Goal: Task Accomplishment & Management: Manage account settings

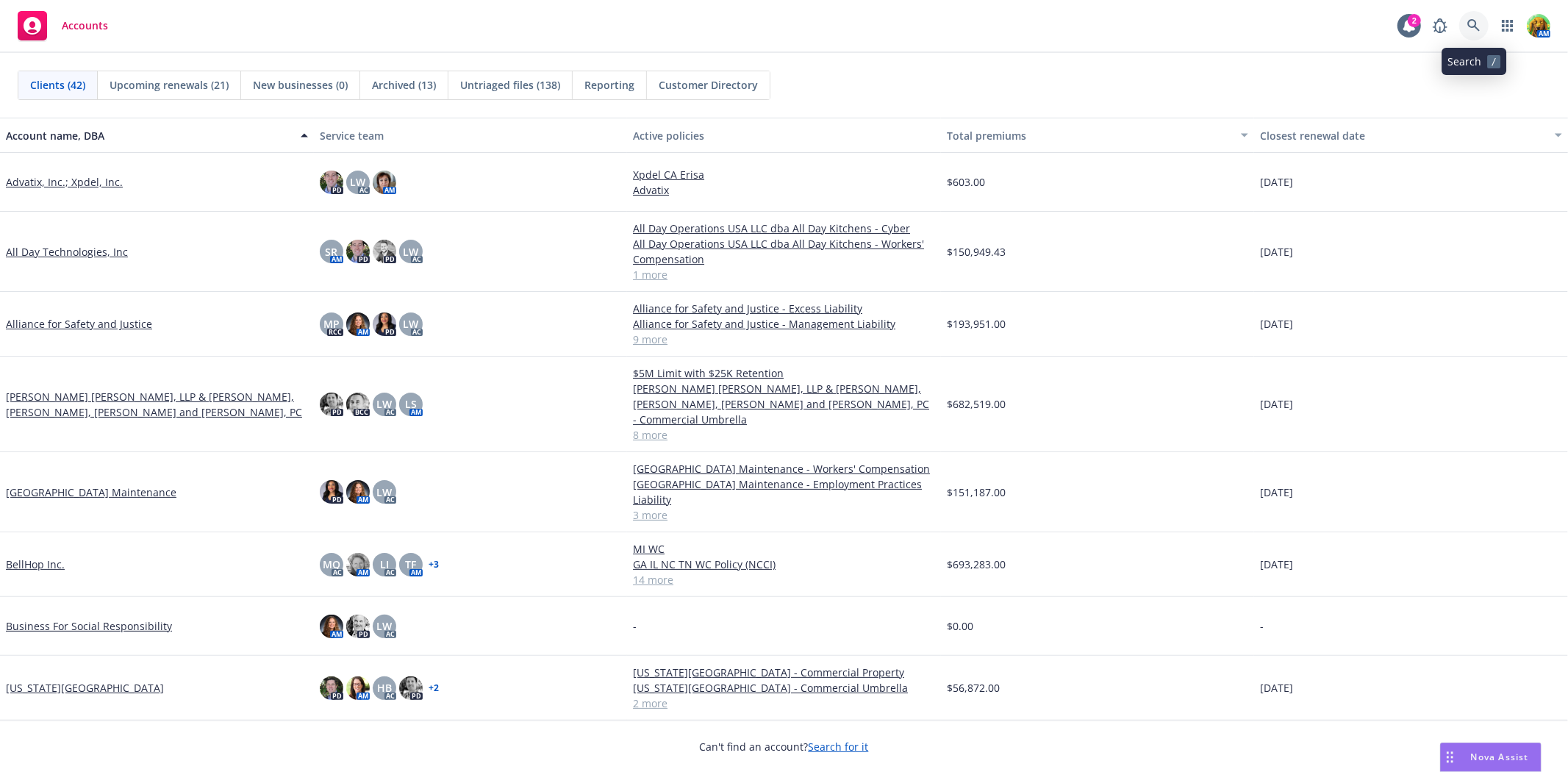
click at [777, 25] on icon at bounding box center [1474, 25] width 13 height 13
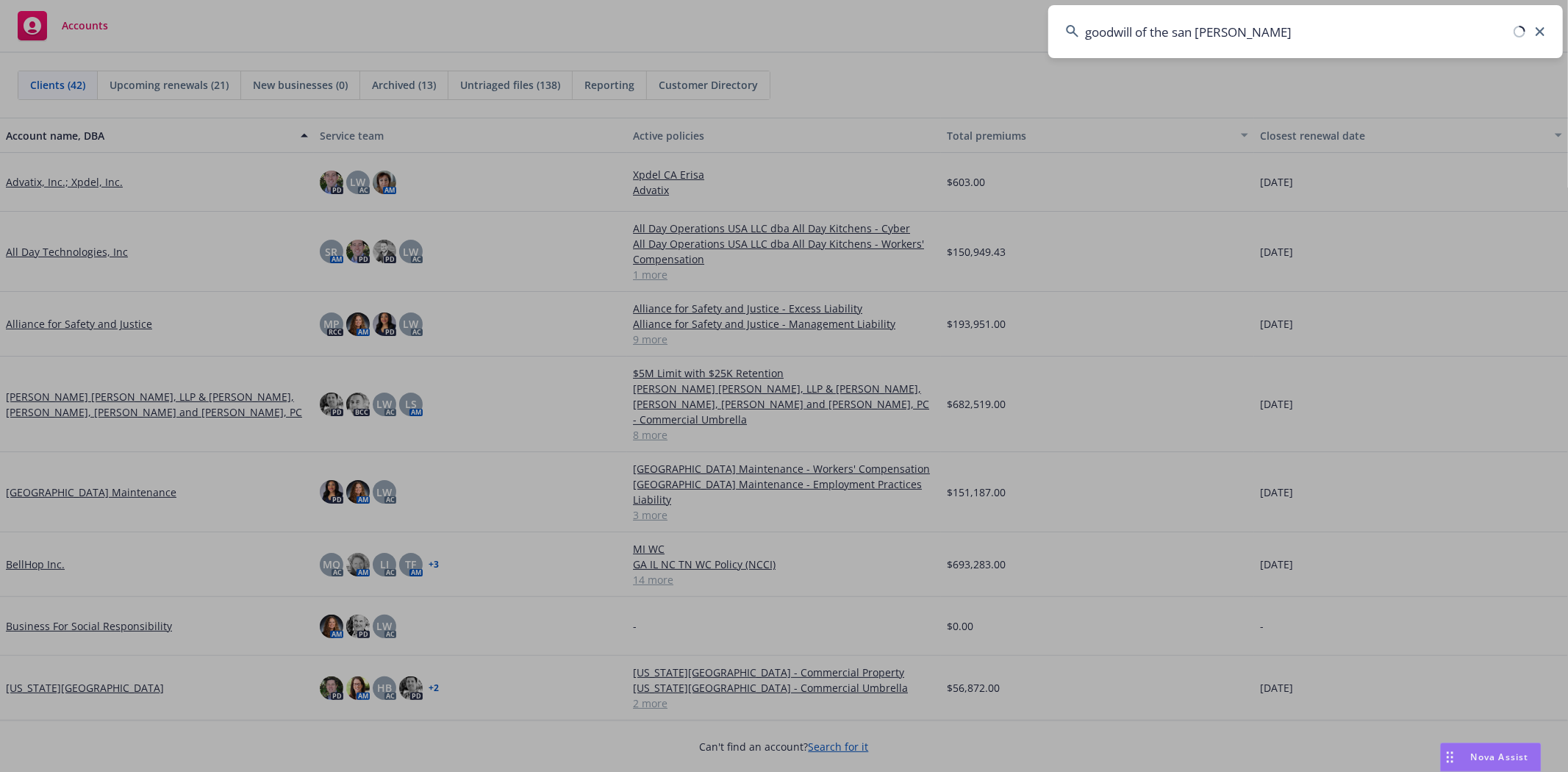
type input "goodwill of the san francisco"
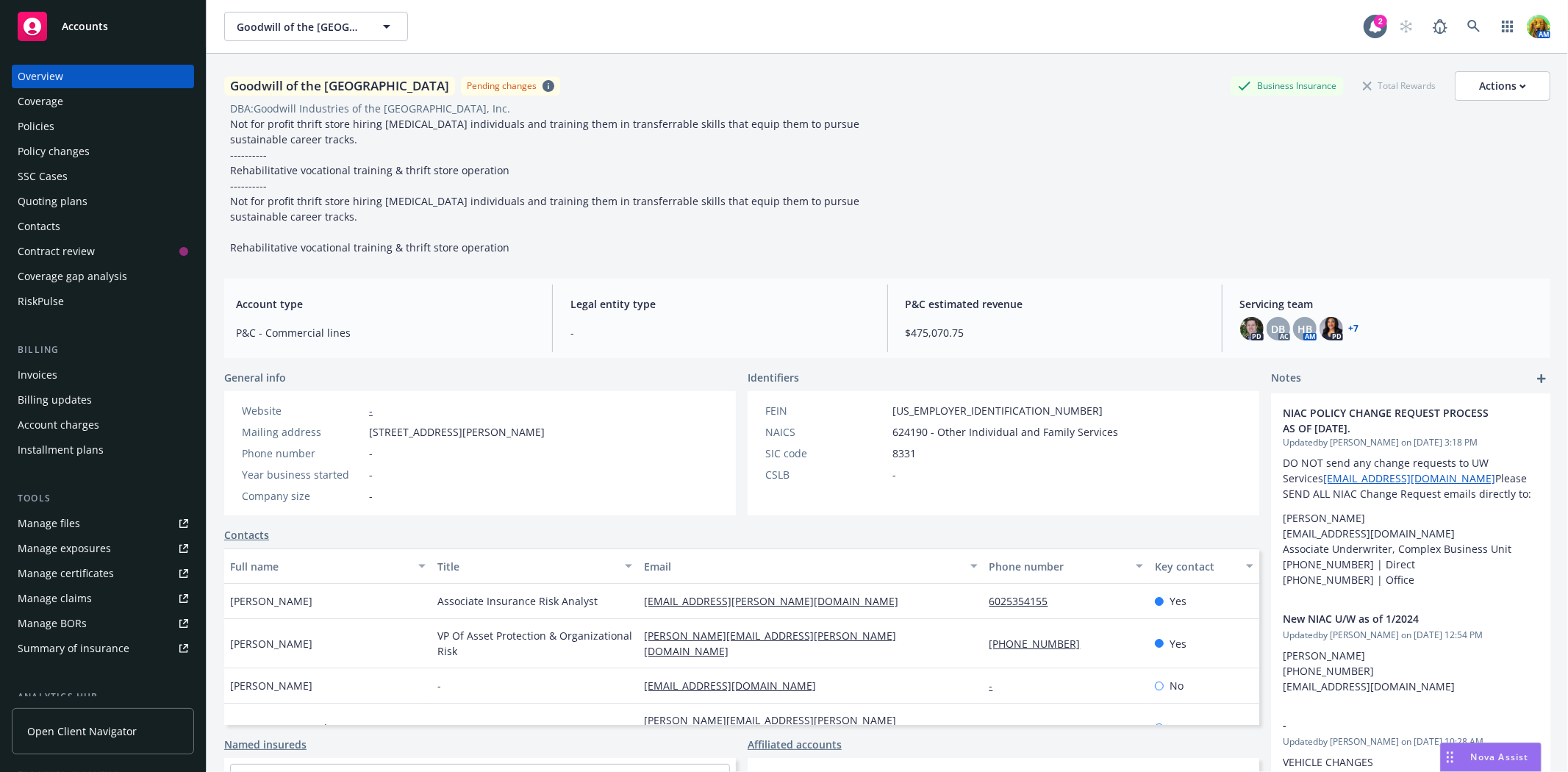
click at [53, 133] on div "Policies" at bounding box center [35, 126] width 36 height 23
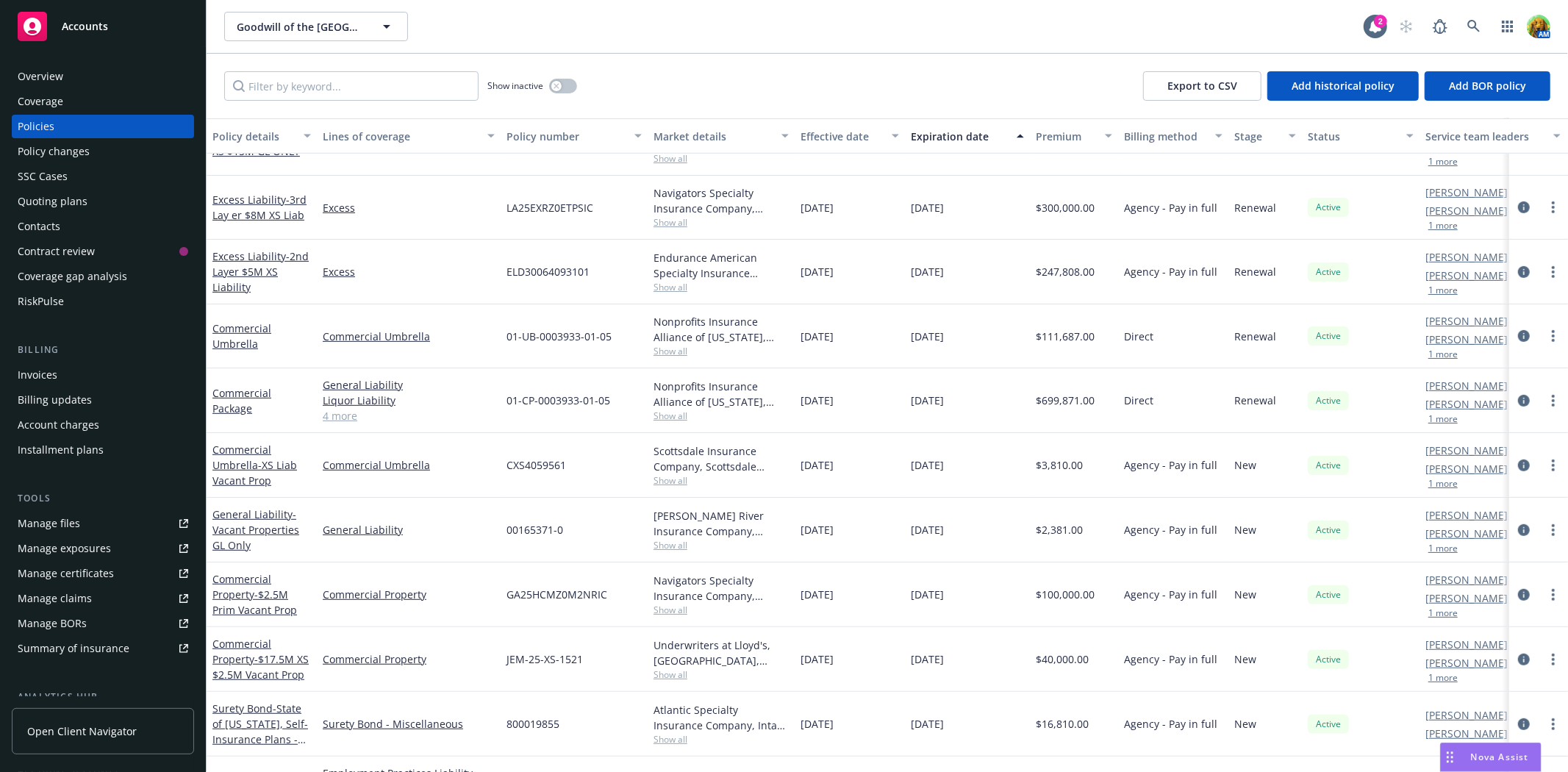
scroll to position [653, 0]
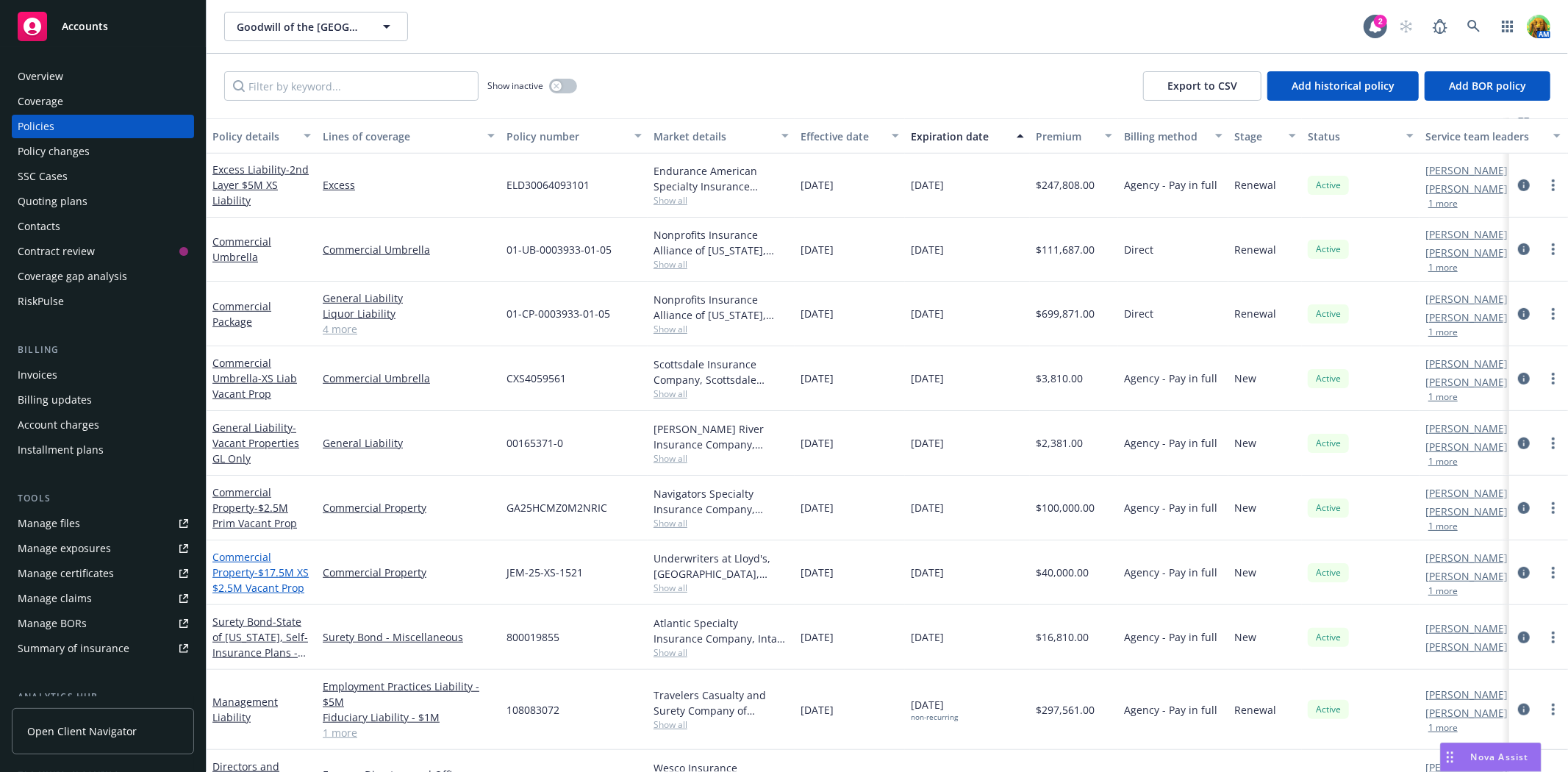
click at [233, 351] on link "Commercial Property - $17.5M XS $2.5M Vacant Prop" at bounding box center [260, 572] width 96 height 45
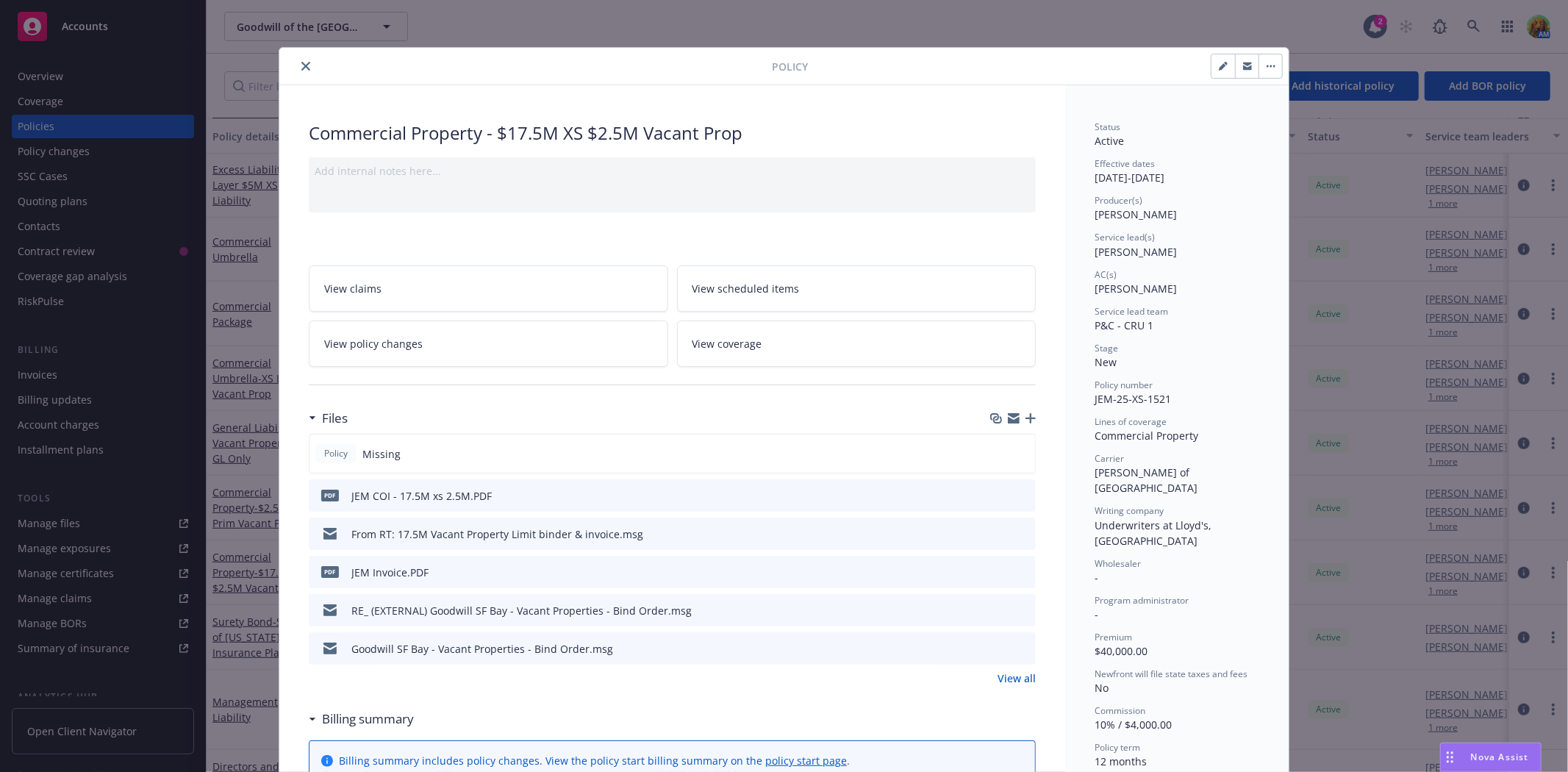
click at [777, 351] on icon "preview file" at bounding box center [1022, 533] width 13 height 10
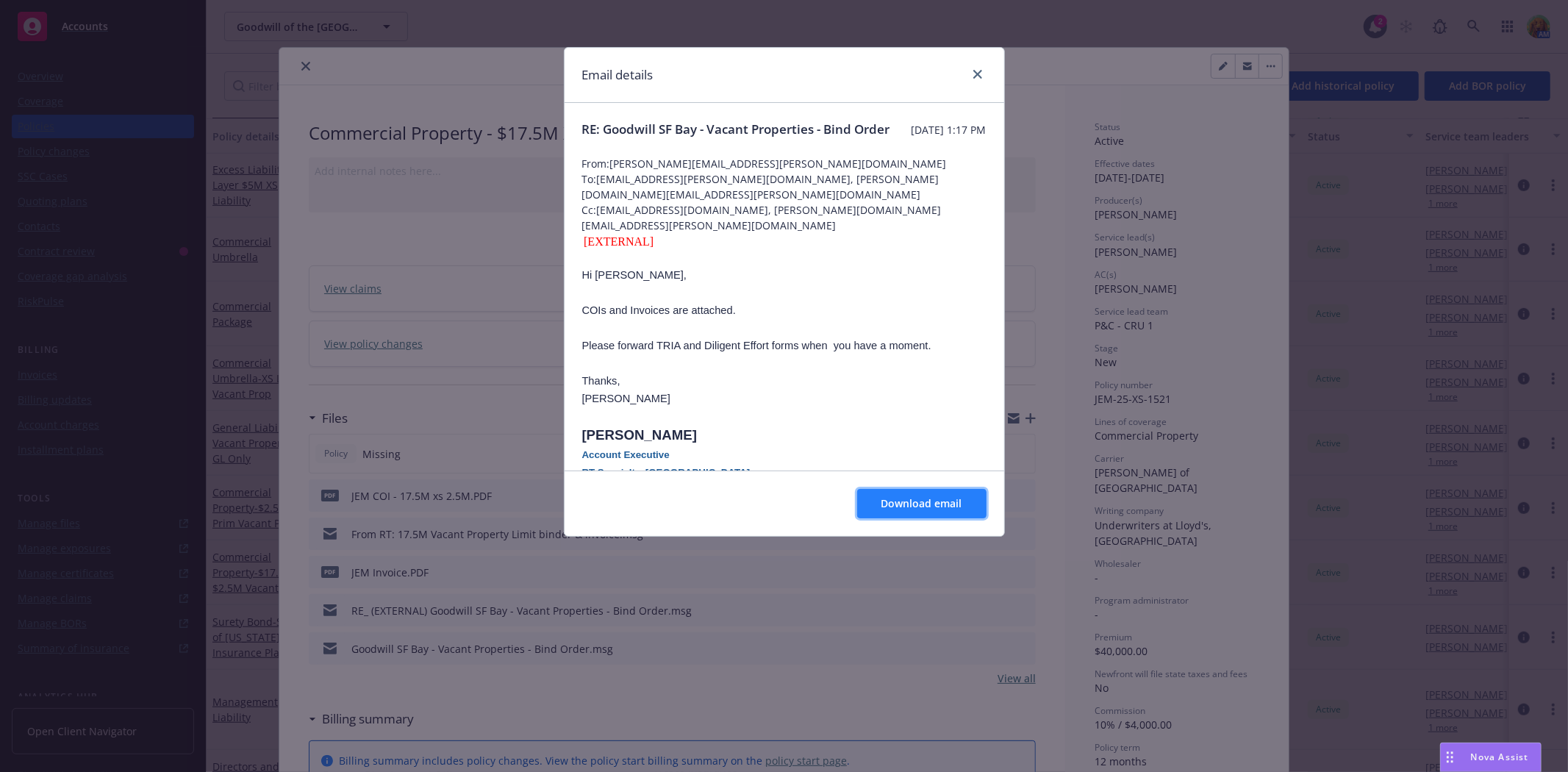
click at [777, 351] on span "Download email" at bounding box center [922, 503] width 81 height 14
click at [777, 78] on link "close" at bounding box center [977, 74] width 18 height 18
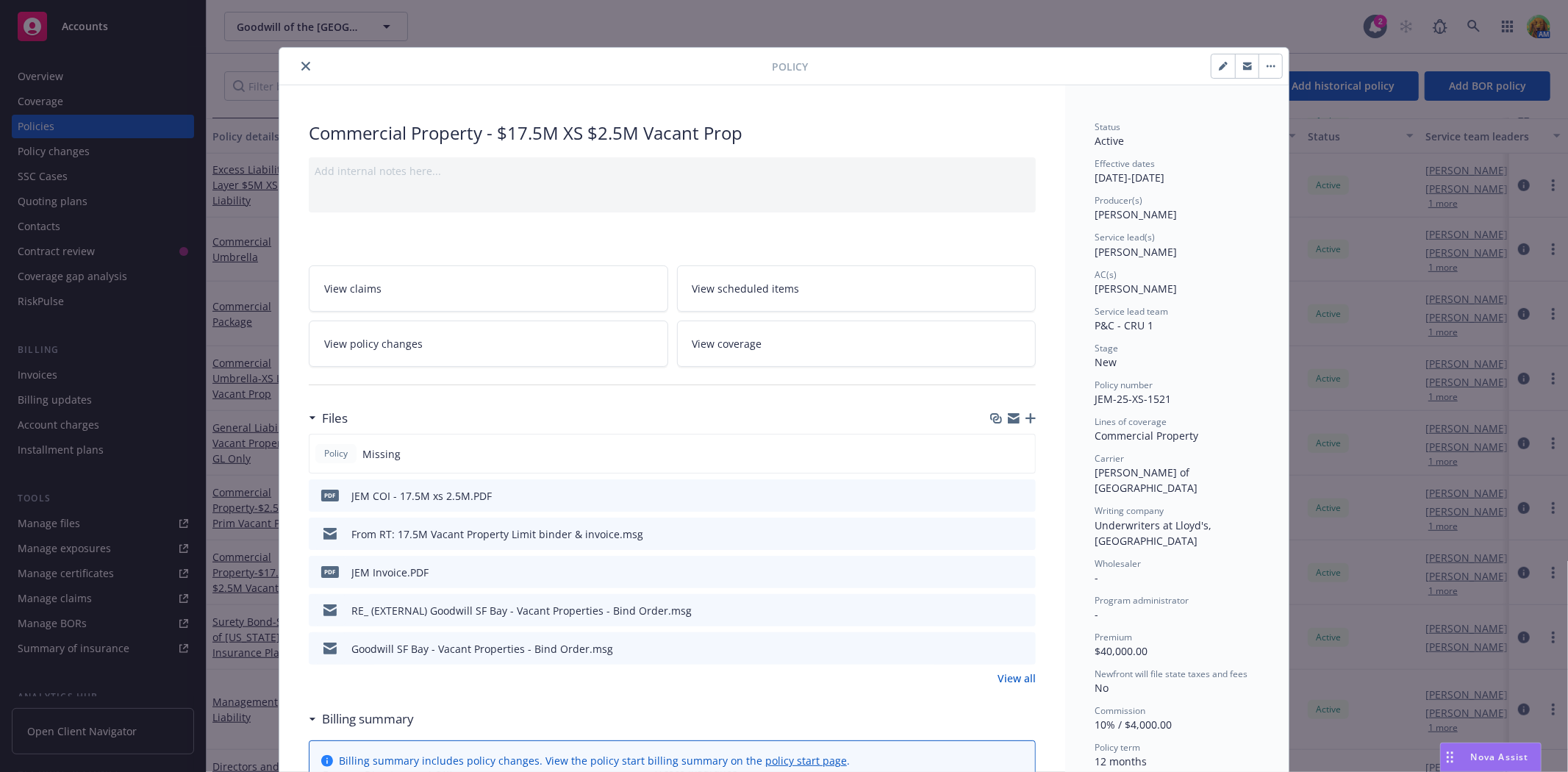
click at [297, 67] on button "close" at bounding box center [305, 65] width 18 height 18
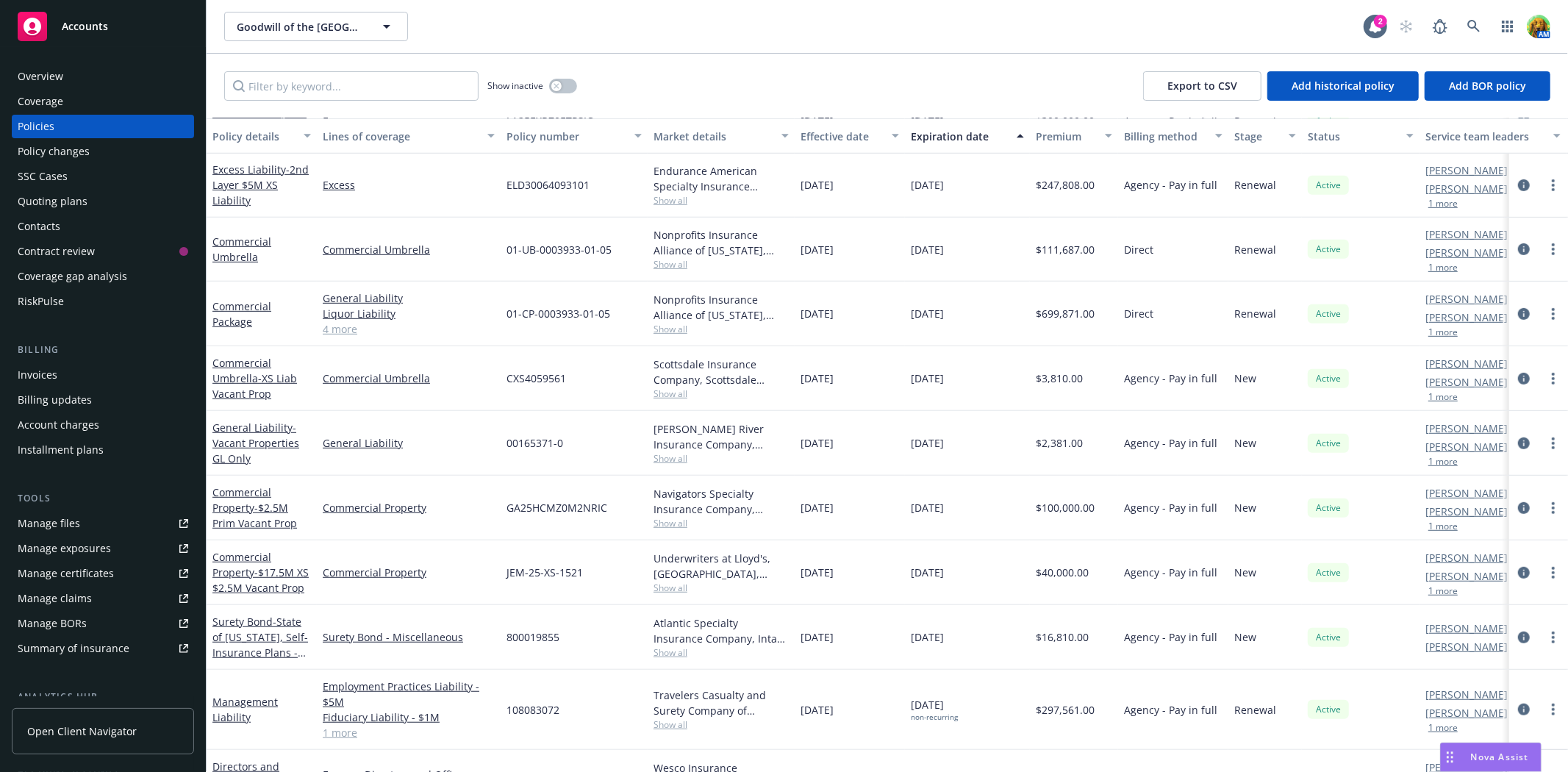
click at [568, 24] on div "Goodwill of the San Francisco Bay Goodwill of the San Francisco Bay" at bounding box center [793, 27] width 1140 height 30
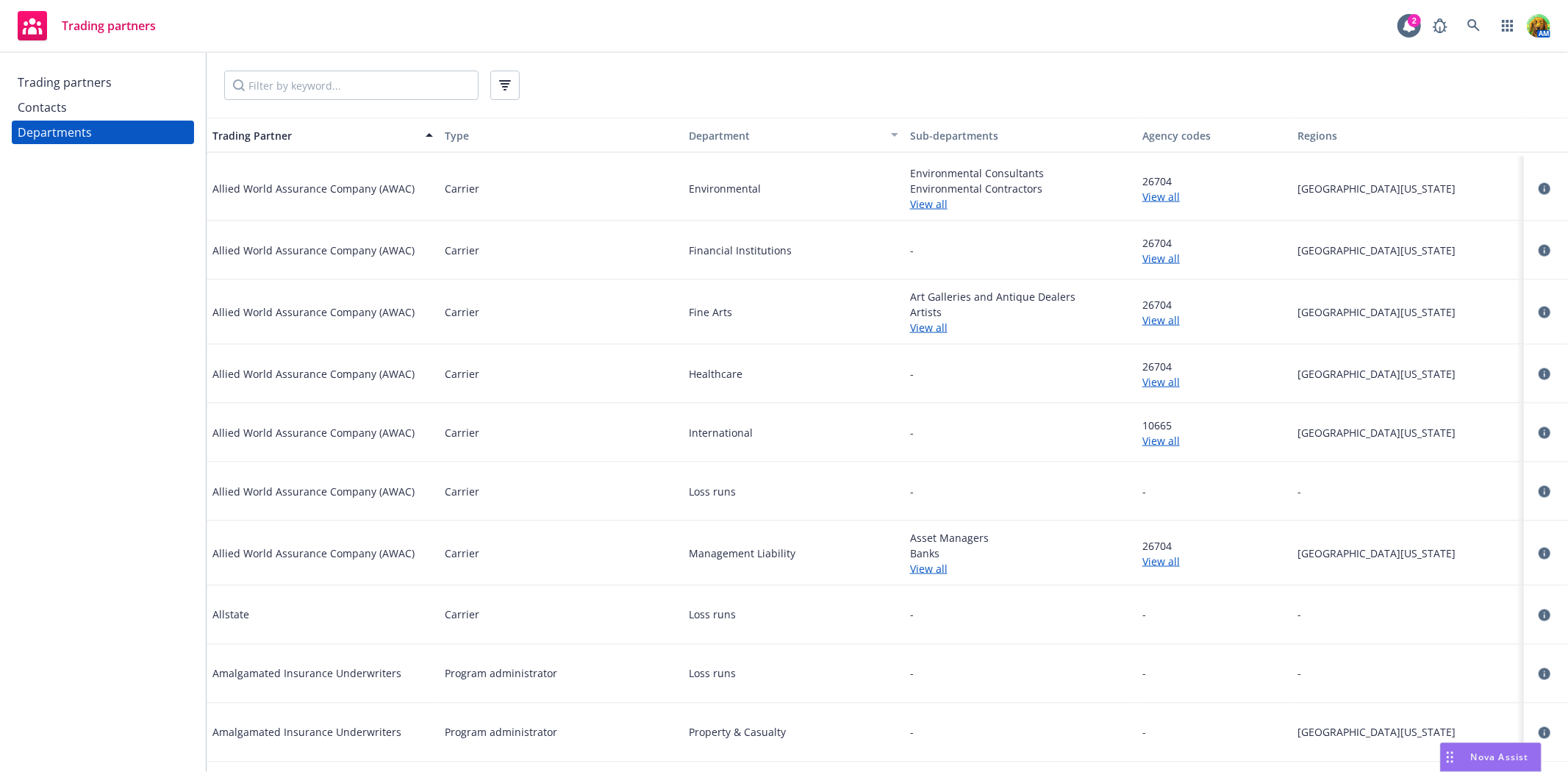
scroll to position [2288, 0]
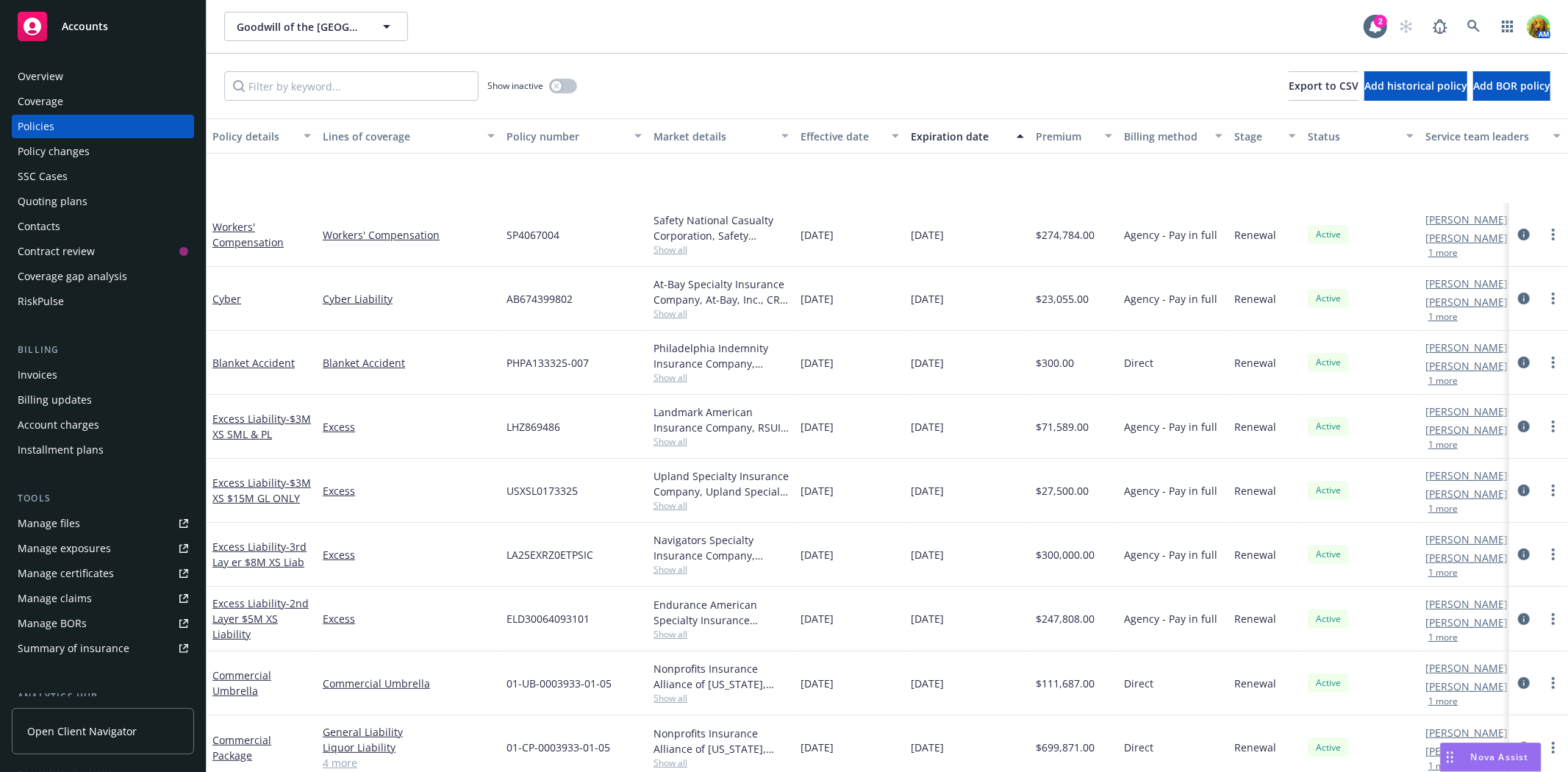
scroll to position [408, 0]
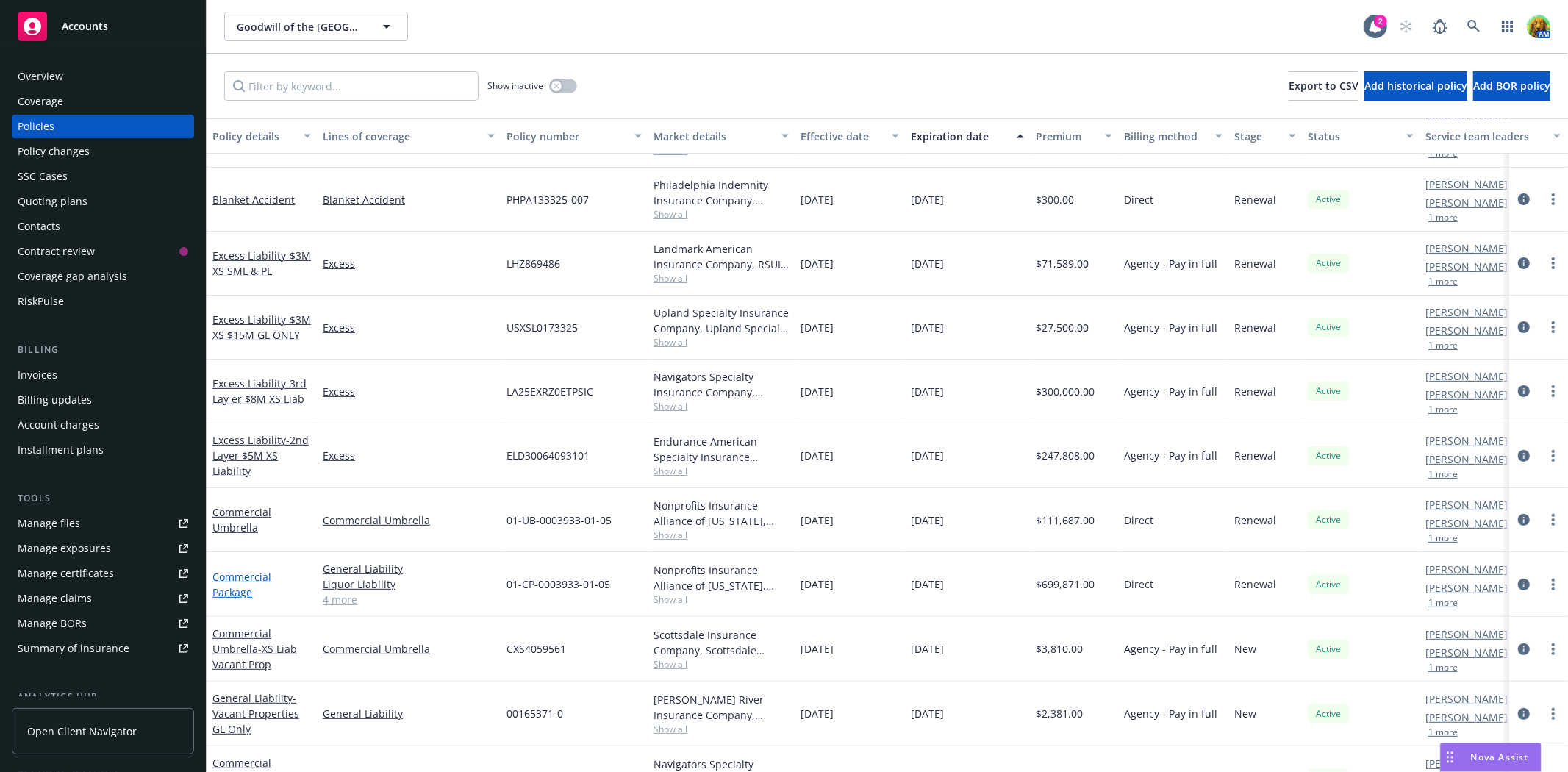
click at [247, 575] on link "Commercial Package" at bounding box center [242, 585] width 59 height 30
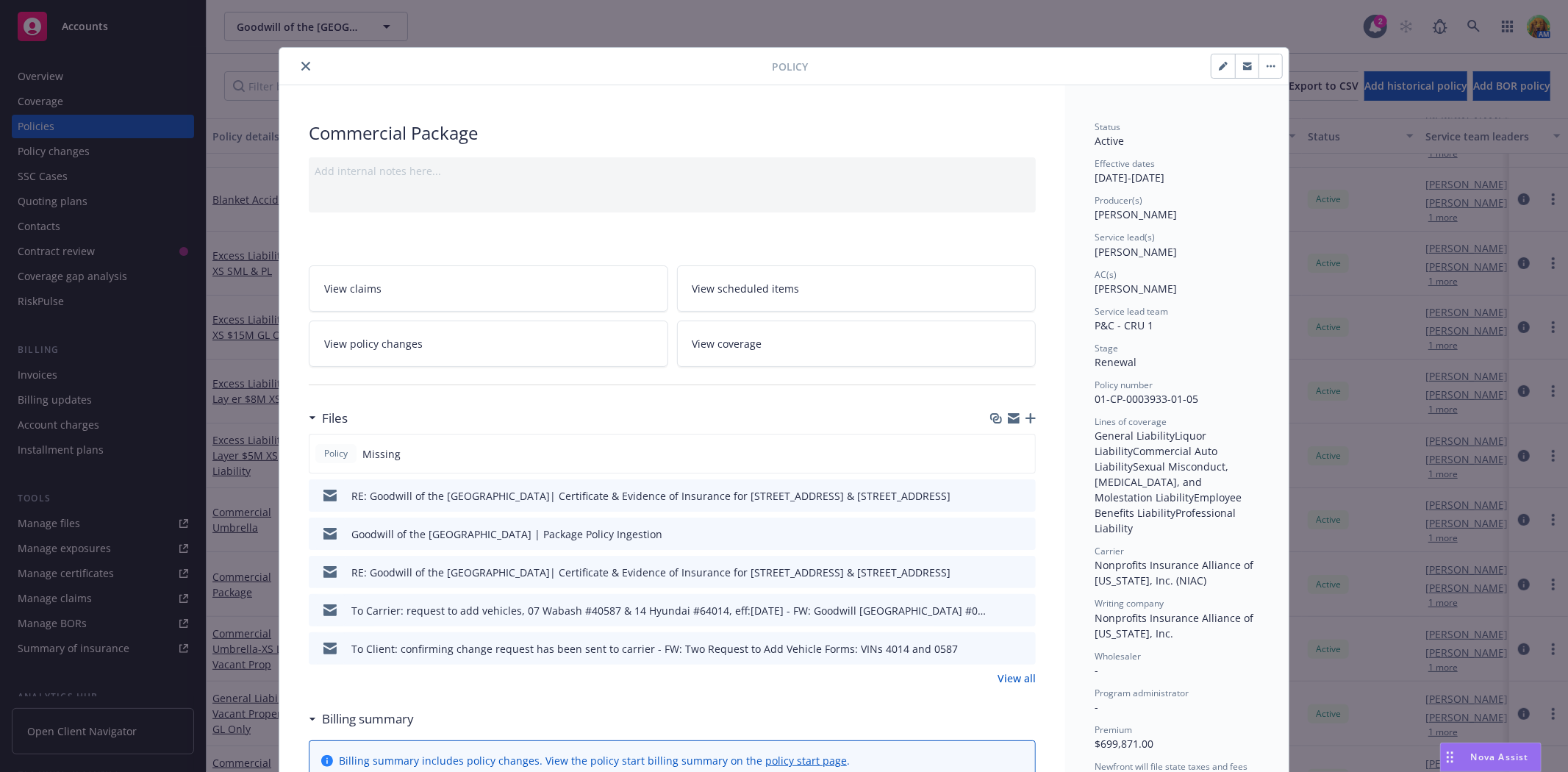
click at [301, 62] on icon "close" at bounding box center [305, 65] width 8 height 8
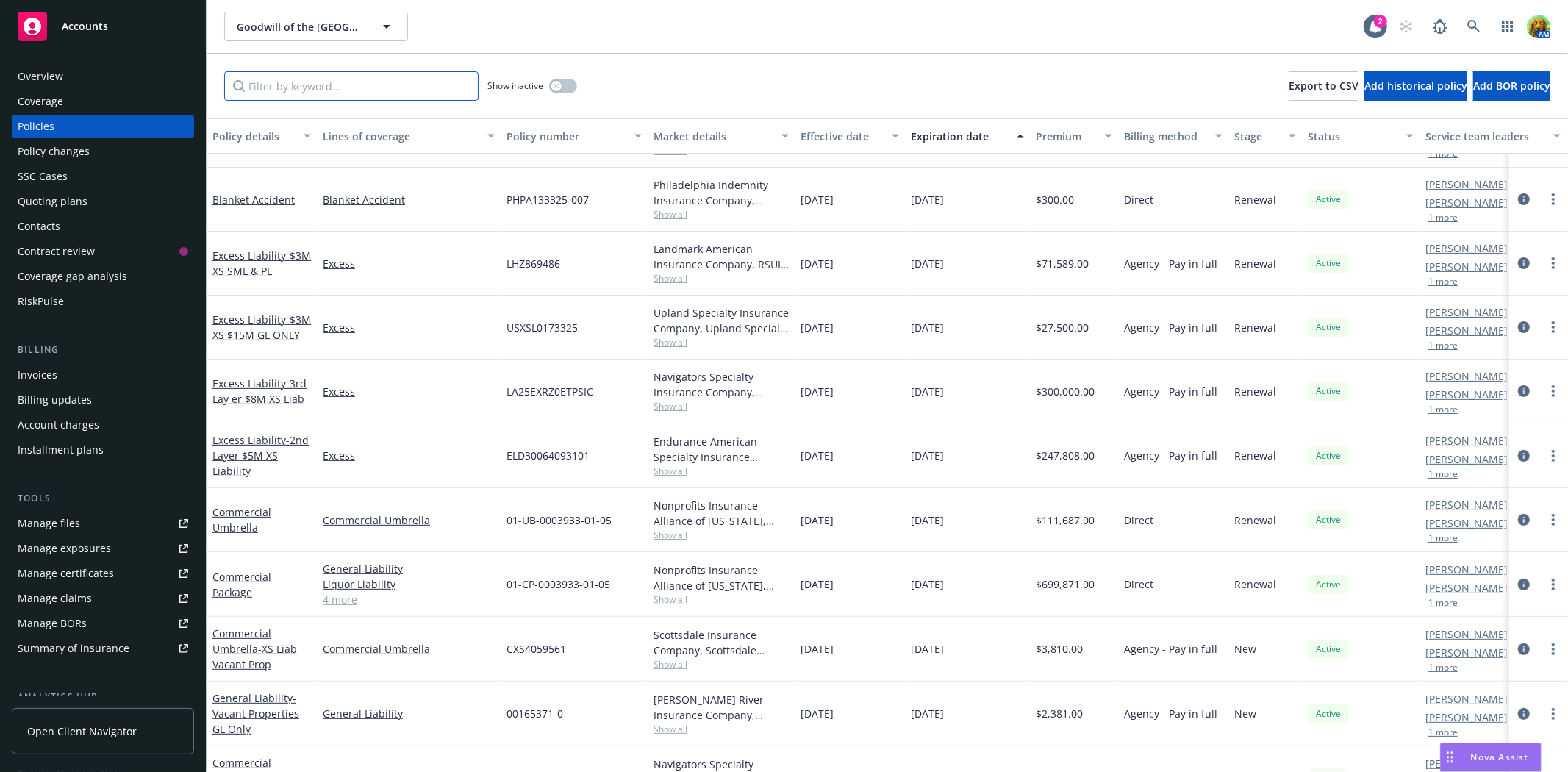
click at [376, 87] on input "Filter by keyword..." at bounding box center [351, 86] width 255 height 30
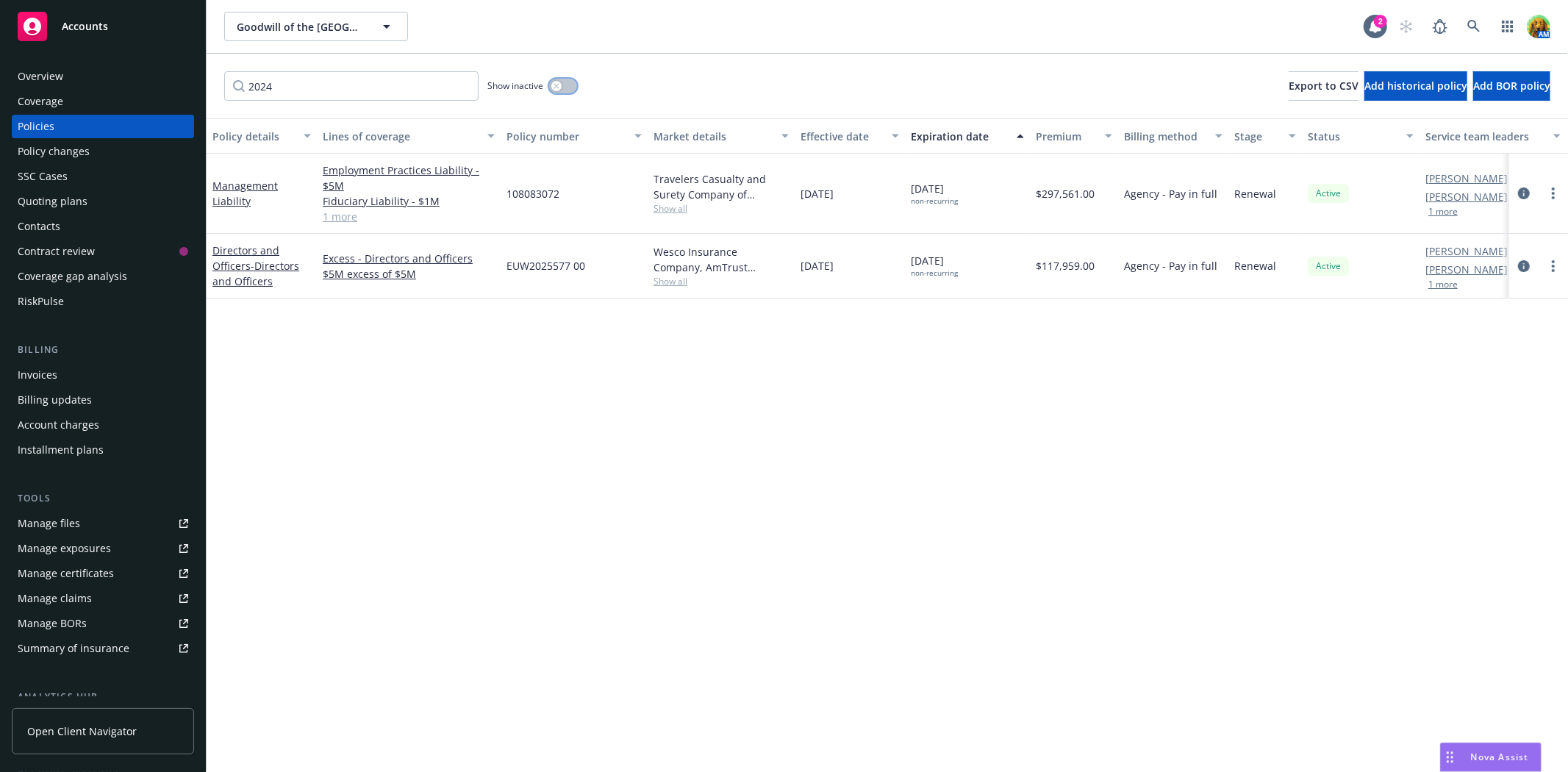
click at [569, 82] on button "button" at bounding box center [563, 86] width 28 height 15
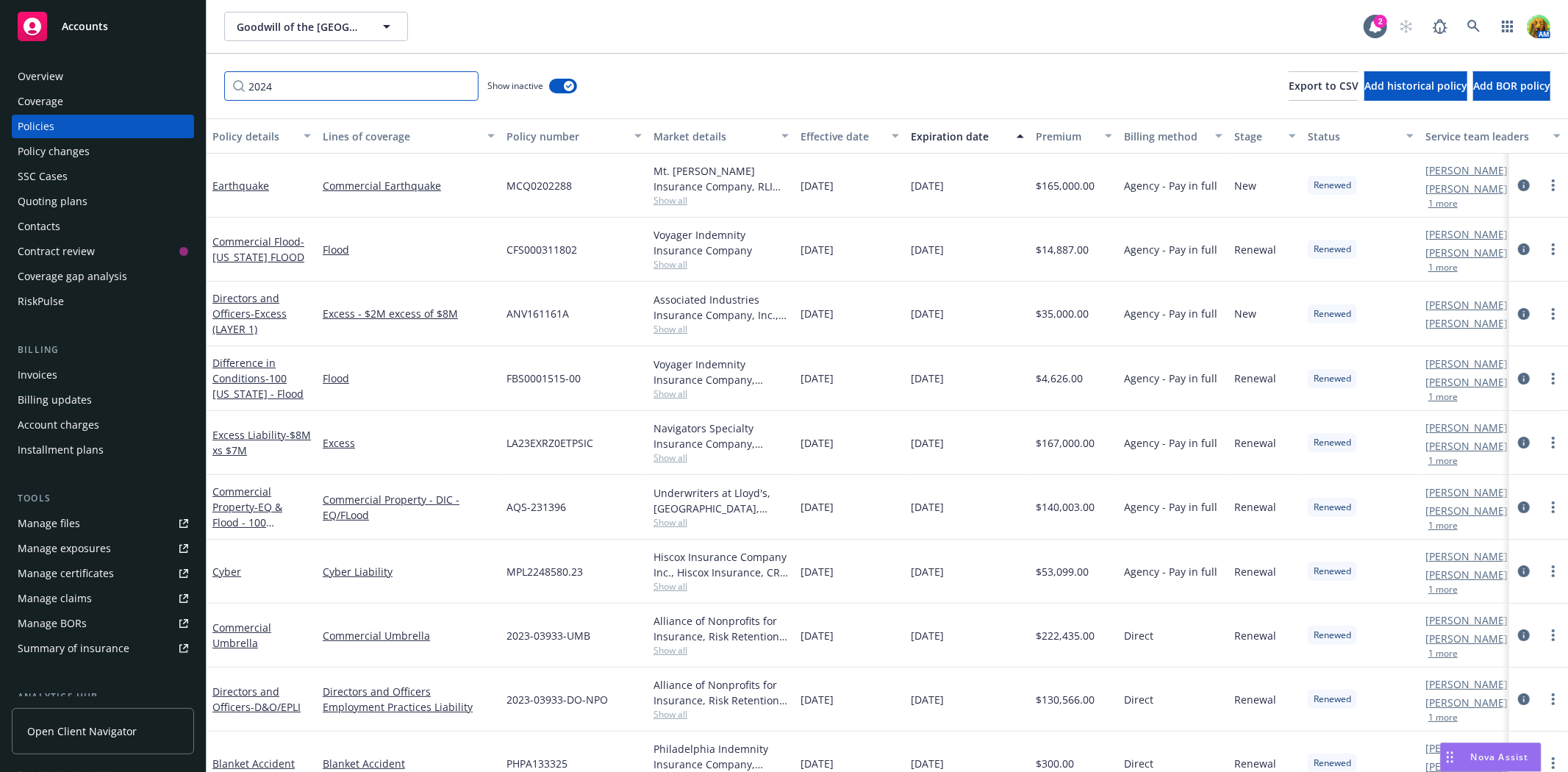
click at [365, 91] on input "2024" at bounding box center [351, 86] width 255 height 30
drag, startPoint x: 286, startPoint y: 89, endPoint x: 229, endPoint y: 84, distance: 57.2
click at [229, 84] on input "2024" at bounding box center [351, 86] width 255 height 30
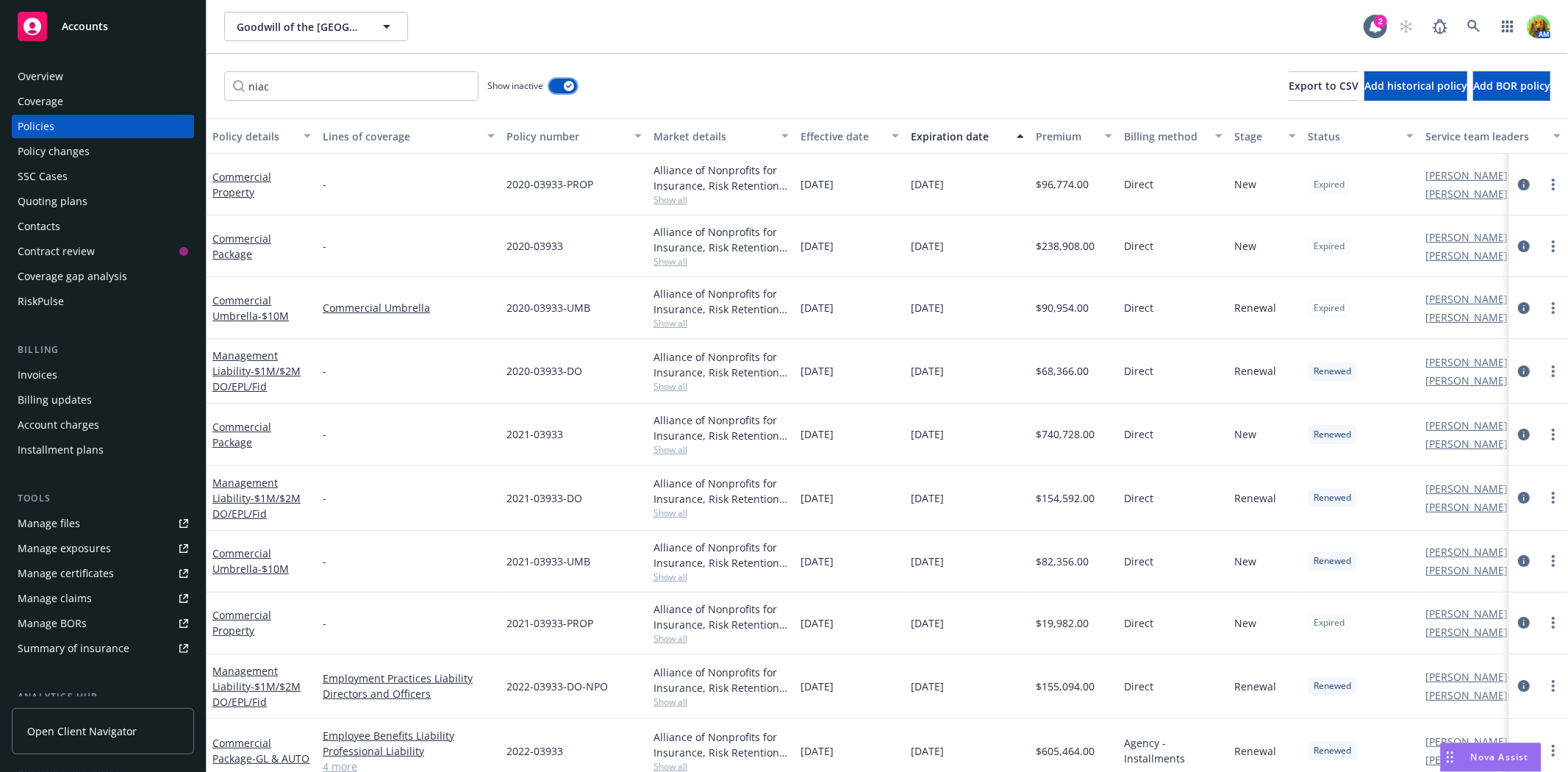
drag, startPoint x: 559, startPoint y: 81, endPoint x: 524, endPoint y: 85, distance: 35.2
click at [559, 81] on button "button" at bounding box center [563, 86] width 28 height 15
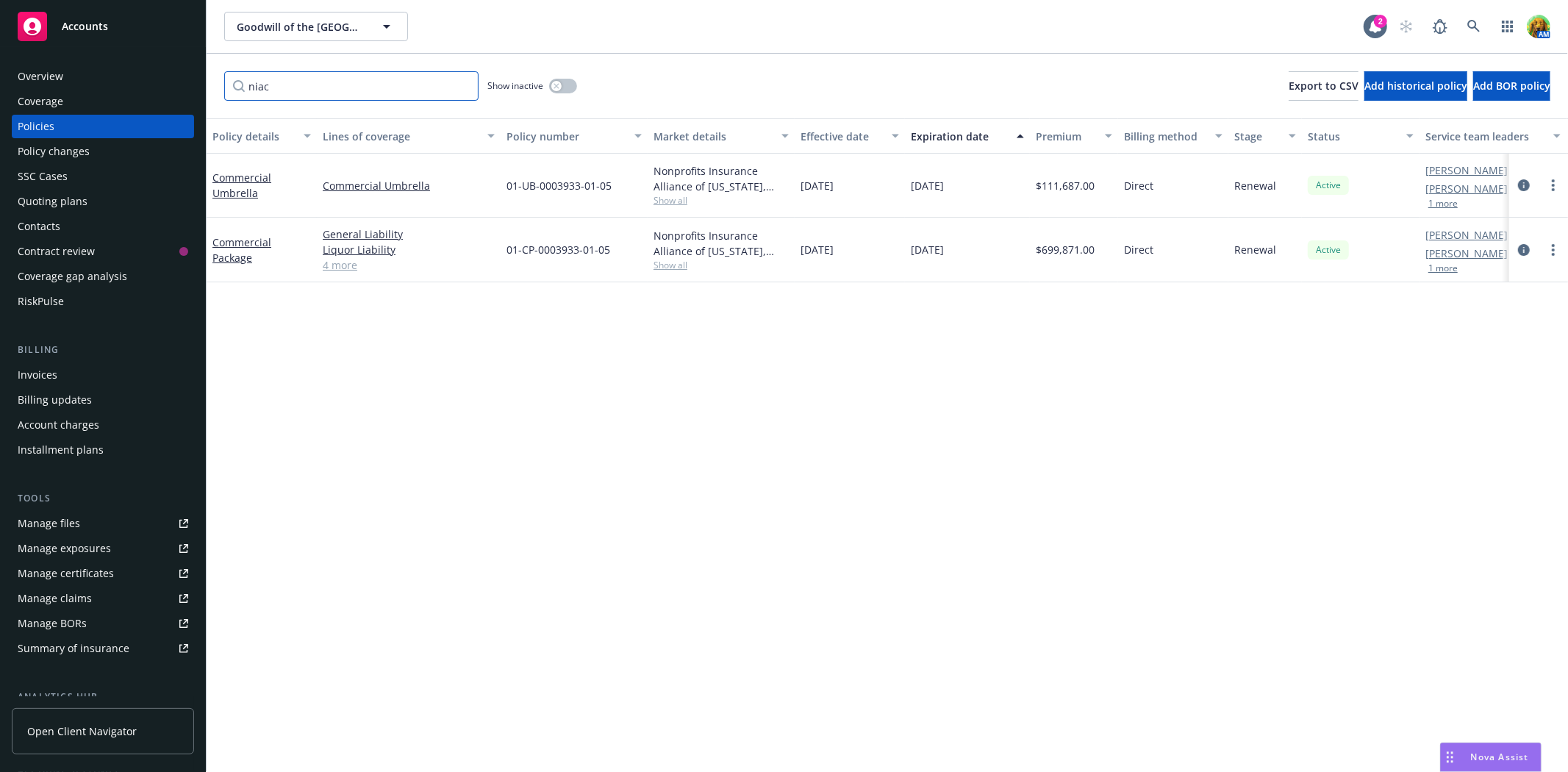
click at [375, 84] on input "niac" at bounding box center [351, 86] width 255 height 30
drag, startPoint x: 375, startPoint y: 84, endPoint x: 199, endPoint y: 68, distance: 176.7
click at [199, 68] on div "Accounts Overview Coverage Policies Policy changes SSC Cases Quoting plans Cont…" at bounding box center [784, 386] width 1568 height 772
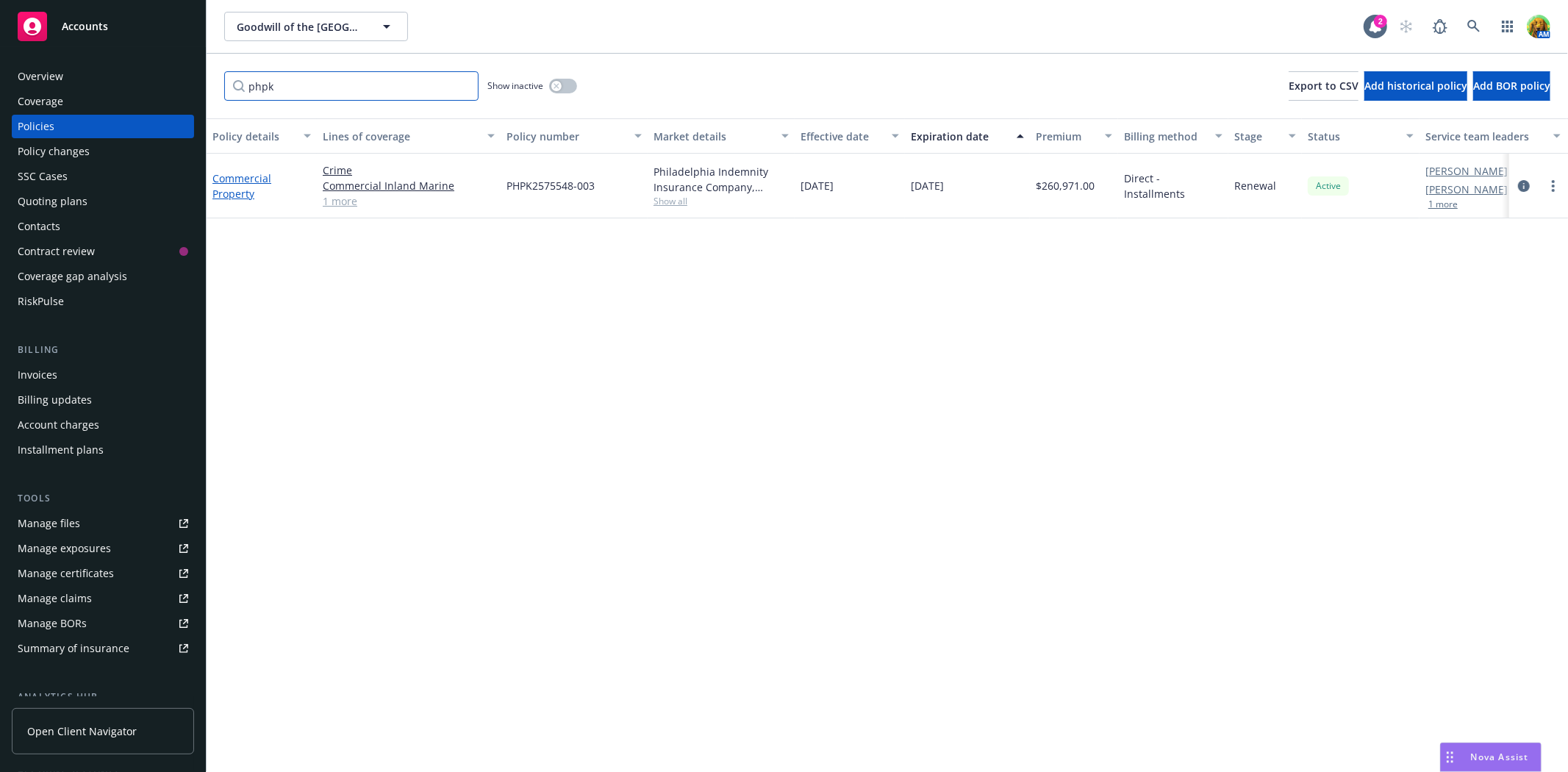
type input "phpk"
click at [245, 178] on link "Commercial Property" at bounding box center [242, 187] width 59 height 30
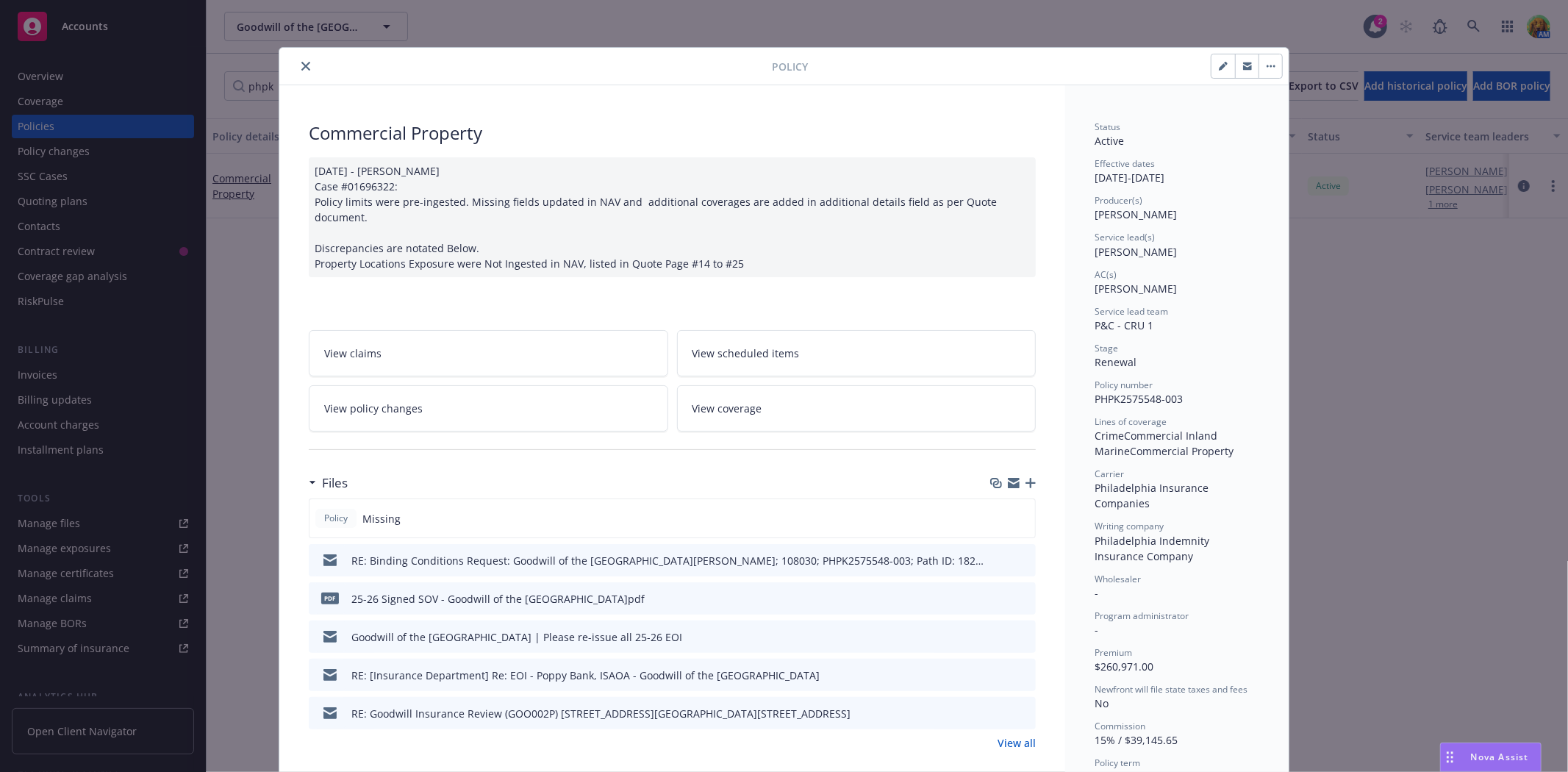
click at [303, 69] on icon "close" at bounding box center [305, 65] width 8 height 8
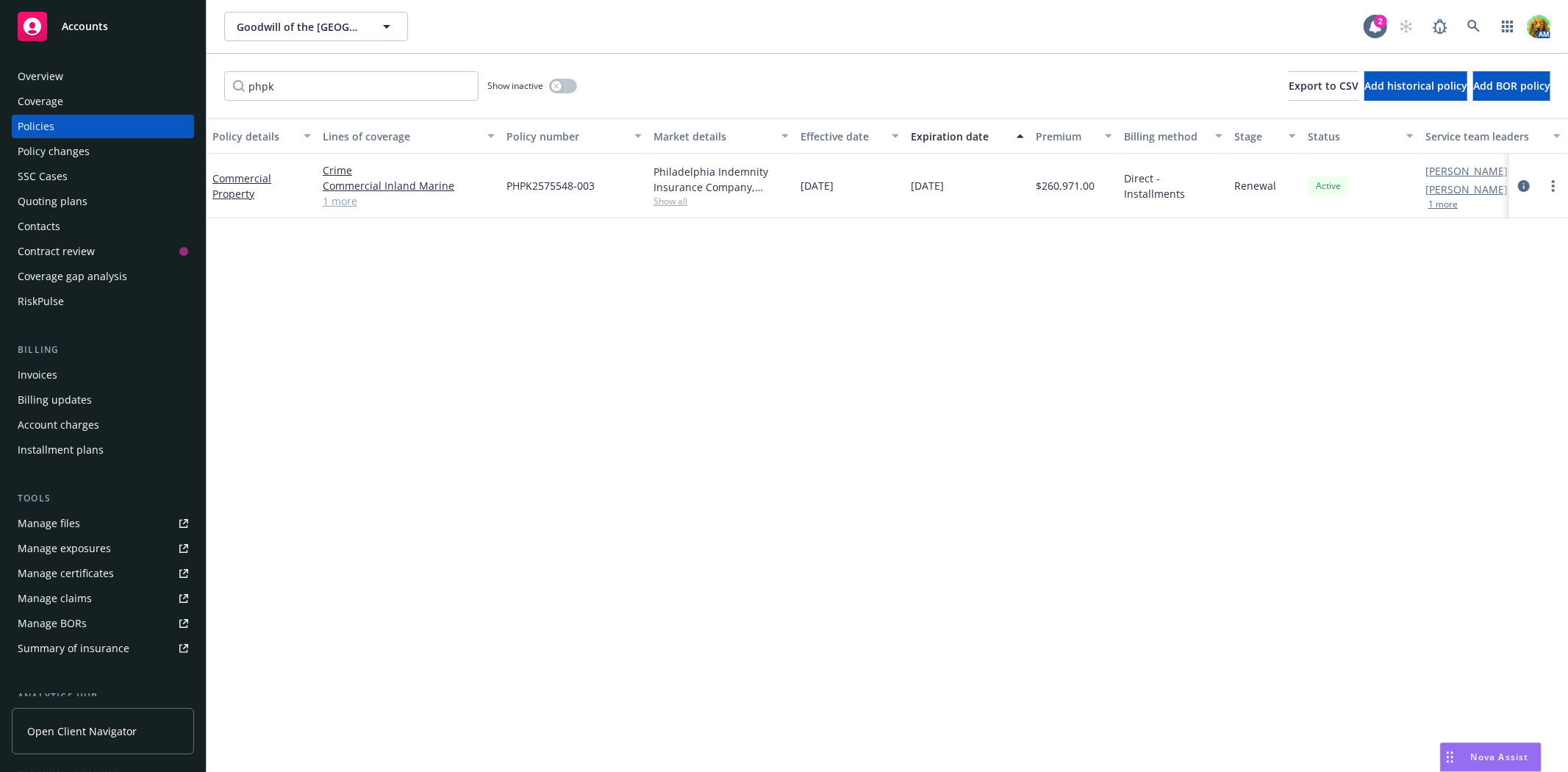
click at [336, 203] on link "1 more" at bounding box center [409, 201] width 172 height 16
drag, startPoint x: 288, startPoint y: 98, endPoint x: 296, endPoint y: 98, distance: 8.0
click at [288, 98] on input "phpk" at bounding box center [351, 86] width 255 height 30
click at [461, 85] on input "phpk" at bounding box center [351, 86] width 255 height 30
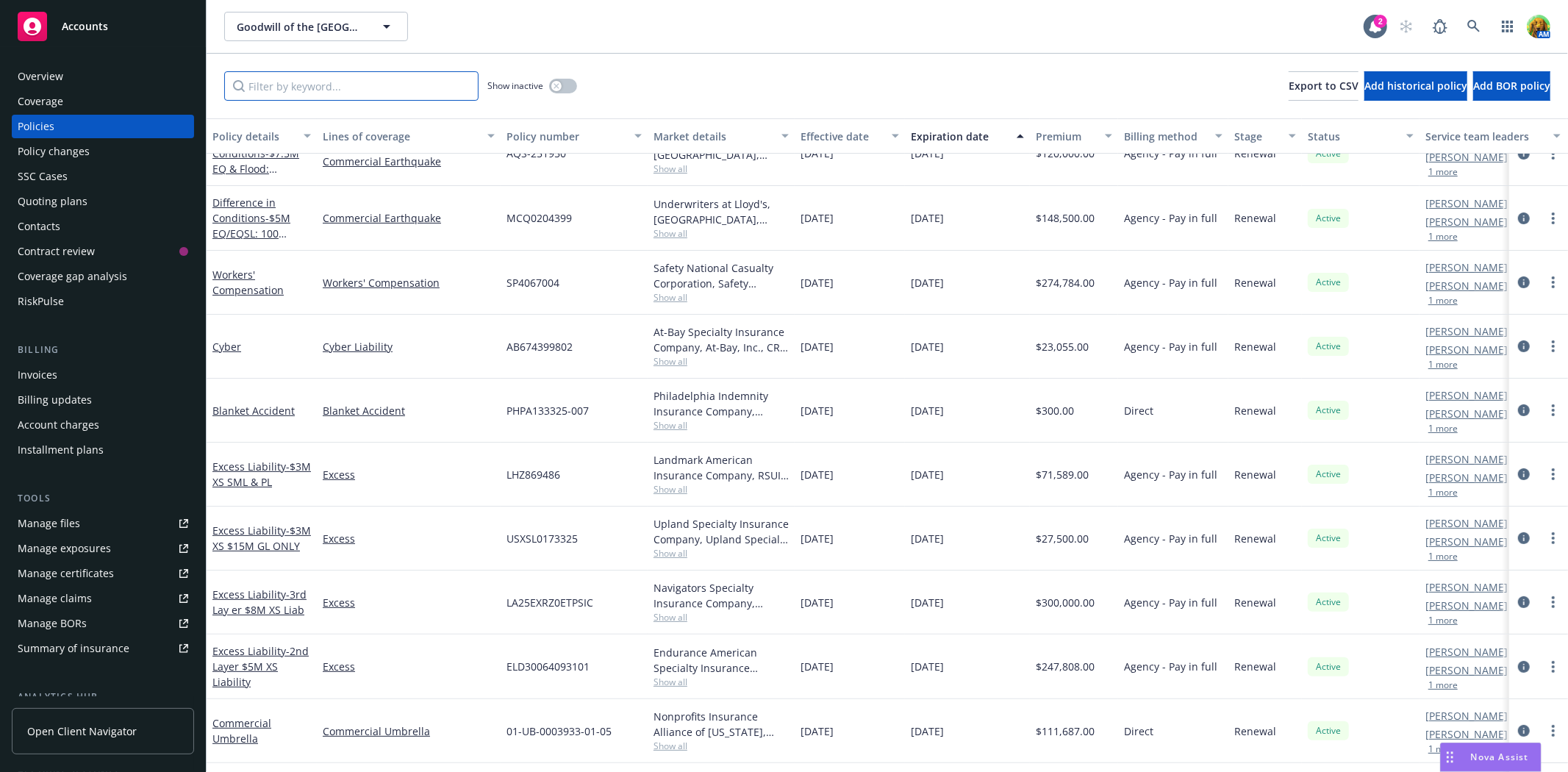
scroll to position [327, 0]
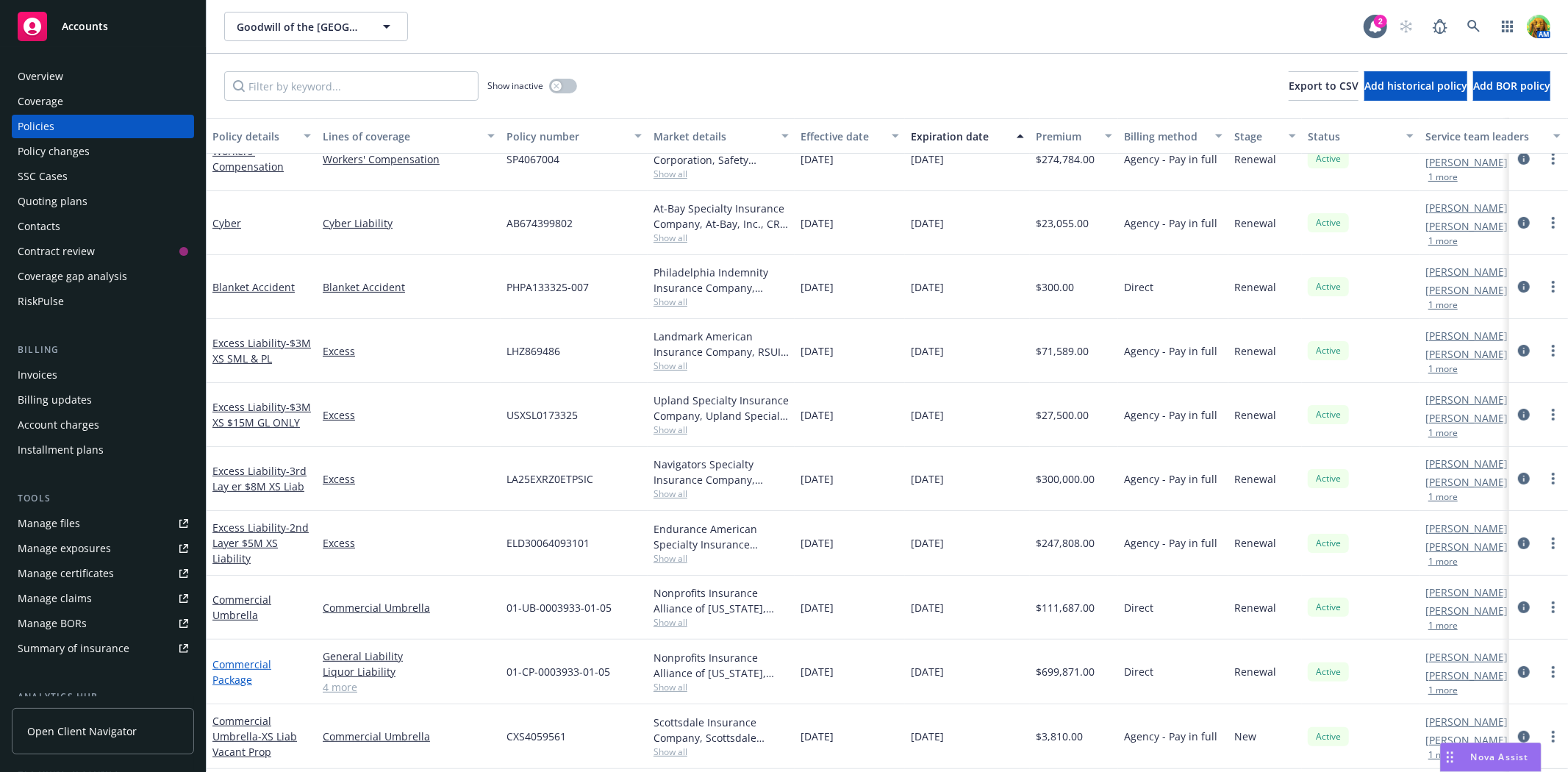
click at [239, 667] on link "Commercial Package" at bounding box center [242, 672] width 59 height 30
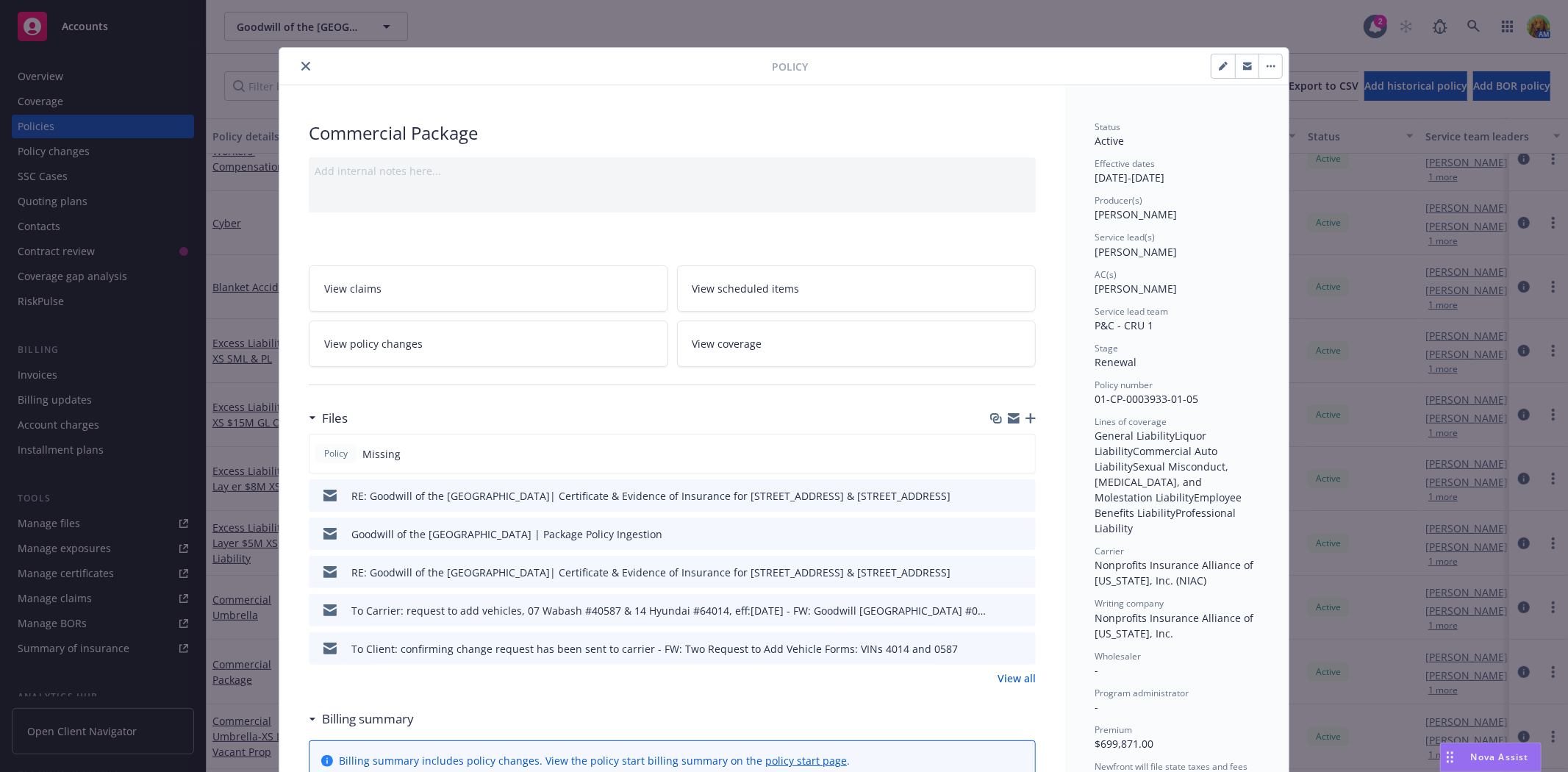
scroll to position [44, 0]
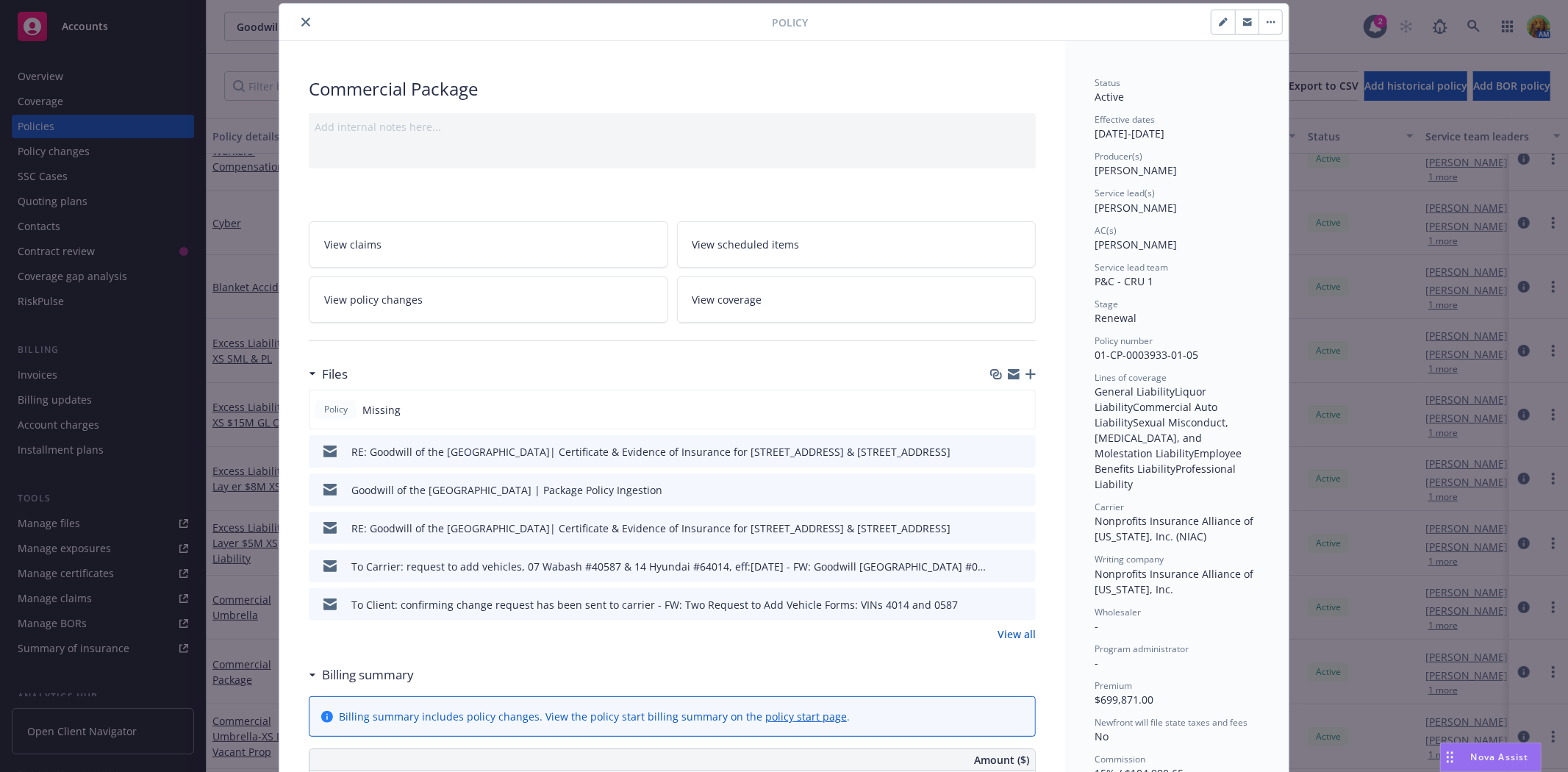
click at [301, 22] on icon "close" at bounding box center [305, 21] width 8 height 8
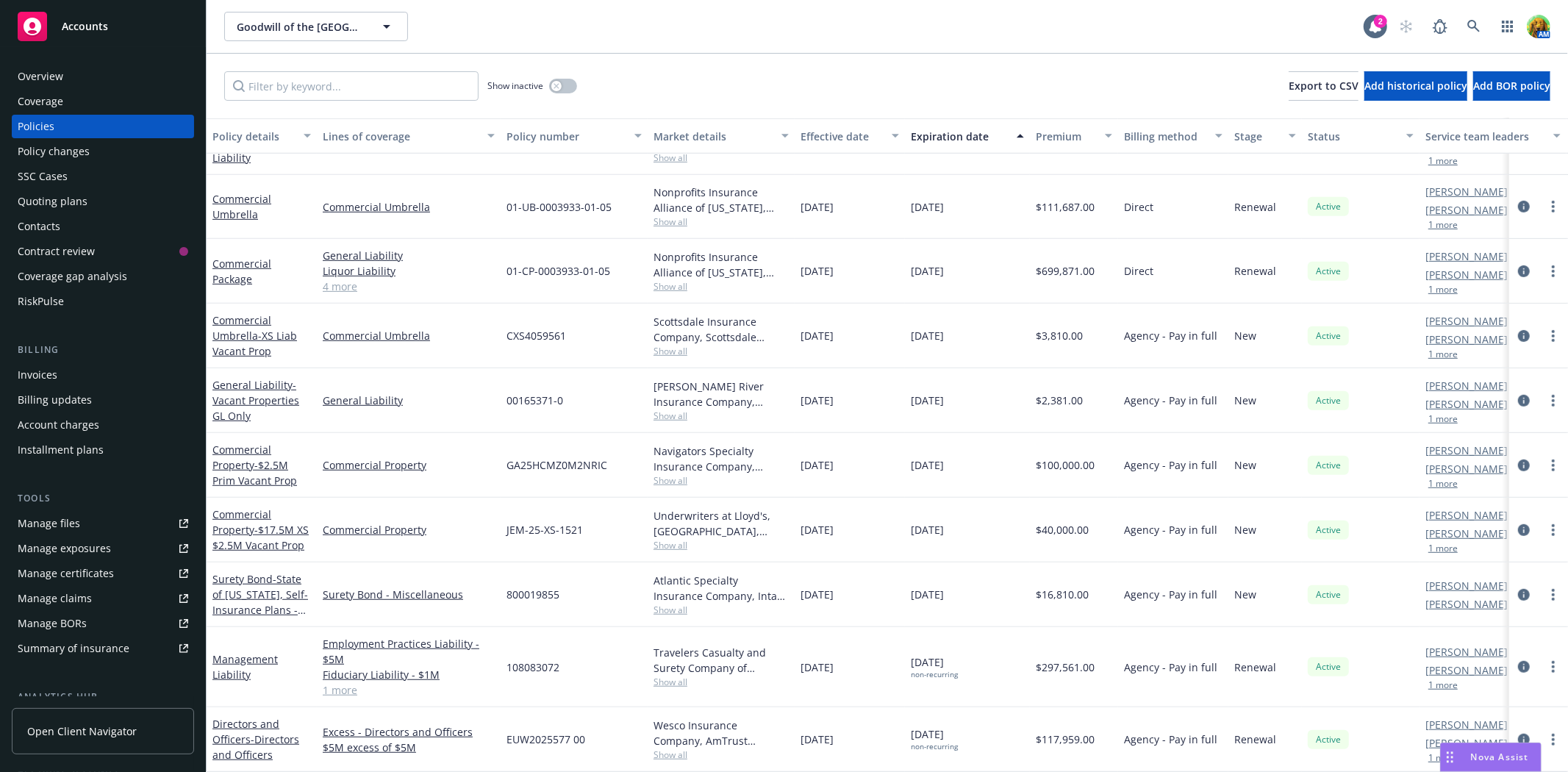
scroll to position [703, 0]
click at [86, 519] on link "Manage files" at bounding box center [103, 523] width 182 height 23
click at [1480, 33] on link at bounding box center [1475, 27] width 30 height 30
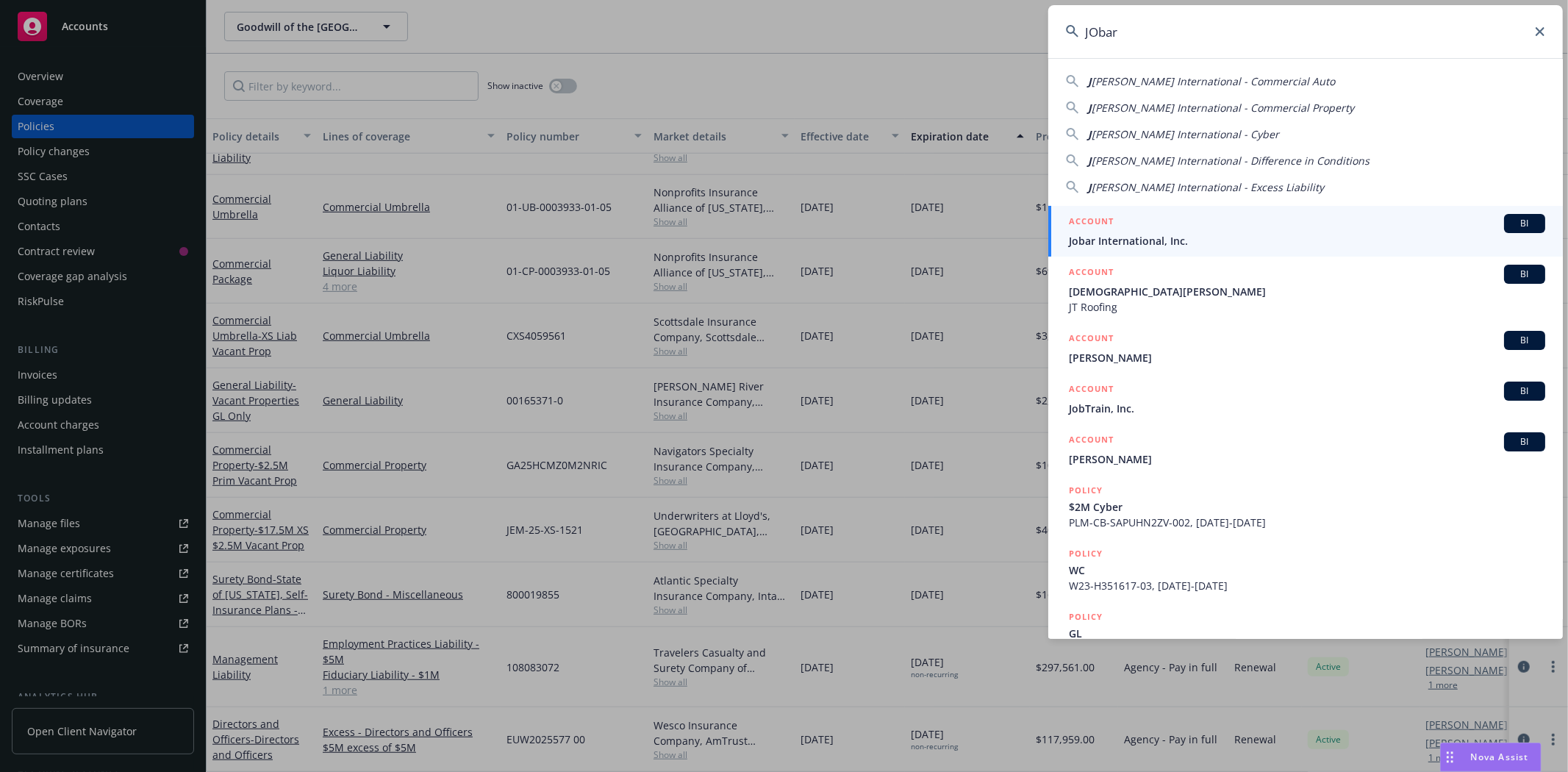
type input "JObar"
click at [1282, 235] on span "Jobar International, Inc." at bounding box center [1307, 241] width 476 height 16
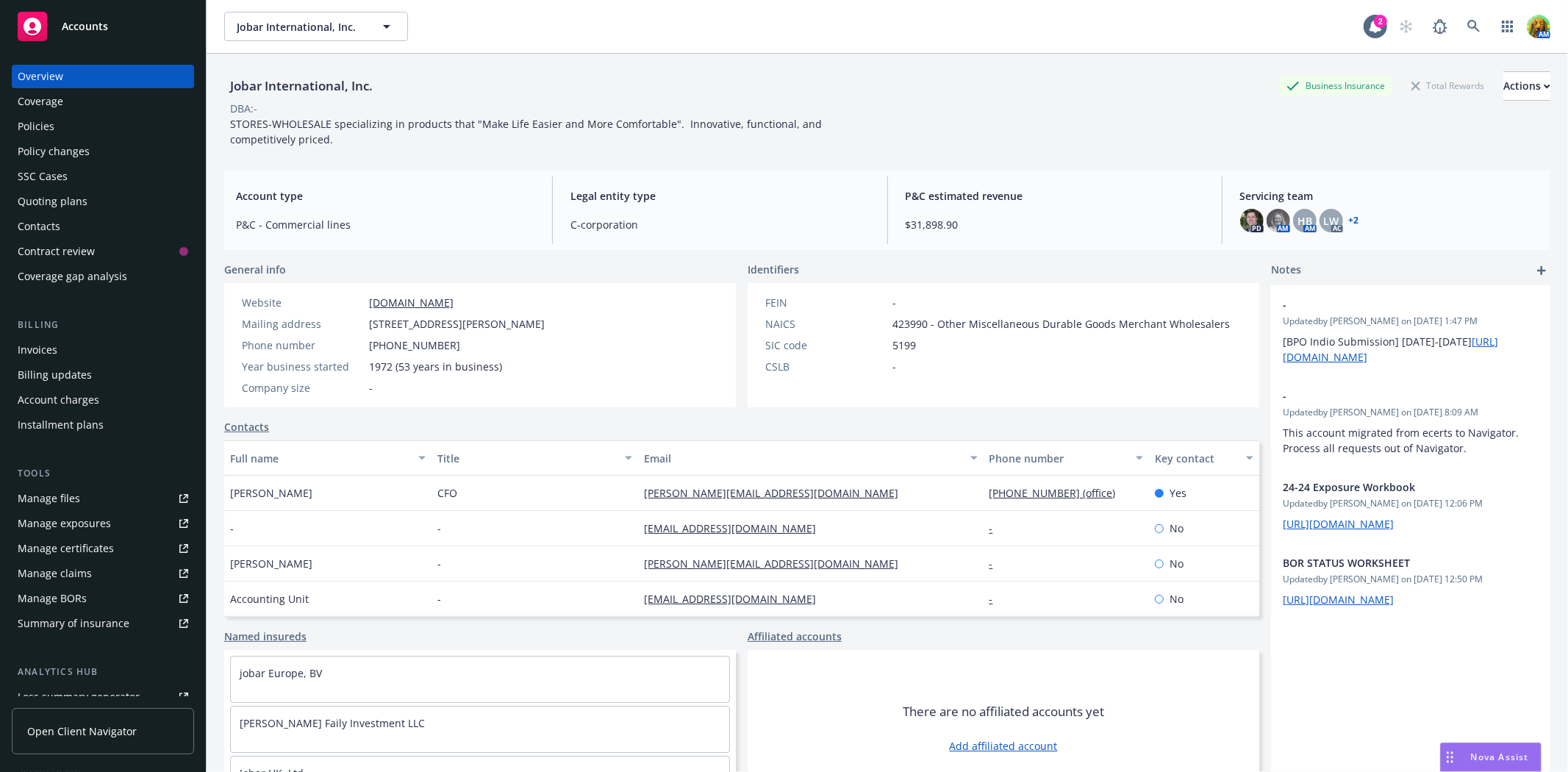
click at [44, 123] on div "Policies" at bounding box center [35, 126] width 36 height 23
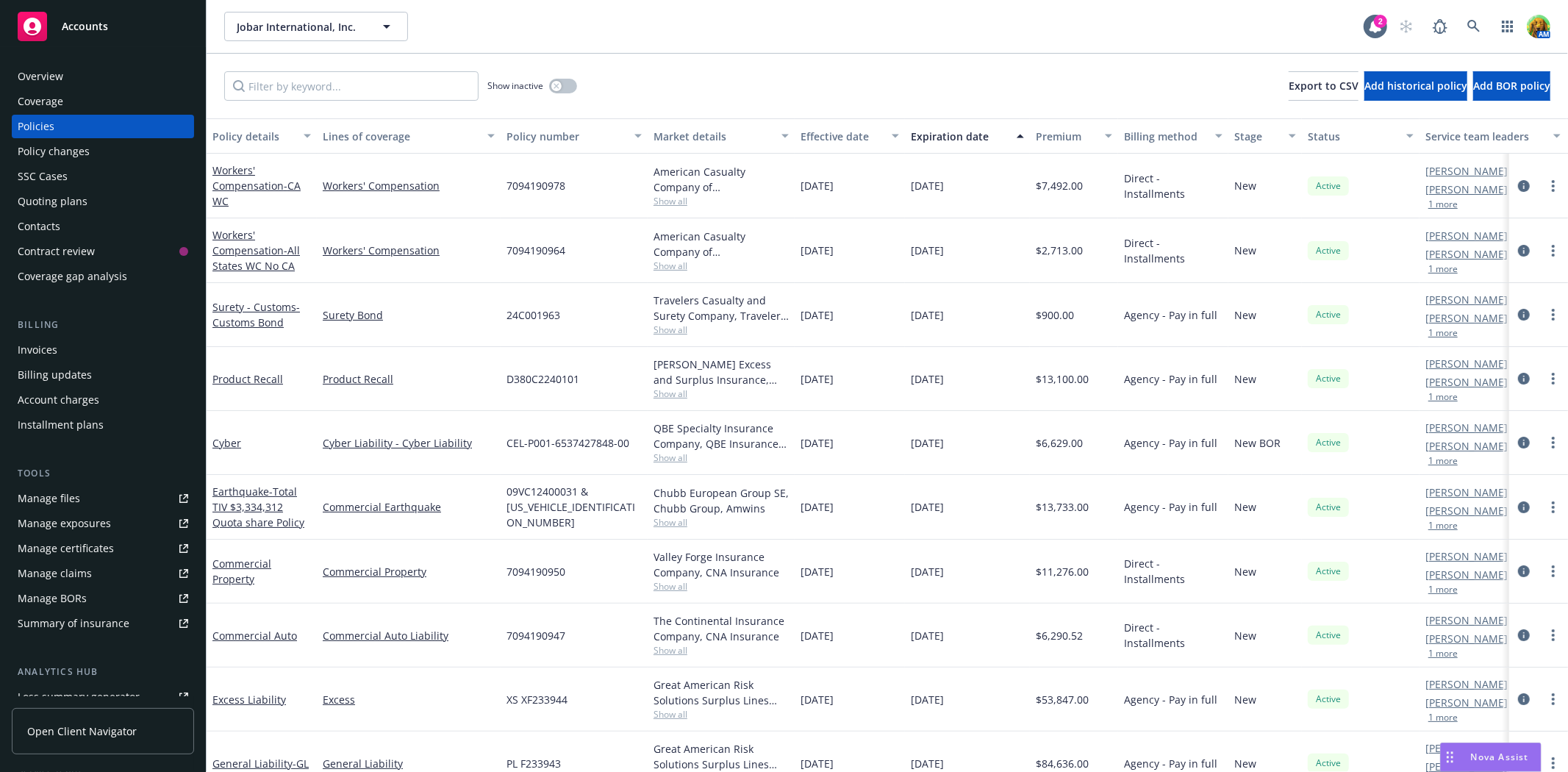
click at [61, 195] on div "Quoting plans" at bounding box center [52, 201] width 70 height 23
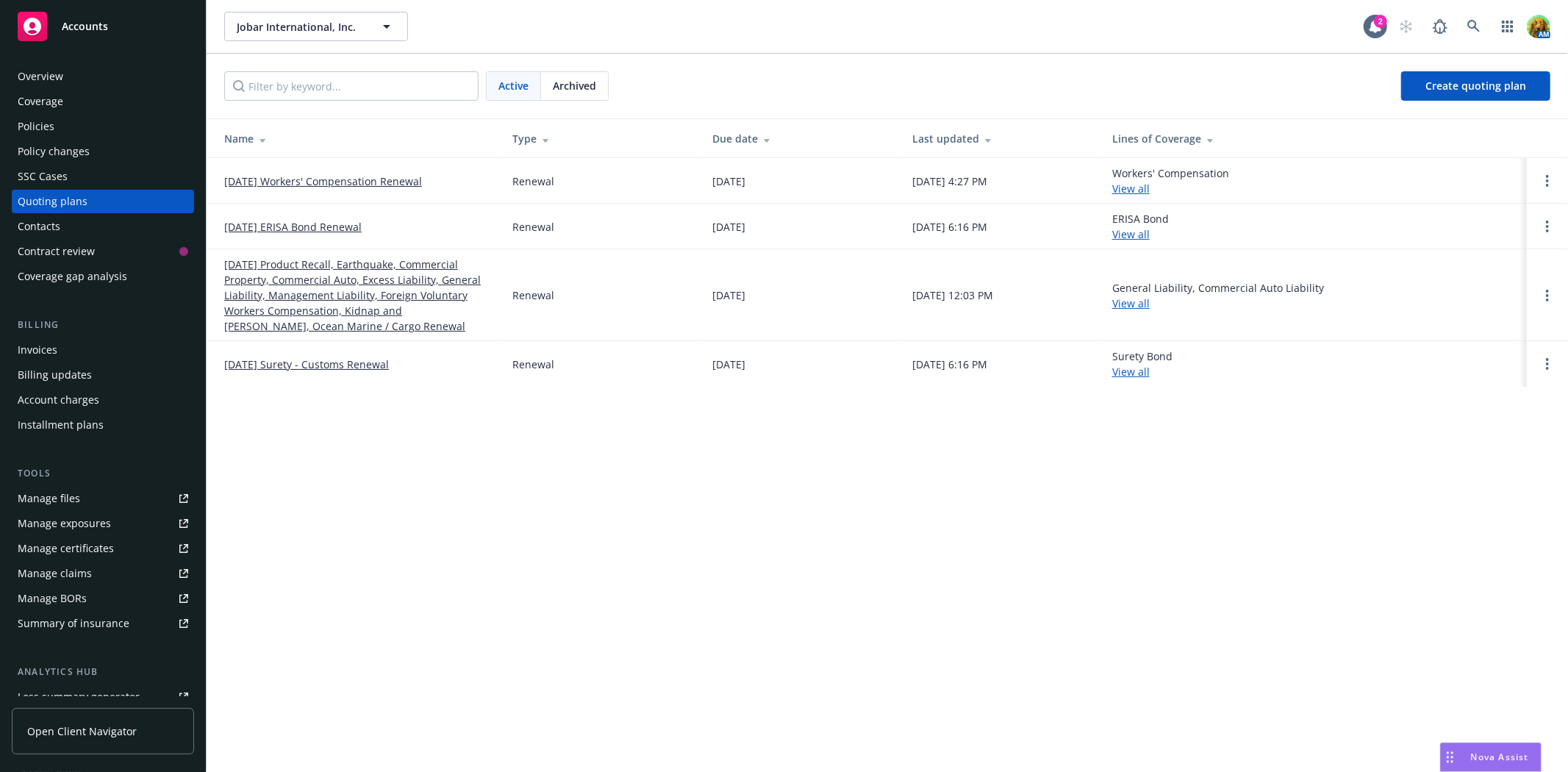
click at [293, 177] on link "08/25/25 Workers' Compensation Renewal" at bounding box center [323, 181] width 198 height 16
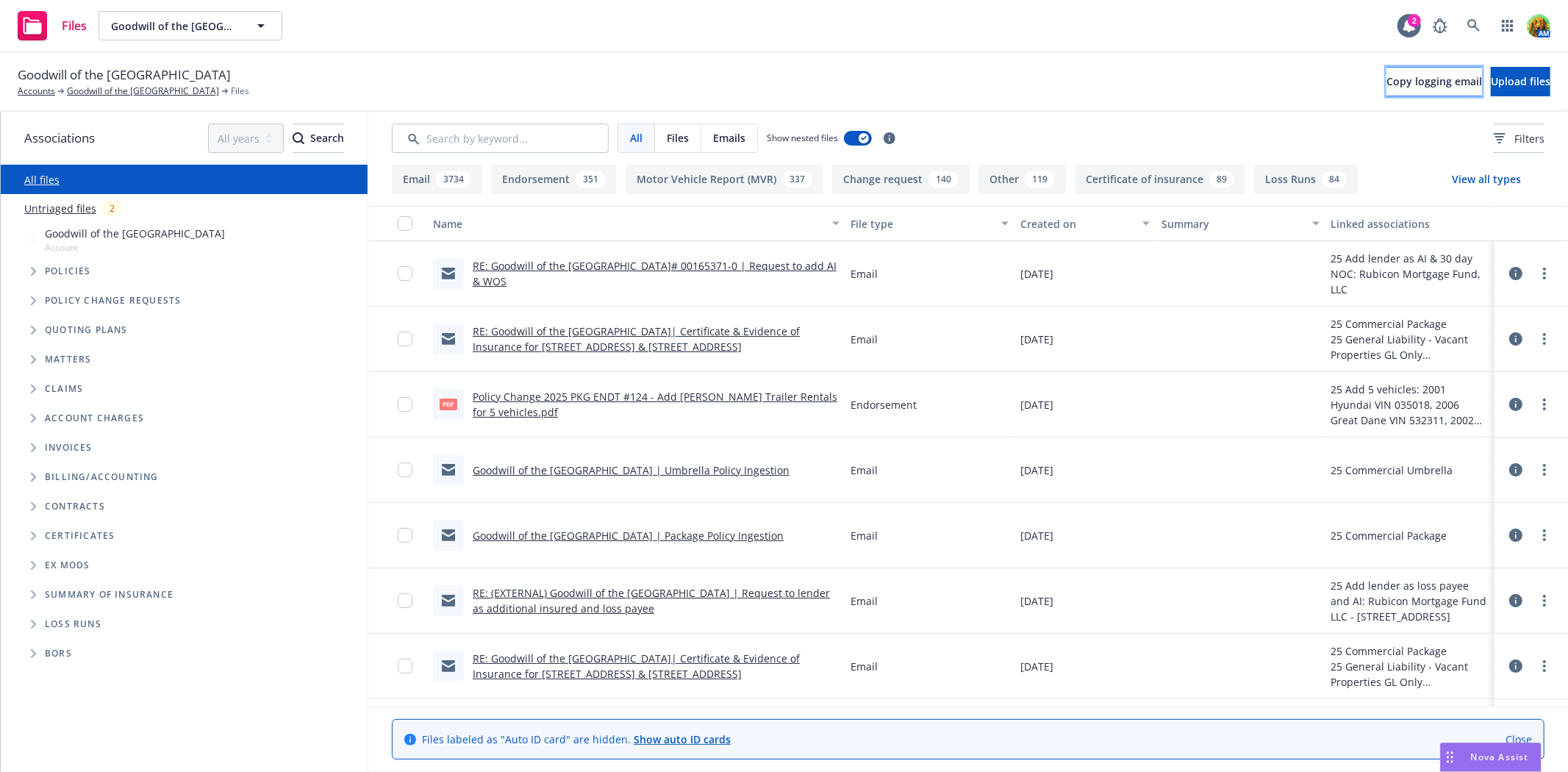
click at [1410, 84] on button "Copy logging email" at bounding box center [1435, 82] width 95 height 30
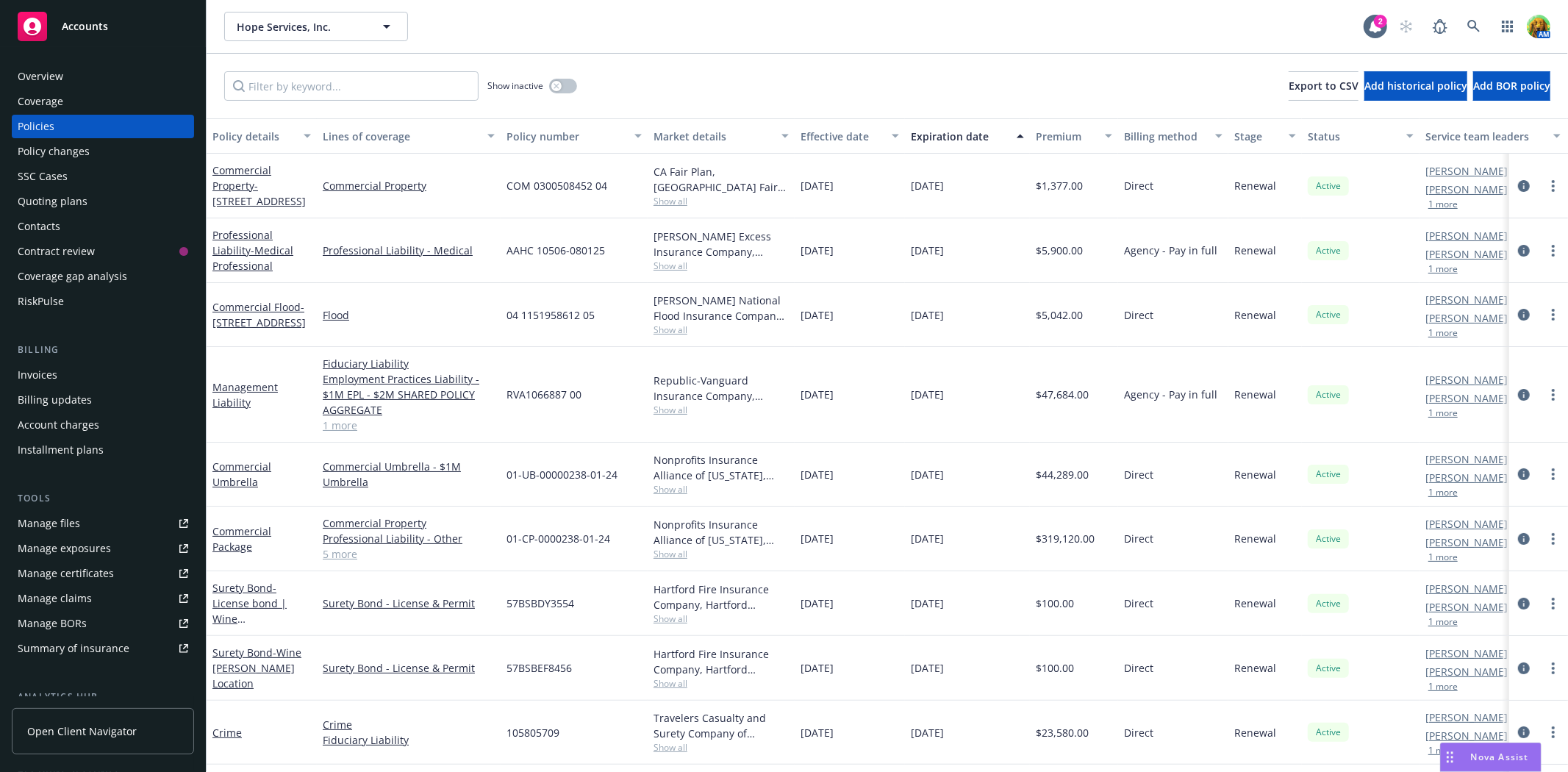
click at [78, 204] on div "Quoting plans" at bounding box center [52, 201] width 70 height 23
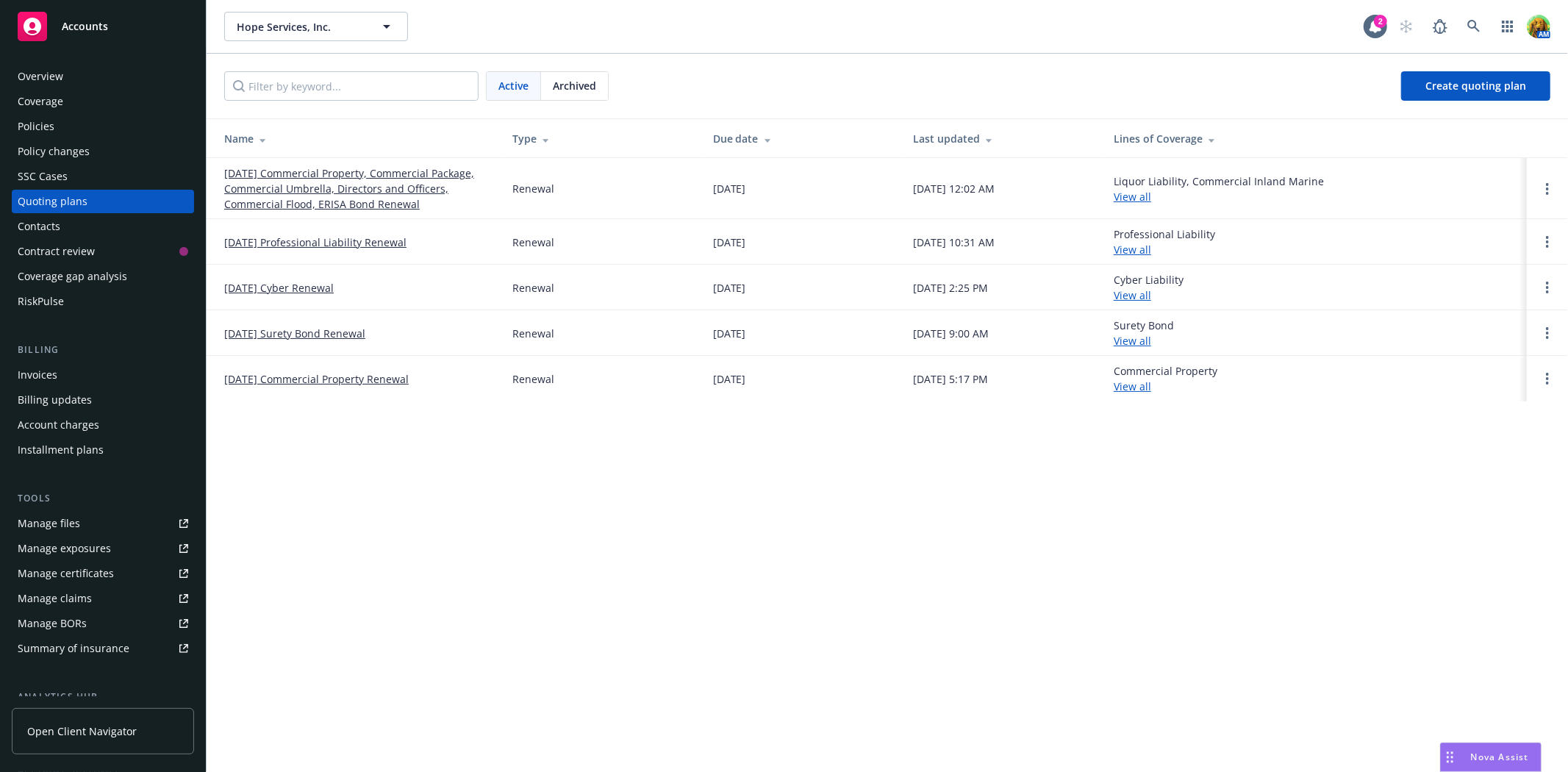
click at [317, 192] on link "[DATE] Commercial Property, Commercial Package, Commercial Umbrella, Directors …" at bounding box center [357, 189] width 265 height 47
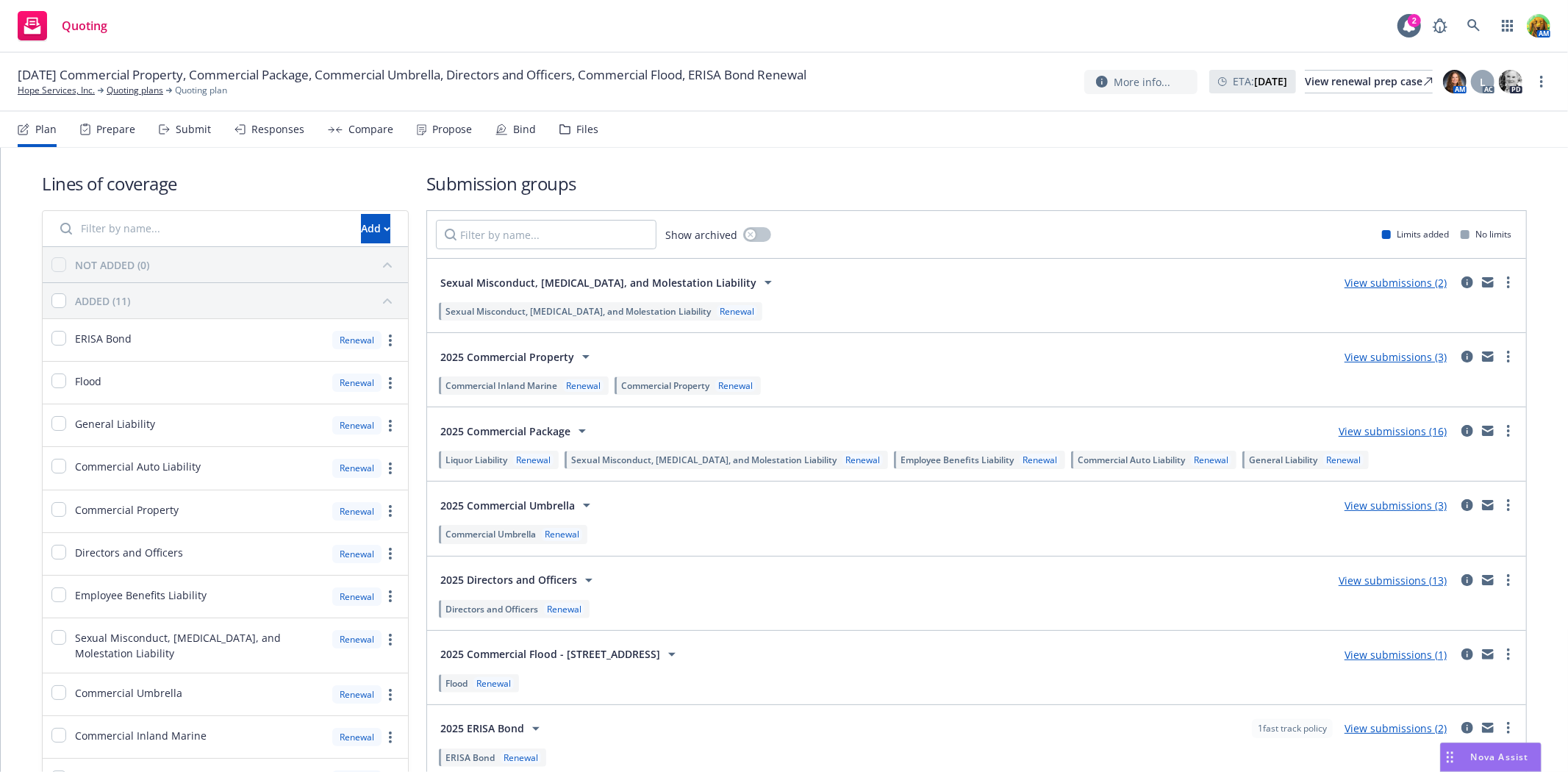
click at [581, 127] on div "Files" at bounding box center [588, 129] width 22 height 12
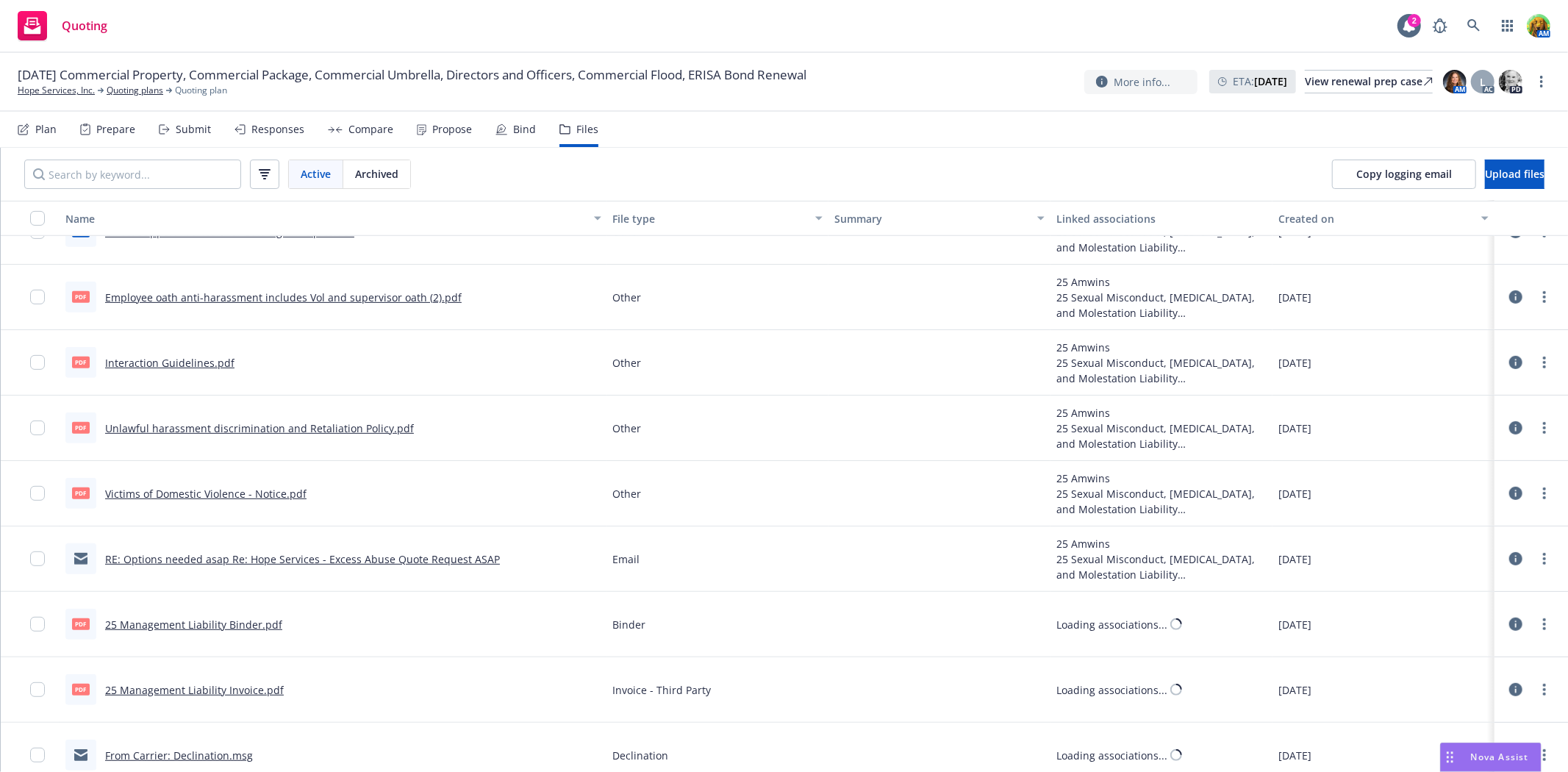
scroll to position [571, 0]
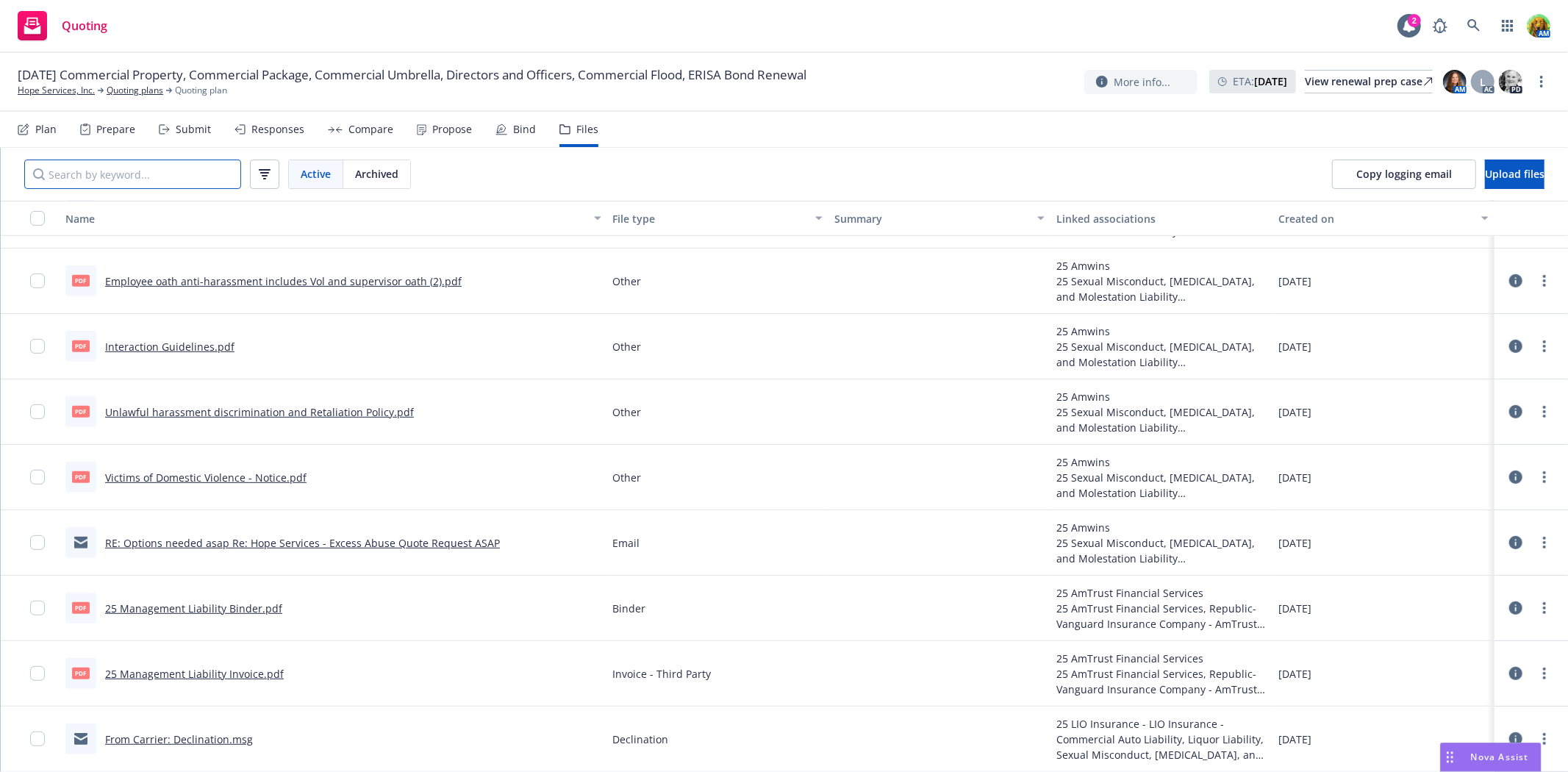
click at [193, 182] on input "Search by keyword..." at bounding box center [133, 175] width 217 height 30
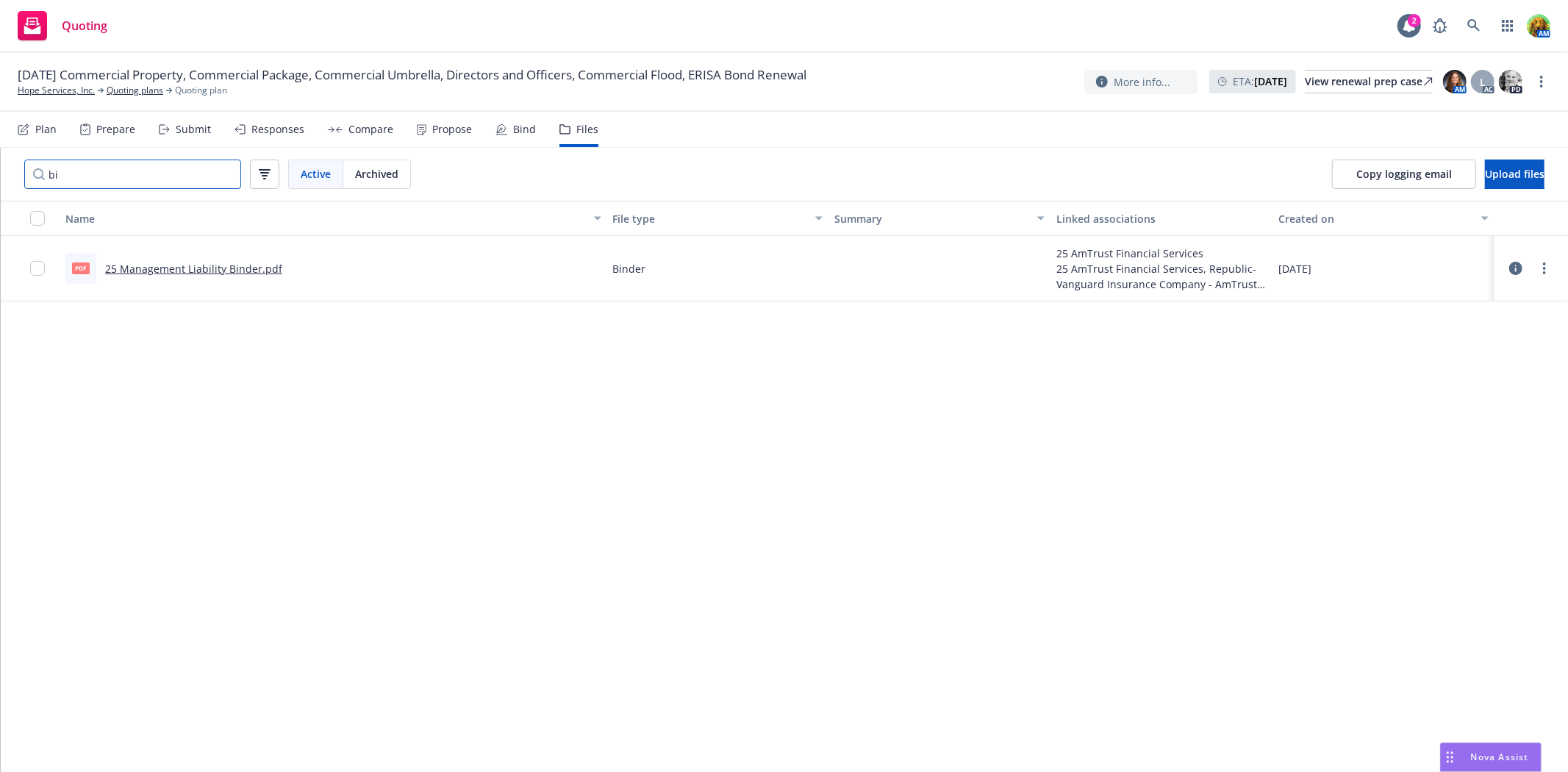
type input "b"
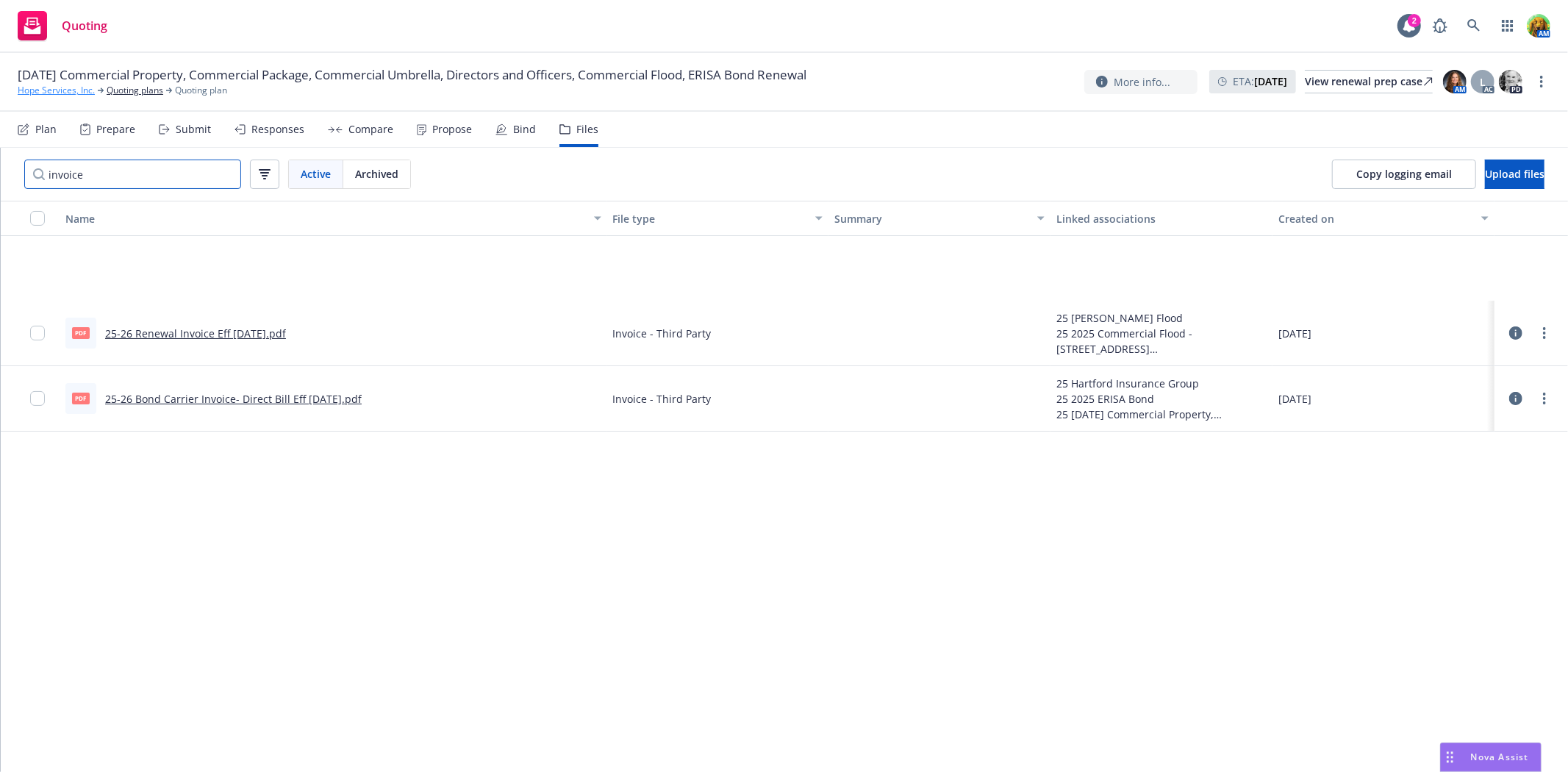
type input "invoice"
click at [47, 85] on link "Hope Services, Inc." at bounding box center [56, 91] width 77 height 13
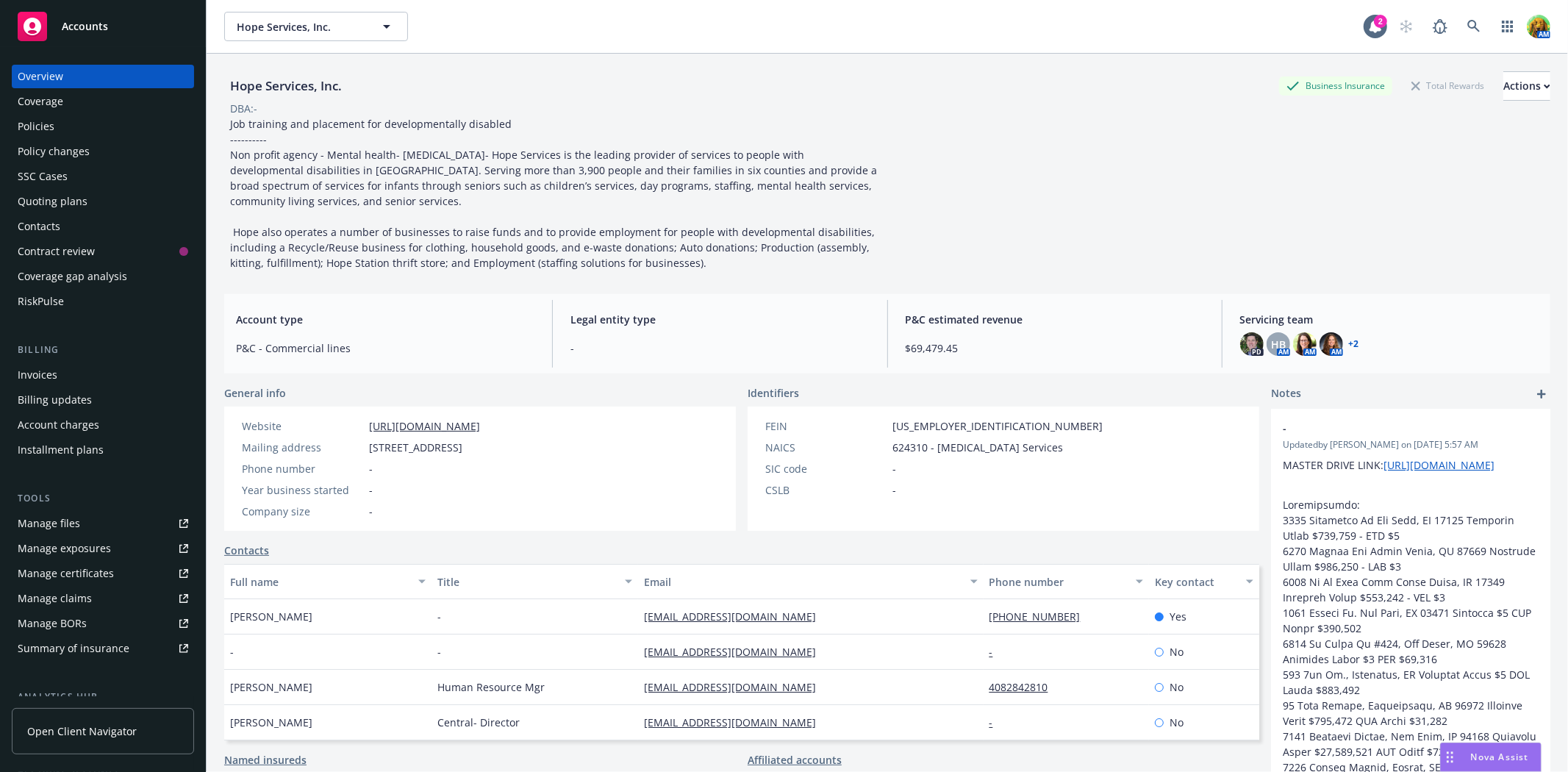
click at [54, 133] on div "Policies" at bounding box center [103, 126] width 171 height 23
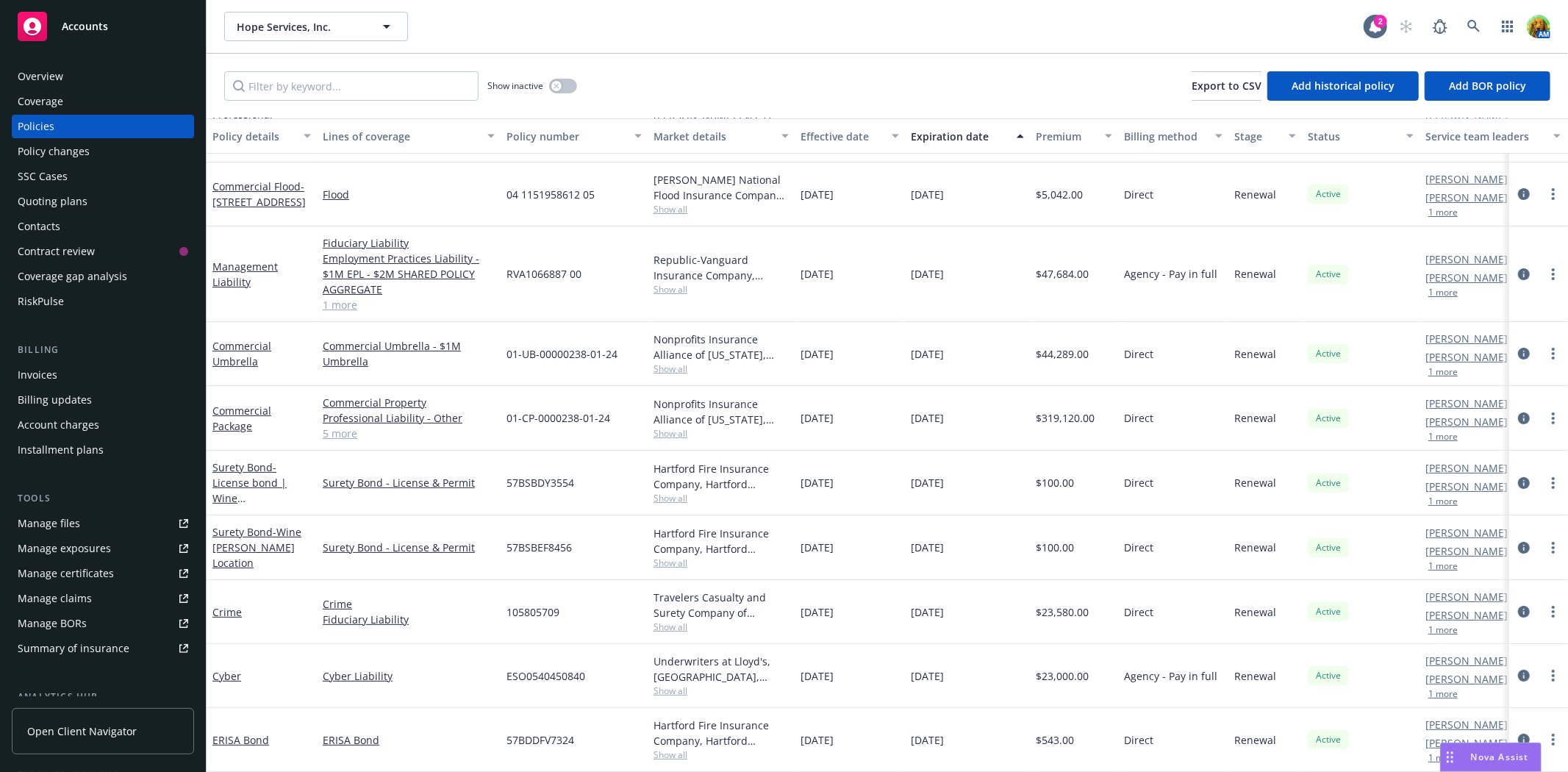
scroll to position [127, 0]
click at [221, 669] on link "Cyber" at bounding box center [227, 676] width 29 height 14
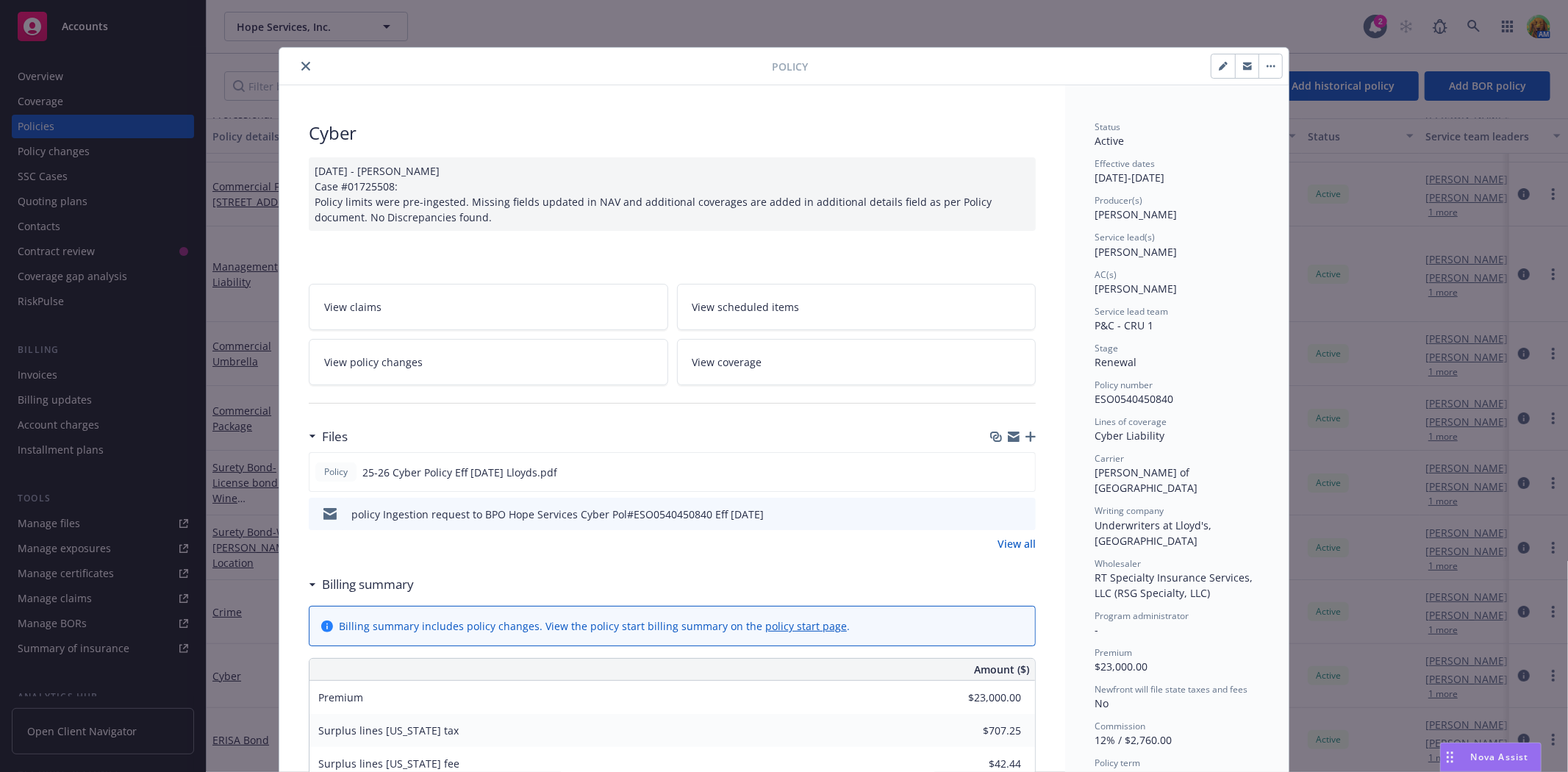
click at [1006, 549] on link "View all" at bounding box center [1016, 543] width 38 height 16
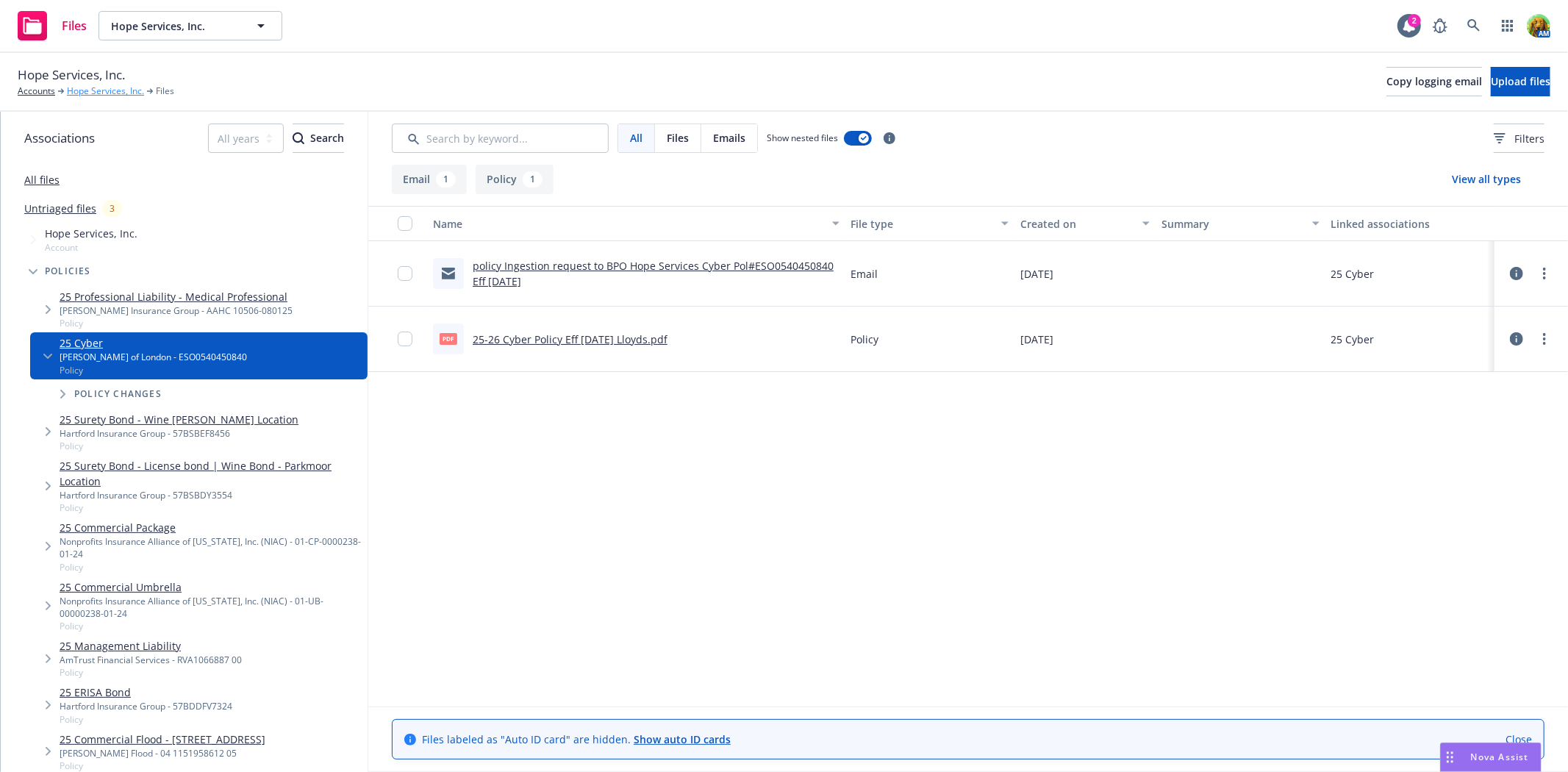
click at [101, 91] on link "Hope Services, Inc." at bounding box center [105, 91] width 77 height 13
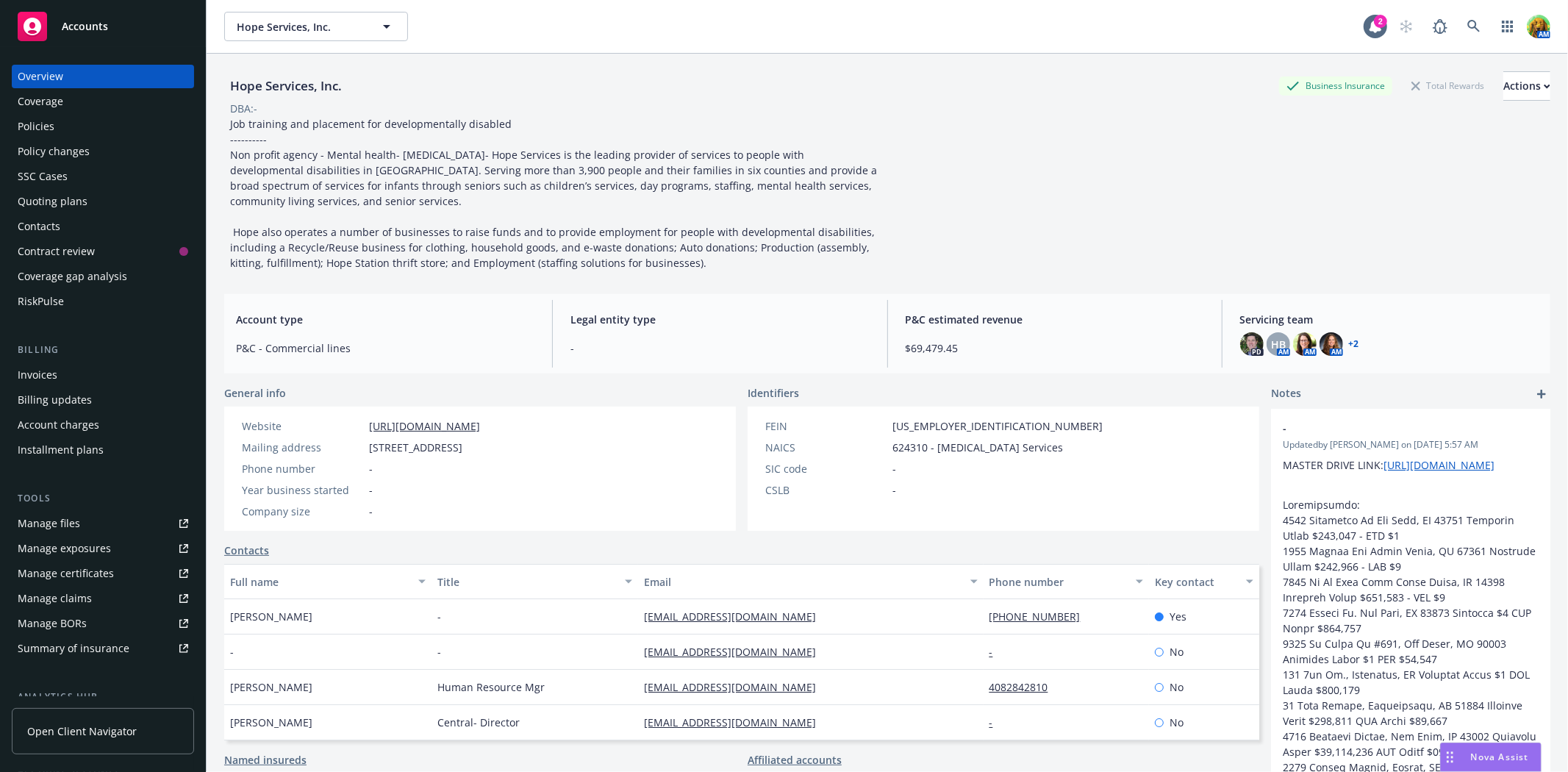
click at [71, 192] on div "Quoting plans" at bounding box center [52, 201] width 70 height 23
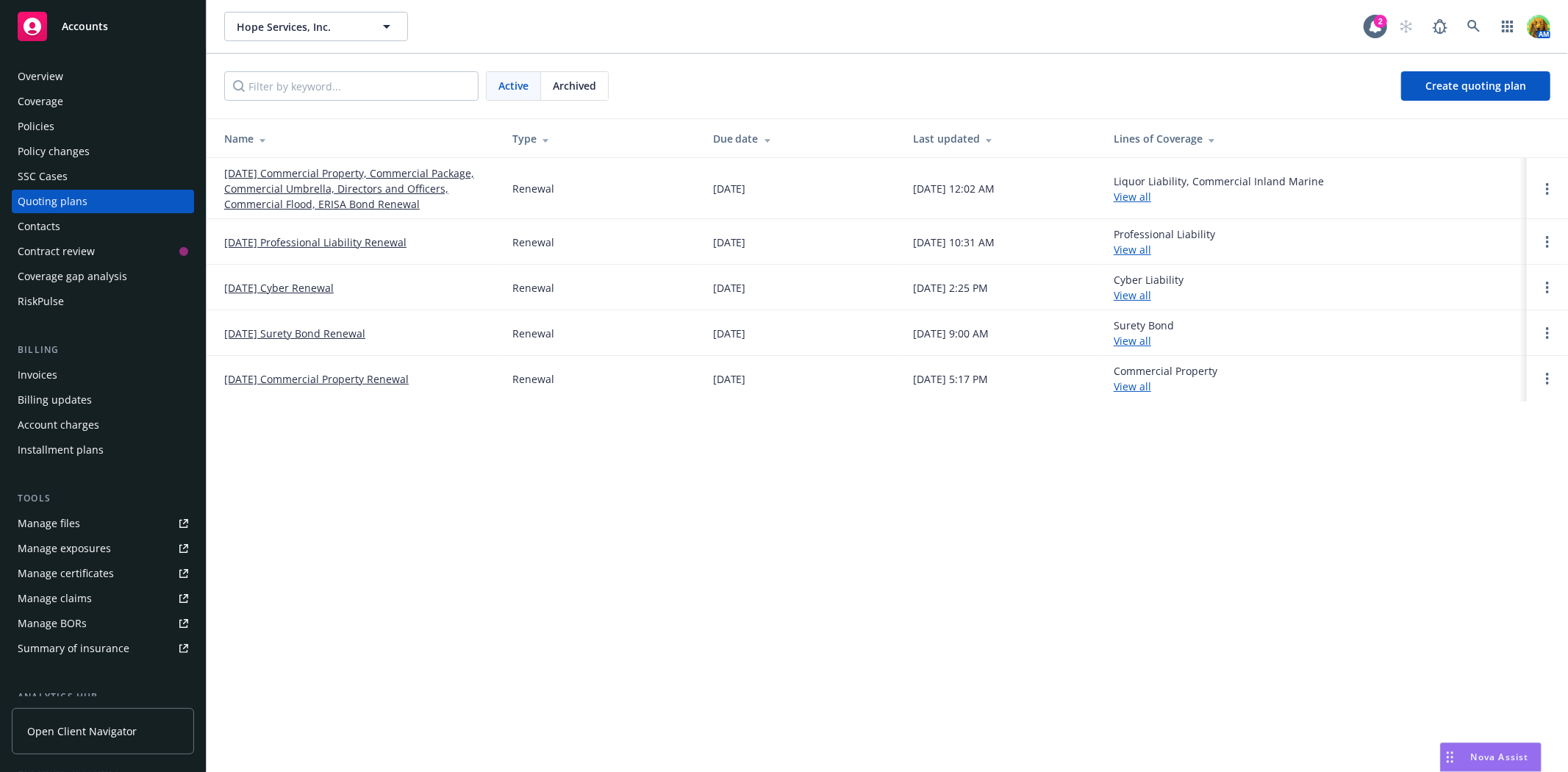
click at [276, 289] on link "[DATE] Cyber Renewal" at bounding box center [278, 288] width 109 height 16
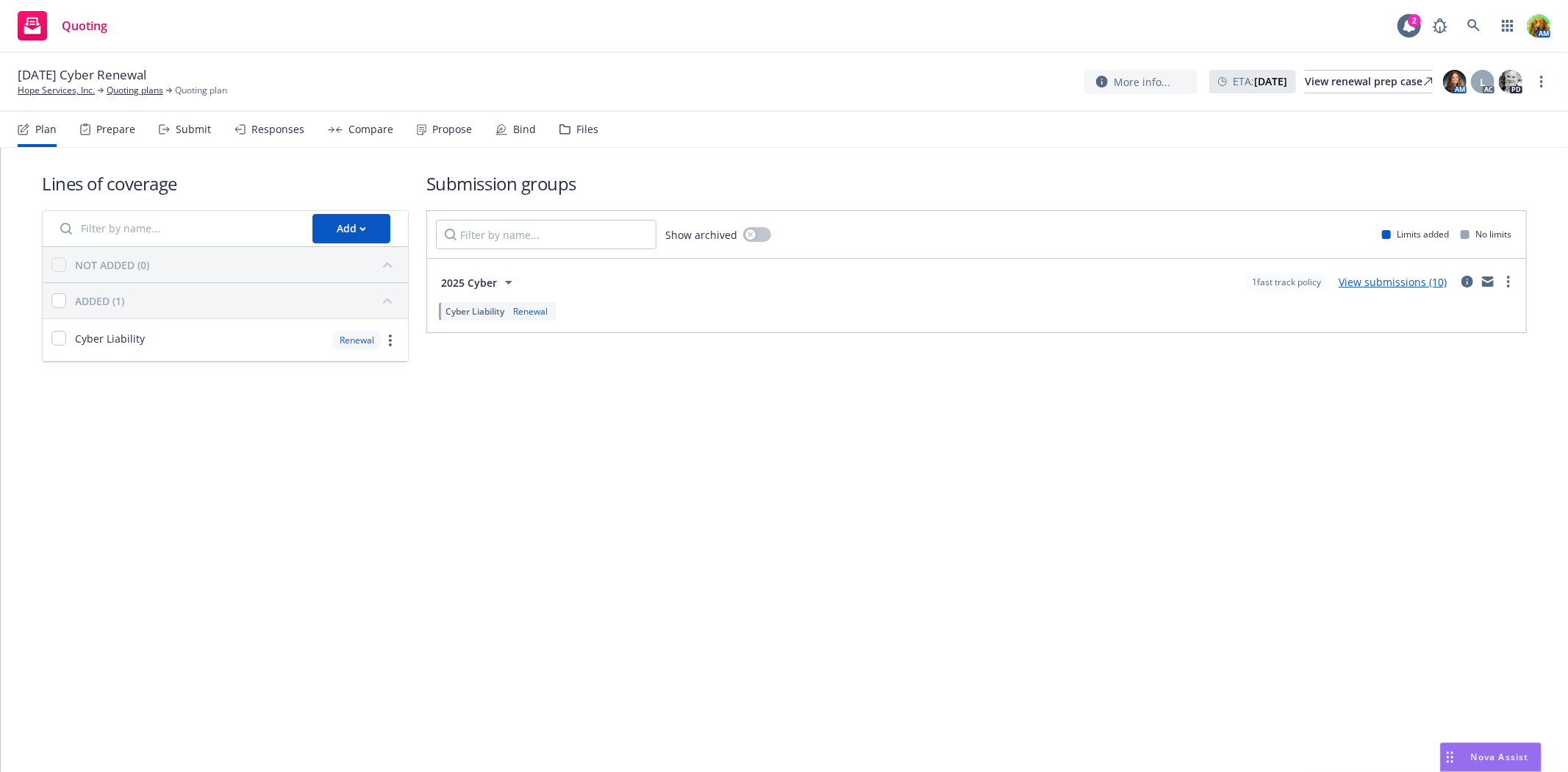
click at [177, 120] on div "Submit" at bounding box center [185, 130] width 52 height 35
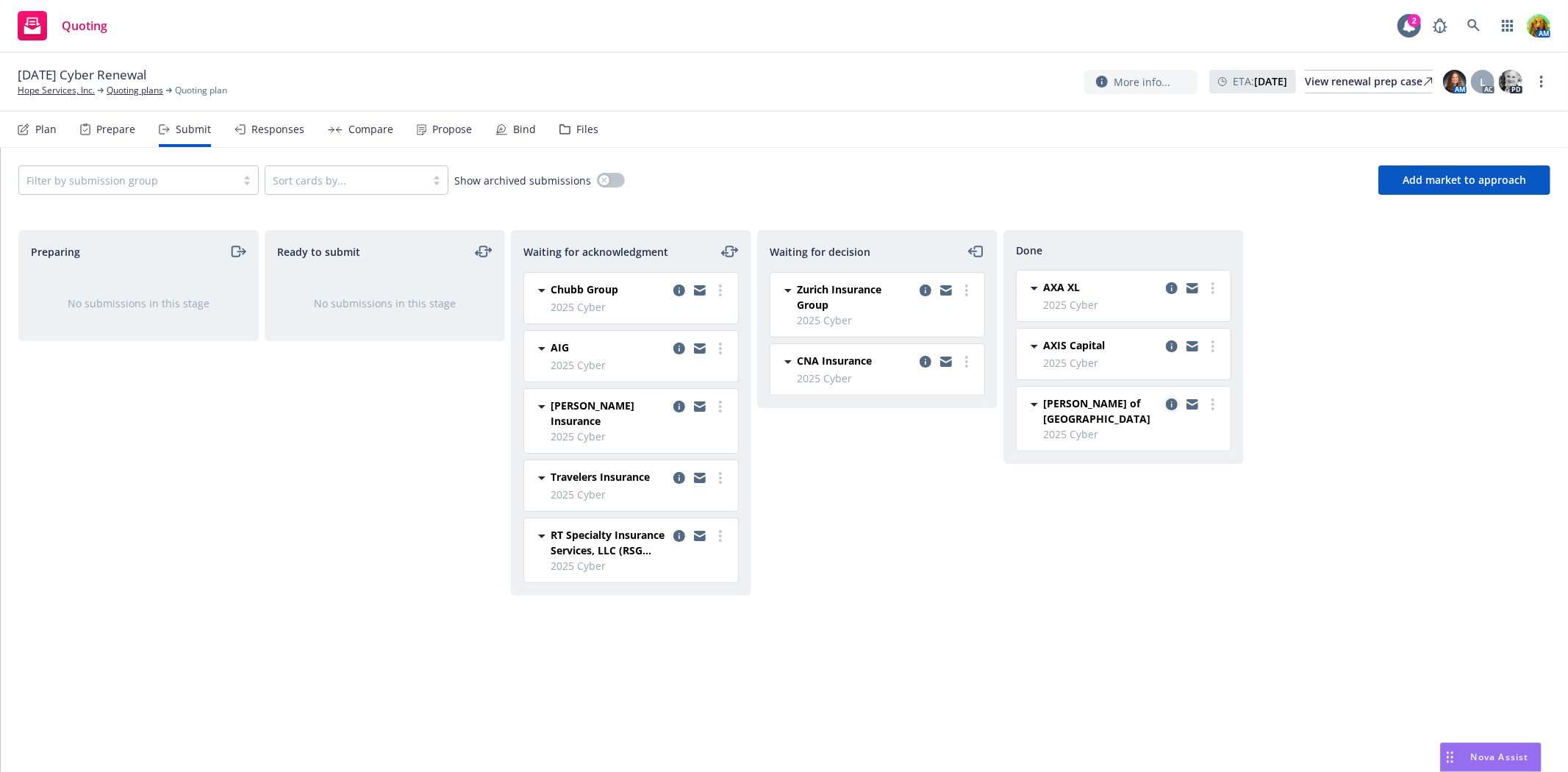
click at [1170, 407] on icon "copy logging email" at bounding box center [1171, 404] width 12 height 12
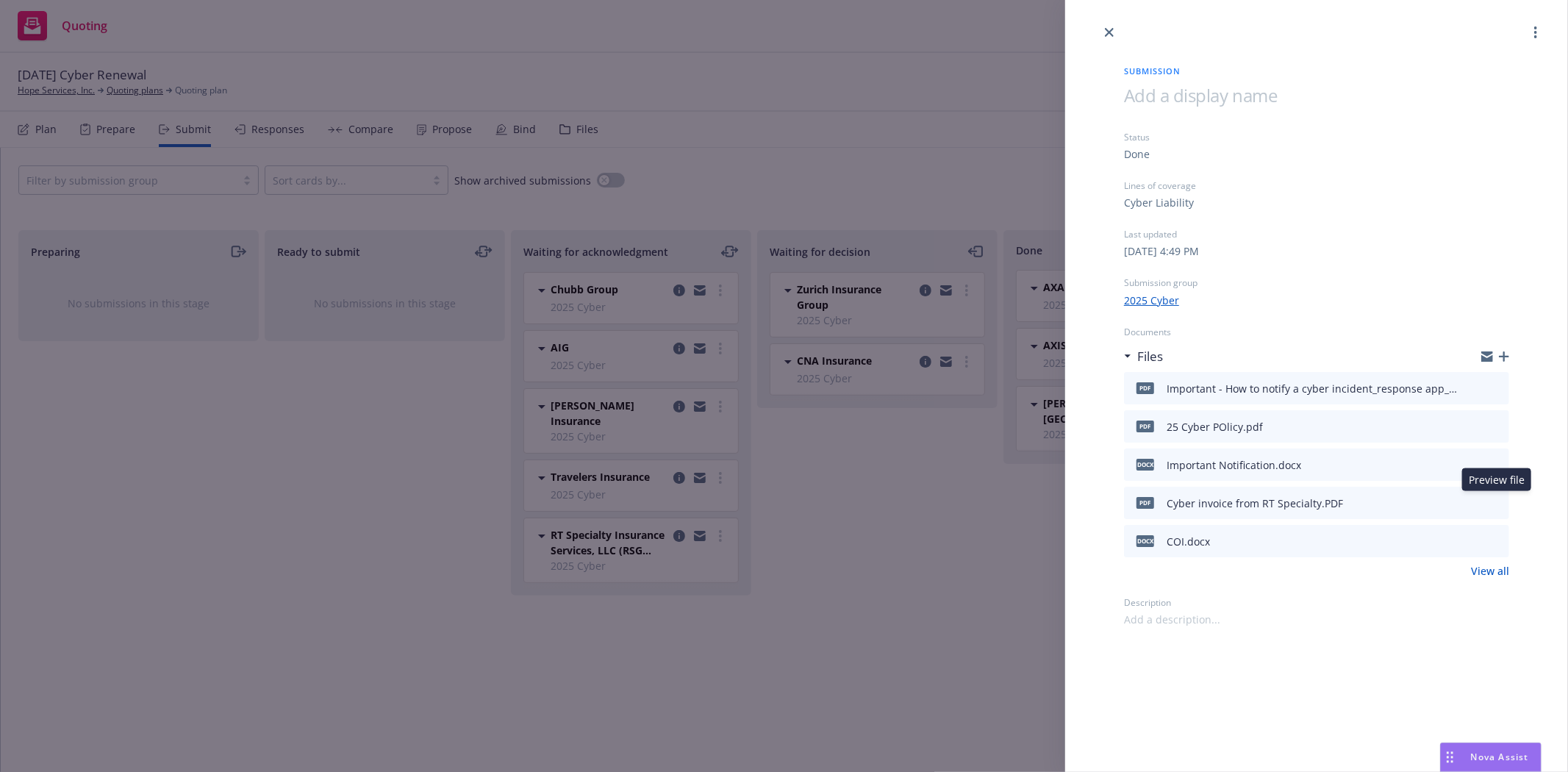
click at [1495, 498] on icon "preview file" at bounding box center [1495, 502] width 13 height 10
click at [1111, 33] on icon "close" at bounding box center [1109, 32] width 8 height 8
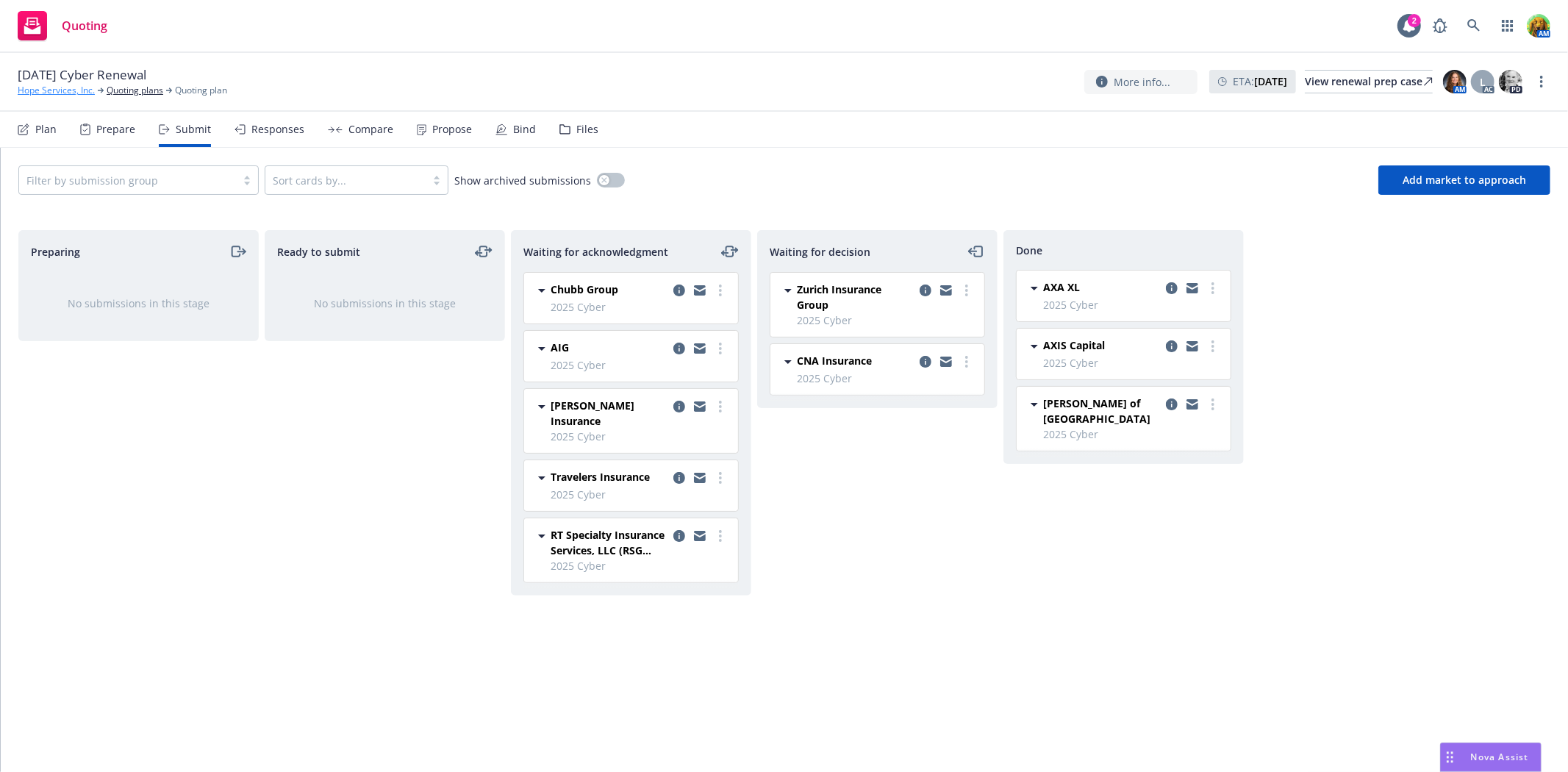
click at [49, 91] on link "Hope Services, Inc." at bounding box center [56, 91] width 77 height 13
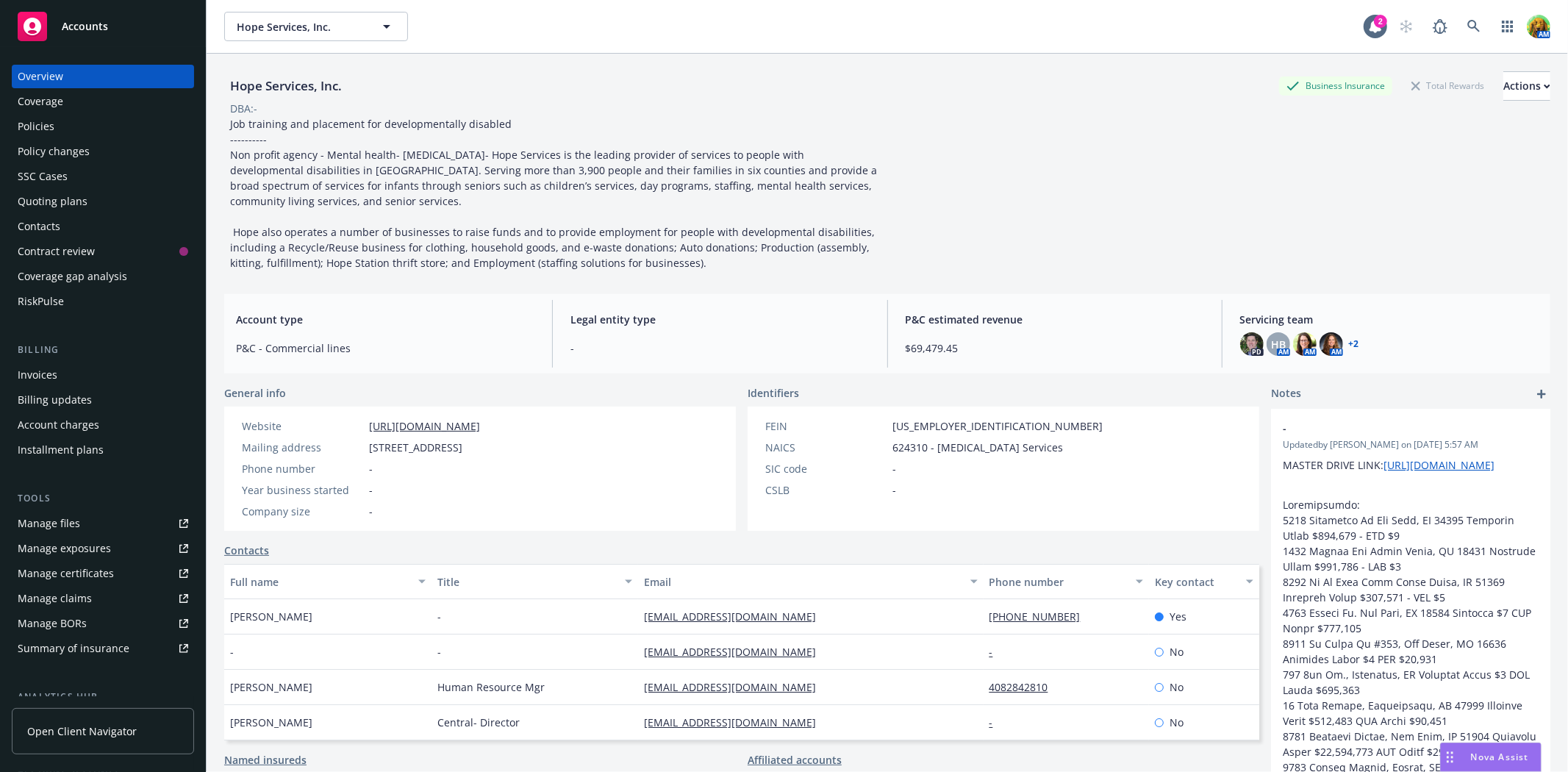
click at [64, 133] on div "Policies" at bounding box center [103, 126] width 171 height 23
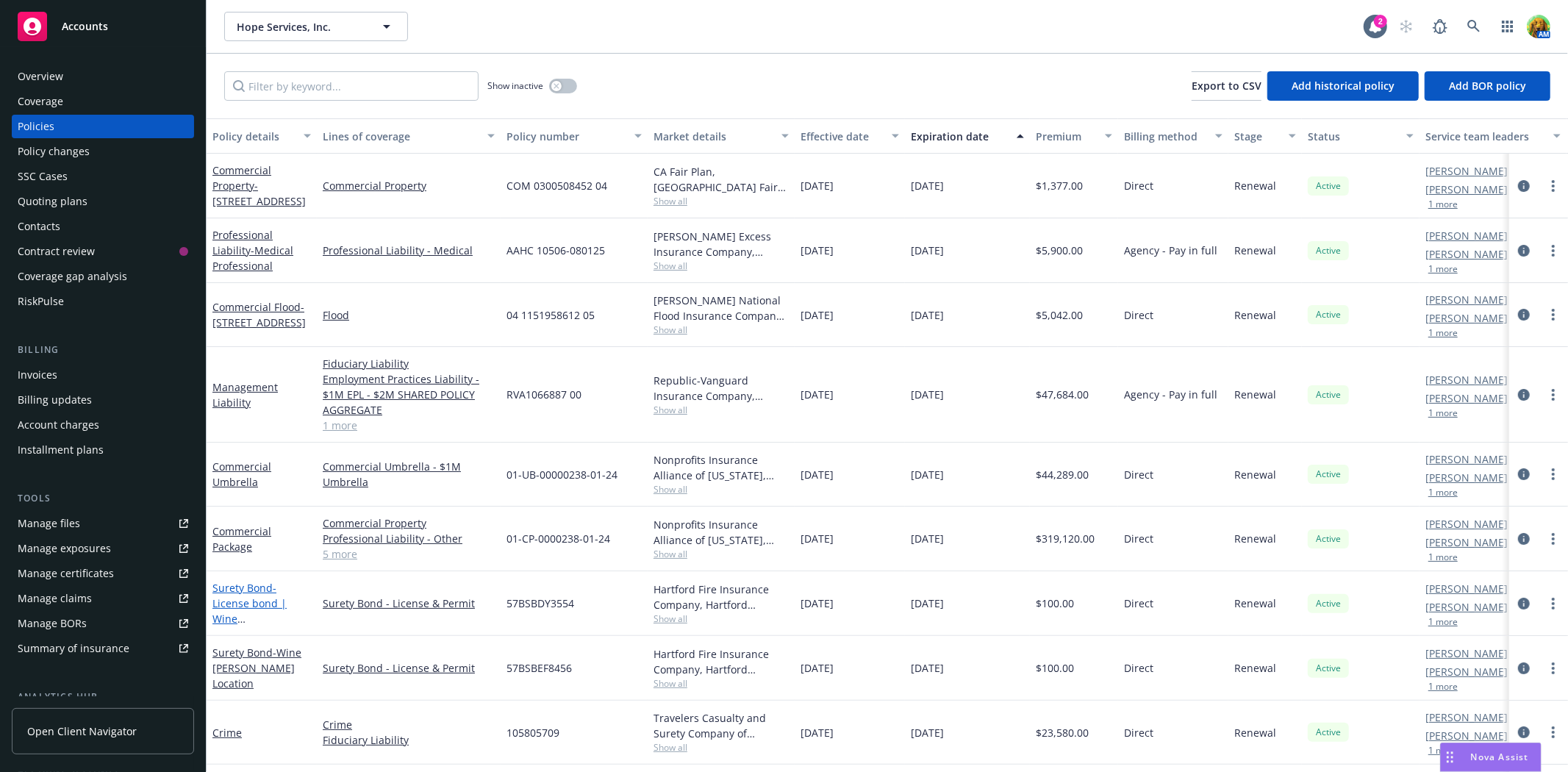
scroll to position [128, 0]
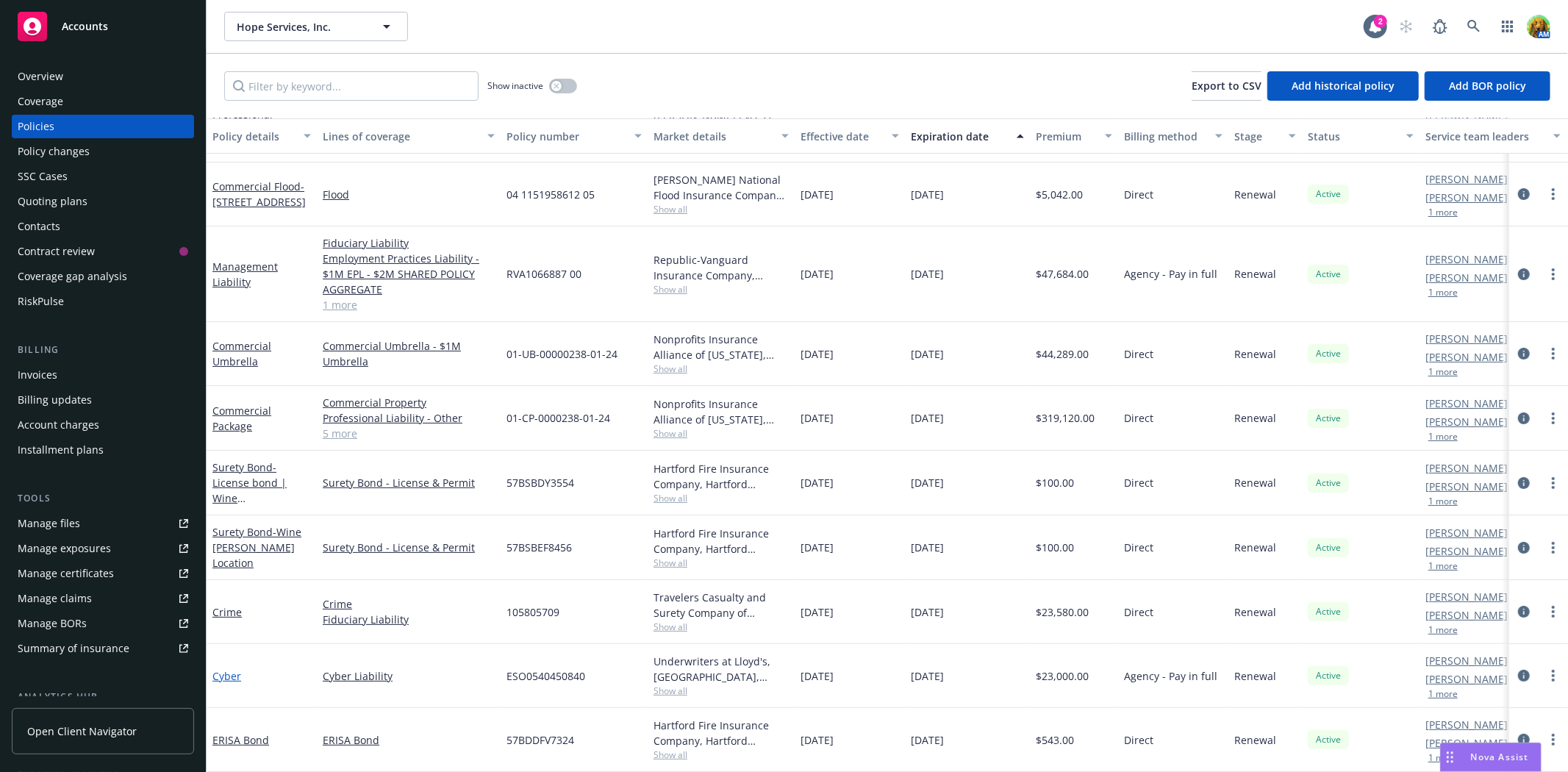
click at [224, 669] on link "Cyber" at bounding box center [227, 676] width 29 height 14
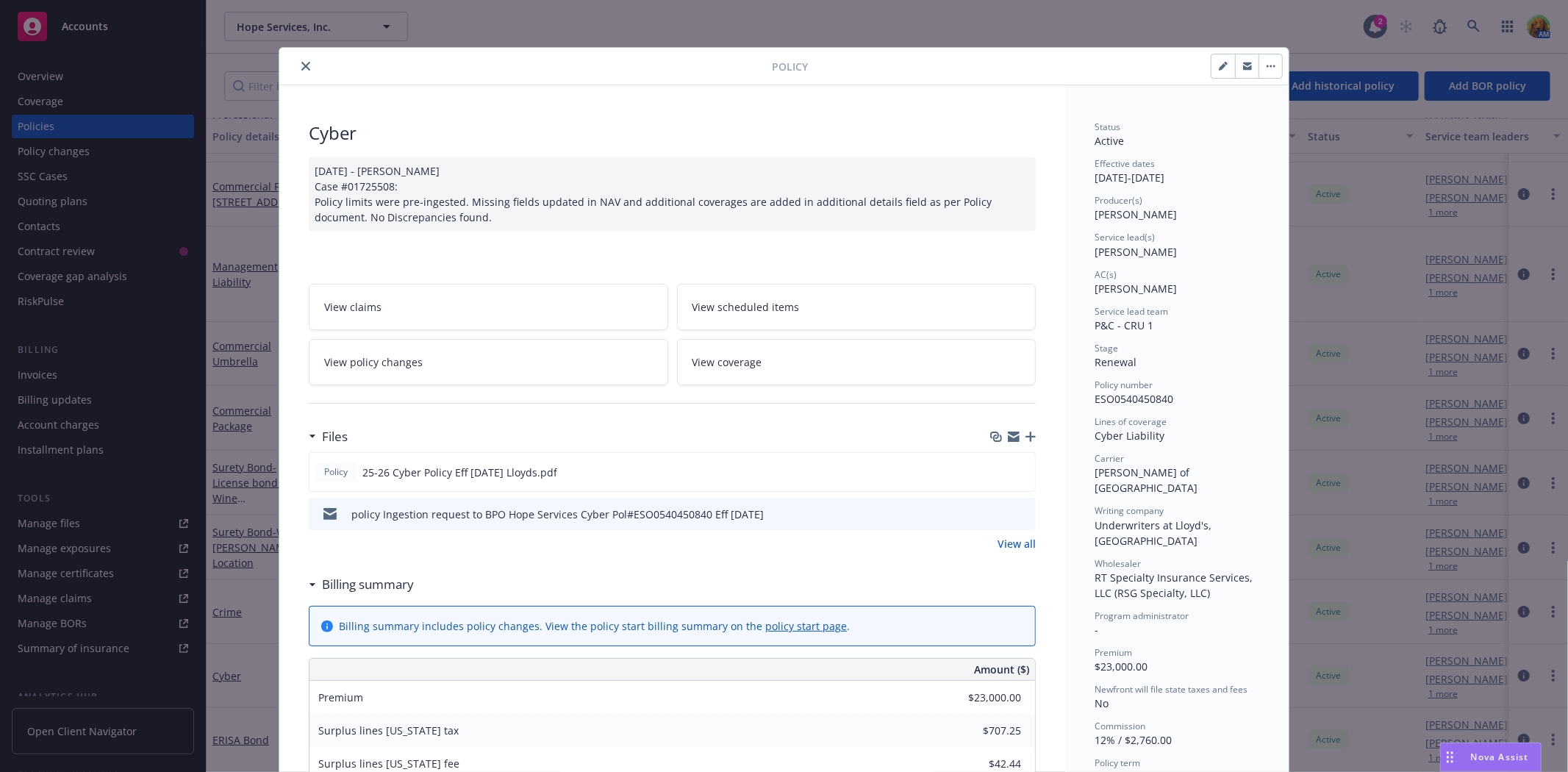
click at [1026, 442] on icon "button" at bounding box center [1030, 436] width 10 height 10
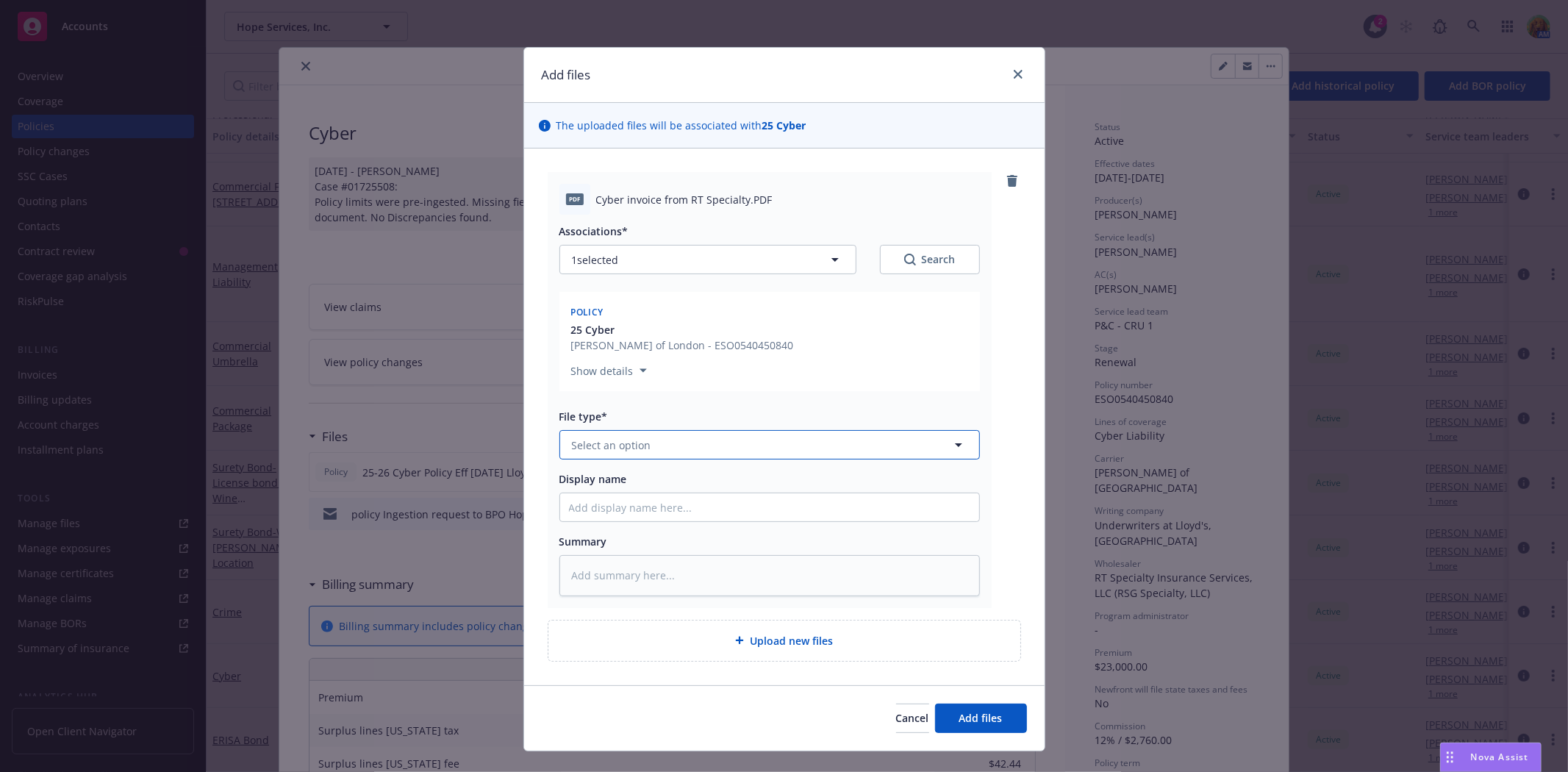
click at [725, 454] on button "Select an option" at bounding box center [769, 445] width 421 height 30
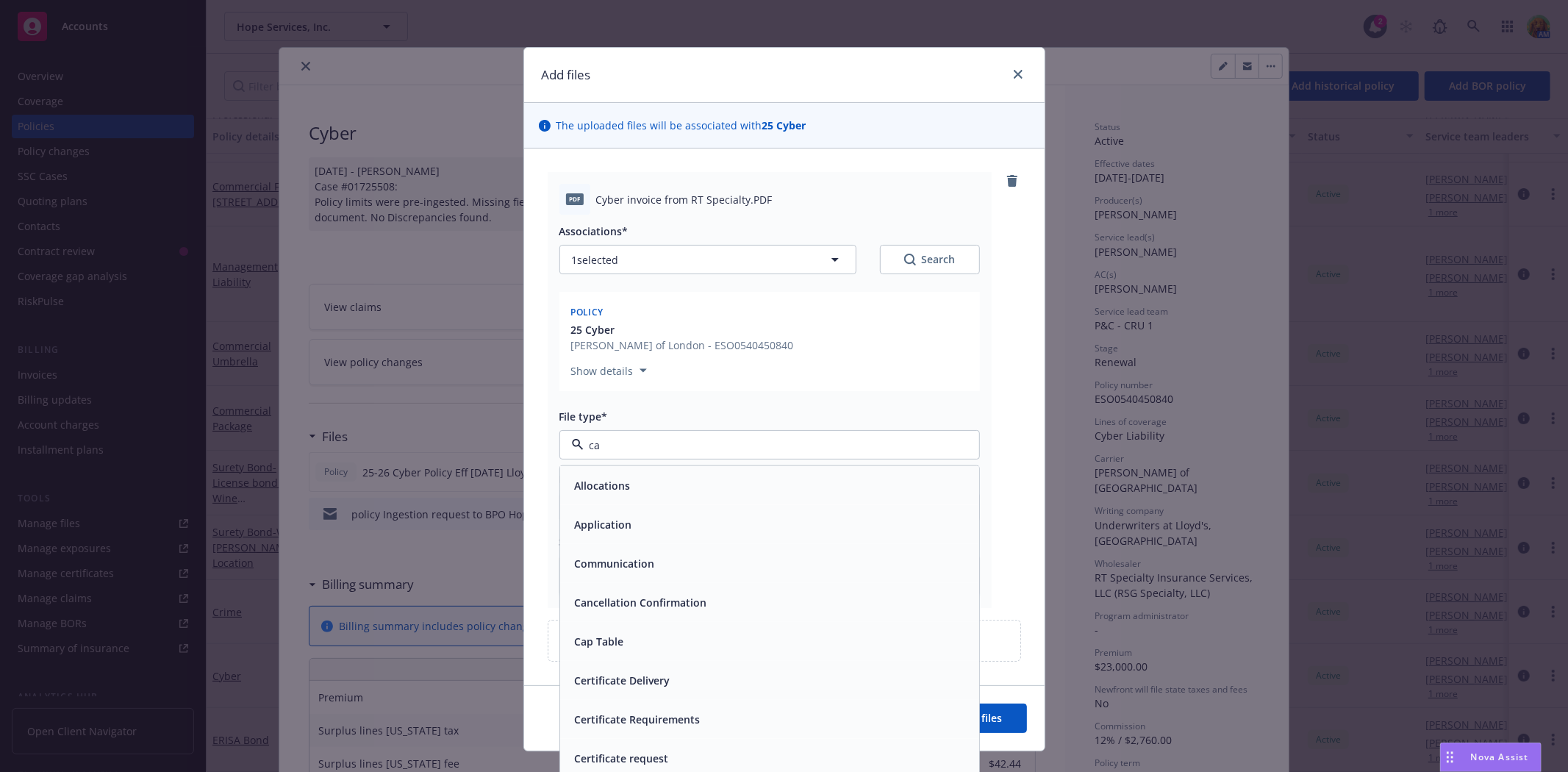
click at [511, 449] on div "Add files The uploaded files will be associated with 25 Cyber PDF Cyber invoice…" at bounding box center [784, 386] width 1568 height 772
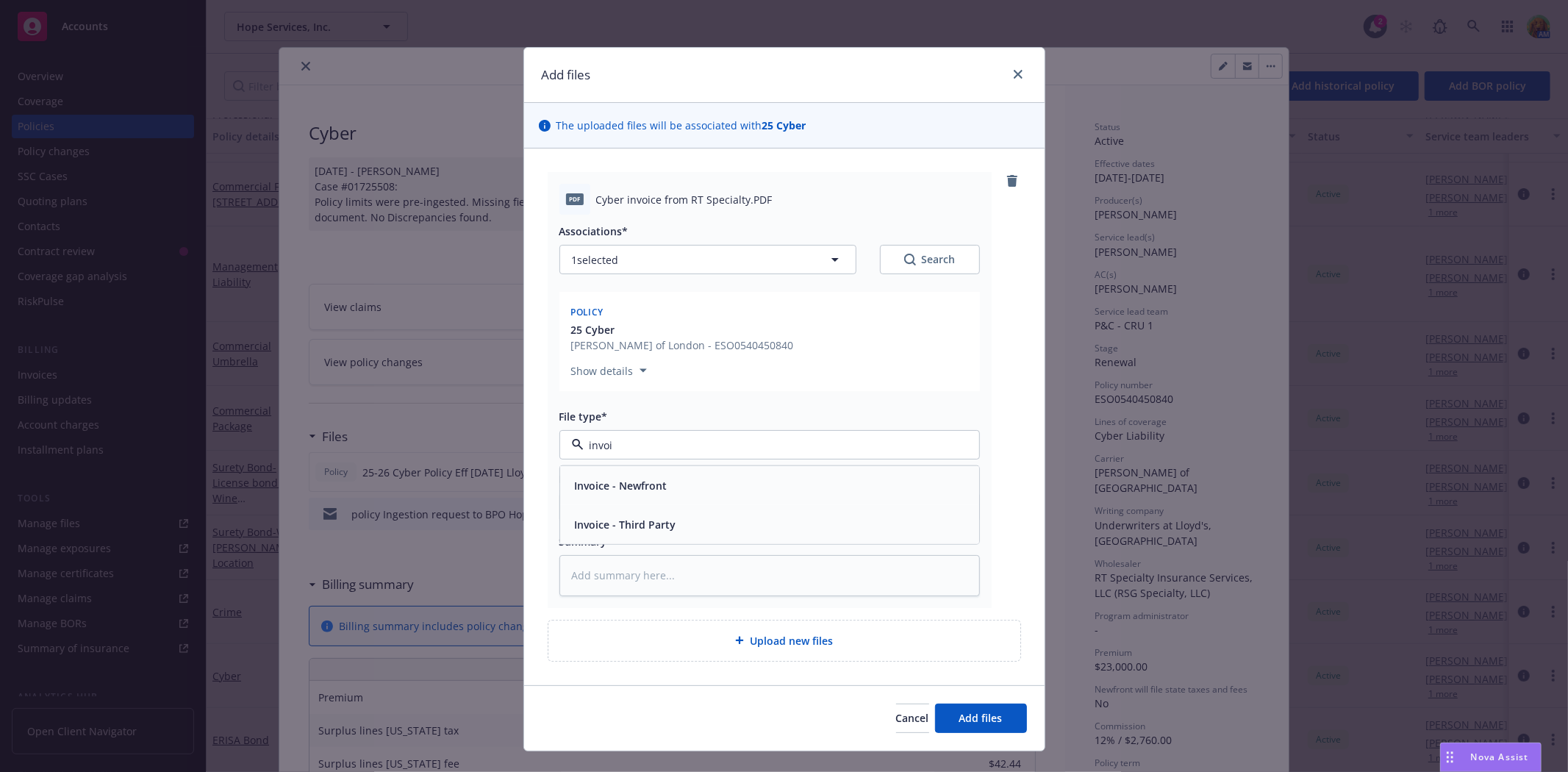
type input "invoic"
click at [622, 514] on div "Invoice - Third Party" at bounding box center [624, 525] width 110 height 21
click at [622, 512] on input "Display name" at bounding box center [769, 508] width 419 height 28
type textarea "x"
type input "2"
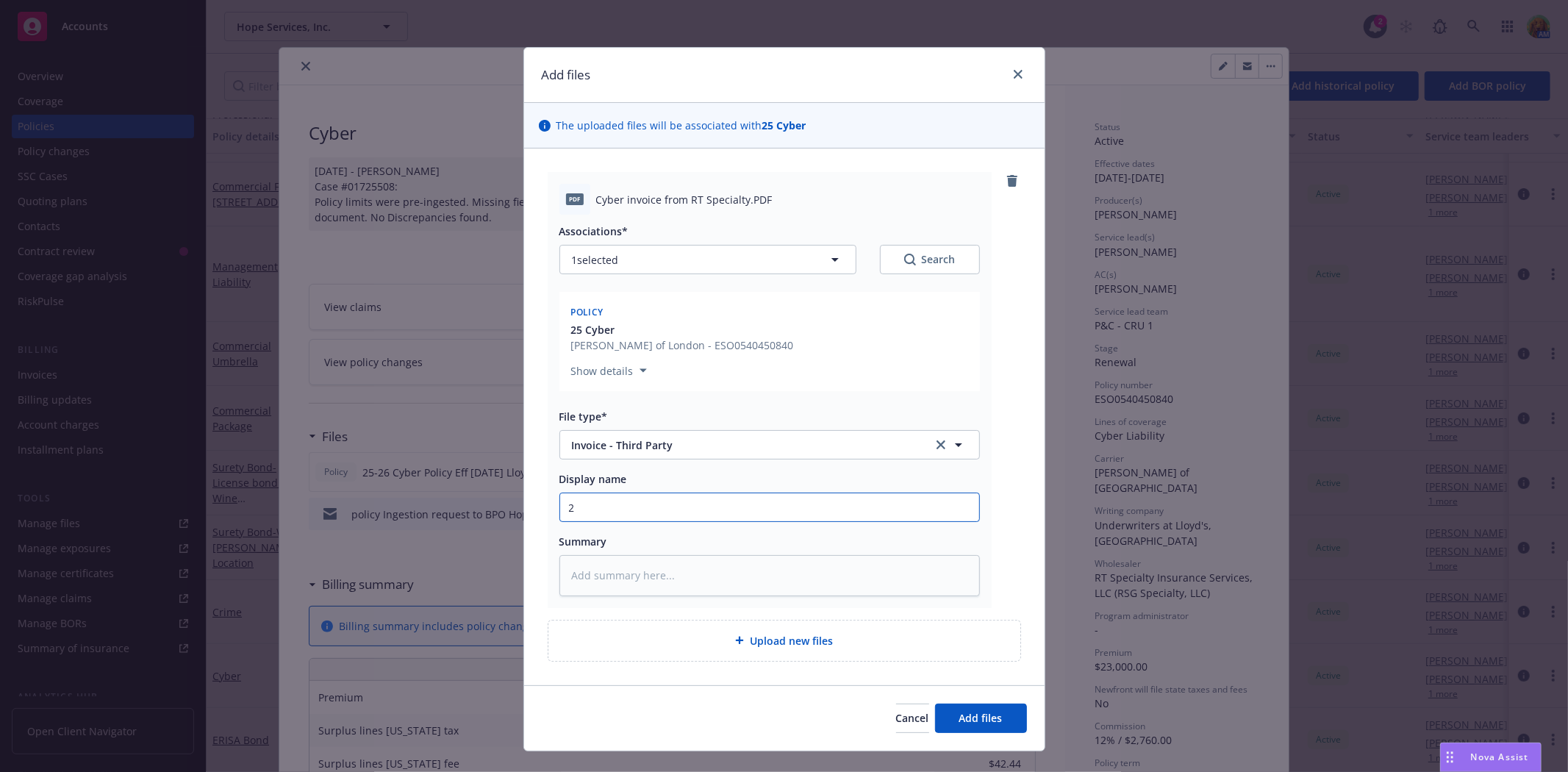
type textarea "x"
type input "25"
type textarea "x"
type input "25-"
type textarea "x"
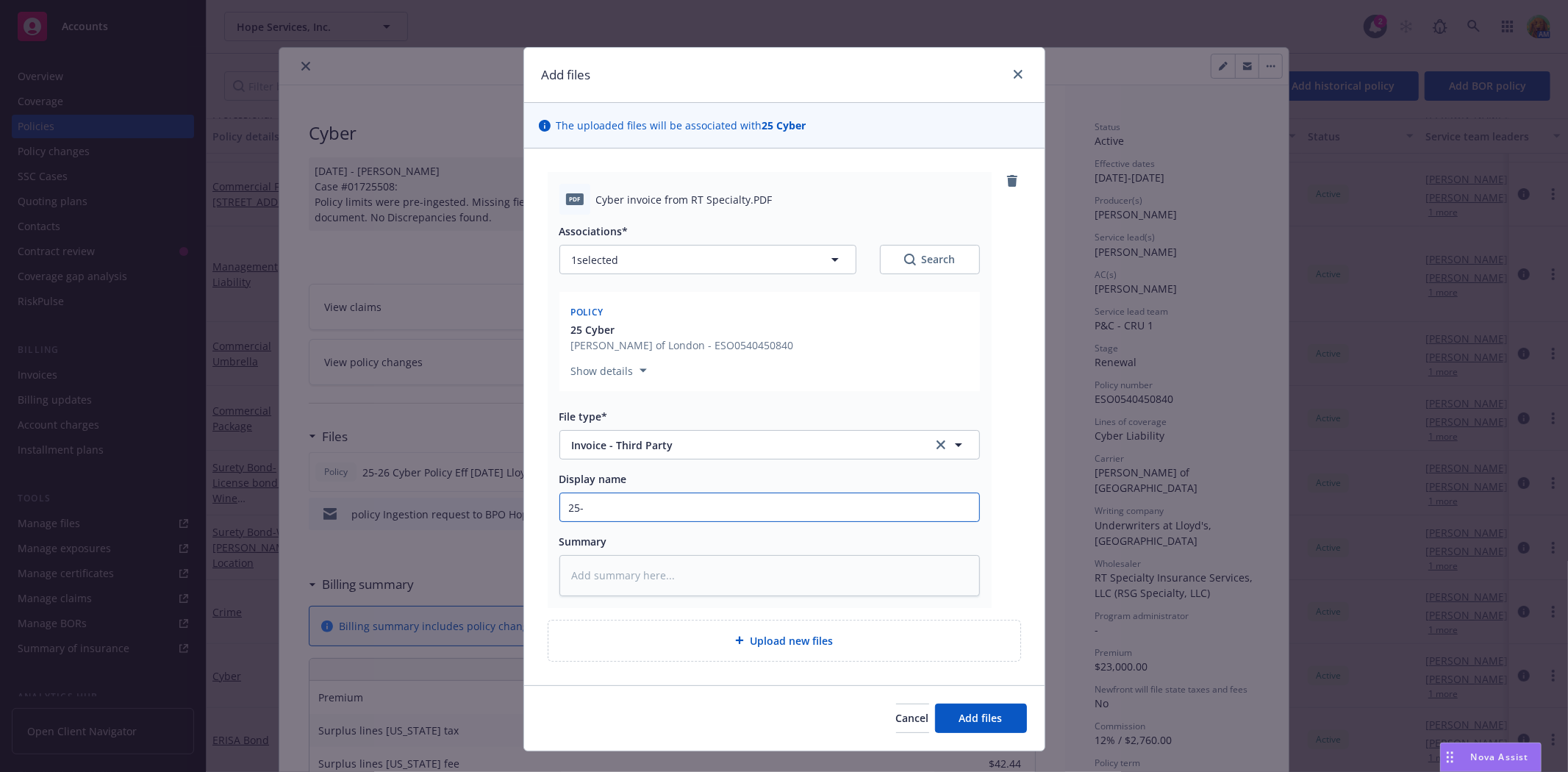
type input "25-2"
type textarea "x"
type input "25-26"
type textarea "x"
type input "25-26"
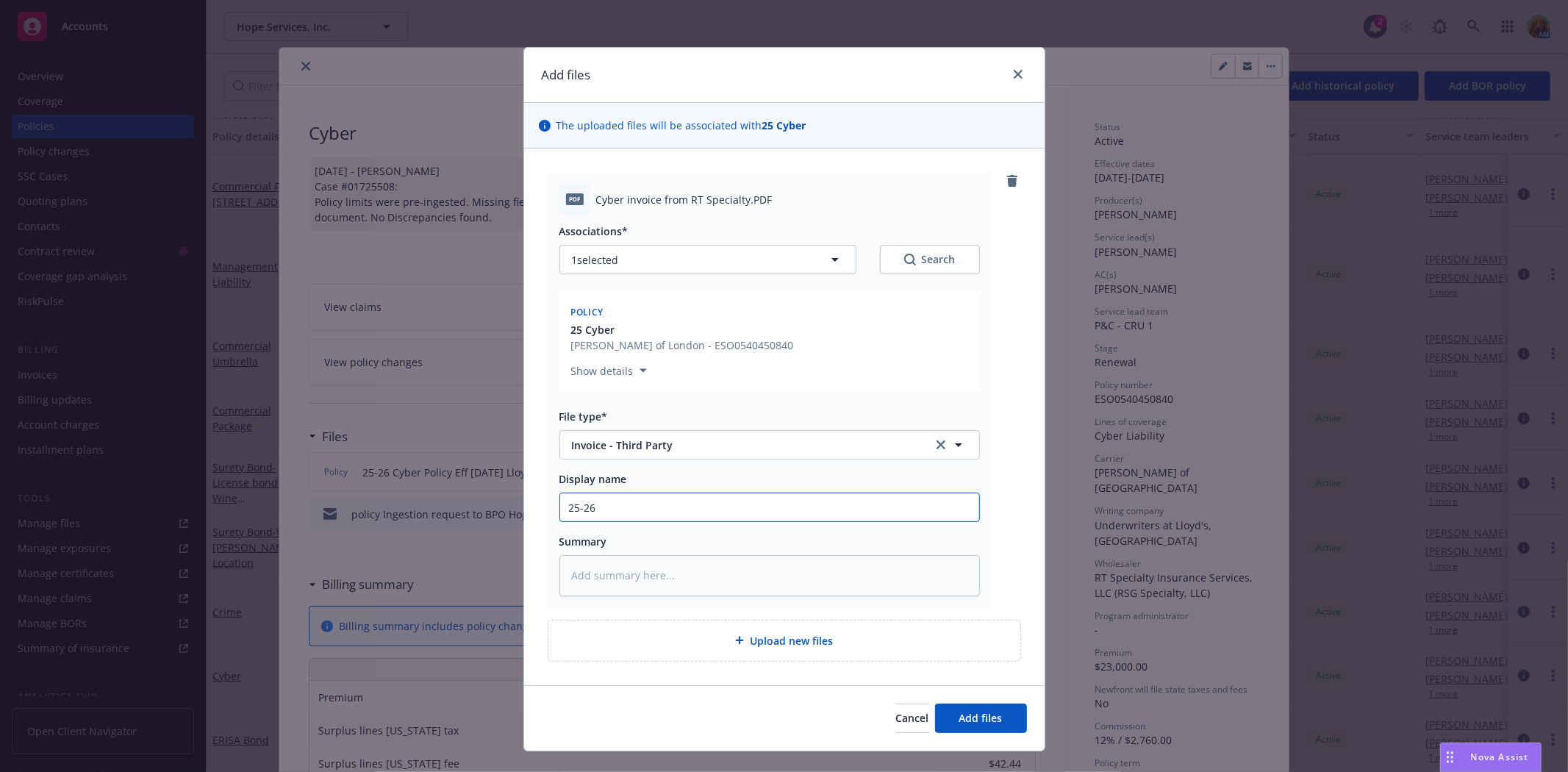
type textarea "x"
type input "25-26 C"
type textarea "x"
type input "25-26 Cy"
type textarea "x"
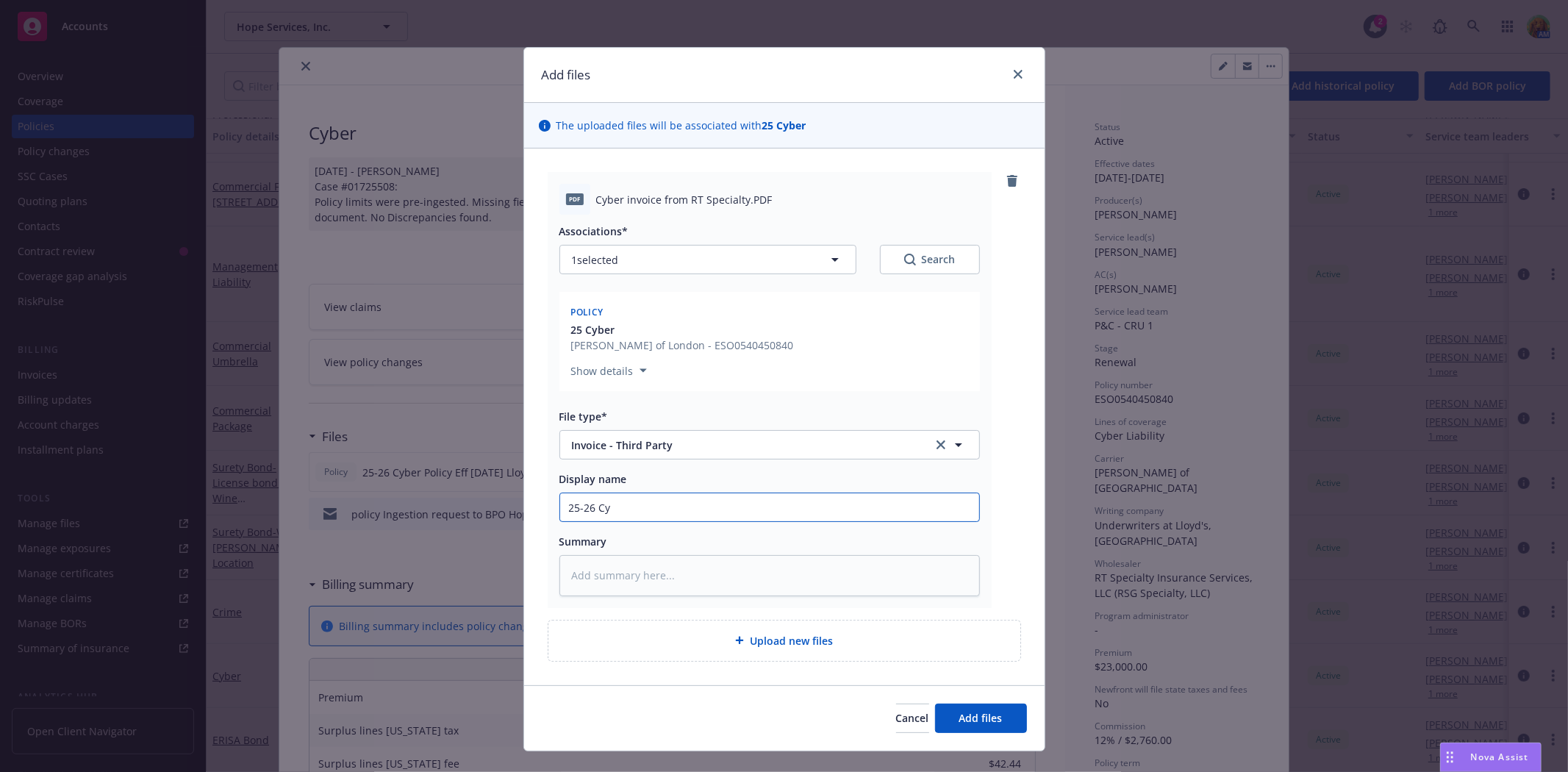
type input "25-26 Cyb"
type textarea "x"
type input "25-26 Cybe"
type textarea "x"
type input "25-26 Cyber"
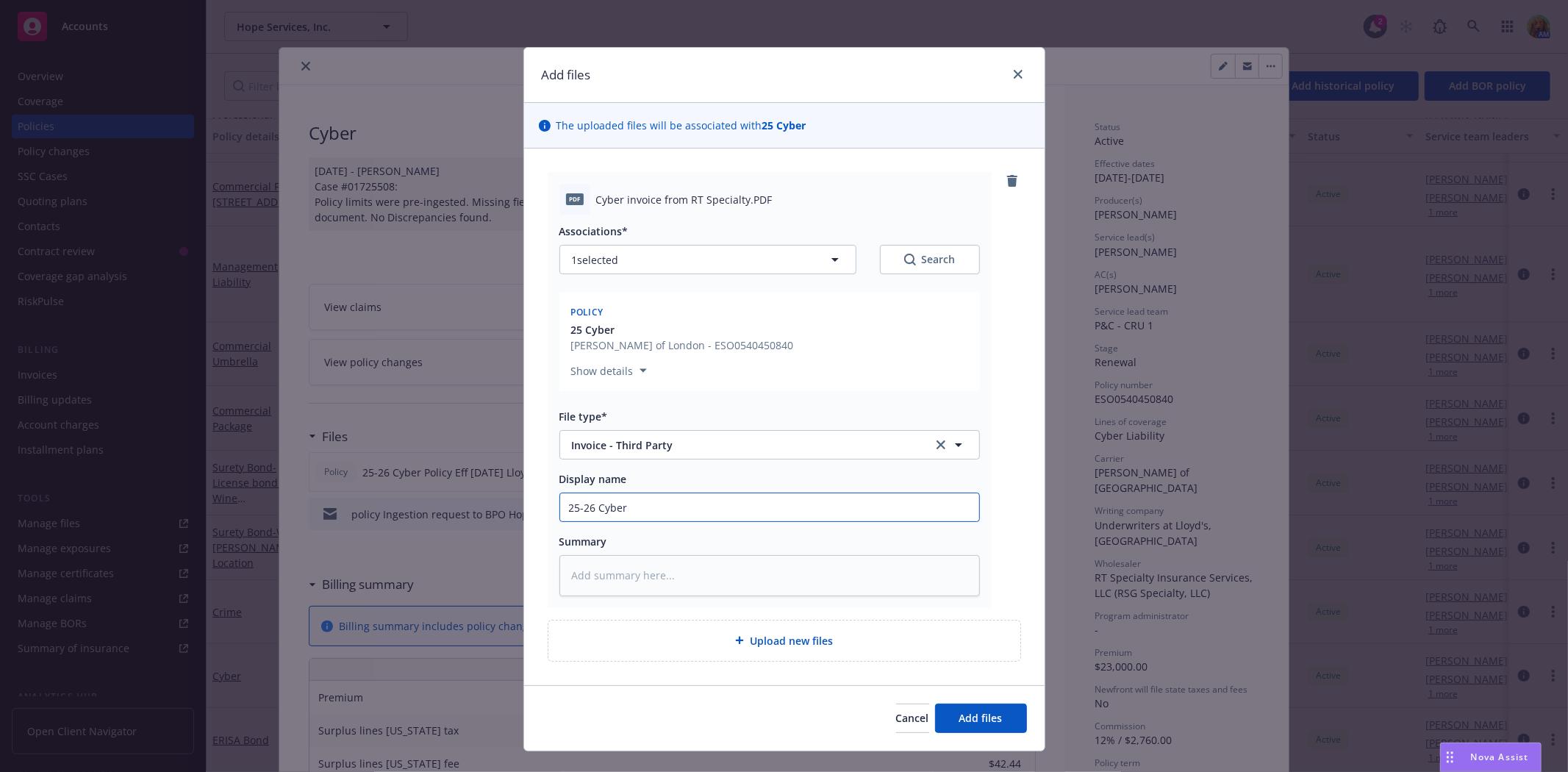
type textarea "x"
type input "25-26 Cyber"
type textarea "x"
type input "25-26 Cyber C"
type textarea "x"
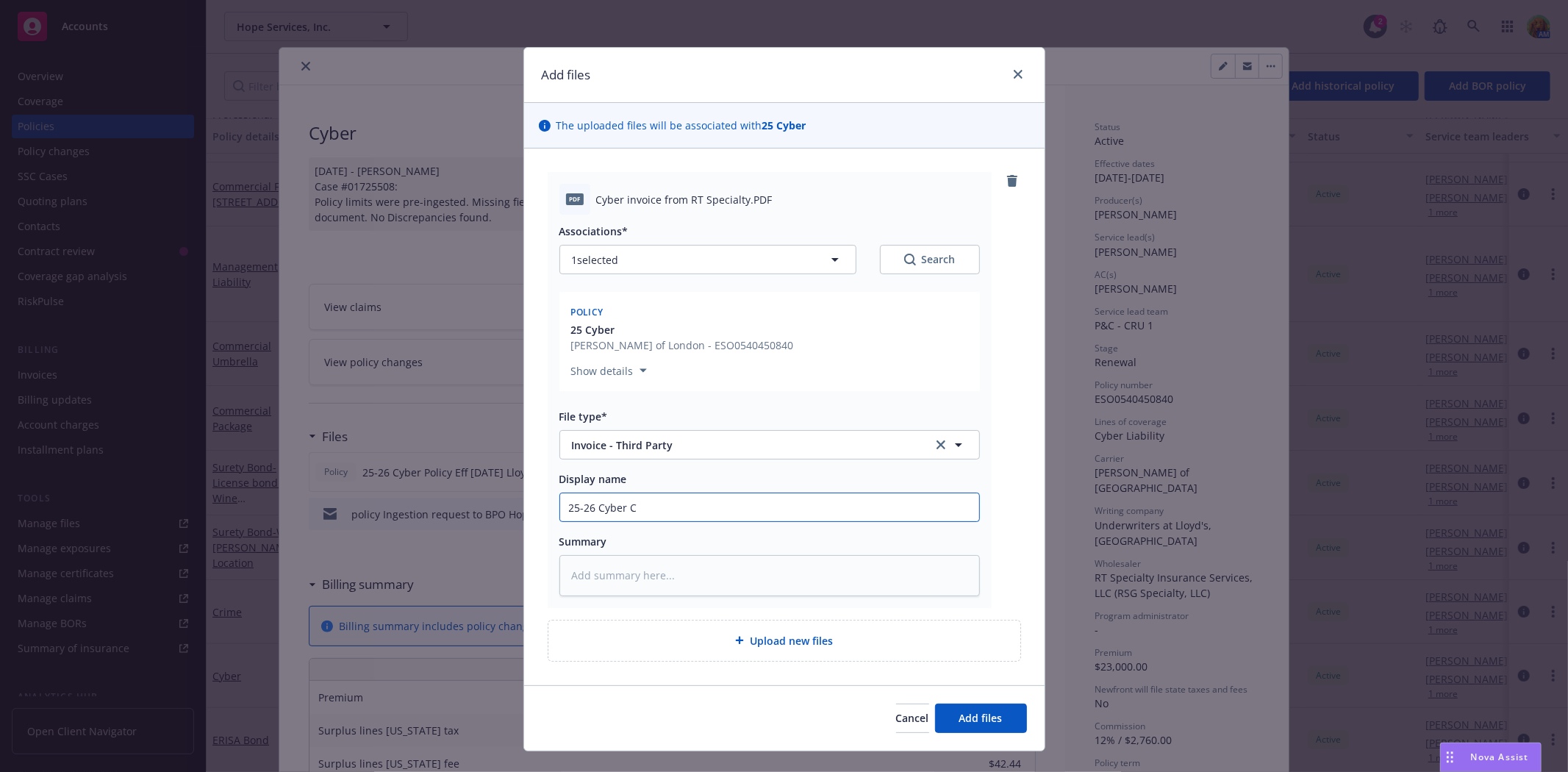
type input "25-26 Cyber Ca"
type textarea "x"
type input "25-26 Cyber Car"
type textarea "x"
type input "25-26 Cyber Carr"
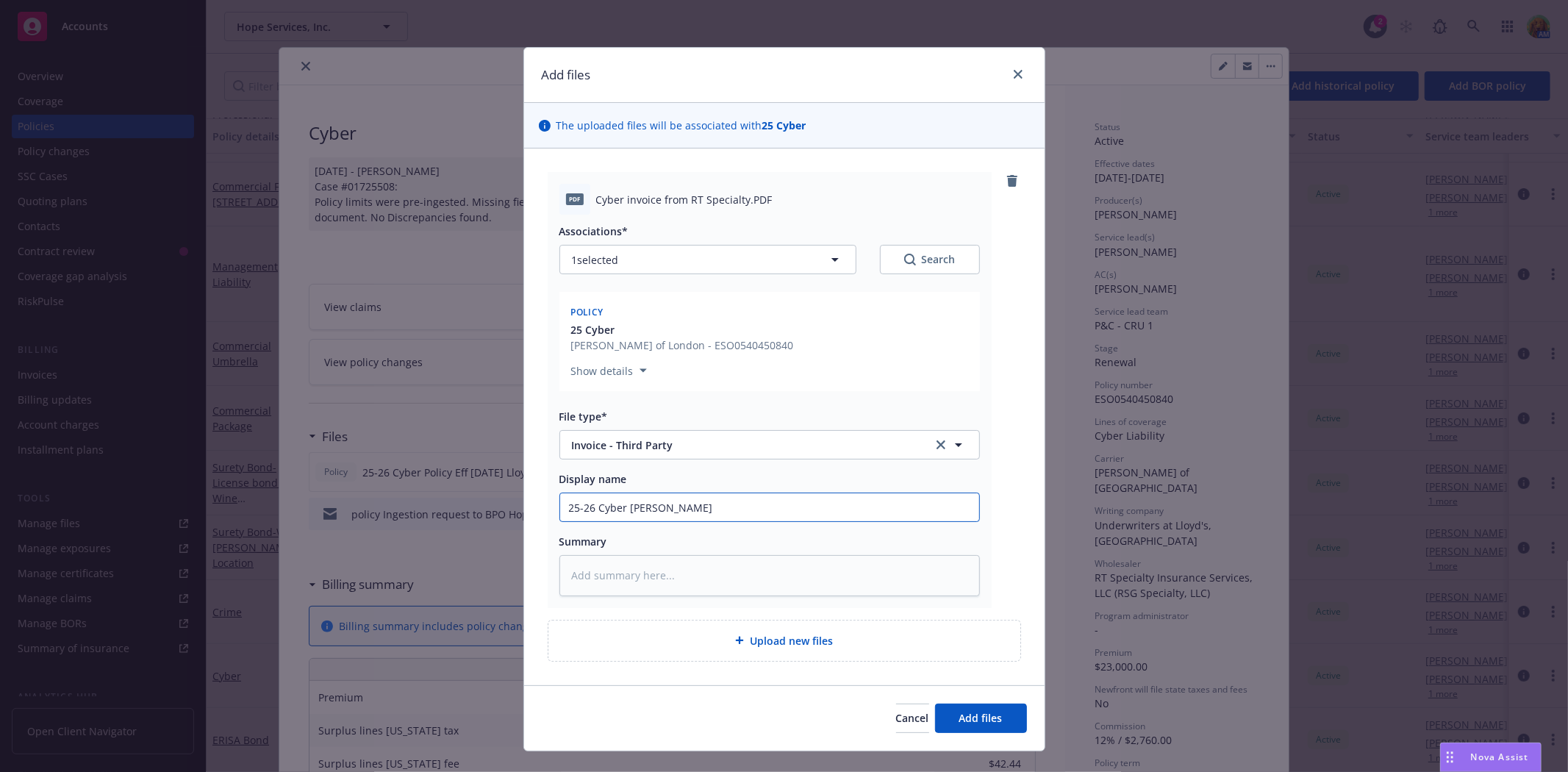
type textarea "x"
type input "25-26 Cyber Carri"
type textarea "x"
type input "25-26 Cyber Carrie"
type textarea "x"
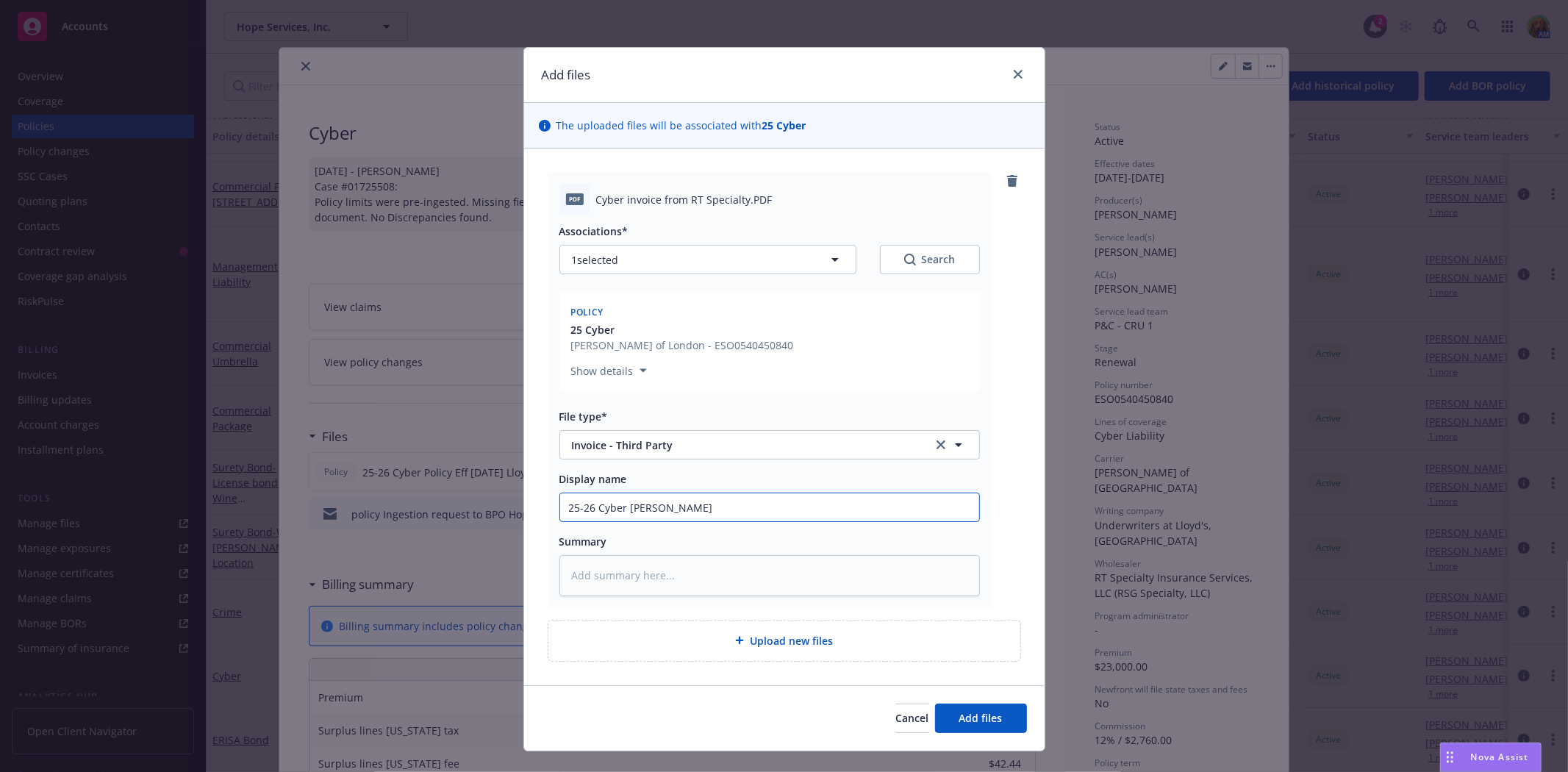
type input "25-26 Cyber Carrier"
type textarea "x"
type input "25-26 Cyber Carrier"
type textarea "x"
type input "25-26 Cyber Carrier I"
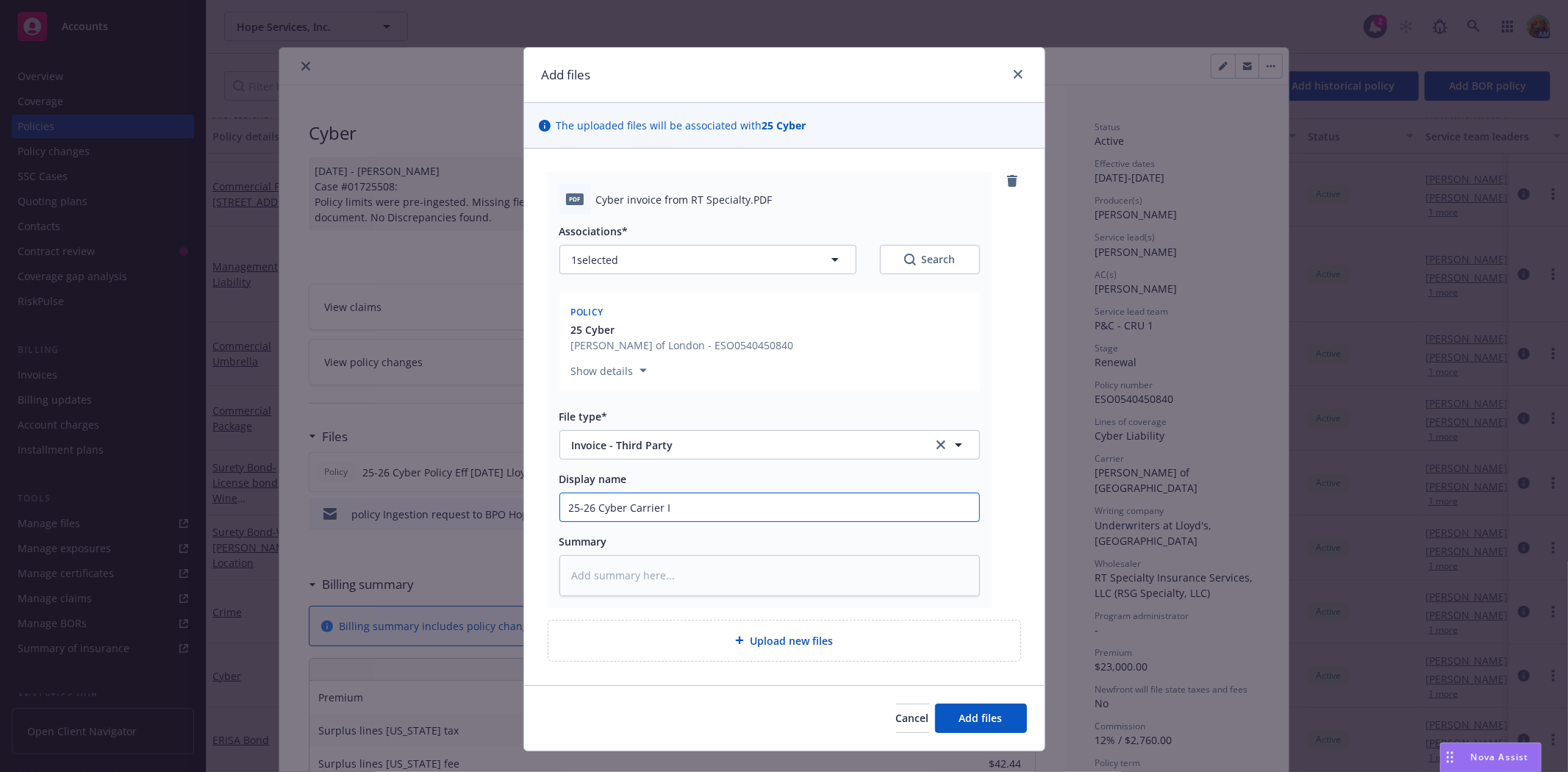
type textarea "x"
type input "25-26 Cyber Carrier In"
type textarea "x"
type input "25-26 Cyber Carrier Invo"
type textarea "x"
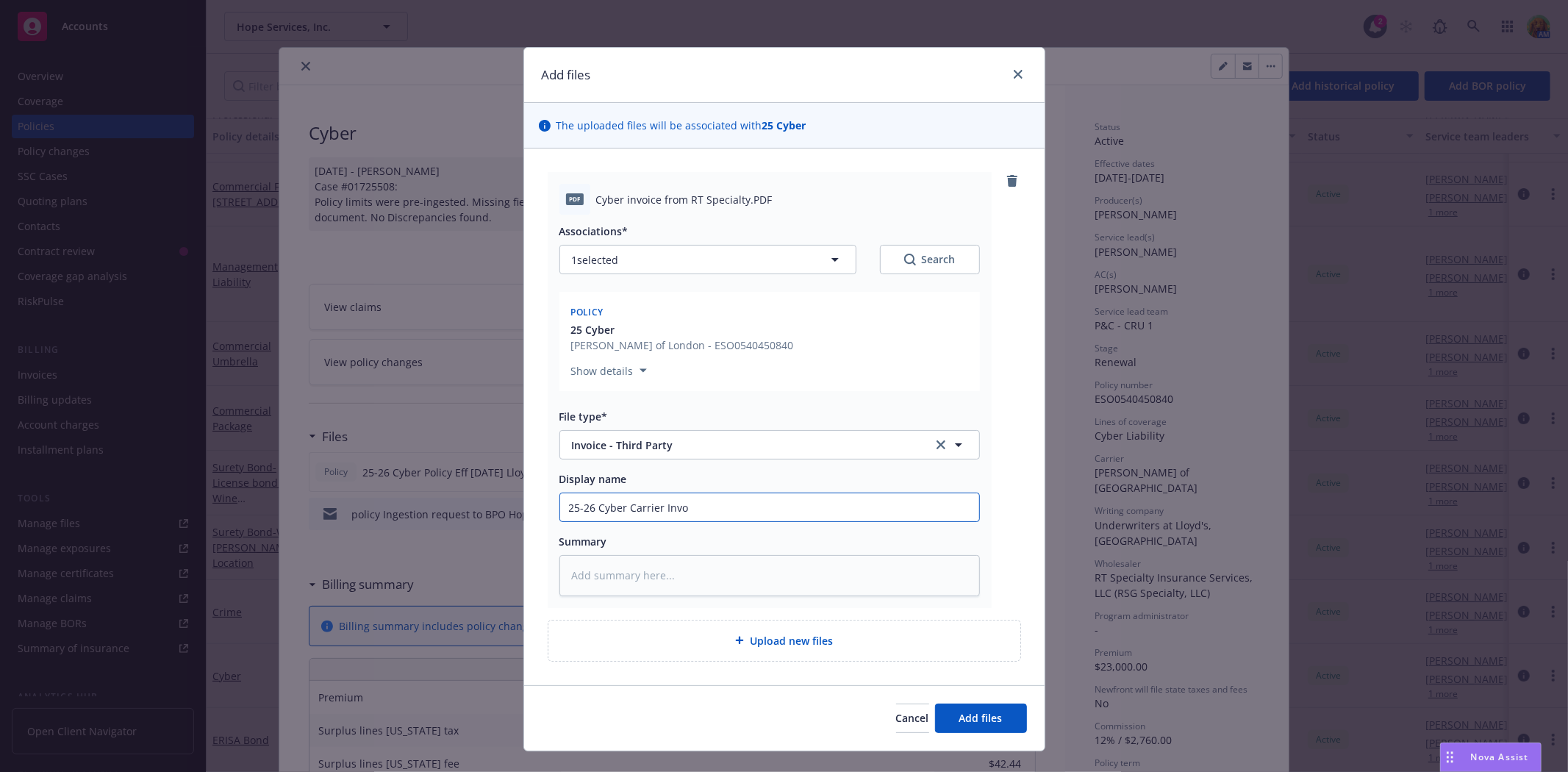
type input "25-26 Cyber Carrier Invoi"
type textarea "x"
type input "25-26 Cyber Carrier Invoic"
type textarea "x"
type input "25-26 Cyber Carrier Invoice"
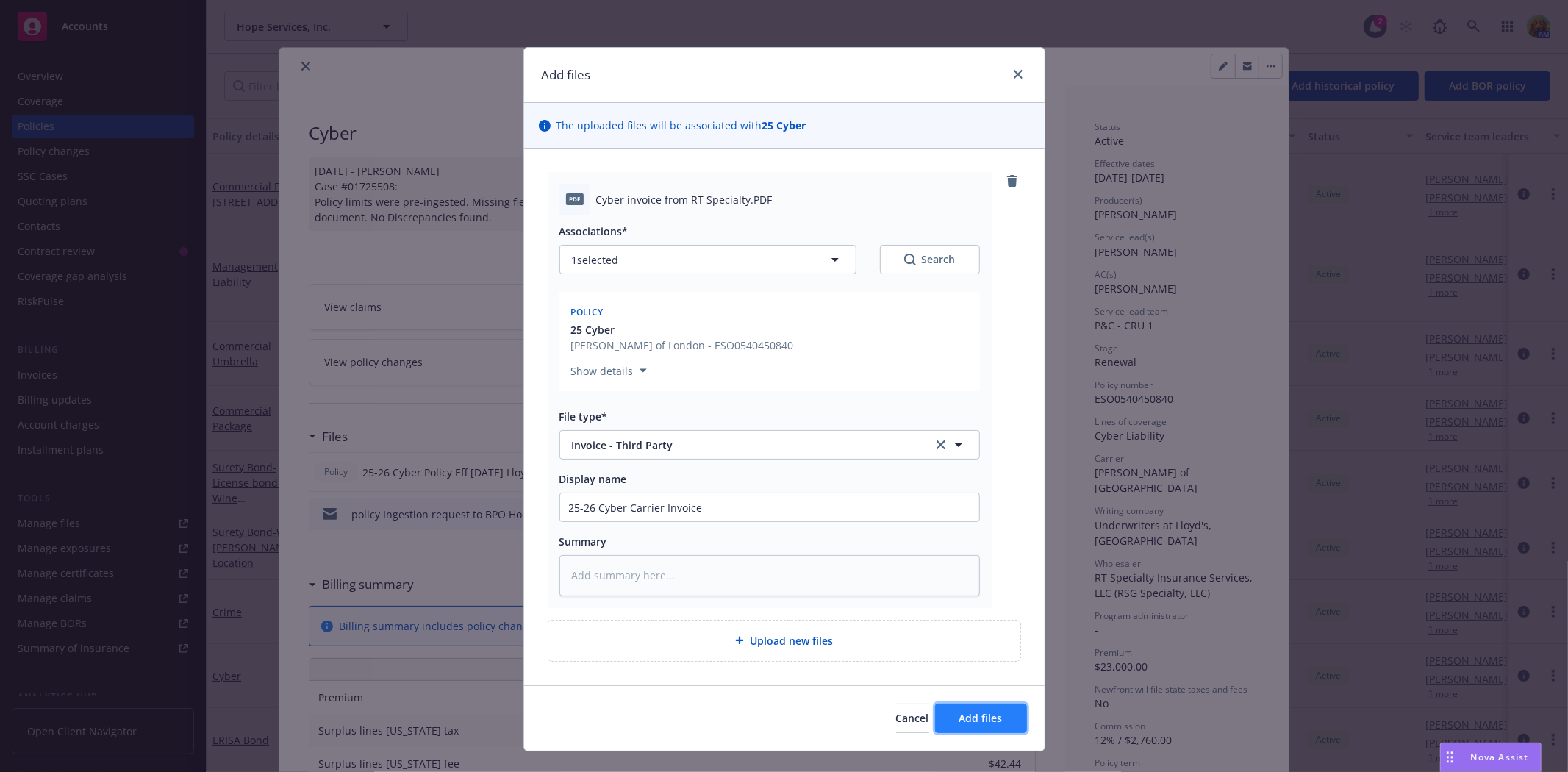
click at [976, 716] on span "Add files" at bounding box center [981, 718] width 43 height 14
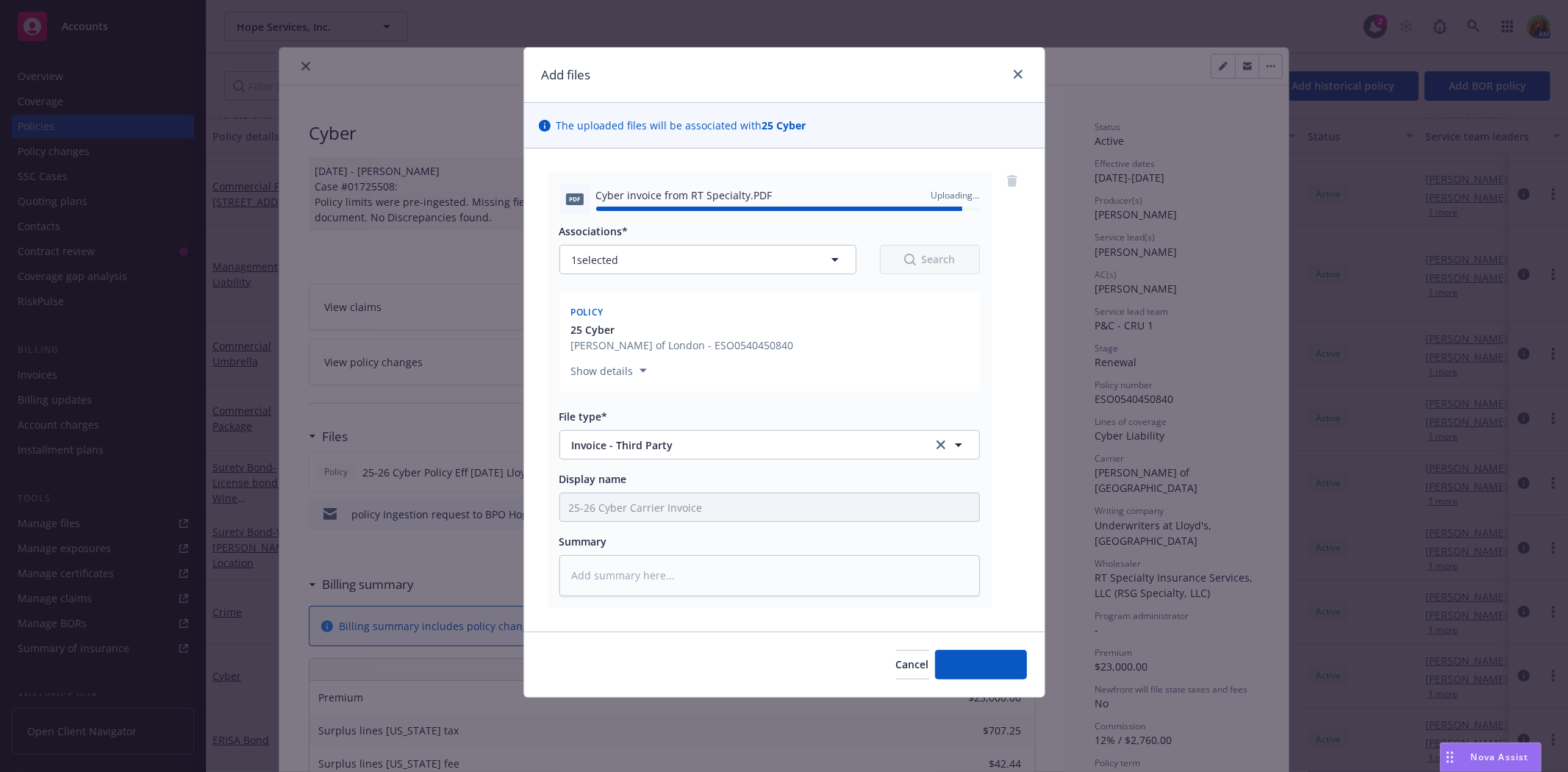
type textarea "x"
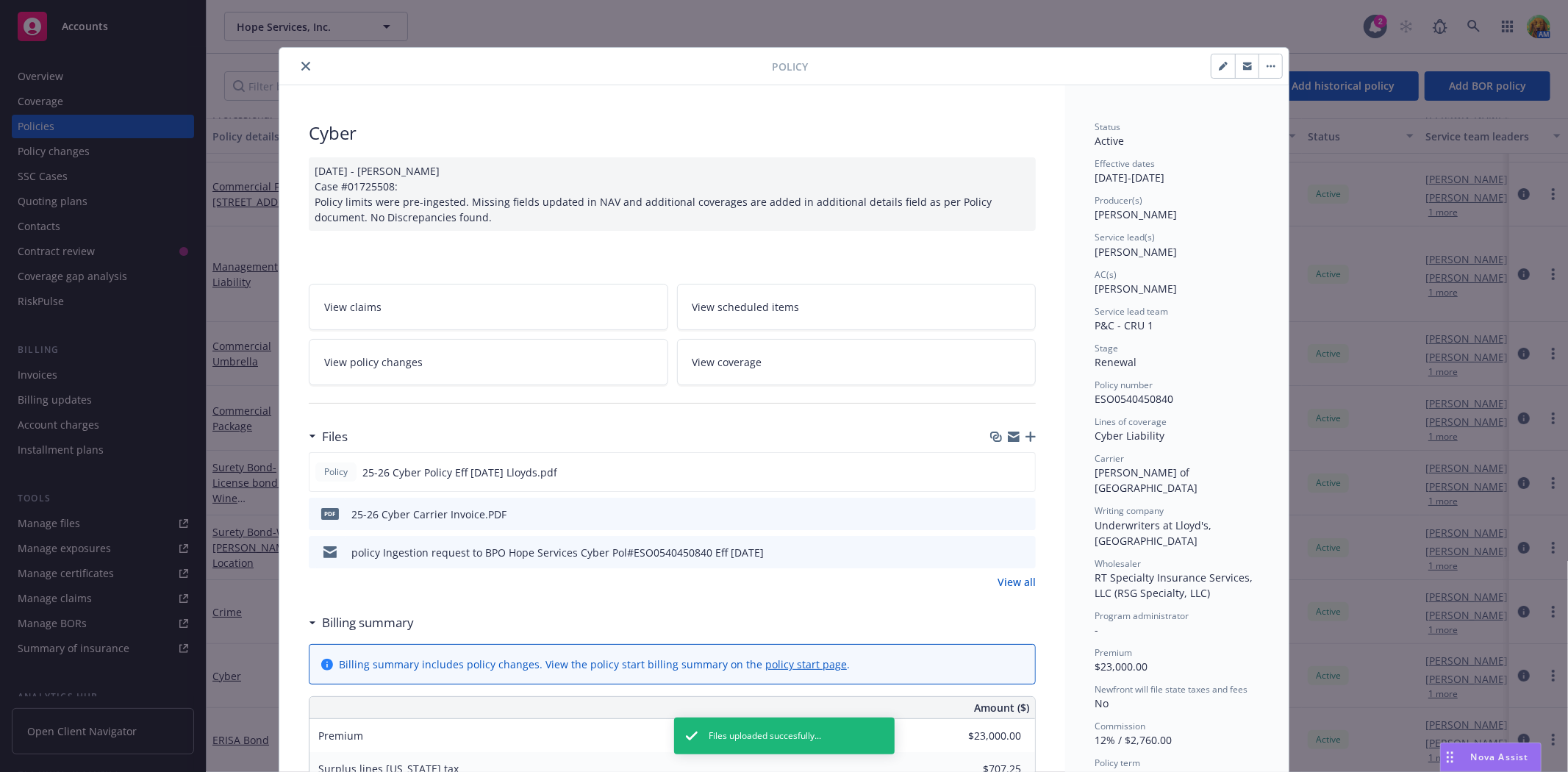
click at [301, 63] on icon "close" at bounding box center [305, 65] width 8 height 8
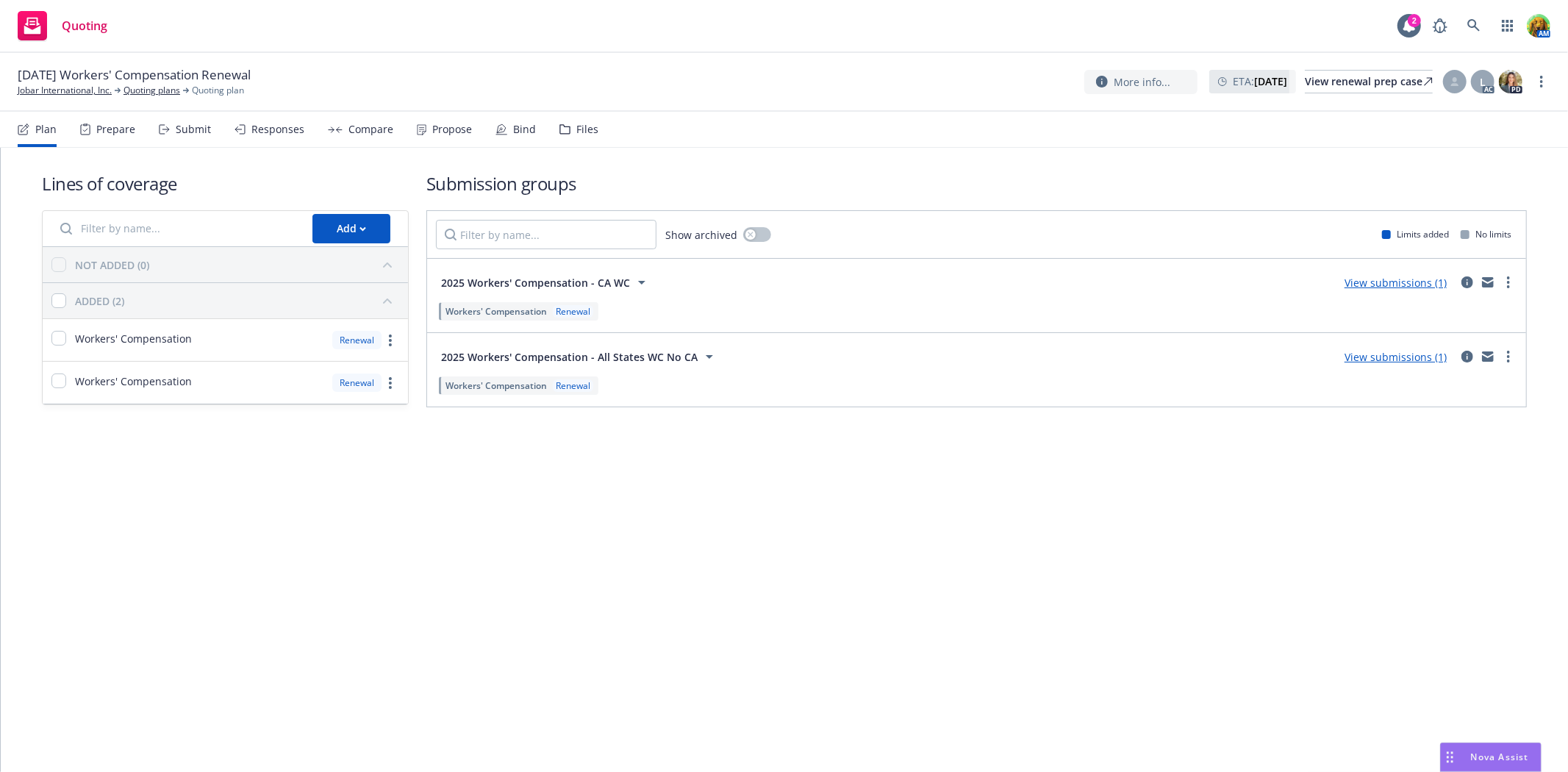
click at [569, 130] on div "Files" at bounding box center [579, 130] width 39 height 35
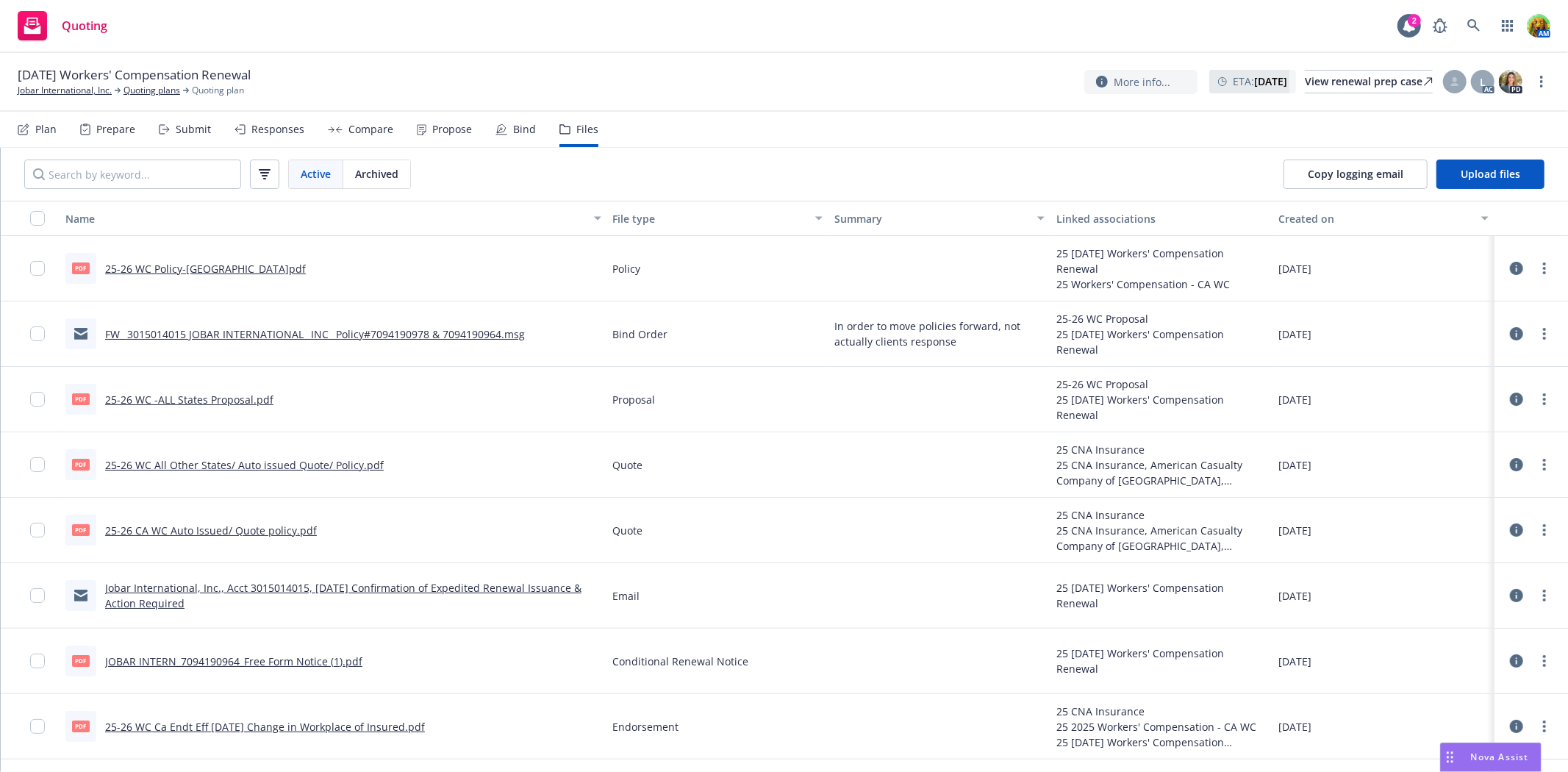
click at [449, 331] on link "FW_ 3015014015 JOBAR INTERNATIONAL_ INC_ Policy#7094190978 & 7094190964.msg" at bounding box center [315, 334] width 420 height 14
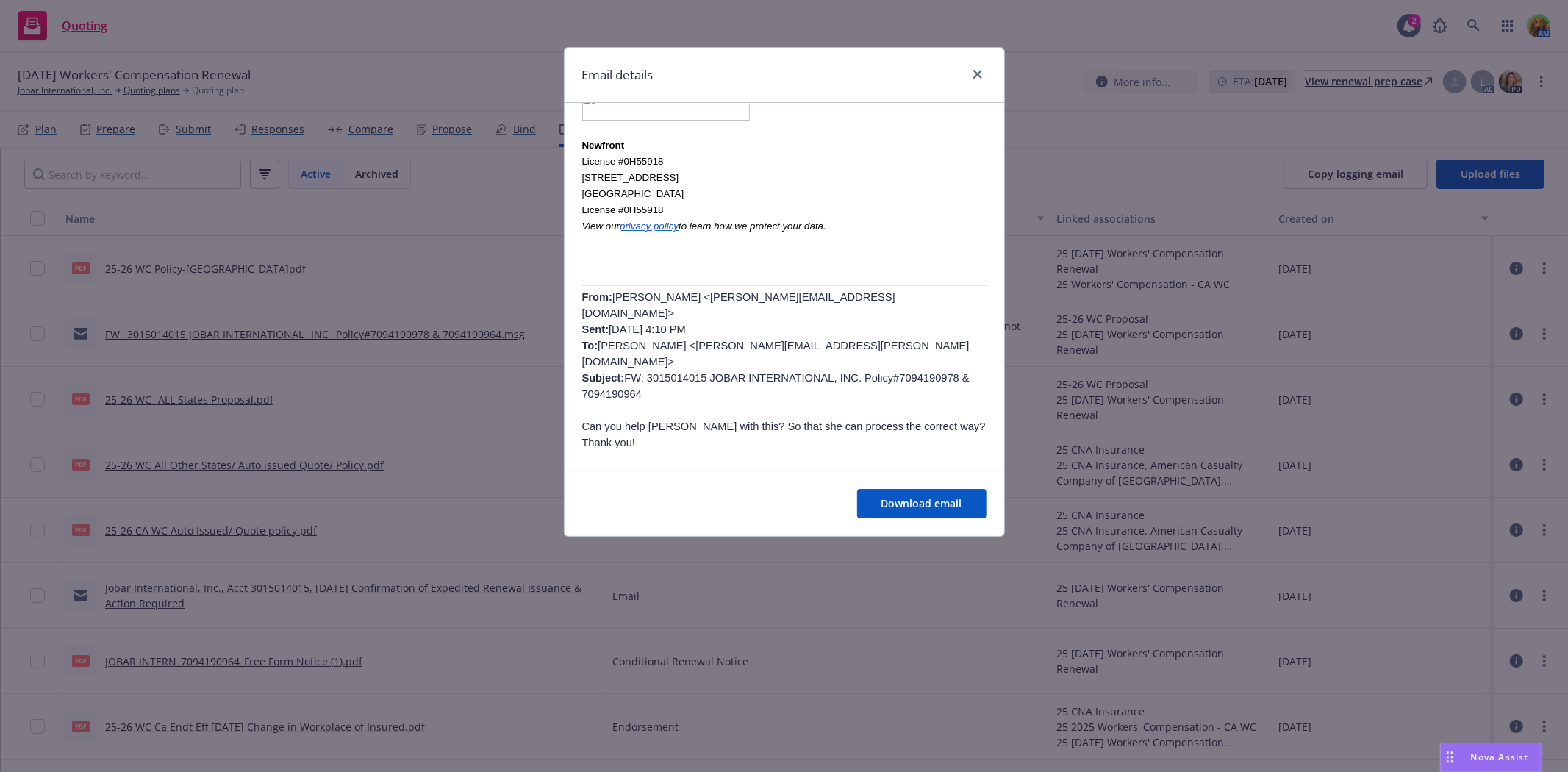
scroll to position [490, 0]
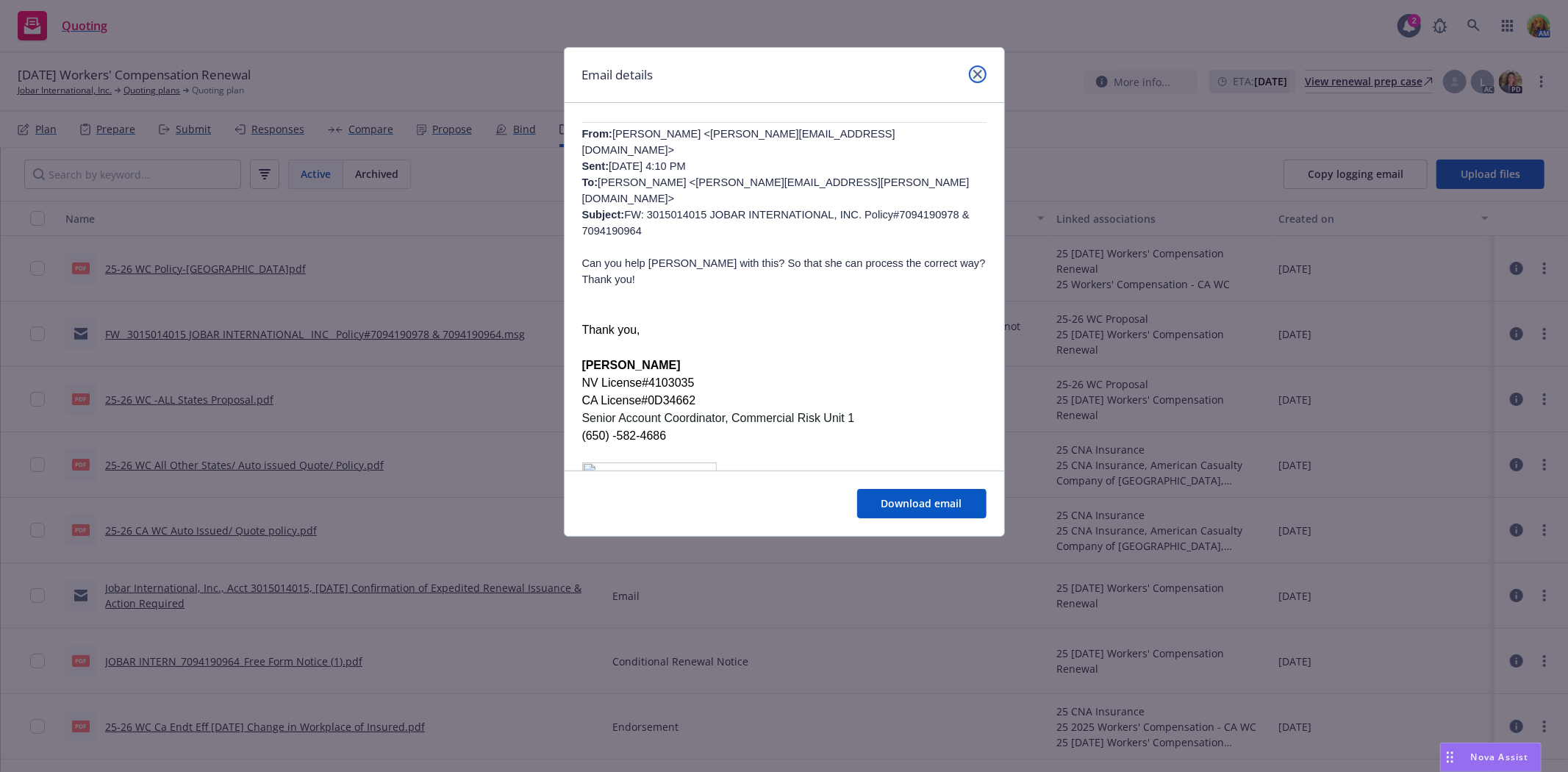
click at [979, 79] on link "close" at bounding box center [977, 74] width 18 height 18
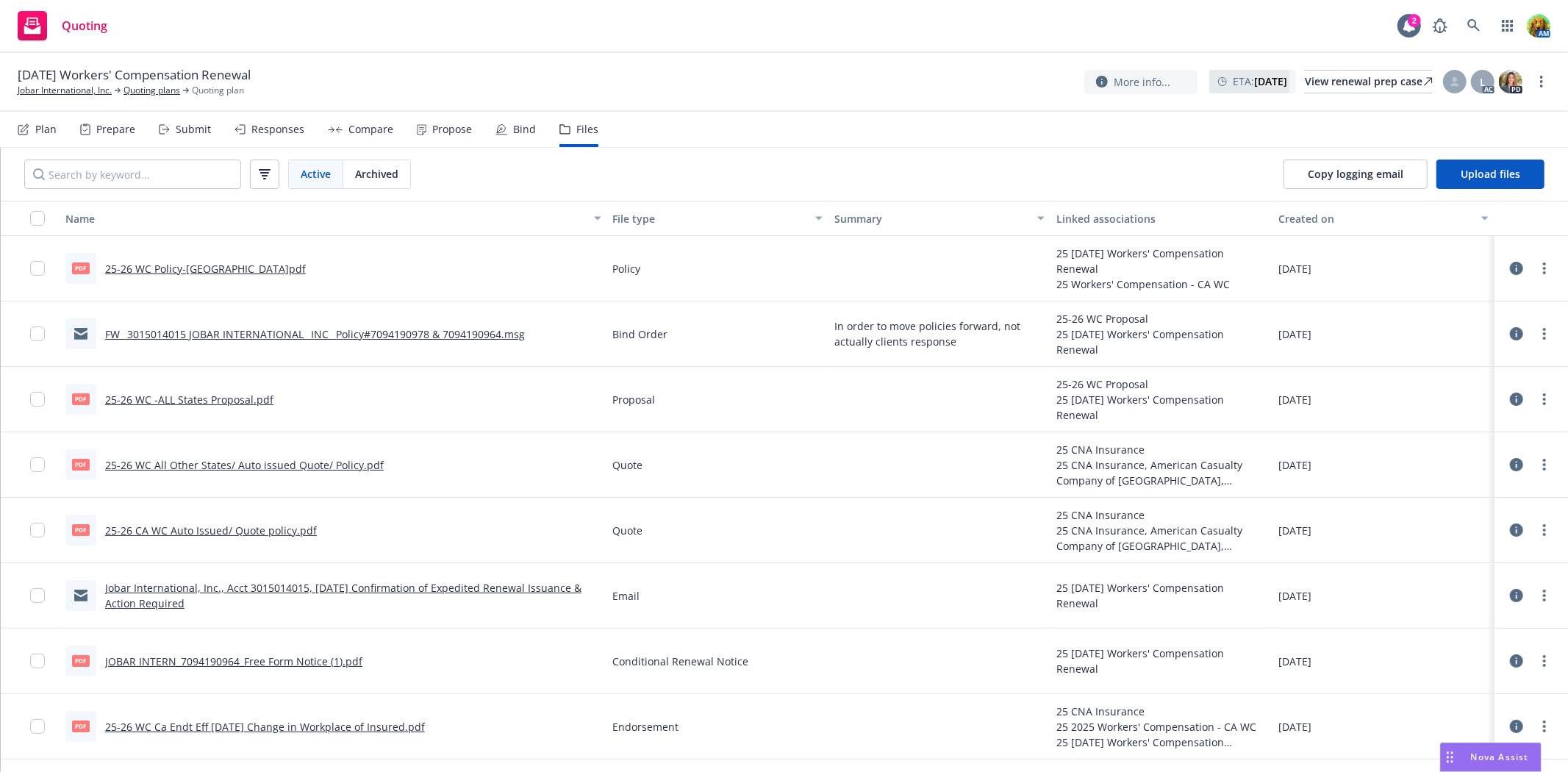
click at [1510, 269] on icon at bounding box center [1517, 268] width 13 height 13
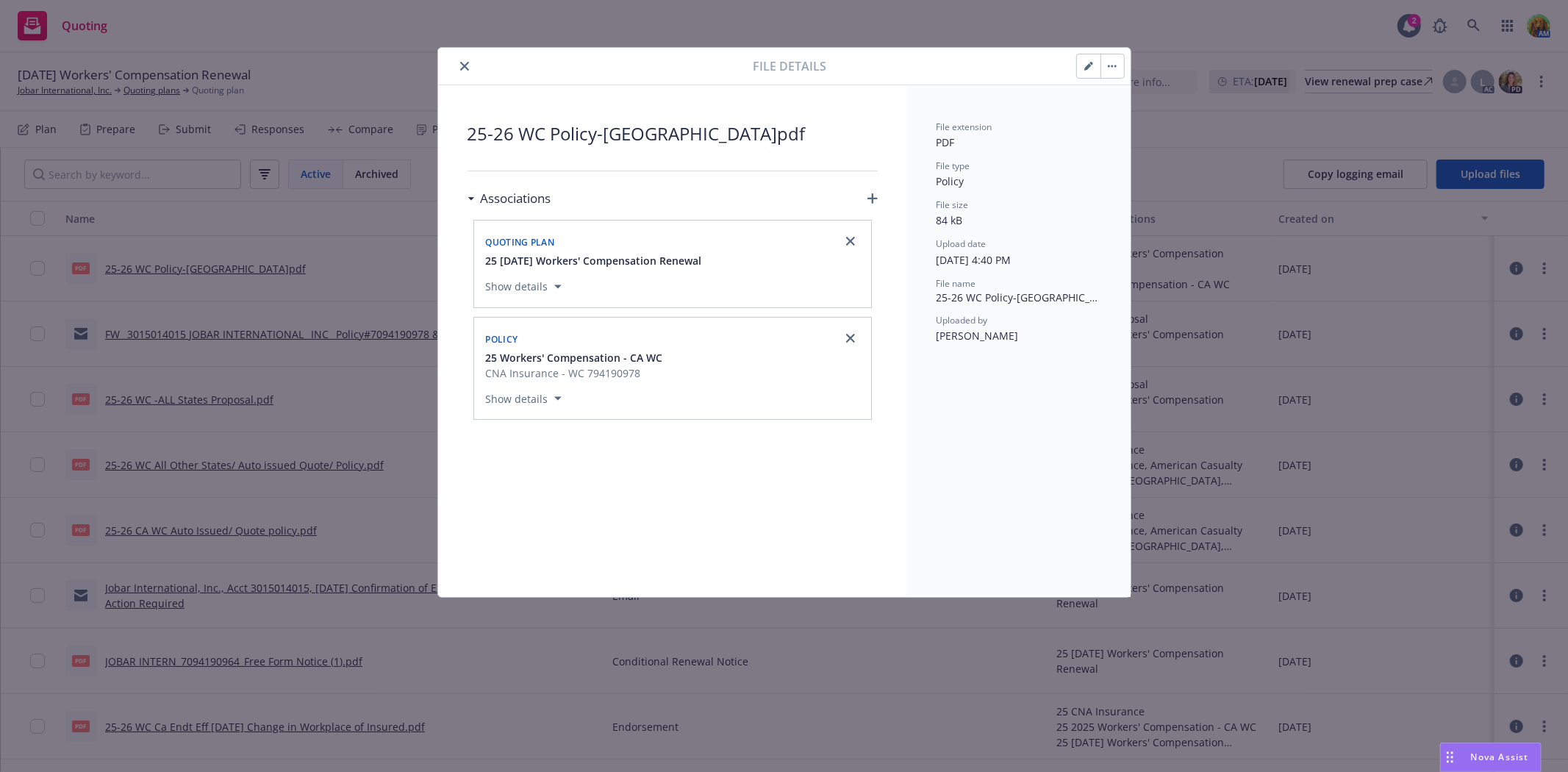
click at [469, 64] on button "close" at bounding box center [464, 65] width 18 height 18
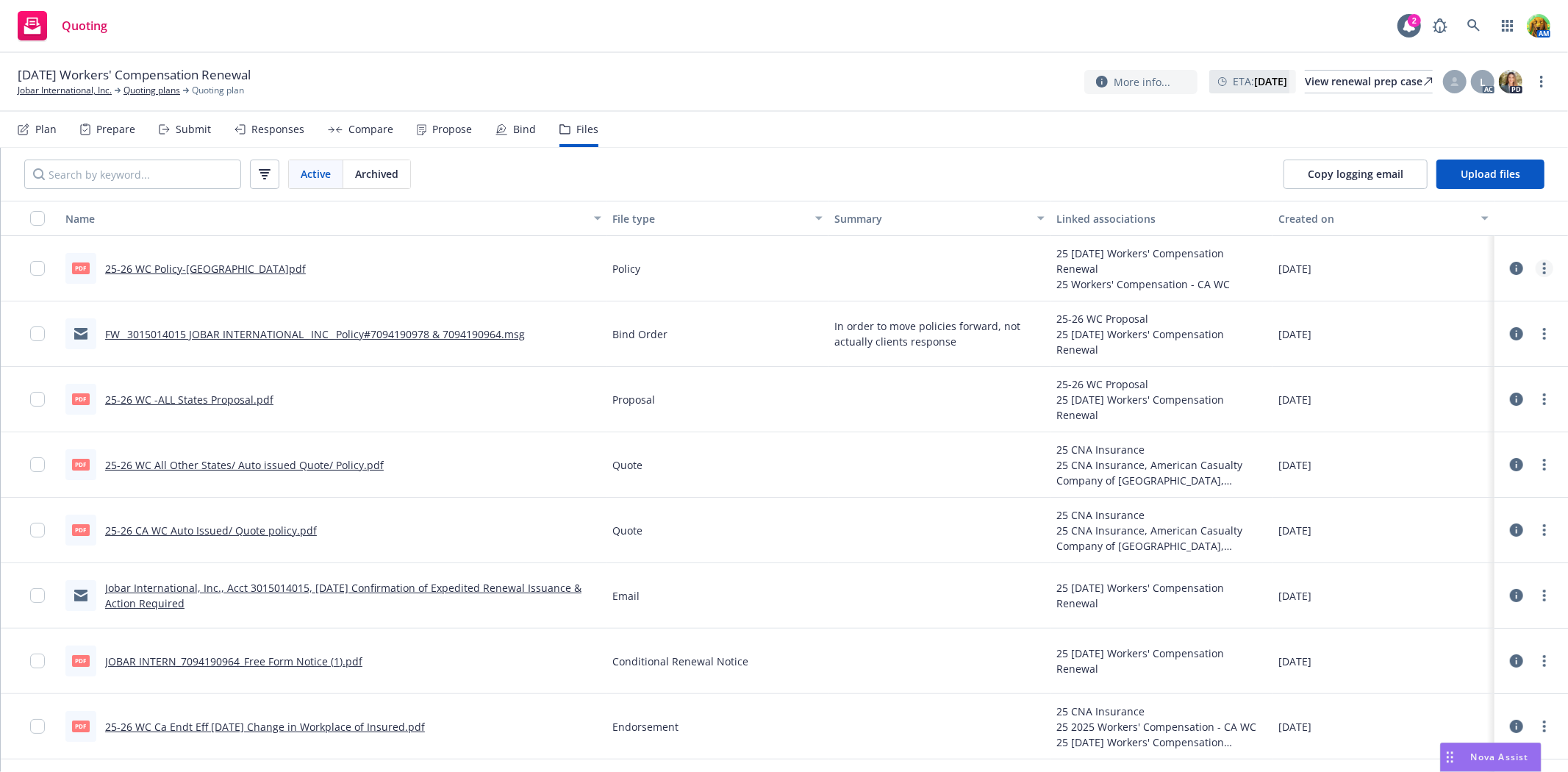
click at [1536, 274] on link "more" at bounding box center [1545, 268] width 18 height 18
click at [1439, 328] on link "Download" at bounding box center [1467, 329] width 147 height 30
click at [154, 91] on link "Quoting plans" at bounding box center [151, 91] width 57 height 13
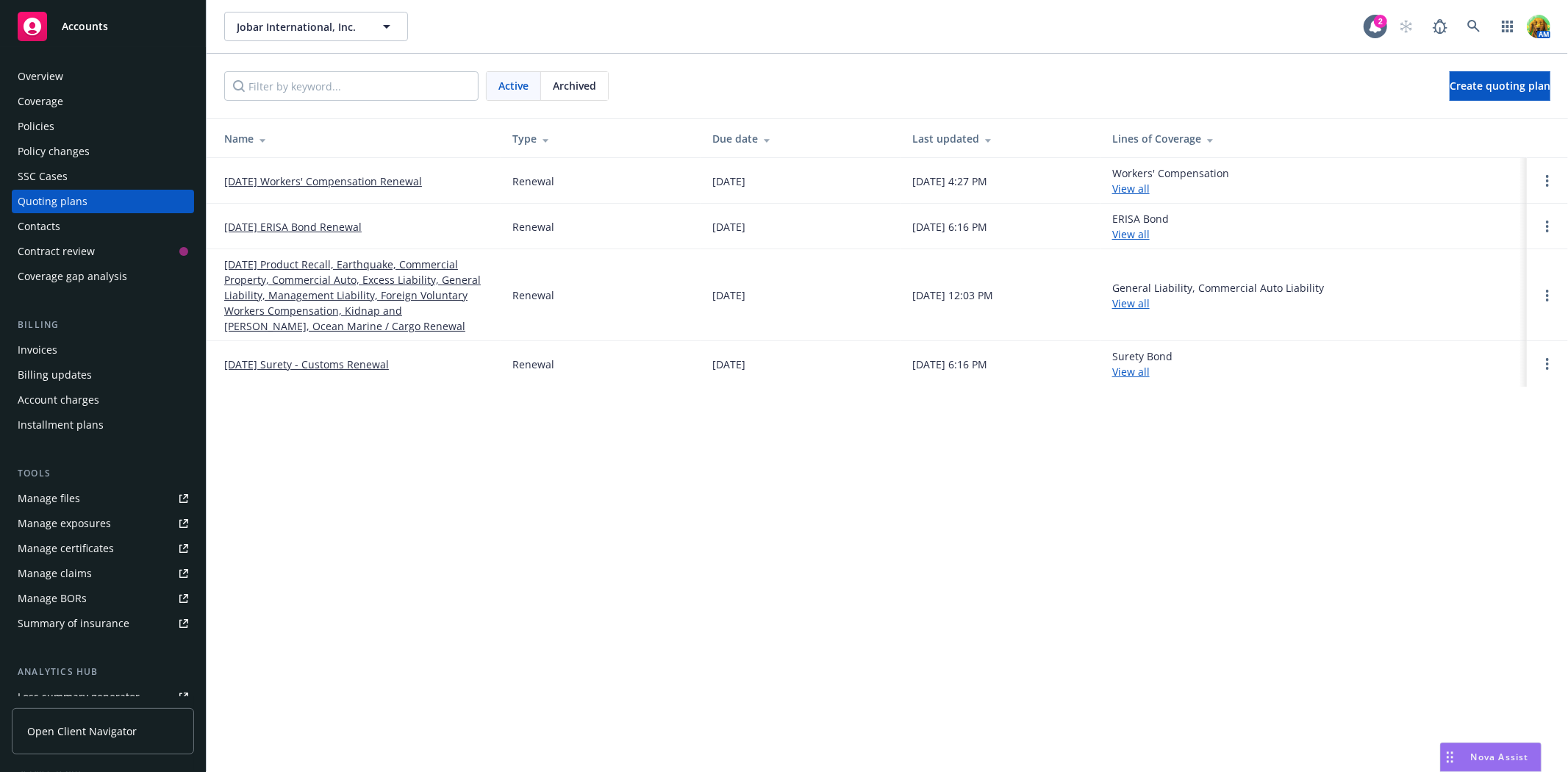
click at [314, 275] on link "[DATE] Product Recall, Earthquake, Commercial Property, Commercial Auto, Excess…" at bounding box center [357, 295] width 265 height 77
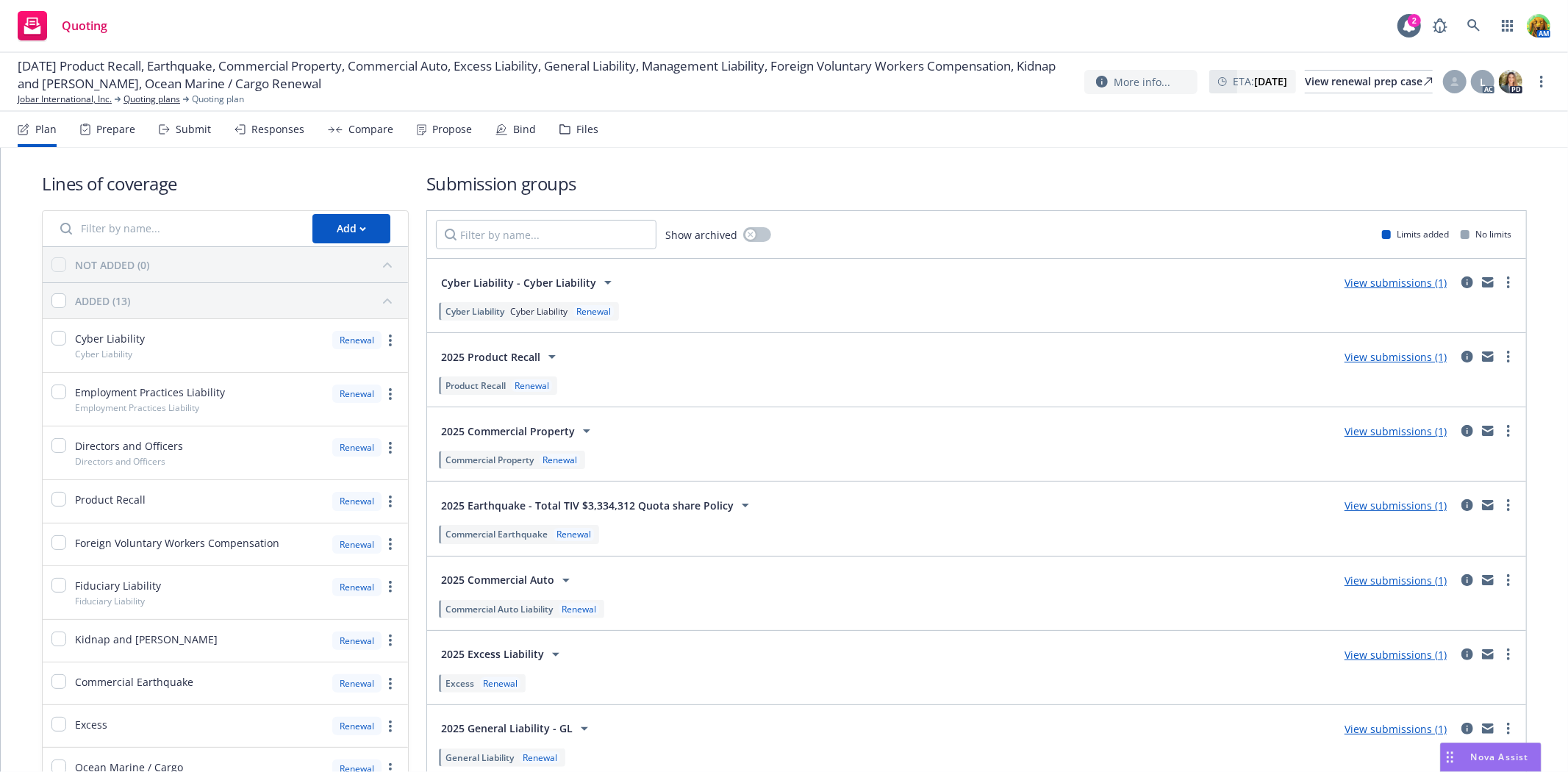
click at [195, 131] on div "Submit" at bounding box center [193, 129] width 35 height 12
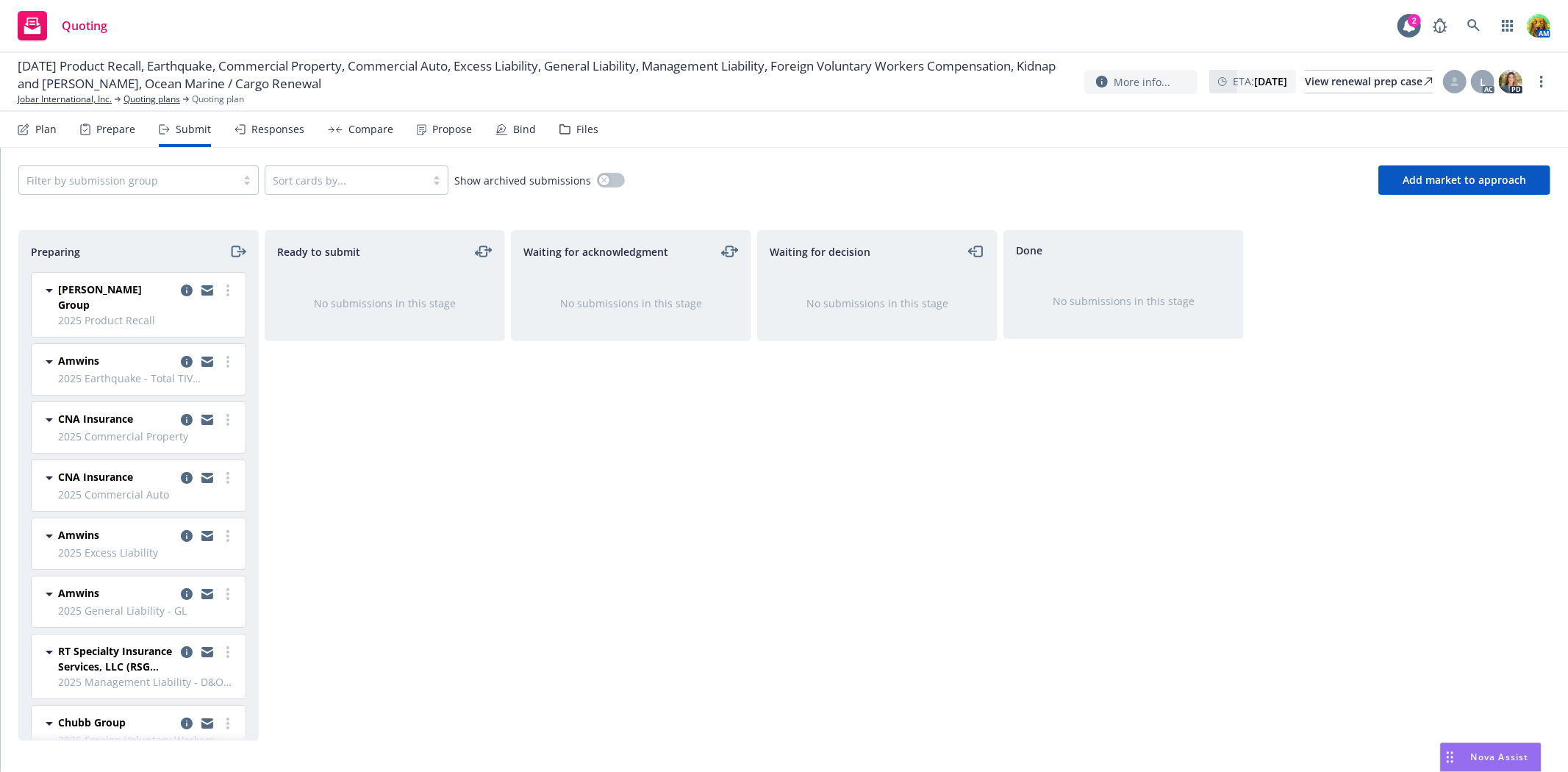
click at [579, 130] on div "Files" at bounding box center [588, 129] width 22 height 12
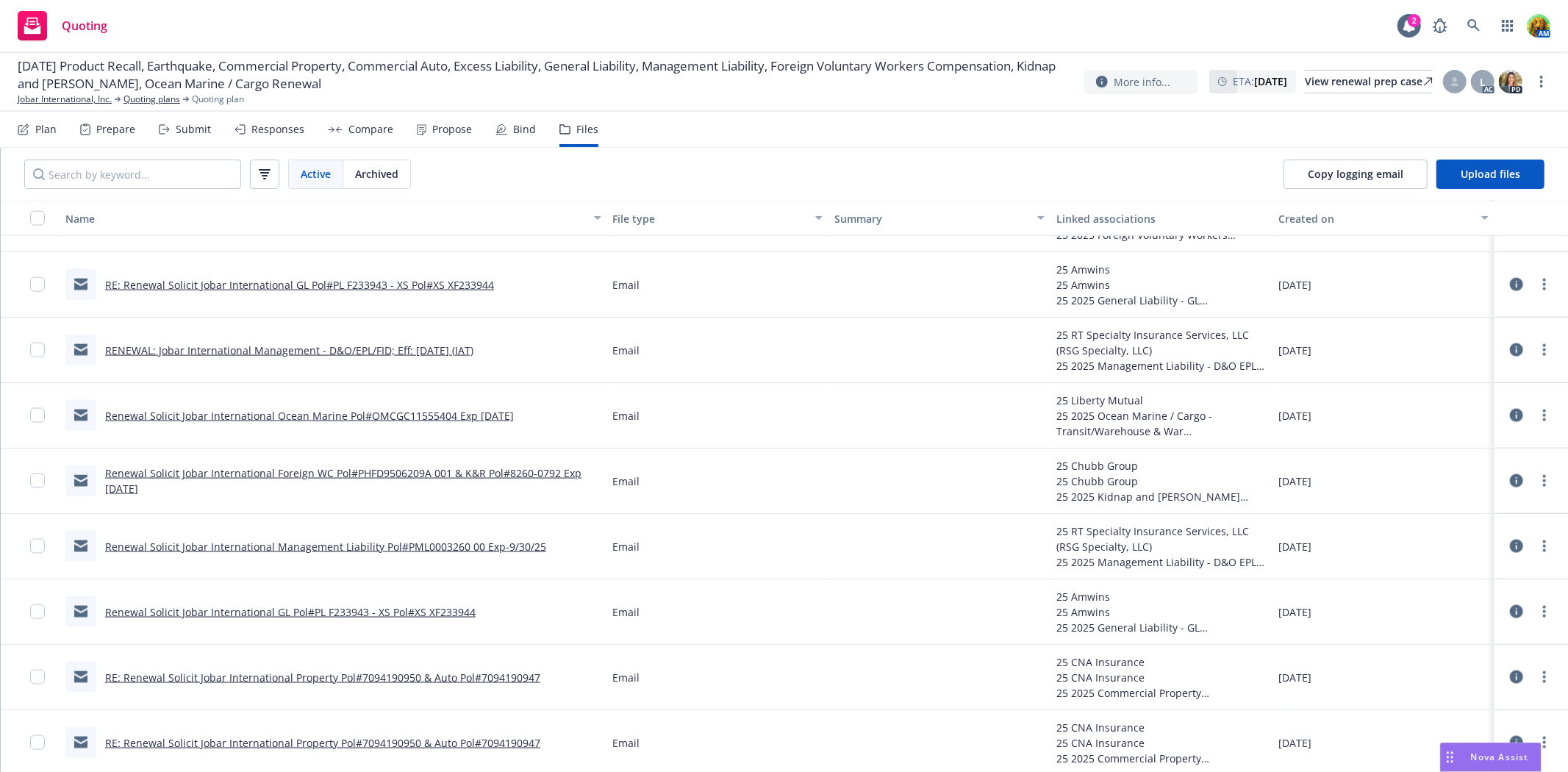
scroll to position [1879, 0]
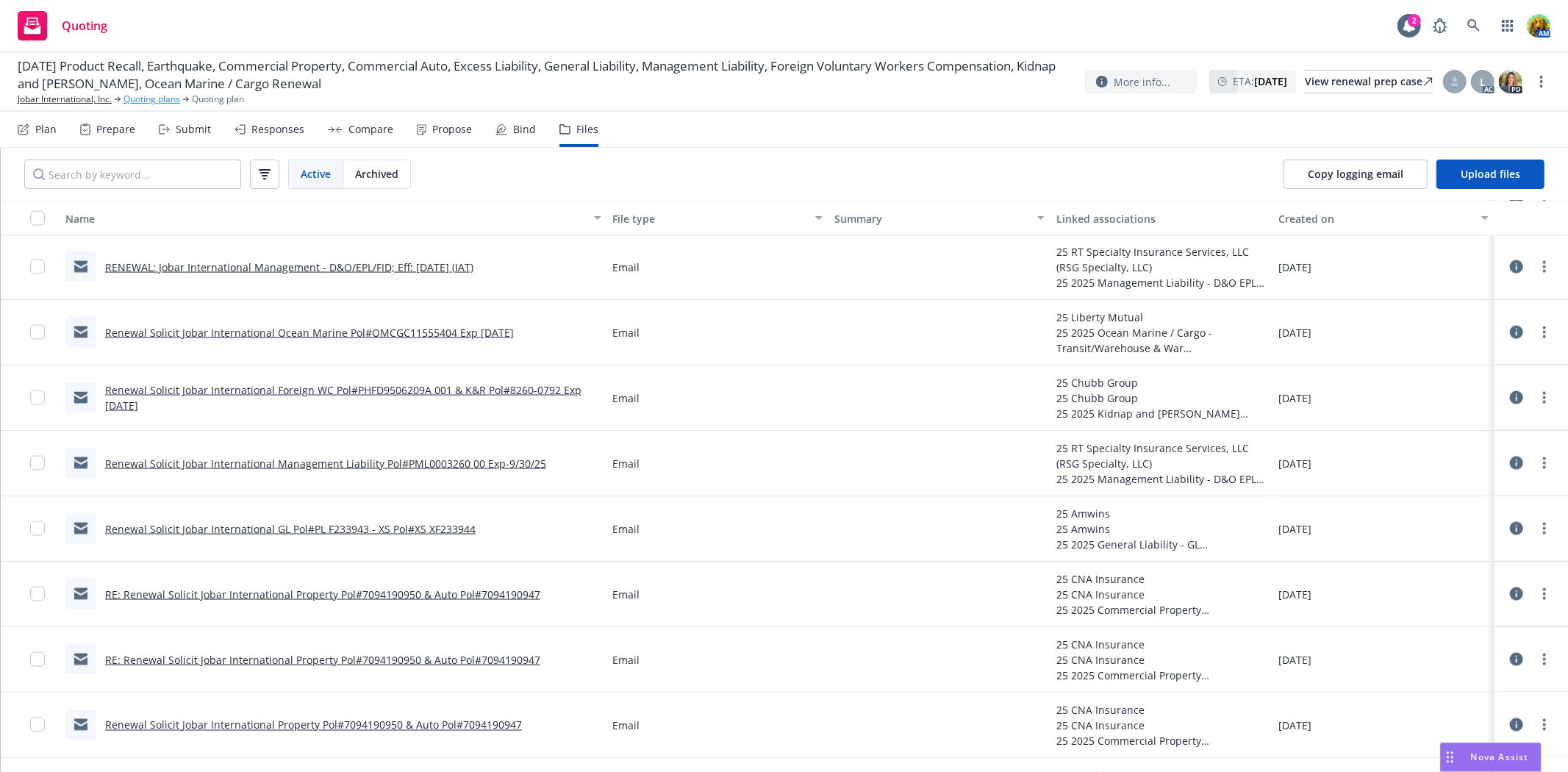
click at [147, 103] on link "Quoting plans" at bounding box center [151, 99] width 57 height 13
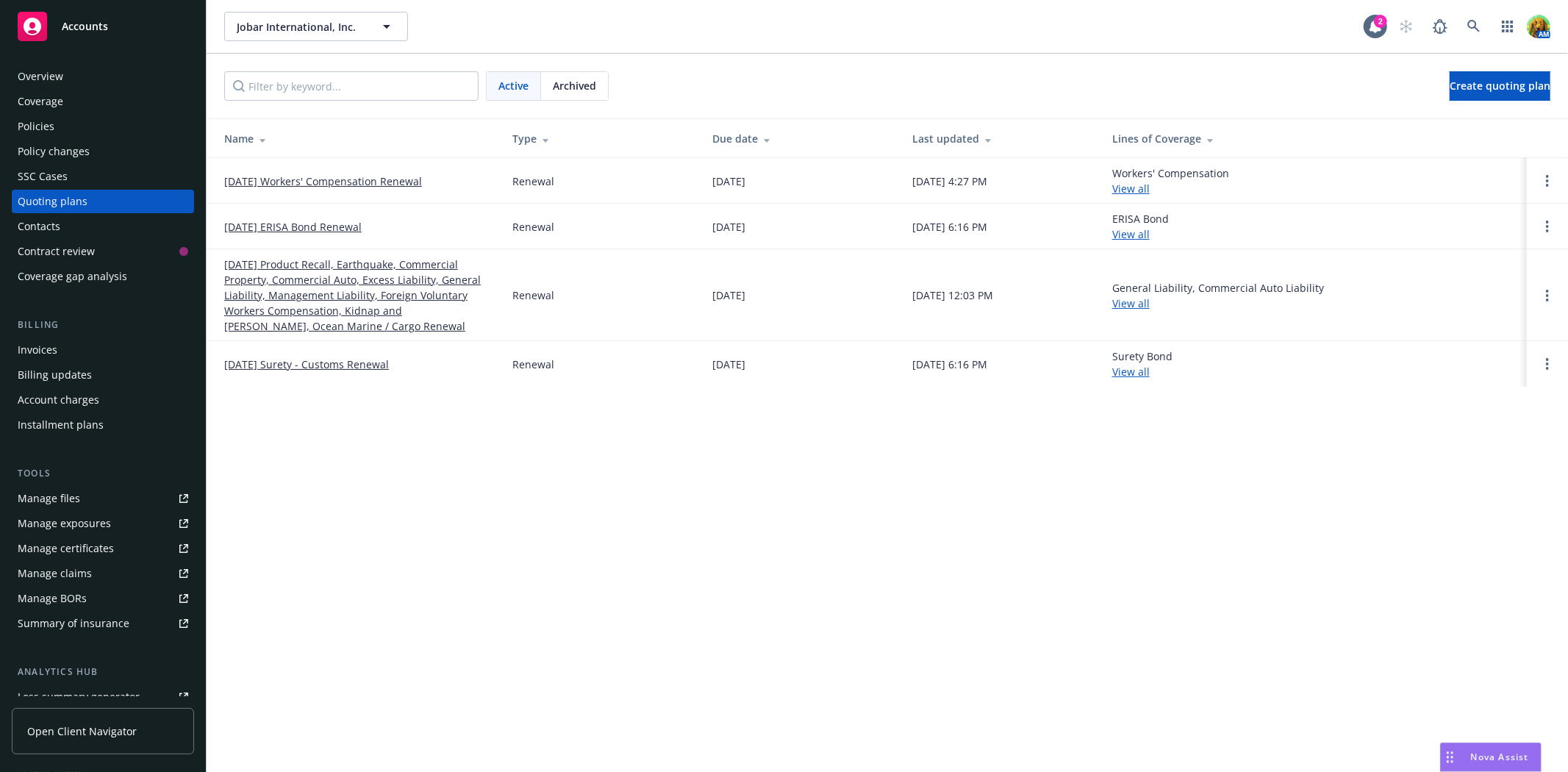
click at [277, 283] on link "[DATE] Product Recall, Earthquake, Commercial Property, Commercial Auto, Excess…" at bounding box center [357, 295] width 265 height 77
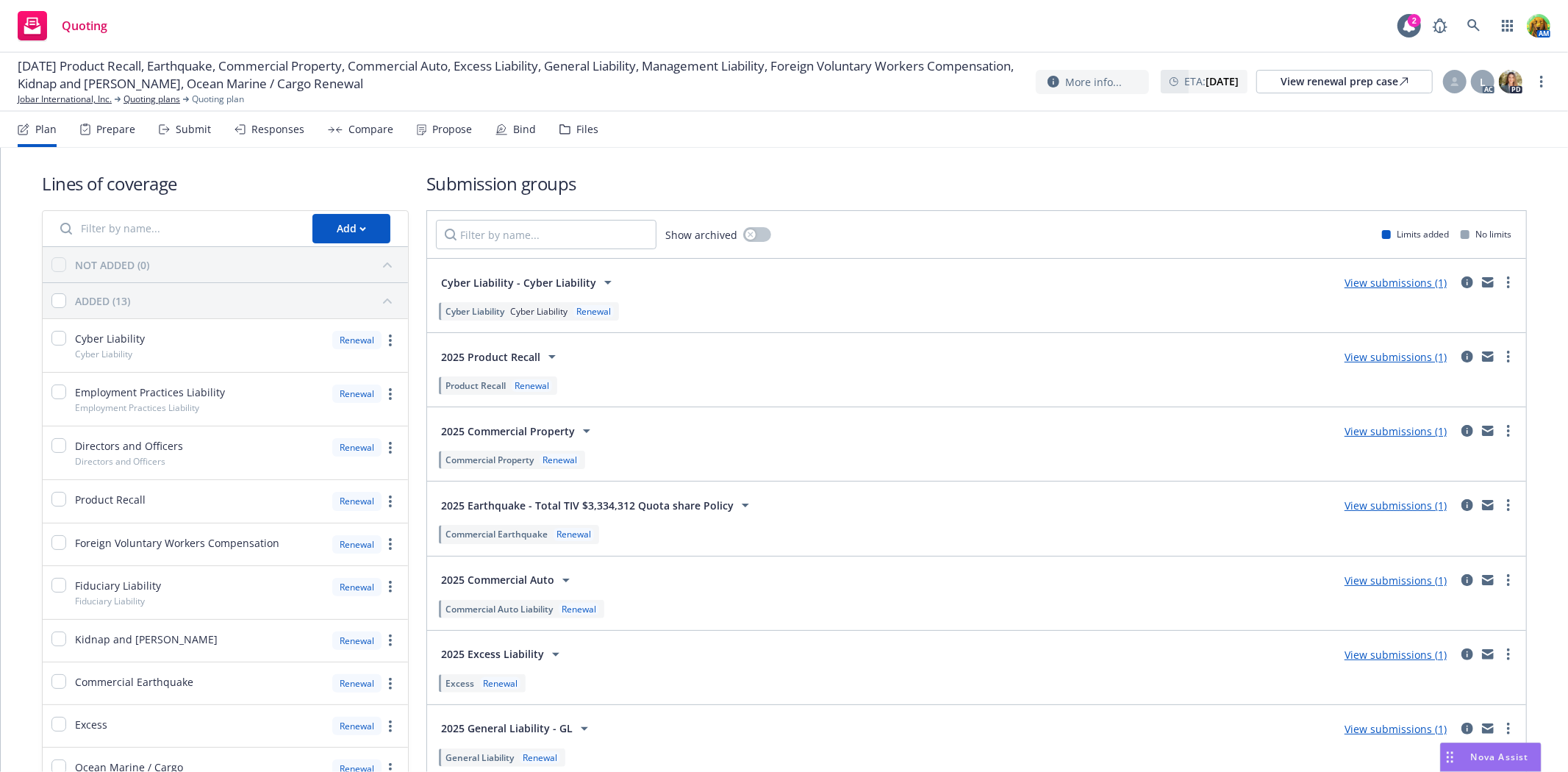
click at [172, 133] on div "Submit" at bounding box center [185, 130] width 52 height 35
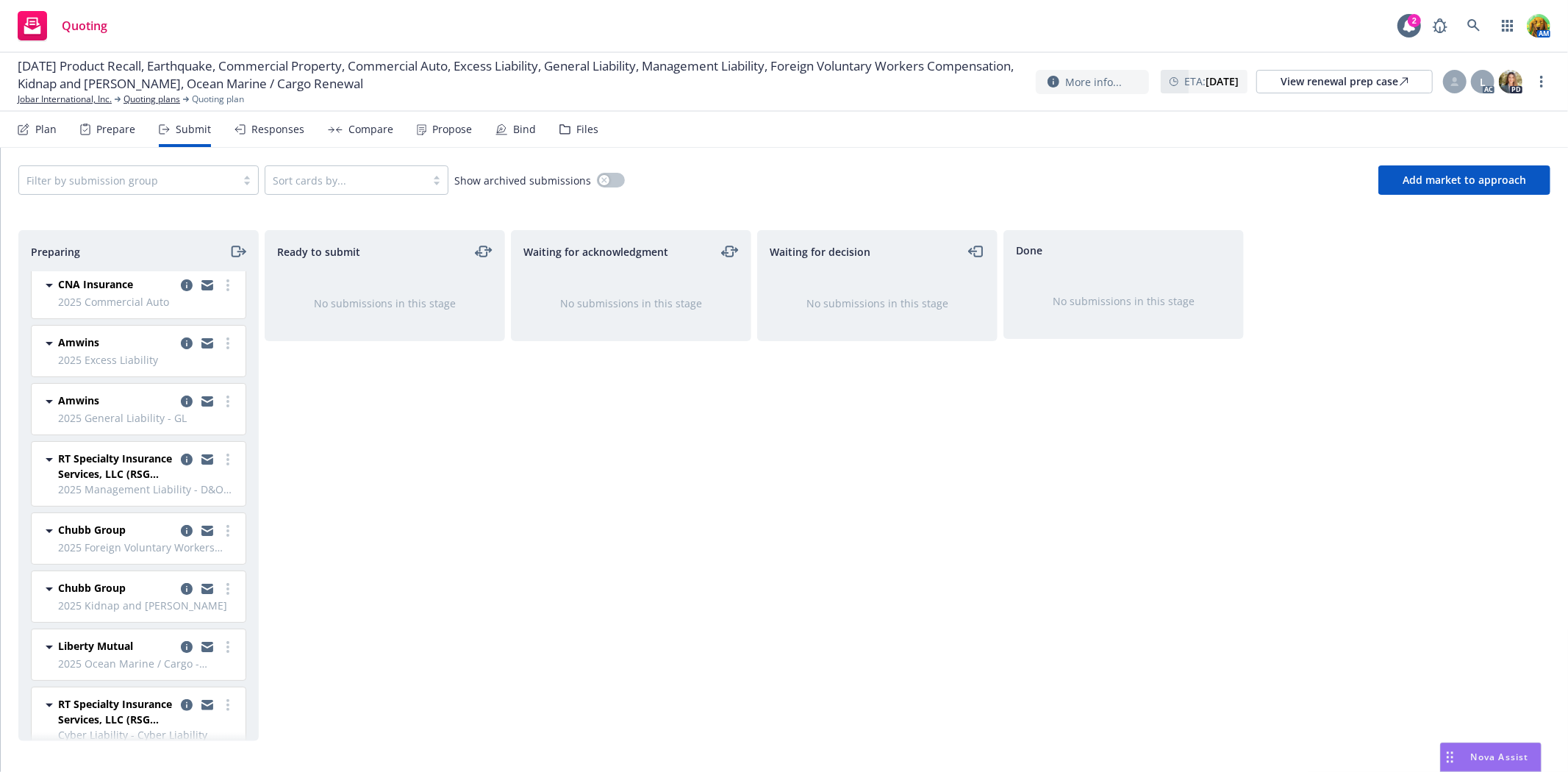
scroll to position [204, 0]
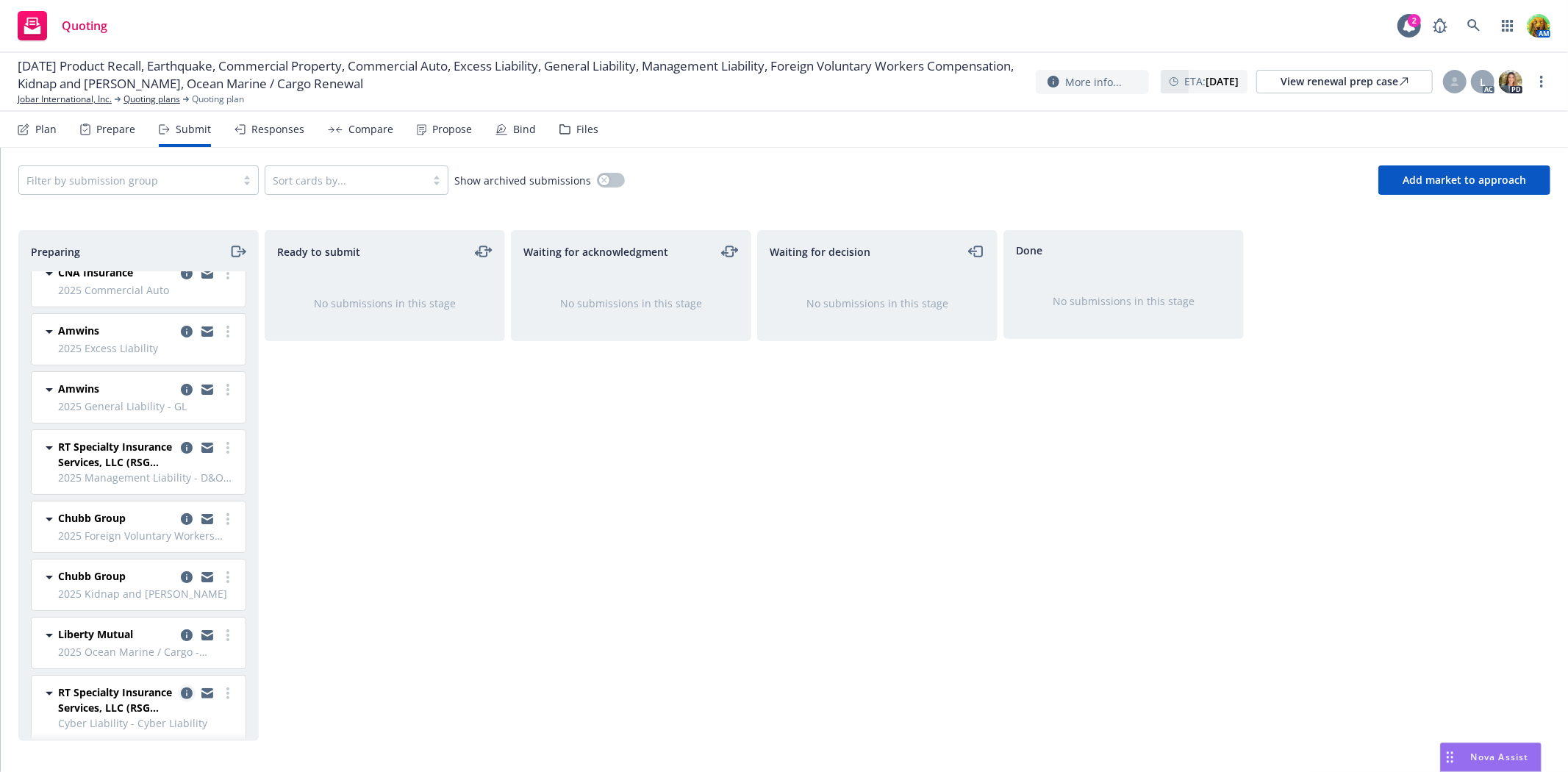
click at [181, 688] on icon "copy logging email" at bounding box center [187, 694] width 12 height 12
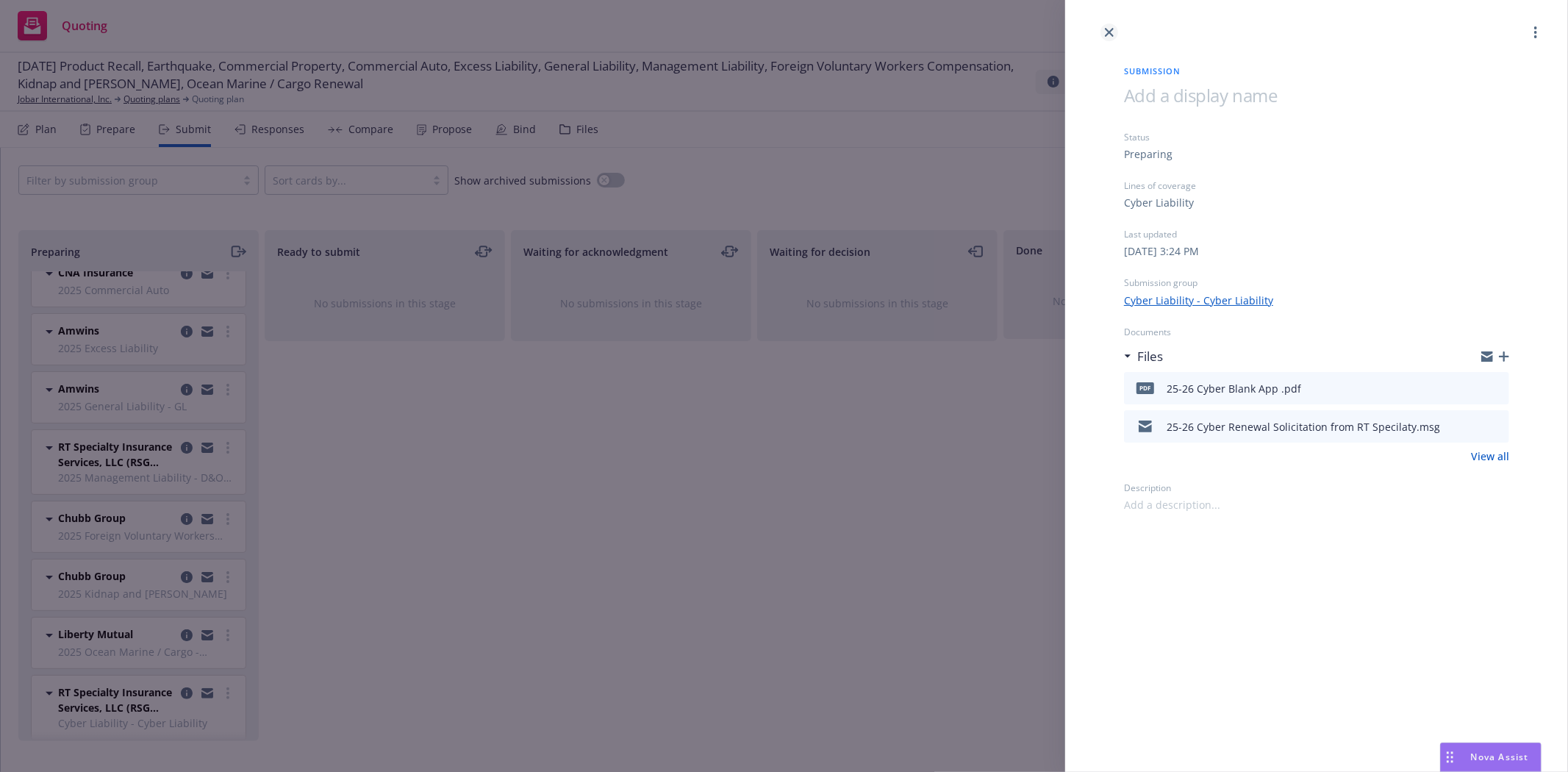
click at [1109, 30] on icon "close" at bounding box center [1109, 32] width 8 height 8
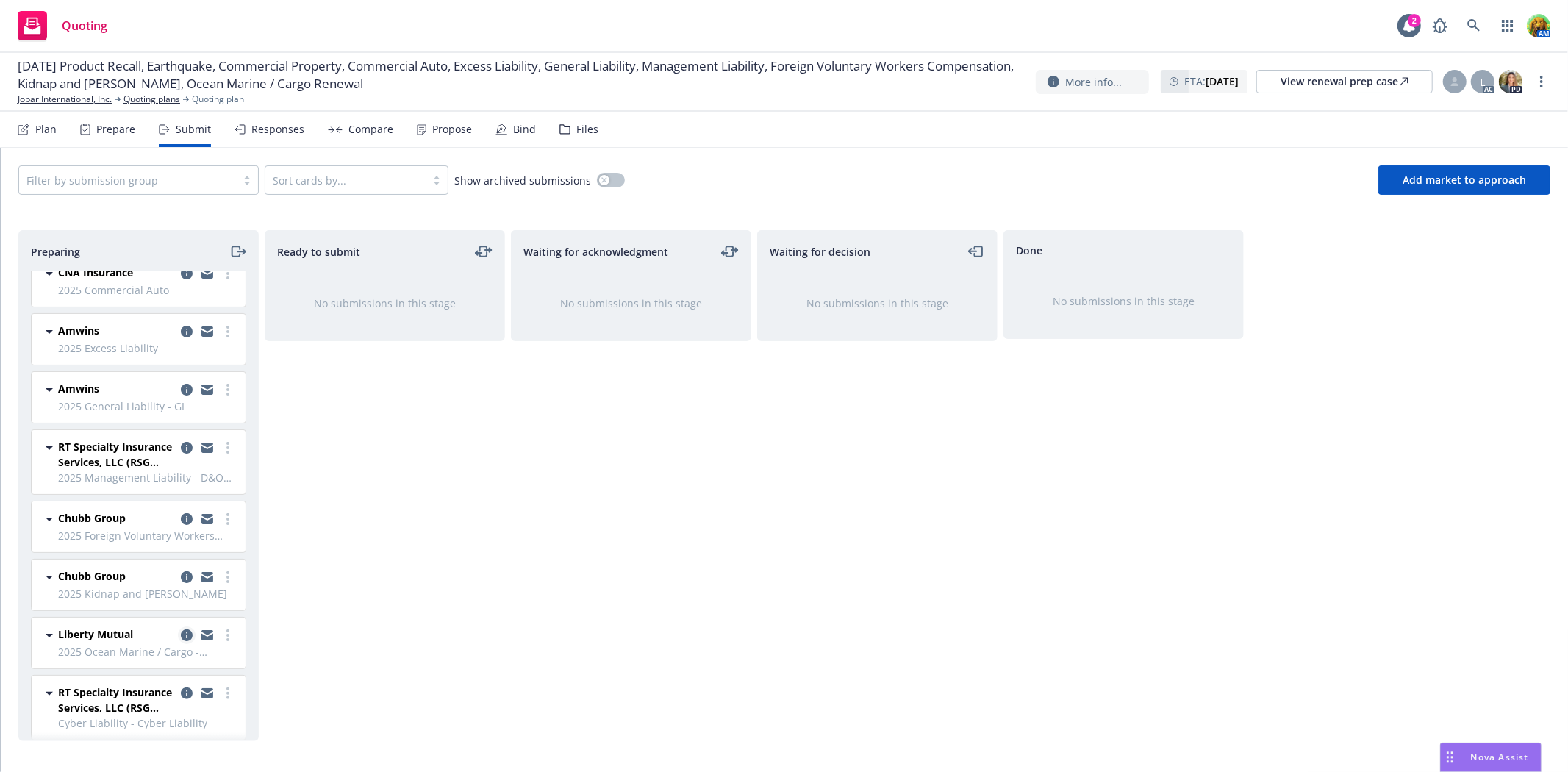
click at [181, 629] on icon "copy logging email" at bounding box center [187, 635] width 12 height 12
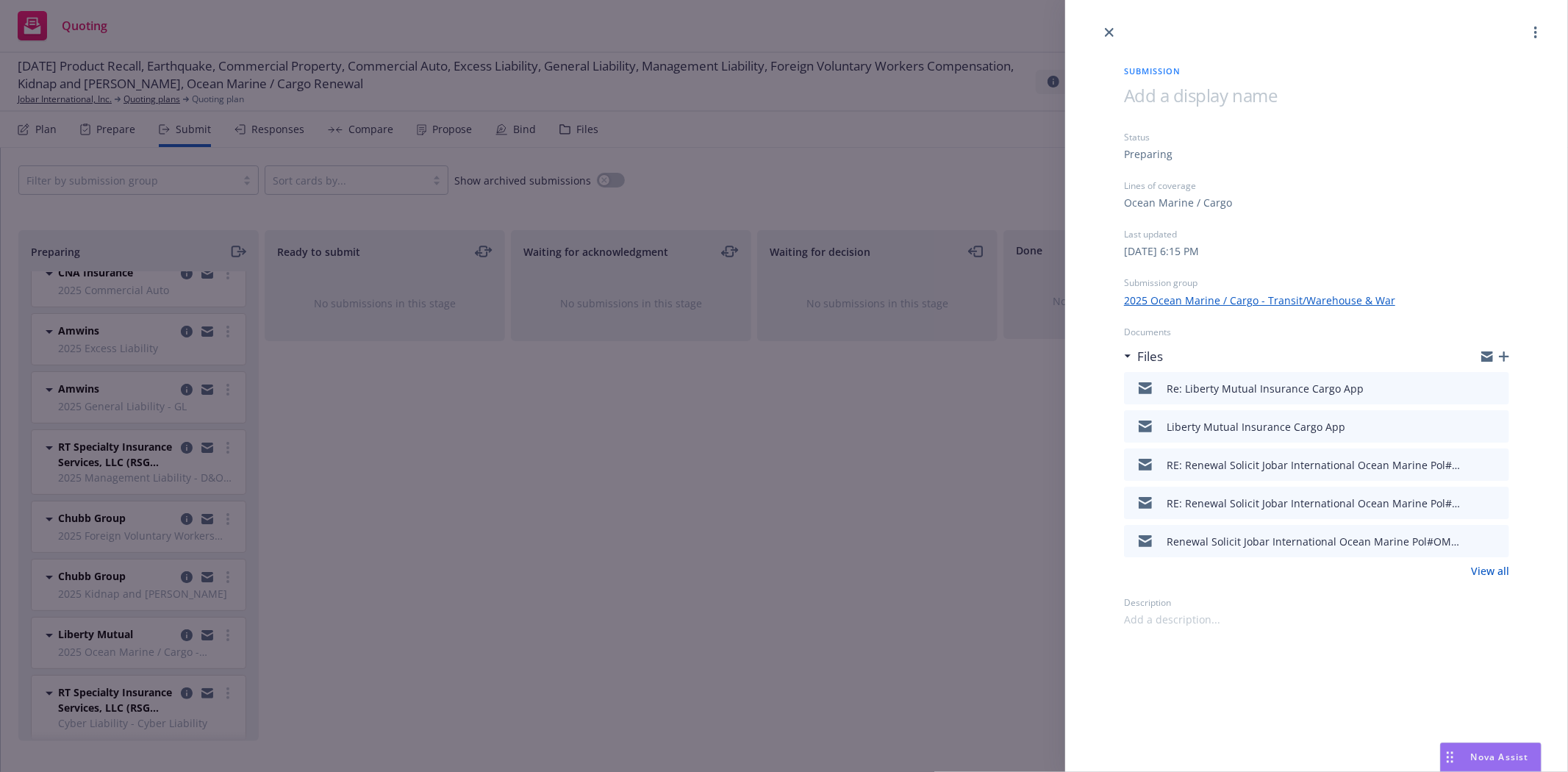
click at [1491, 427] on icon "preview file" at bounding box center [1495, 426] width 13 height 10
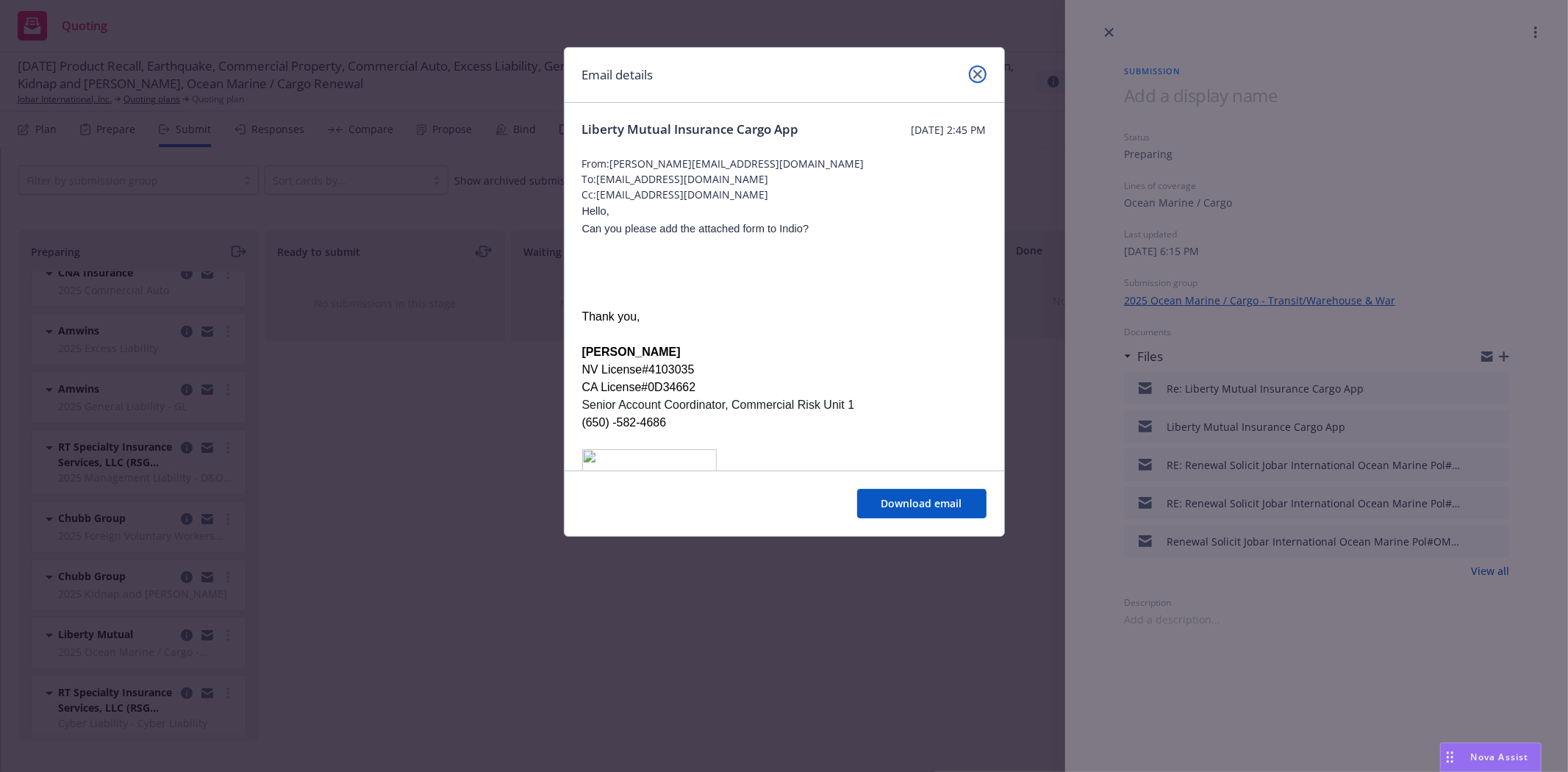
click at [974, 74] on icon "close" at bounding box center [977, 74] width 8 height 8
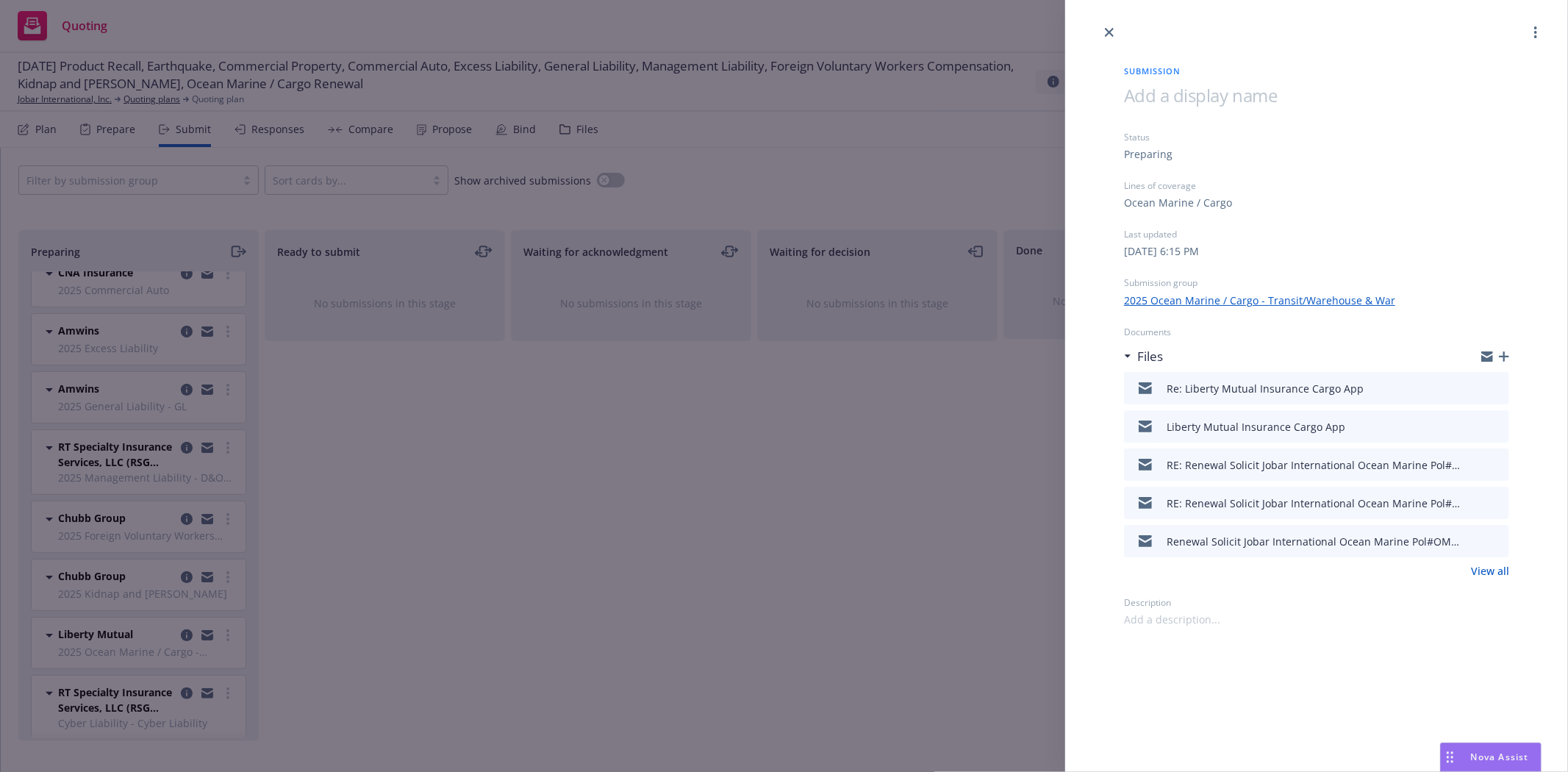
click at [166, 591] on div "Submission Status Preparing Lines of coverage Ocean Marine / Cargo Last updated…" at bounding box center [784, 386] width 1568 height 772
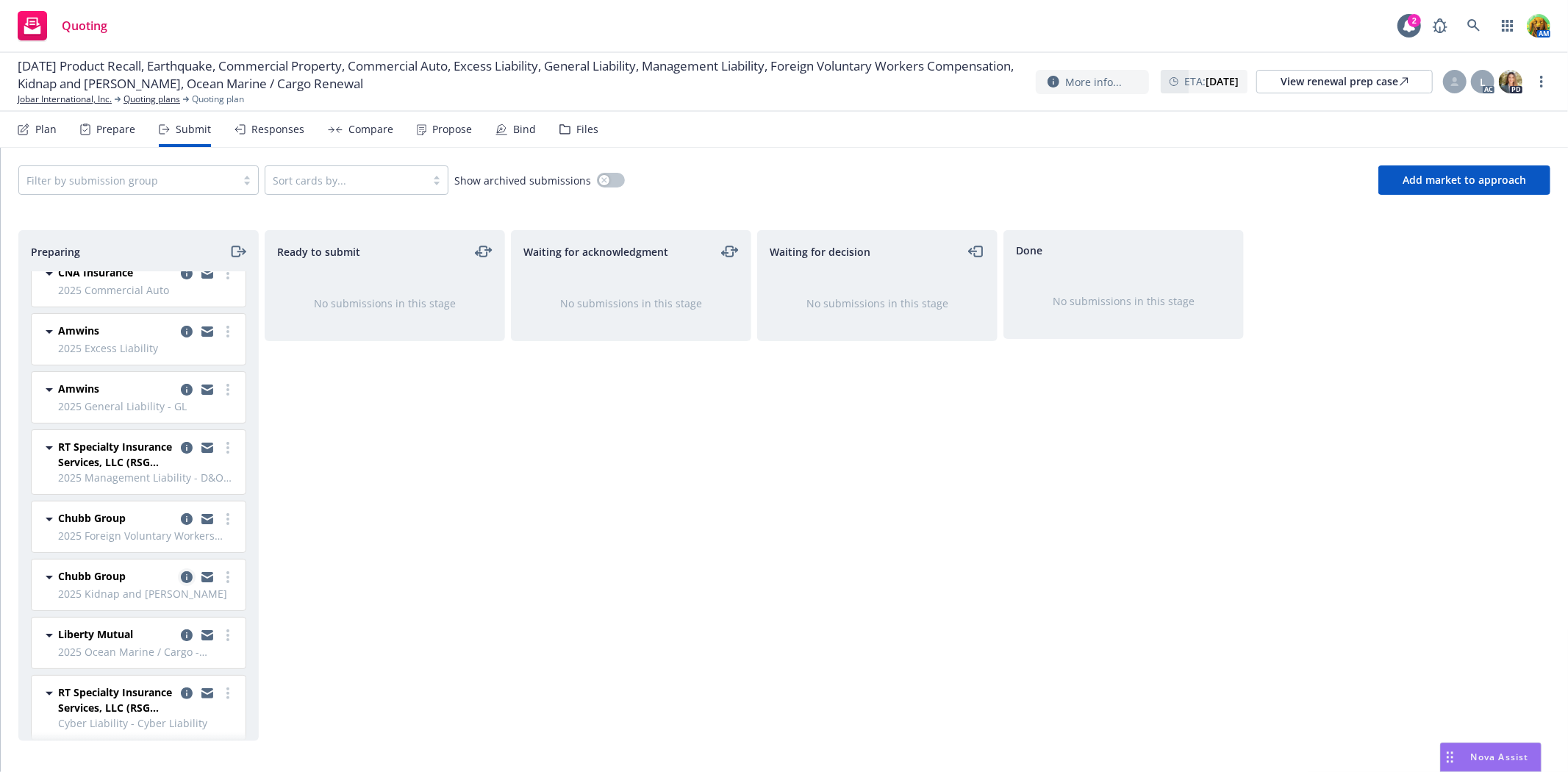
click at [181, 571] on icon "copy logging email" at bounding box center [187, 577] width 12 height 12
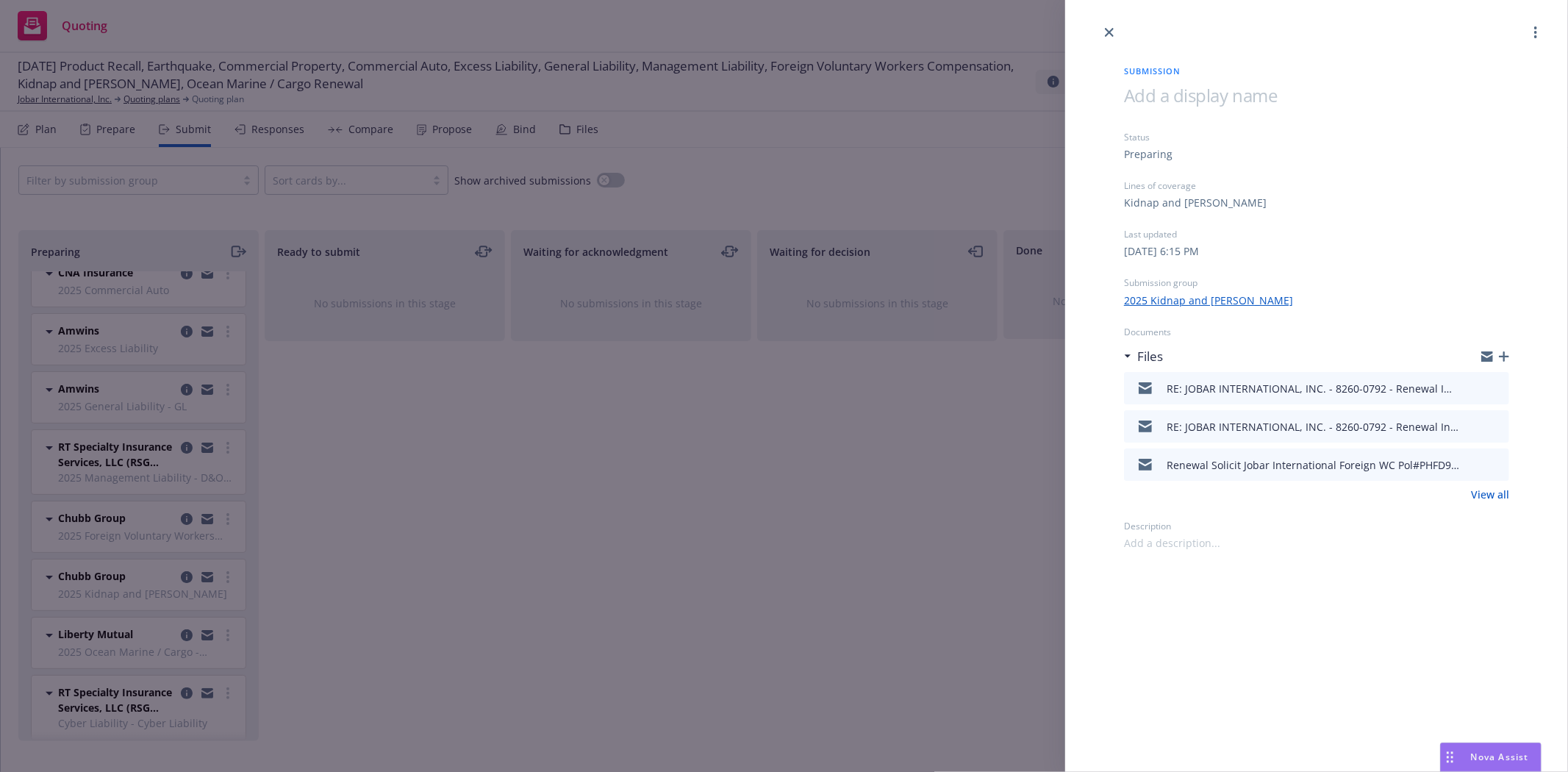
click at [1490, 386] on icon "preview file" at bounding box center [1495, 387] width 13 height 10
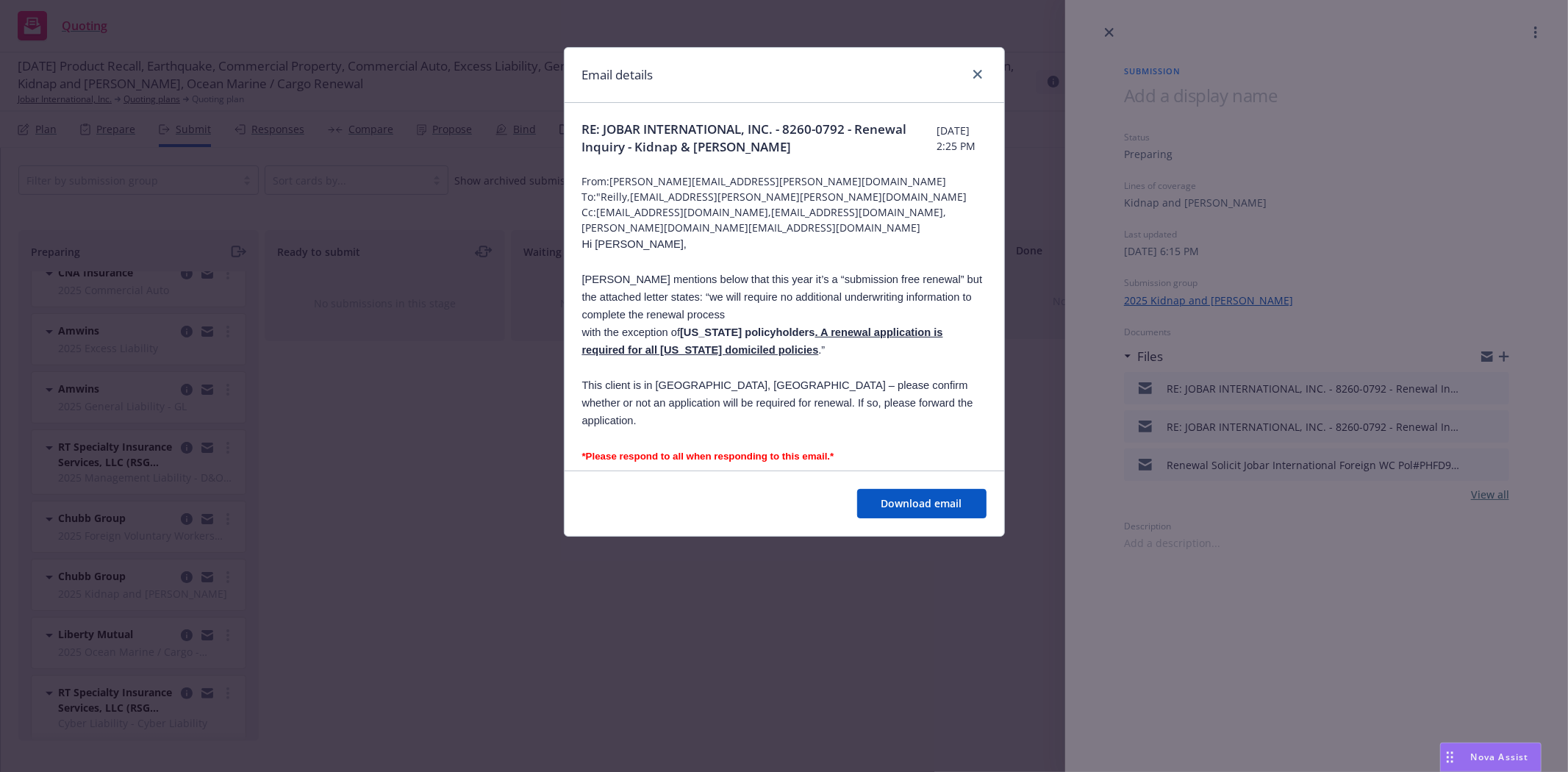
click at [1299, 383] on div "Email details RE: JOBAR INTERNATIONAL, INC. - 8260-0792 - Renewal Inquiry - Kid…" at bounding box center [784, 386] width 1568 height 772
click at [979, 79] on link "close" at bounding box center [977, 74] width 18 height 18
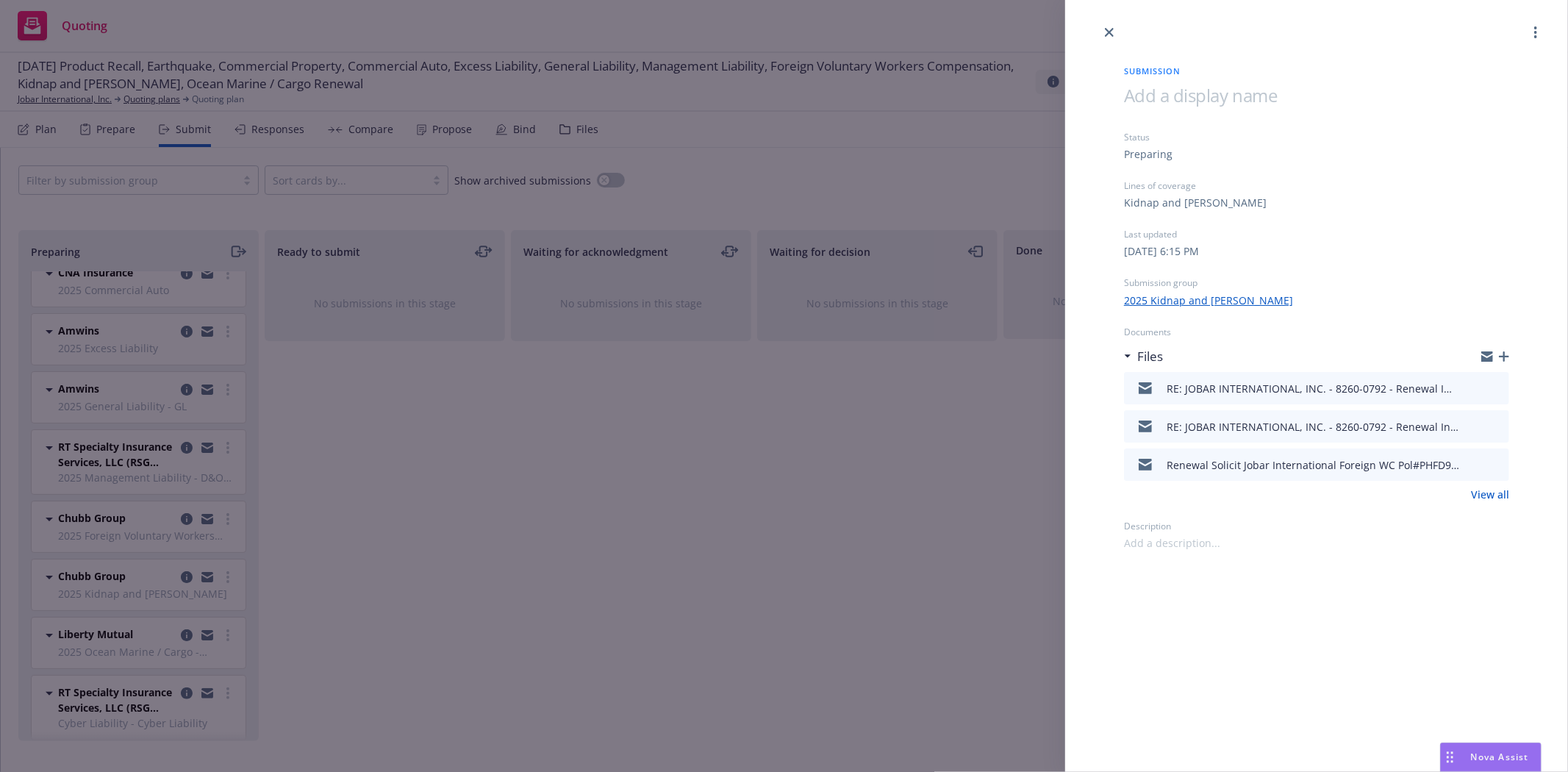
click at [1497, 391] on icon "preview file" at bounding box center [1495, 387] width 13 height 10
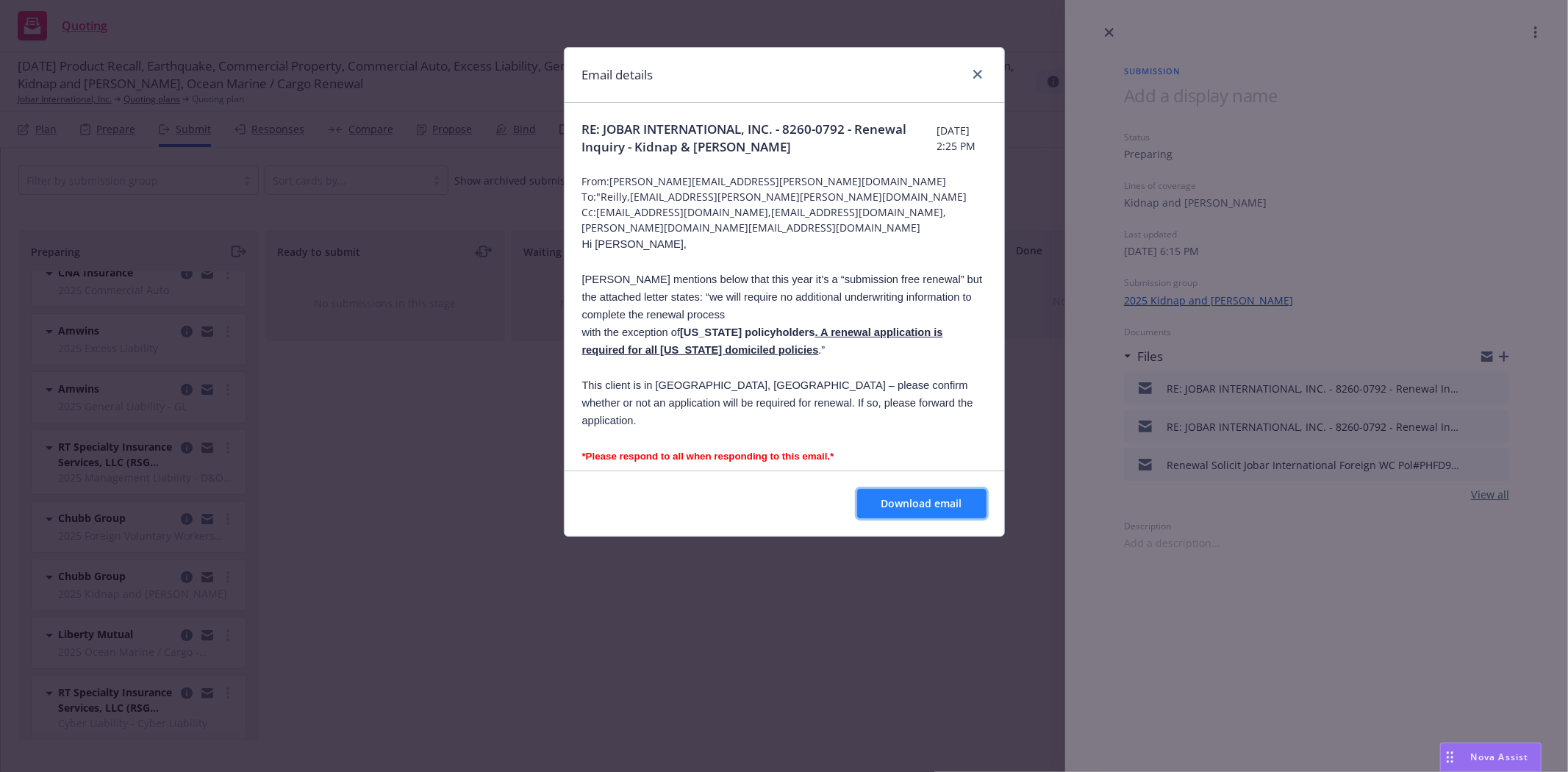
click at [891, 506] on span "Download email" at bounding box center [922, 503] width 81 height 14
click at [1113, 33] on div "Email details RE: JOBAR INTERNATIONAL, INC. - 8260-0792 - Renewal Inquiry - Kid…" at bounding box center [784, 386] width 1568 height 772
click at [975, 75] on icon "close" at bounding box center [977, 74] width 8 height 8
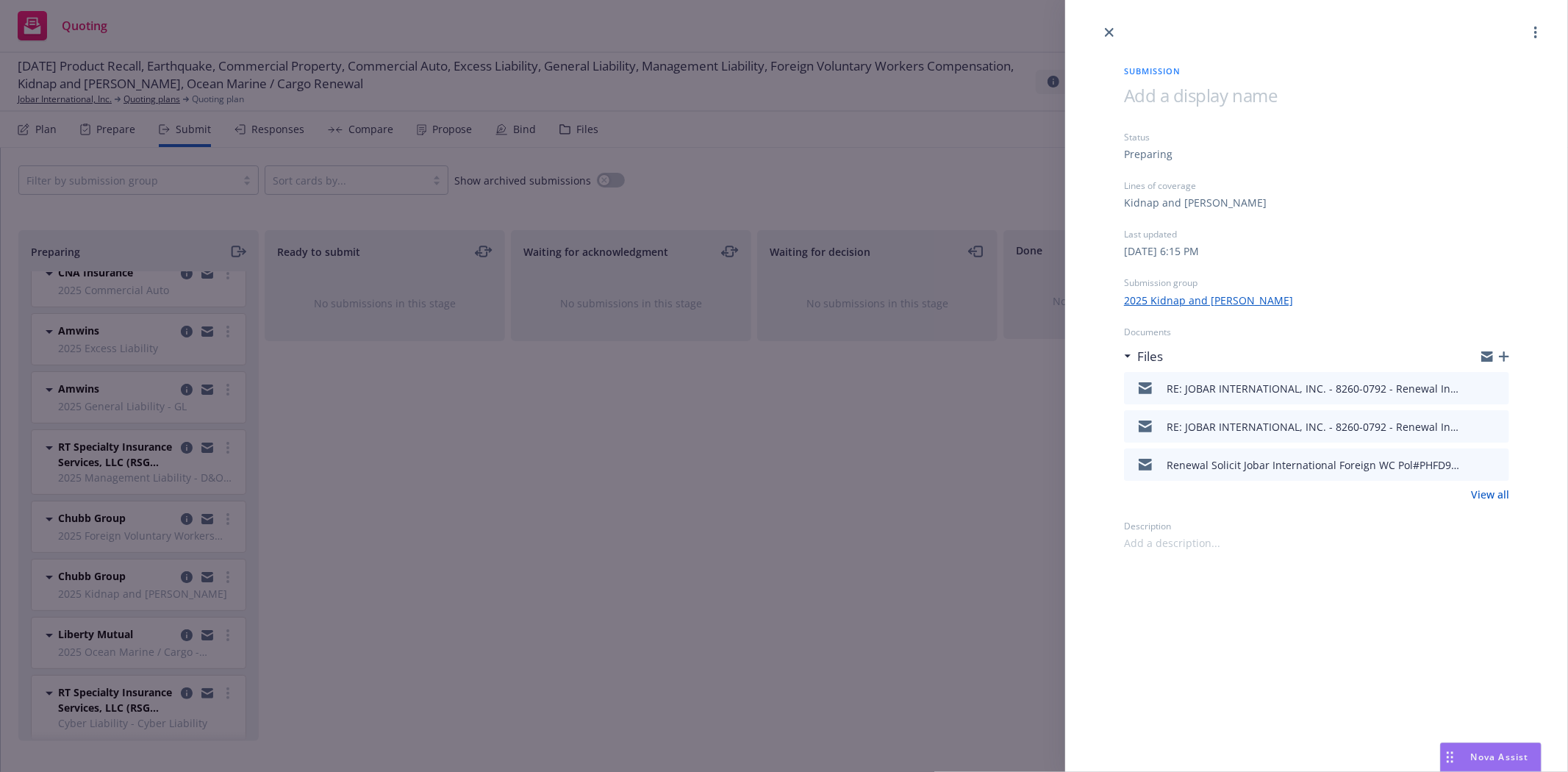
click at [438, 556] on div "Submission Status Preparing Lines of coverage Kidnap and [PERSON_NAME] Last upd…" at bounding box center [784, 386] width 1568 height 772
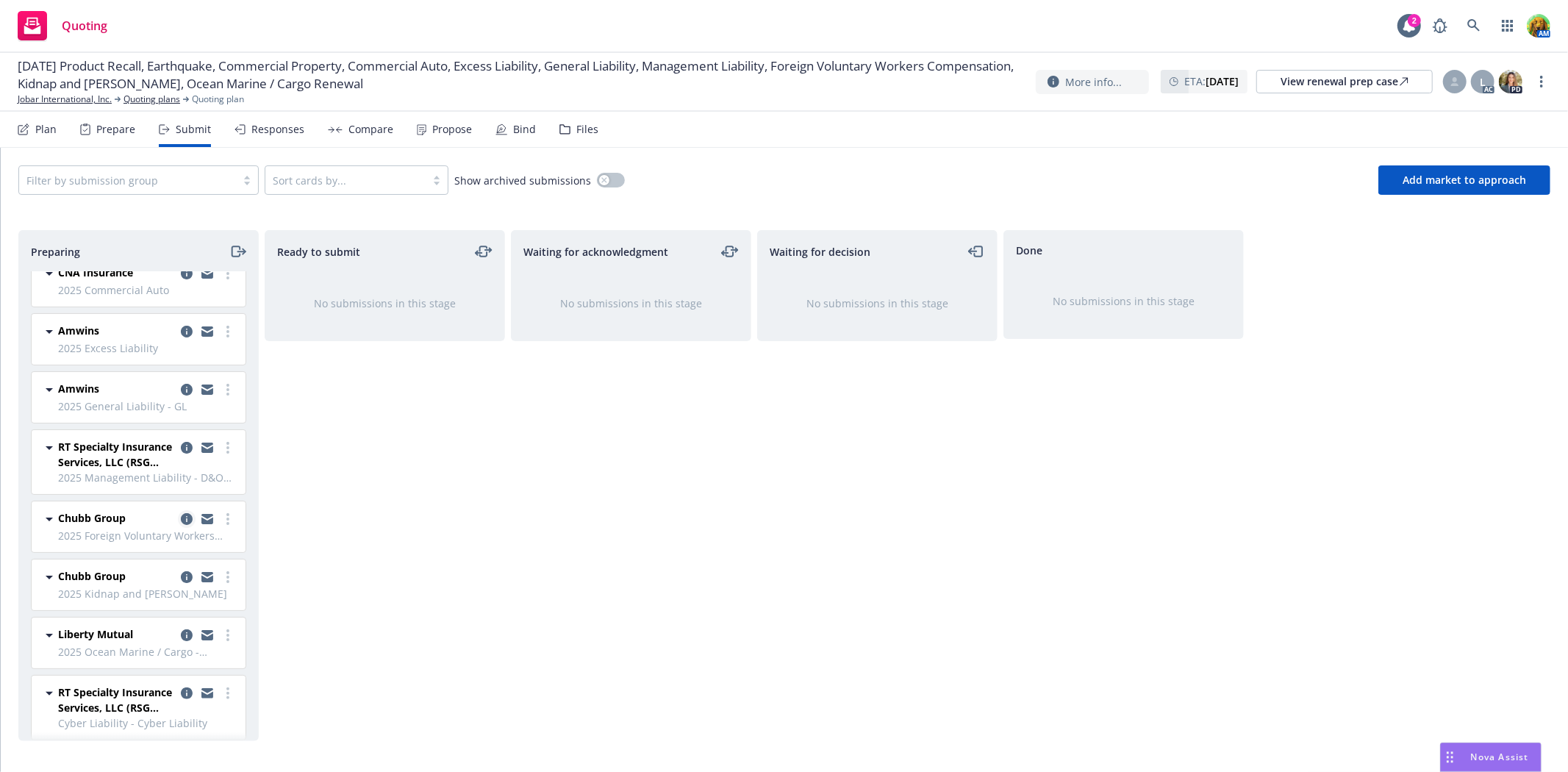
click at [181, 513] on icon "copy logging email" at bounding box center [187, 519] width 12 height 12
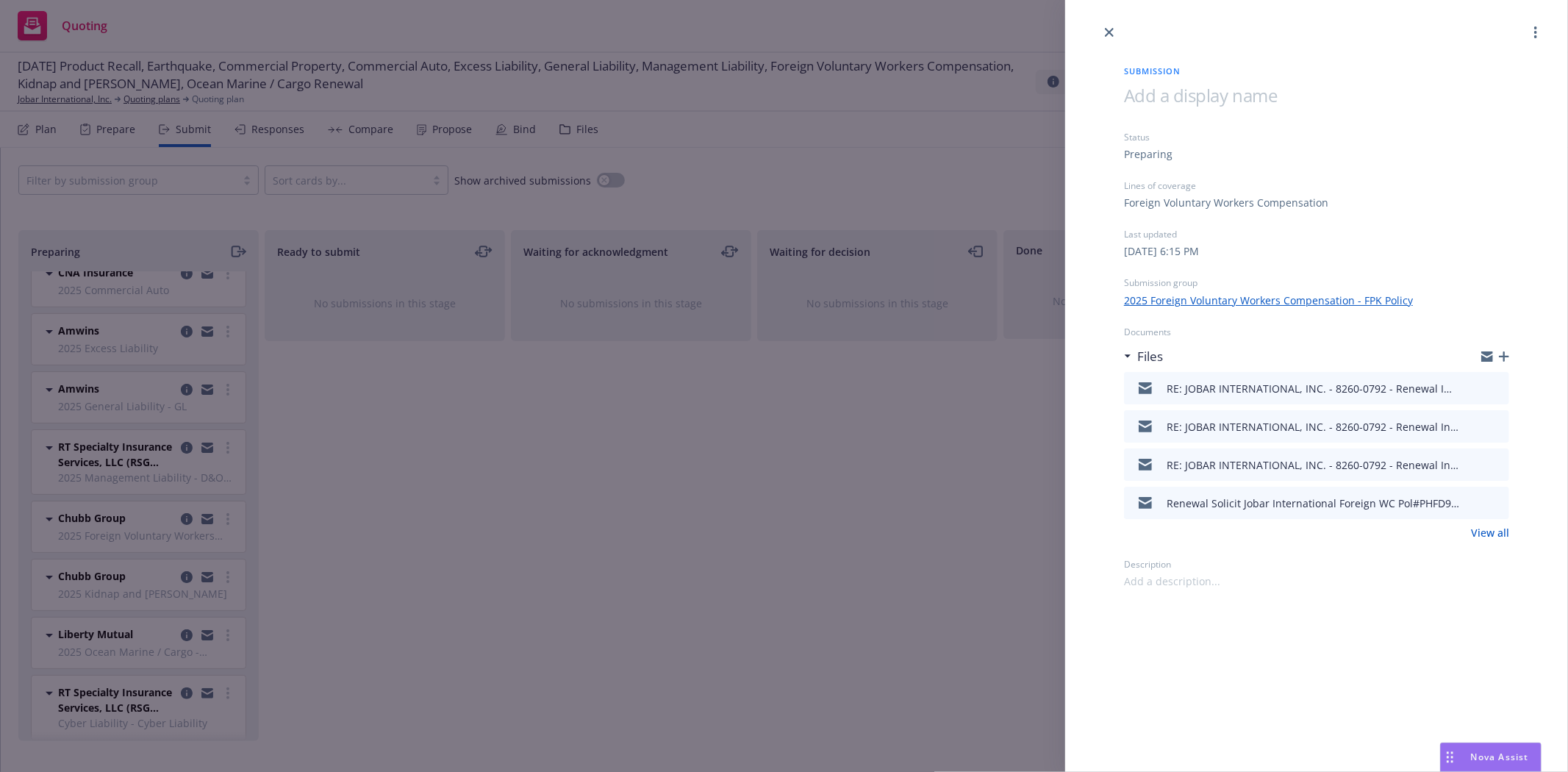
click at [1494, 386] on icon "preview file" at bounding box center [1495, 387] width 13 height 10
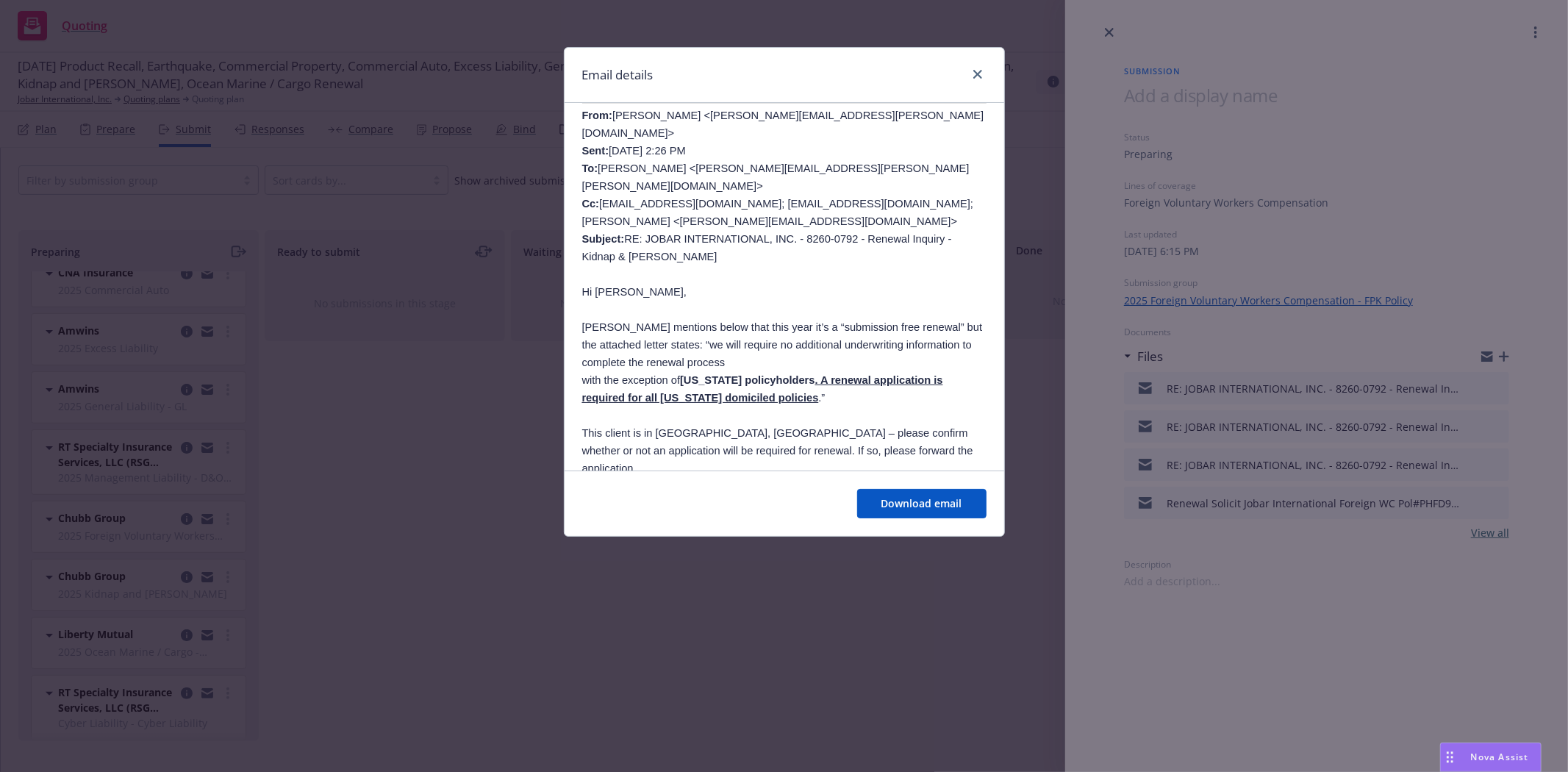
scroll to position [653, 0]
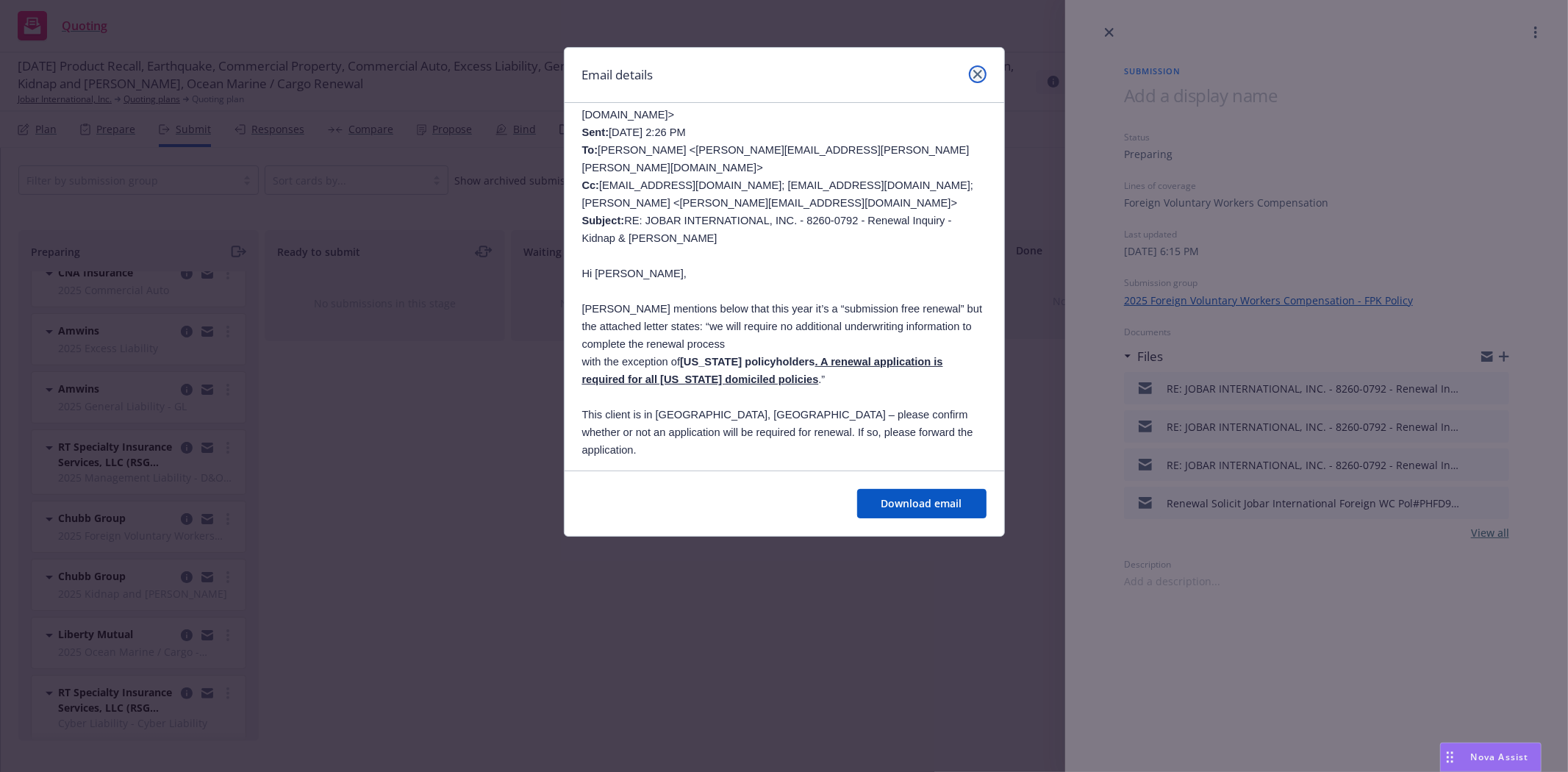
click at [973, 74] on icon "close" at bounding box center [977, 74] width 8 height 8
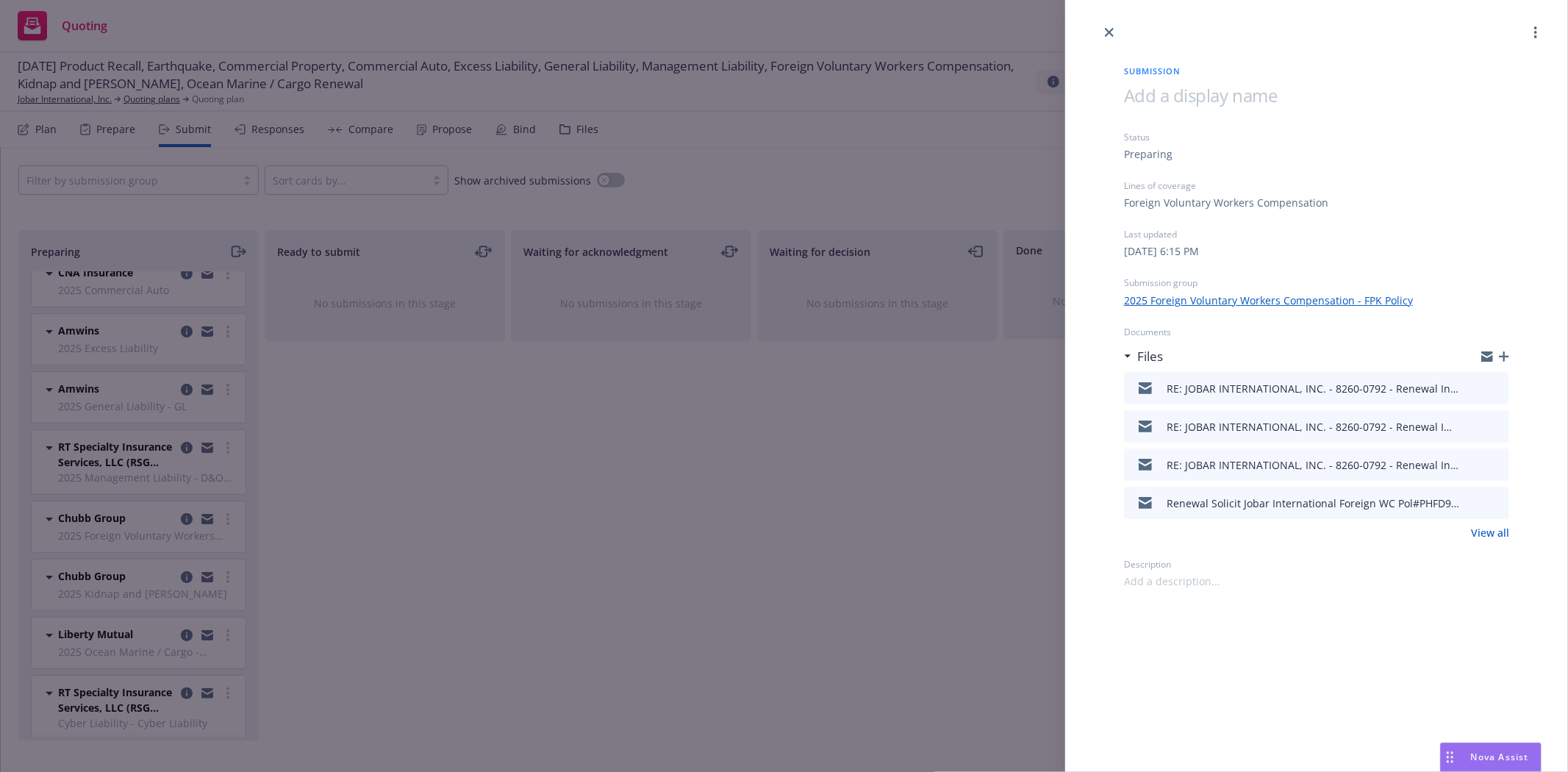
click at [1497, 425] on icon "preview file" at bounding box center [1495, 426] width 13 height 10
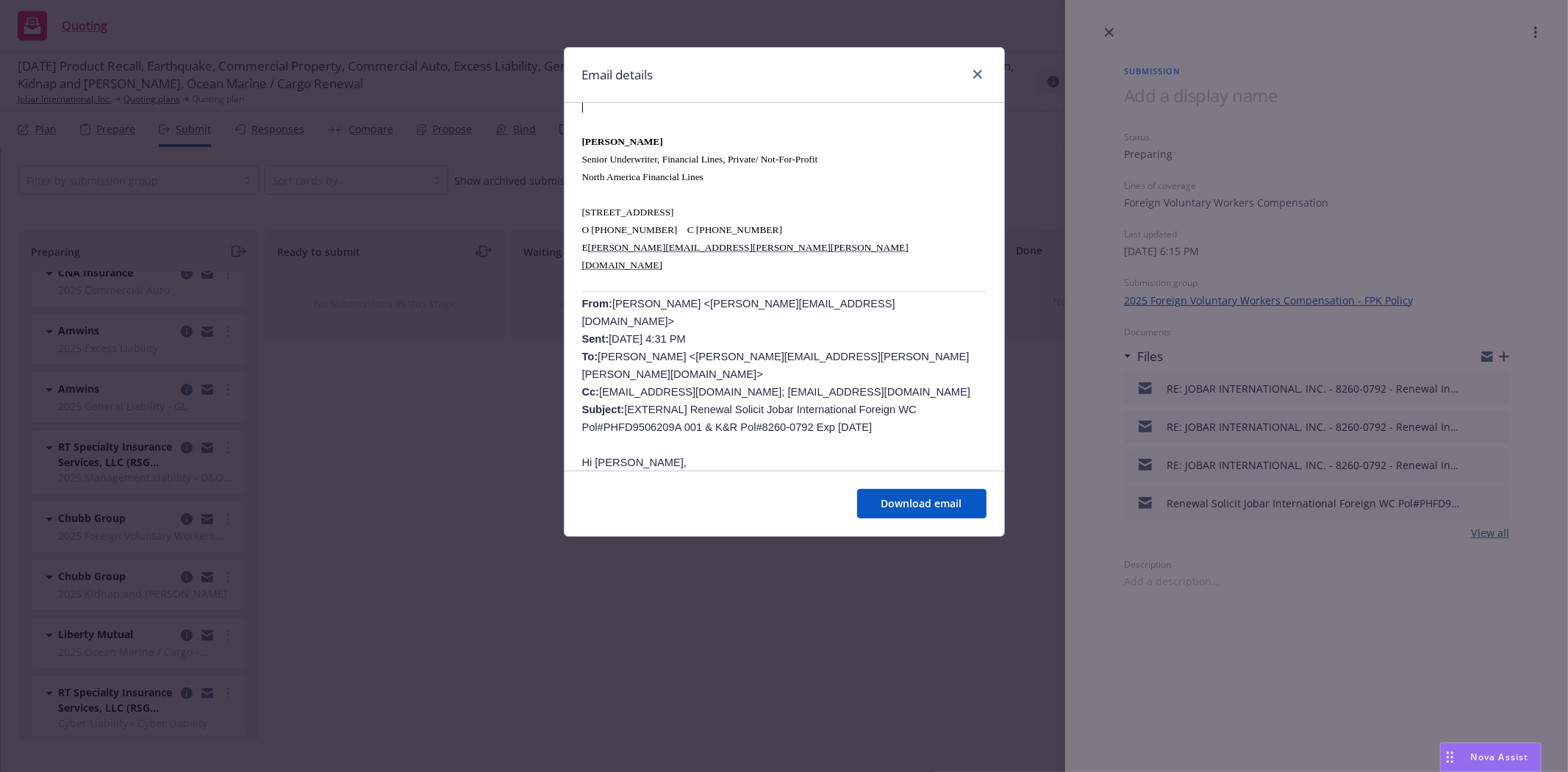
scroll to position [1225, 0]
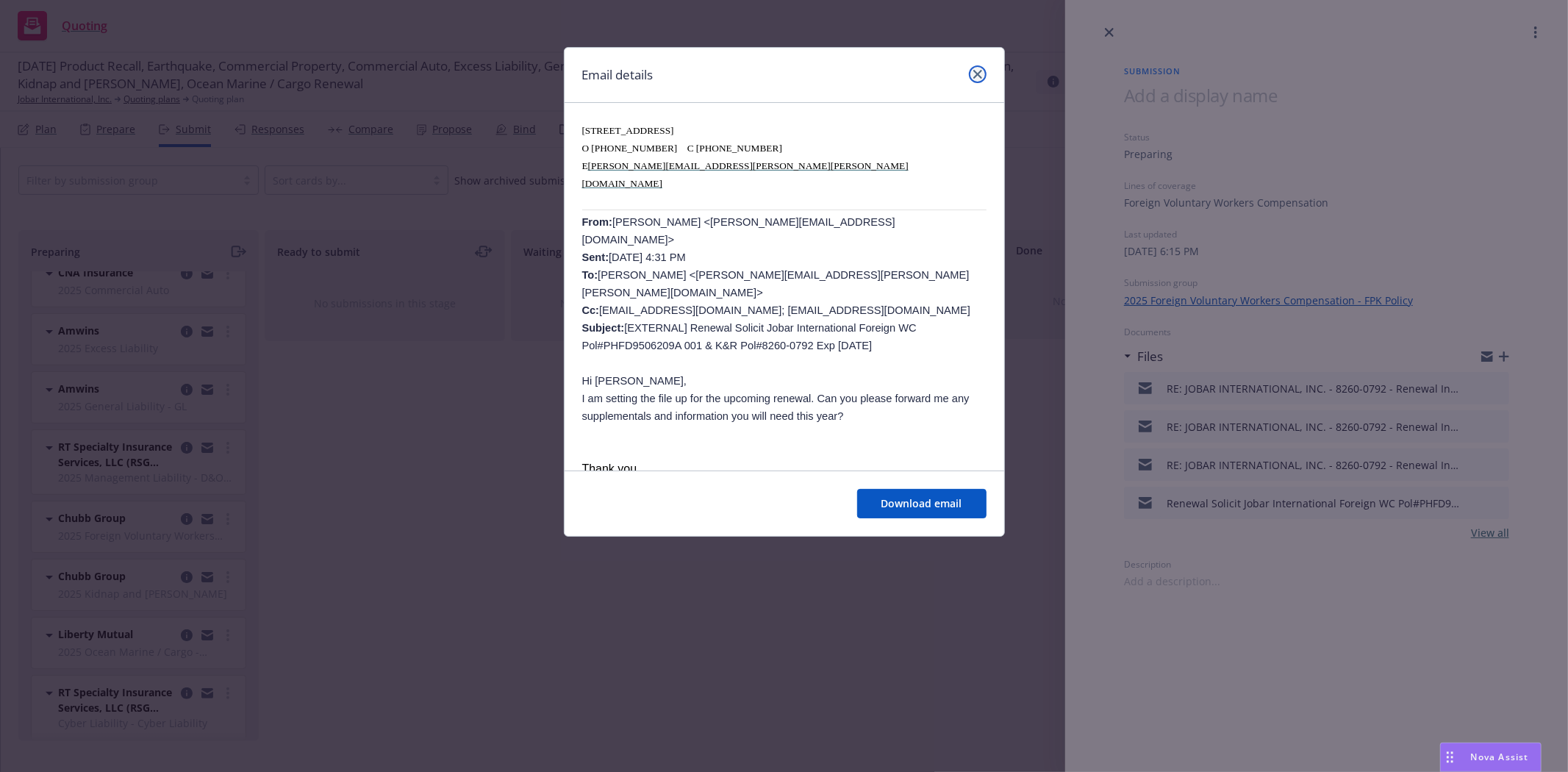
click at [973, 76] on icon "close" at bounding box center [977, 74] width 8 height 8
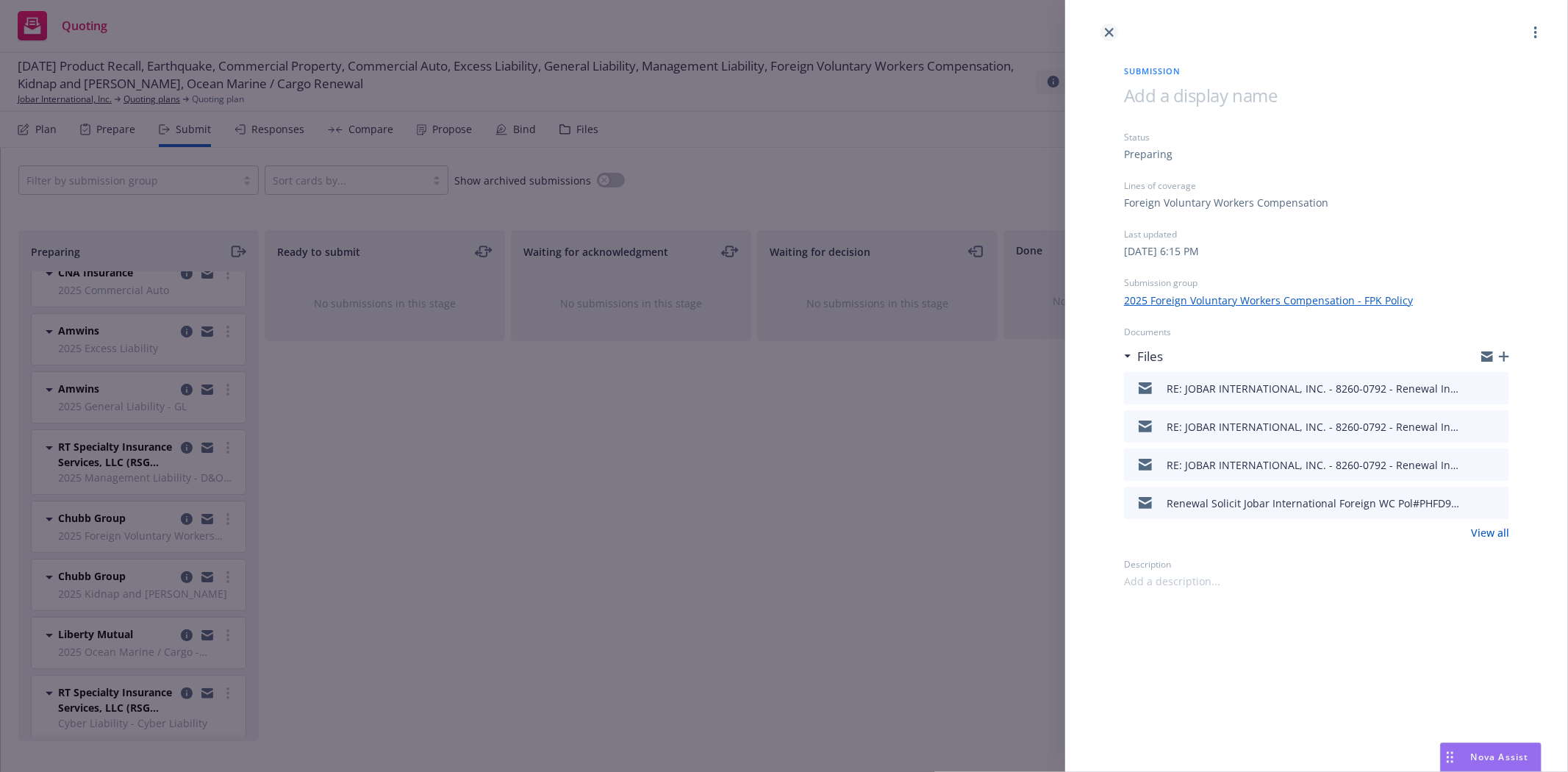
click at [1111, 33] on icon "close" at bounding box center [1109, 32] width 8 height 8
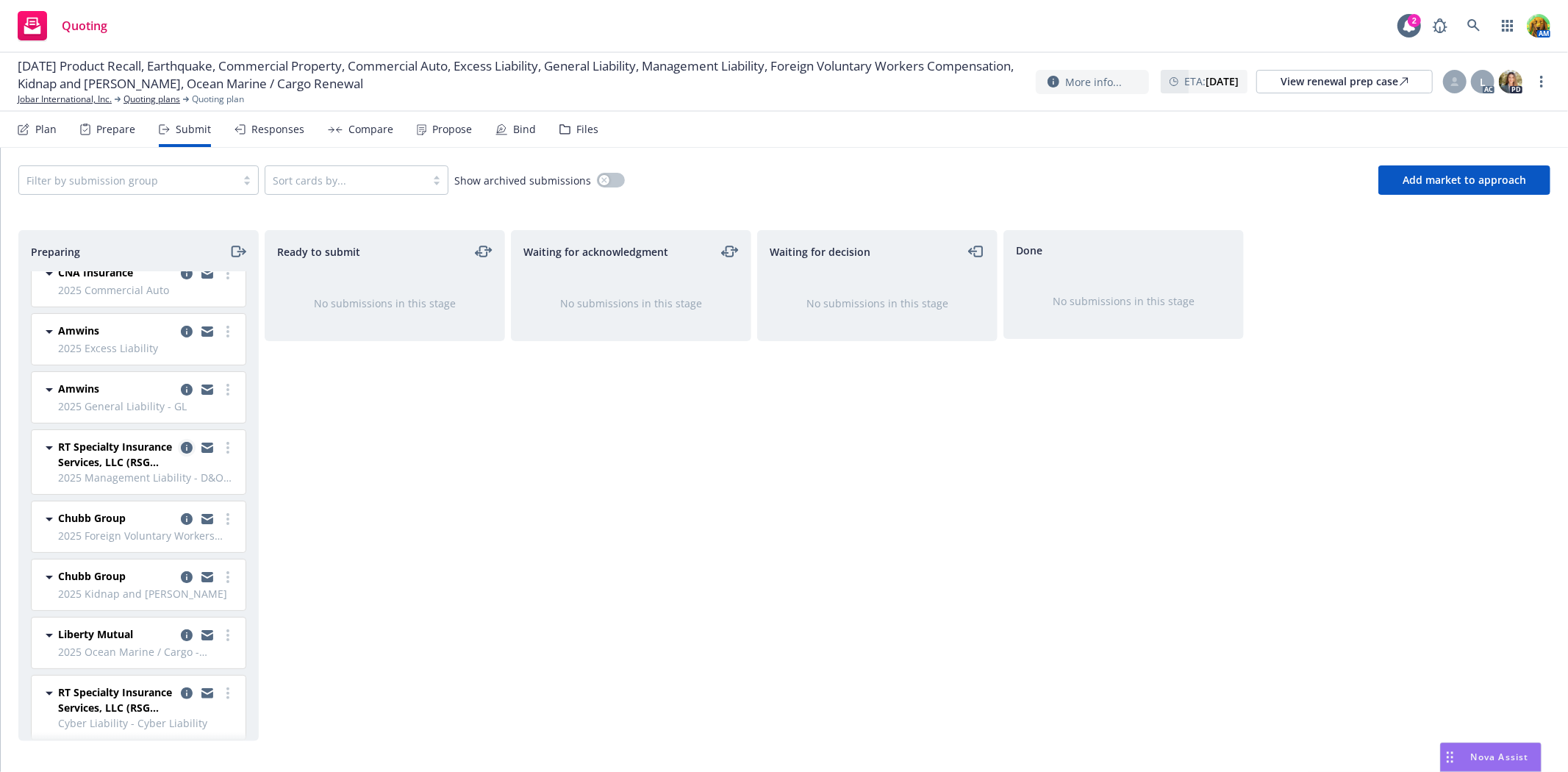
click at [181, 442] on icon "copy logging email" at bounding box center [187, 447] width 12 height 12
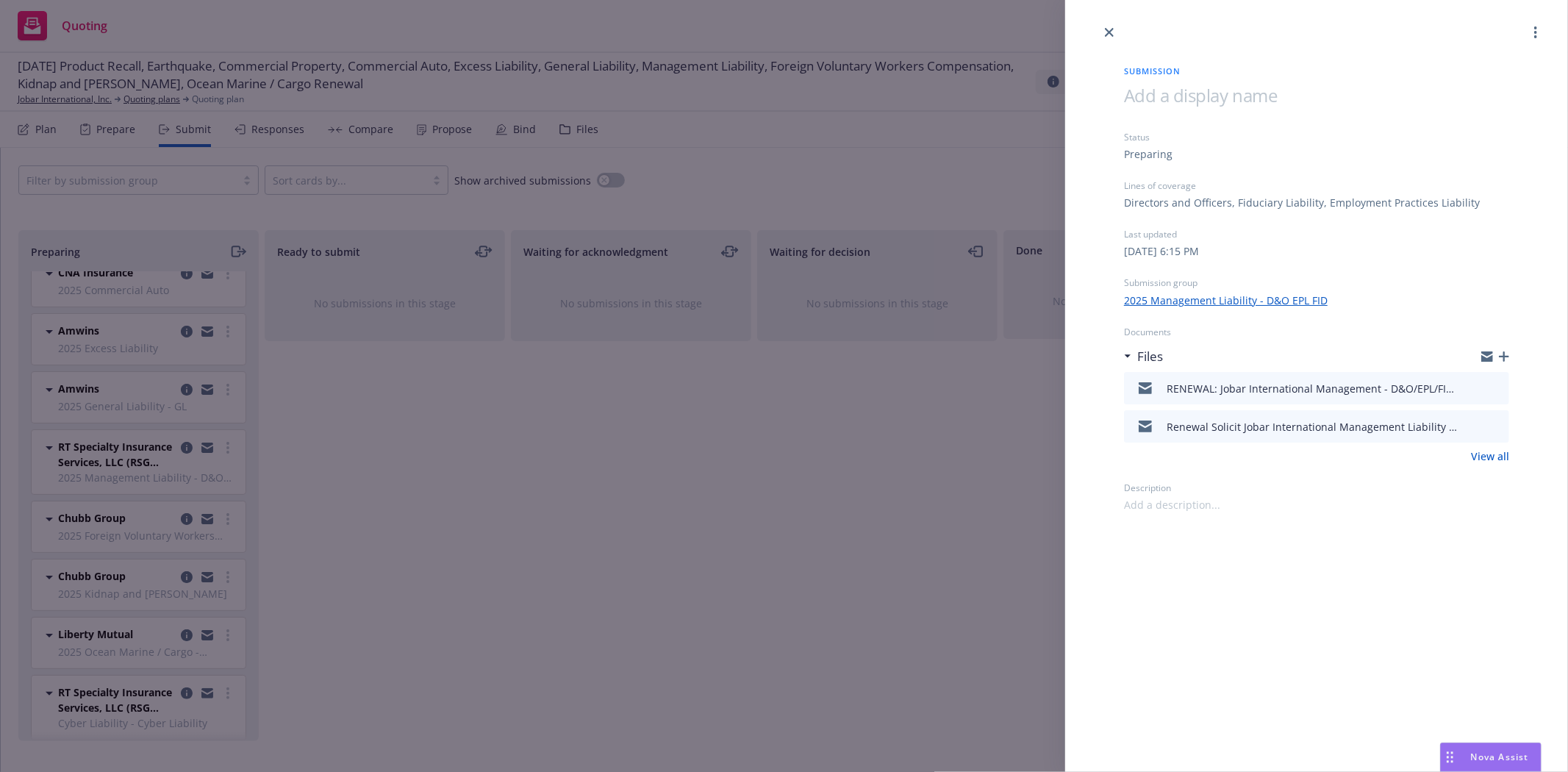
click at [1492, 386] on icon "preview file" at bounding box center [1495, 387] width 13 height 10
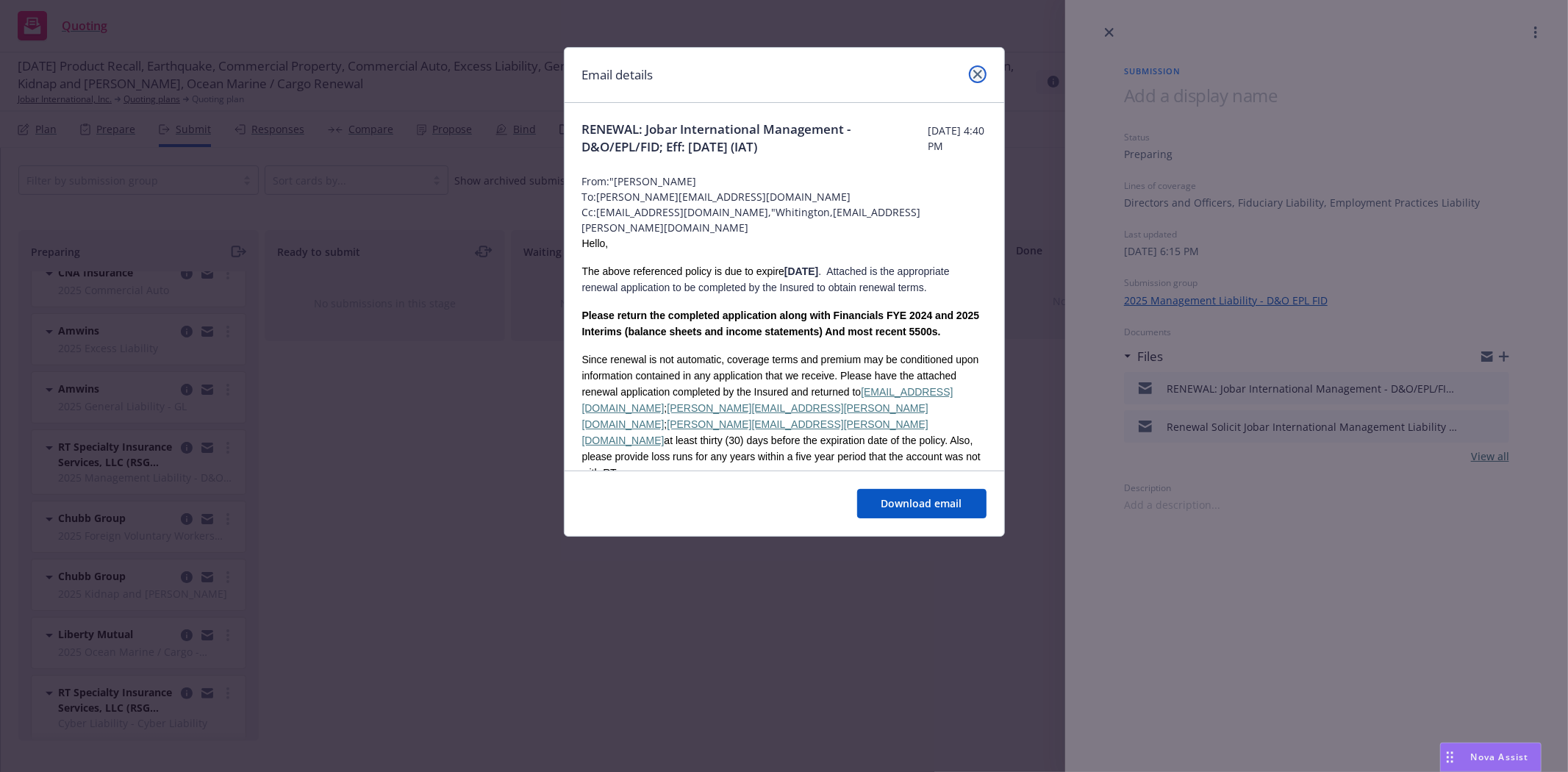
click at [978, 79] on link "close" at bounding box center [977, 74] width 18 height 18
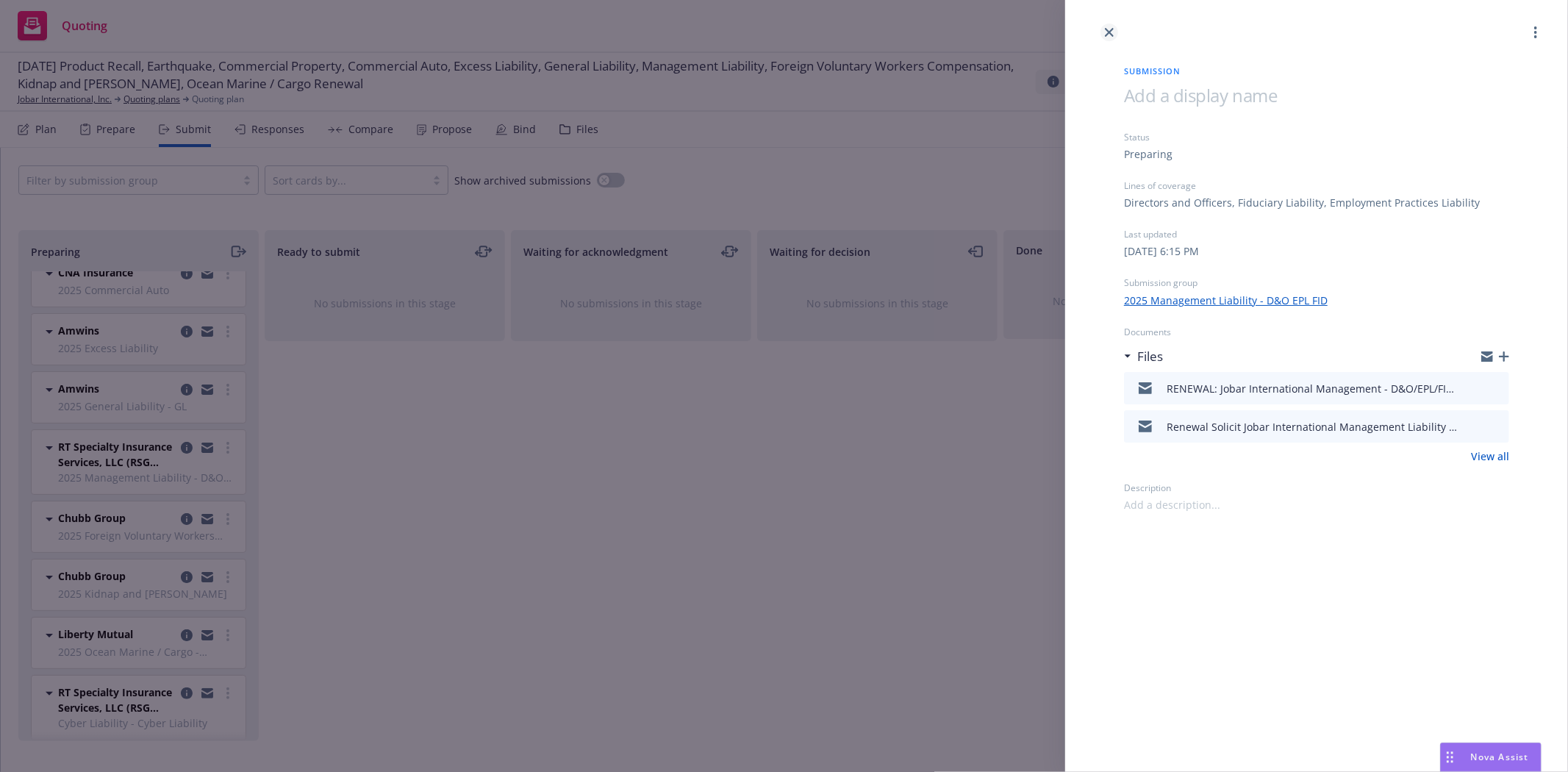
click at [1106, 28] on icon "close" at bounding box center [1109, 32] width 8 height 8
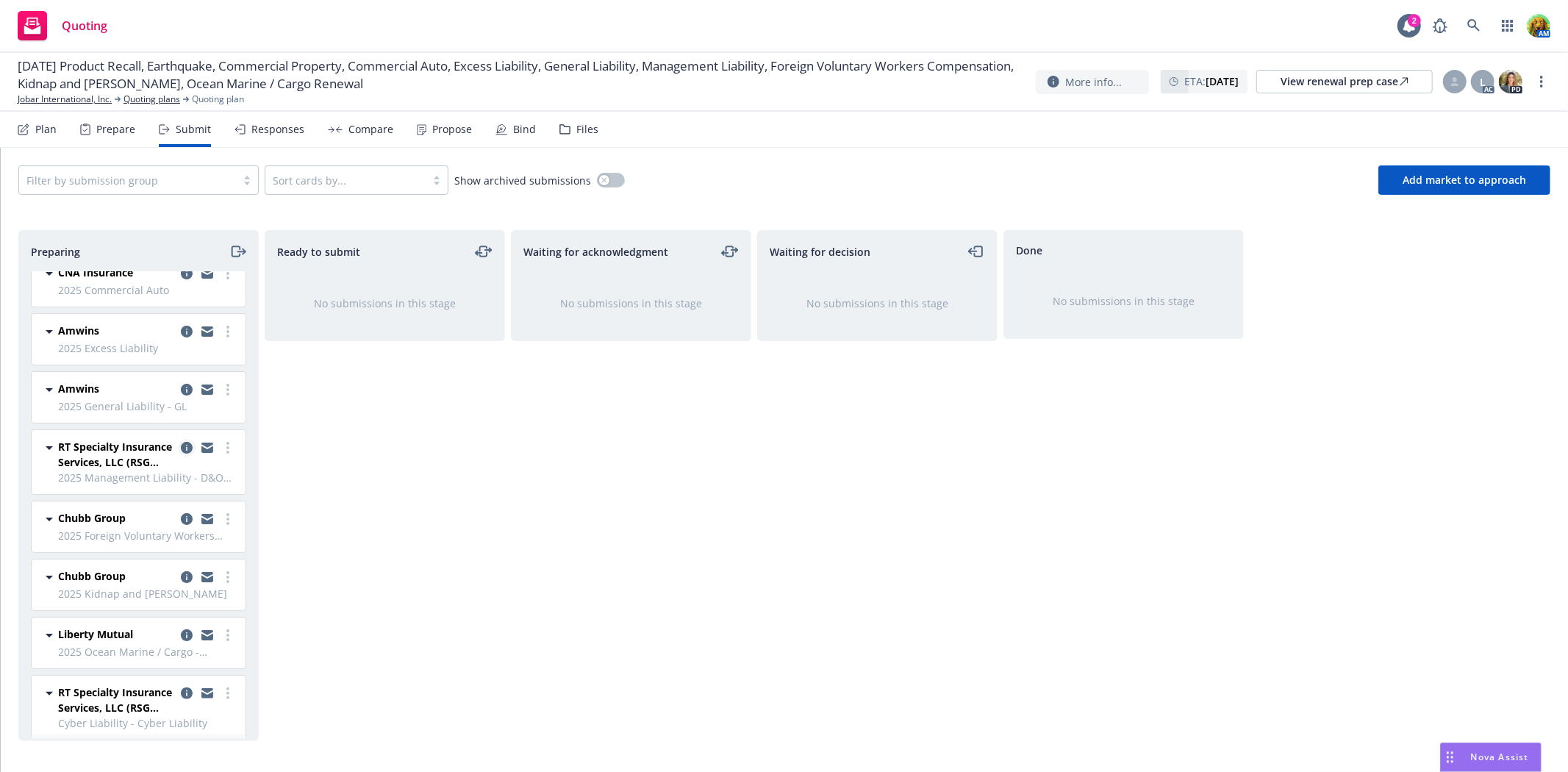
click at [181, 442] on icon "copy logging email" at bounding box center [187, 447] width 12 height 12
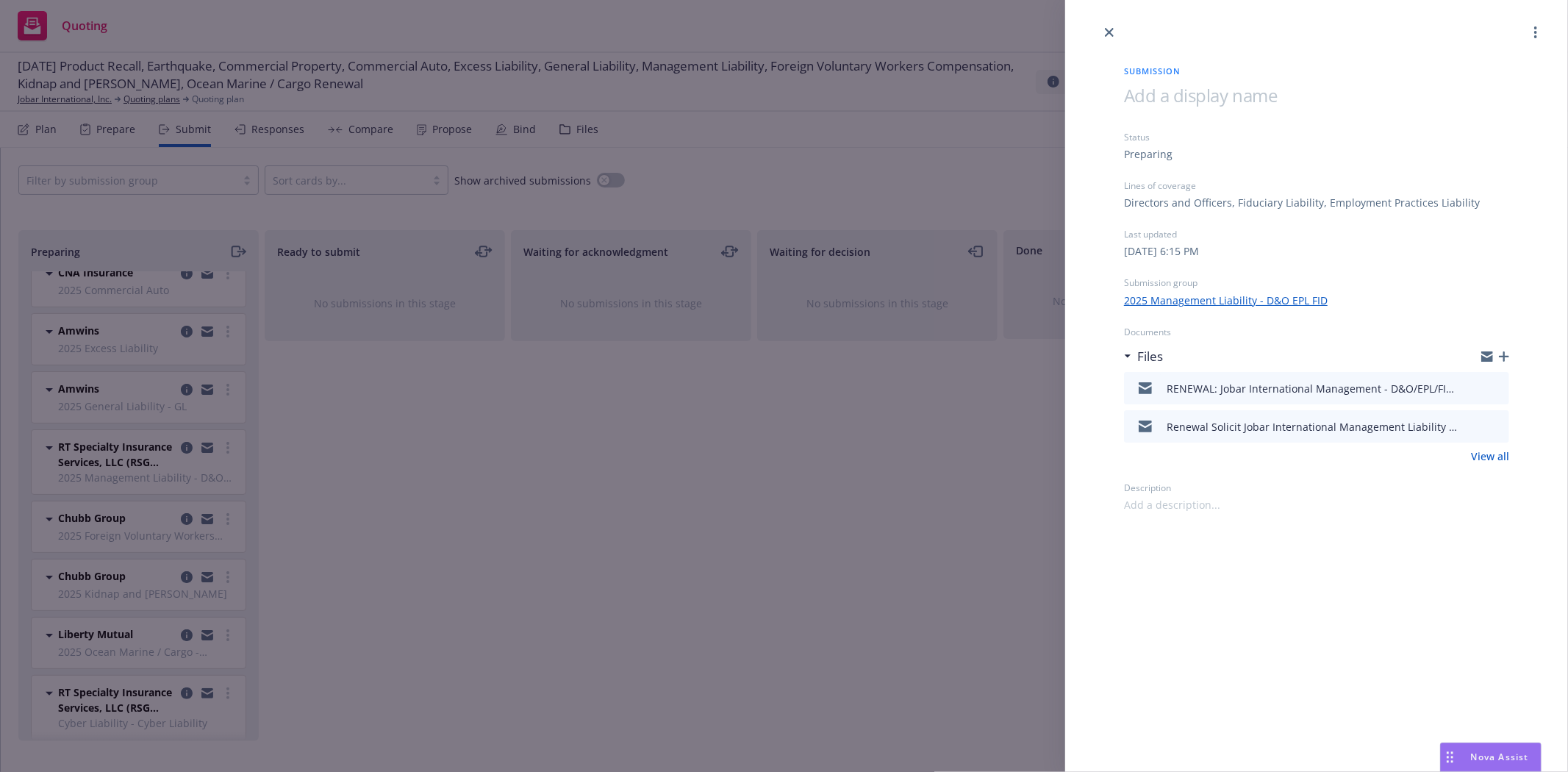
click at [1497, 386] on icon "preview file" at bounding box center [1495, 387] width 13 height 10
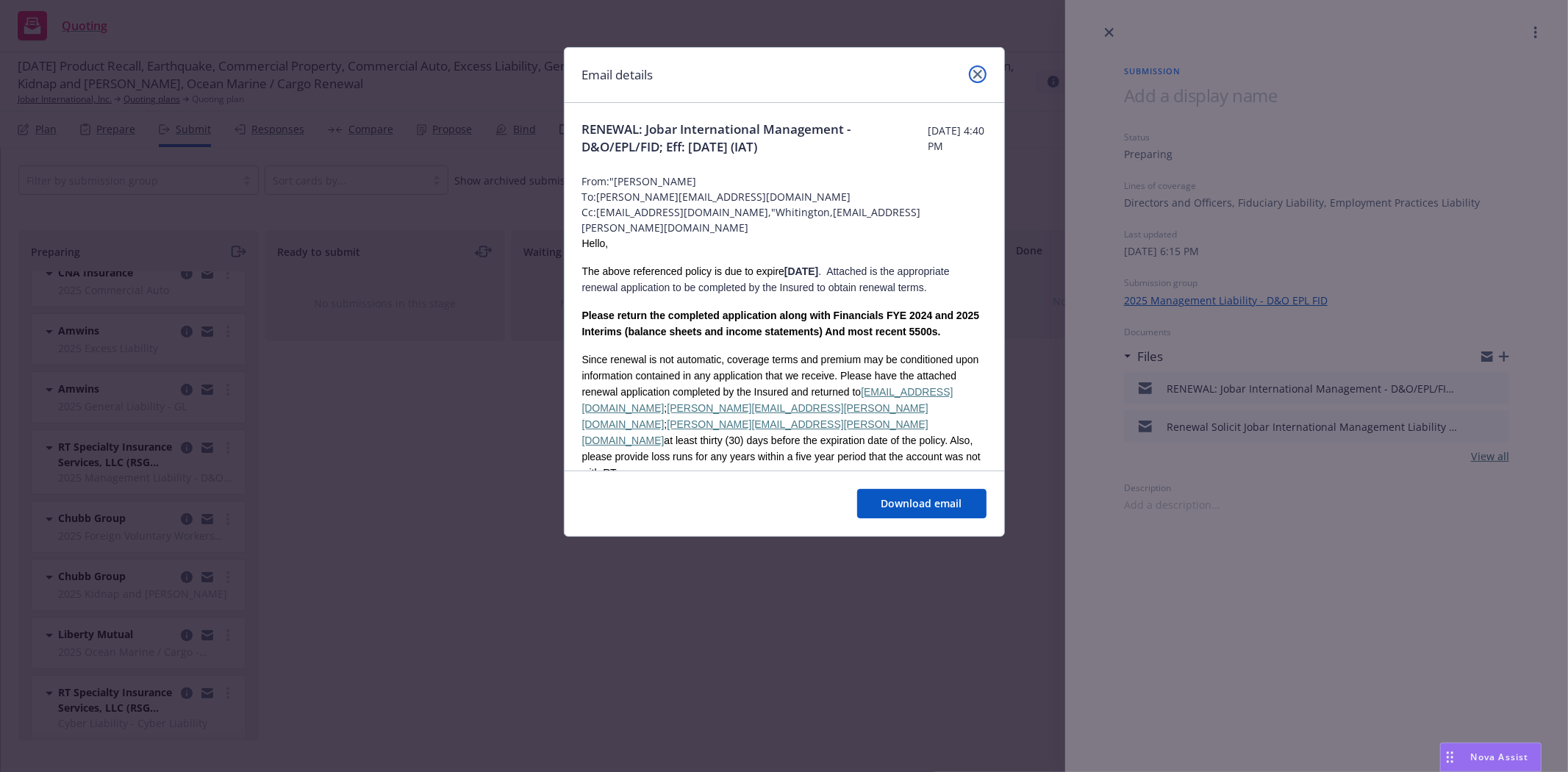
click at [975, 74] on icon "close" at bounding box center [977, 74] width 8 height 8
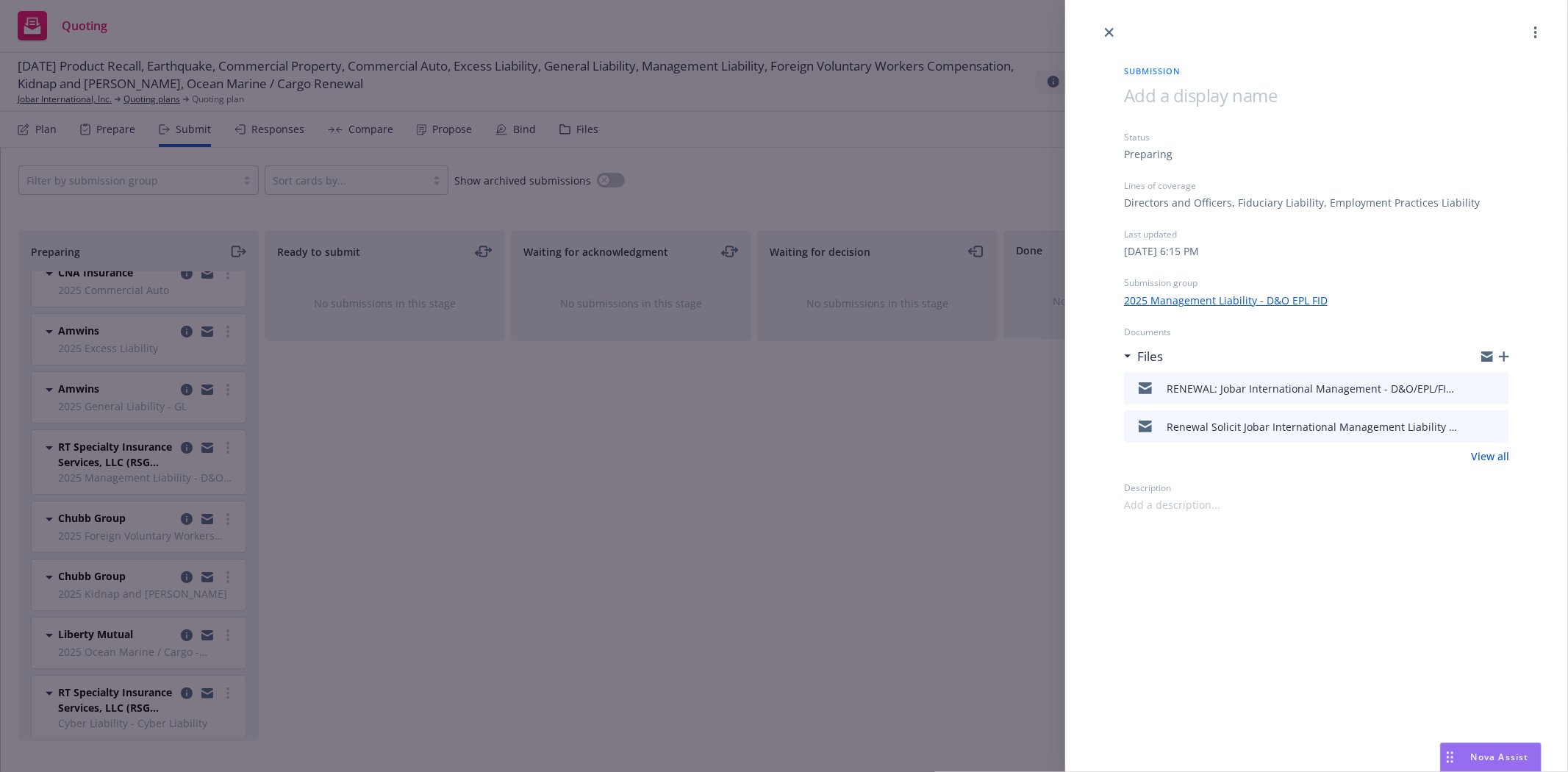
click at [175, 379] on div "Submission Status Preparing Lines of coverage Directors and Officers, Fiduciary…" at bounding box center [784, 386] width 1568 height 772
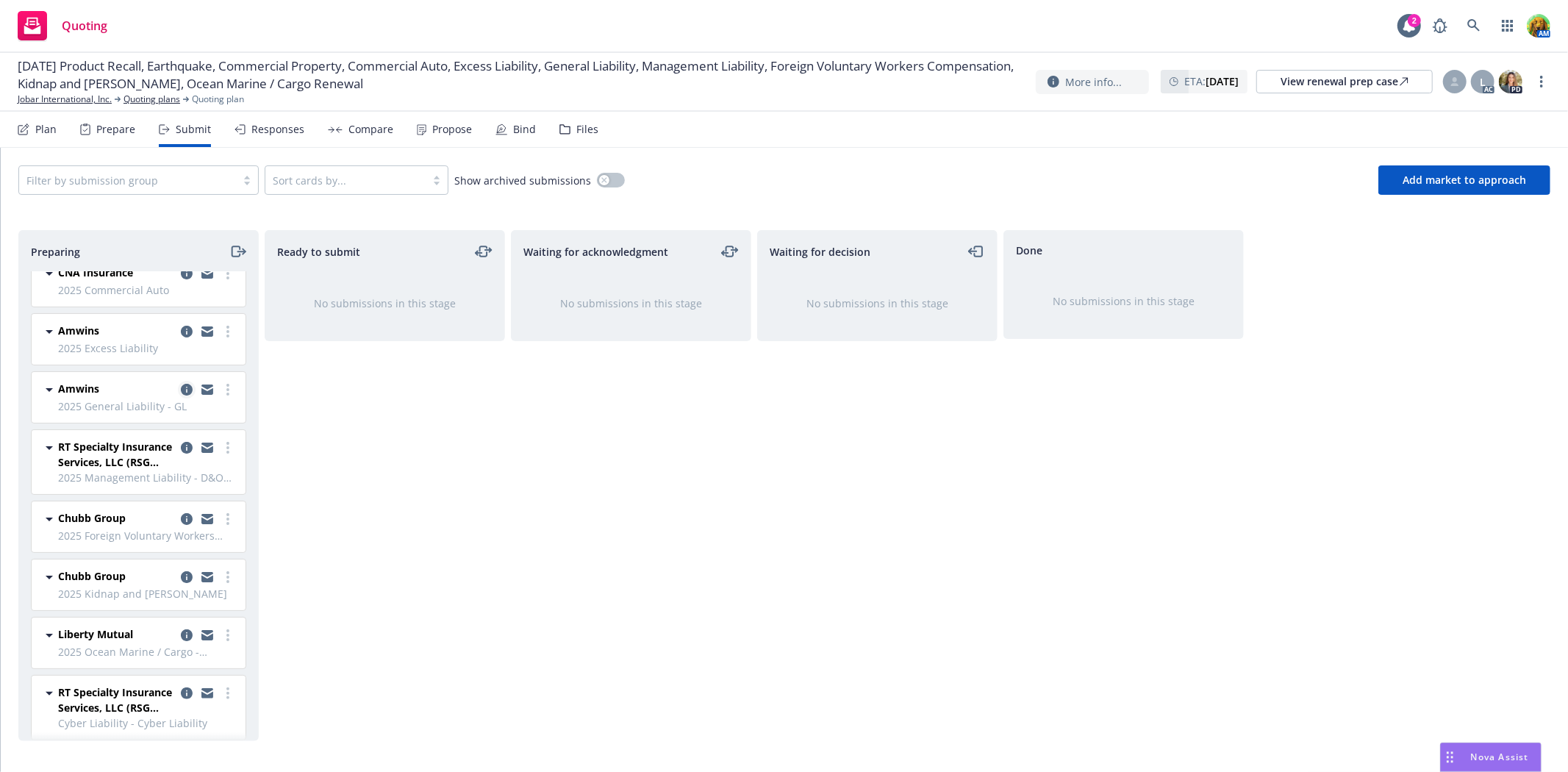
click at [181, 384] on icon "copy logging email" at bounding box center [187, 389] width 12 height 12
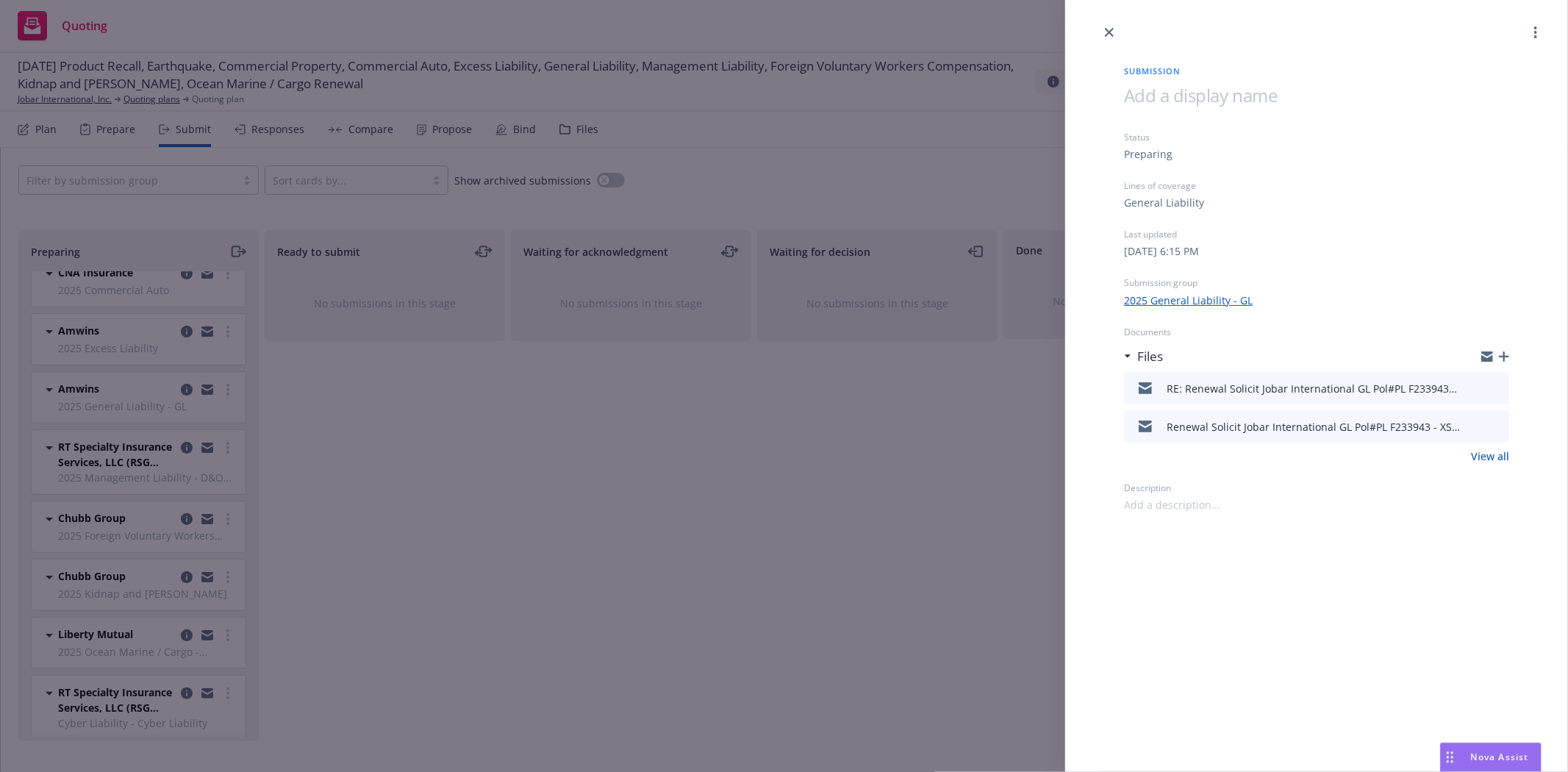
click at [1502, 386] on icon "preview file" at bounding box center [1495, 387] width 13 height 10
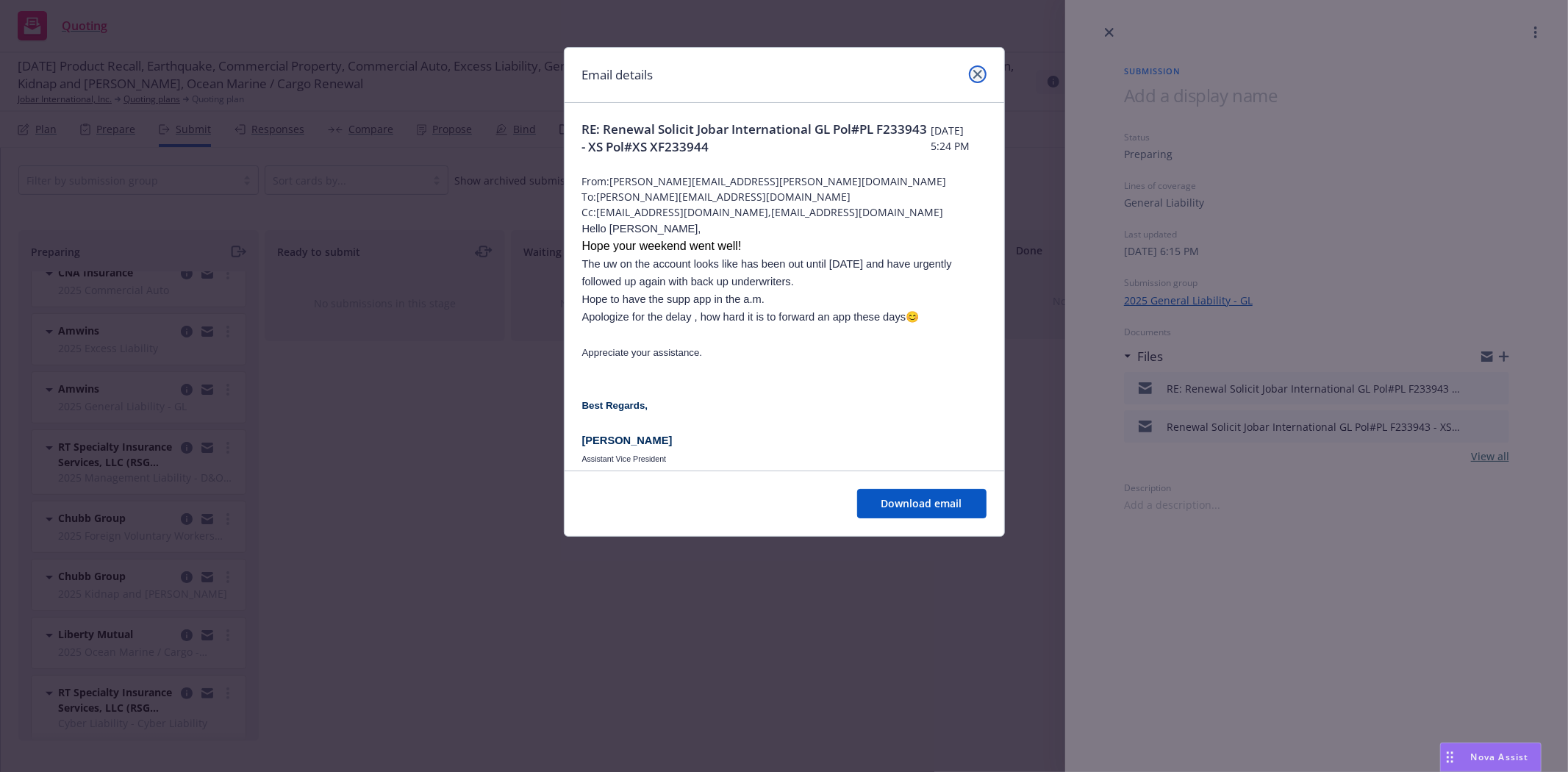
click at [978, 74] on icon "close" at bounding box center [977, 74] width 8 height 8
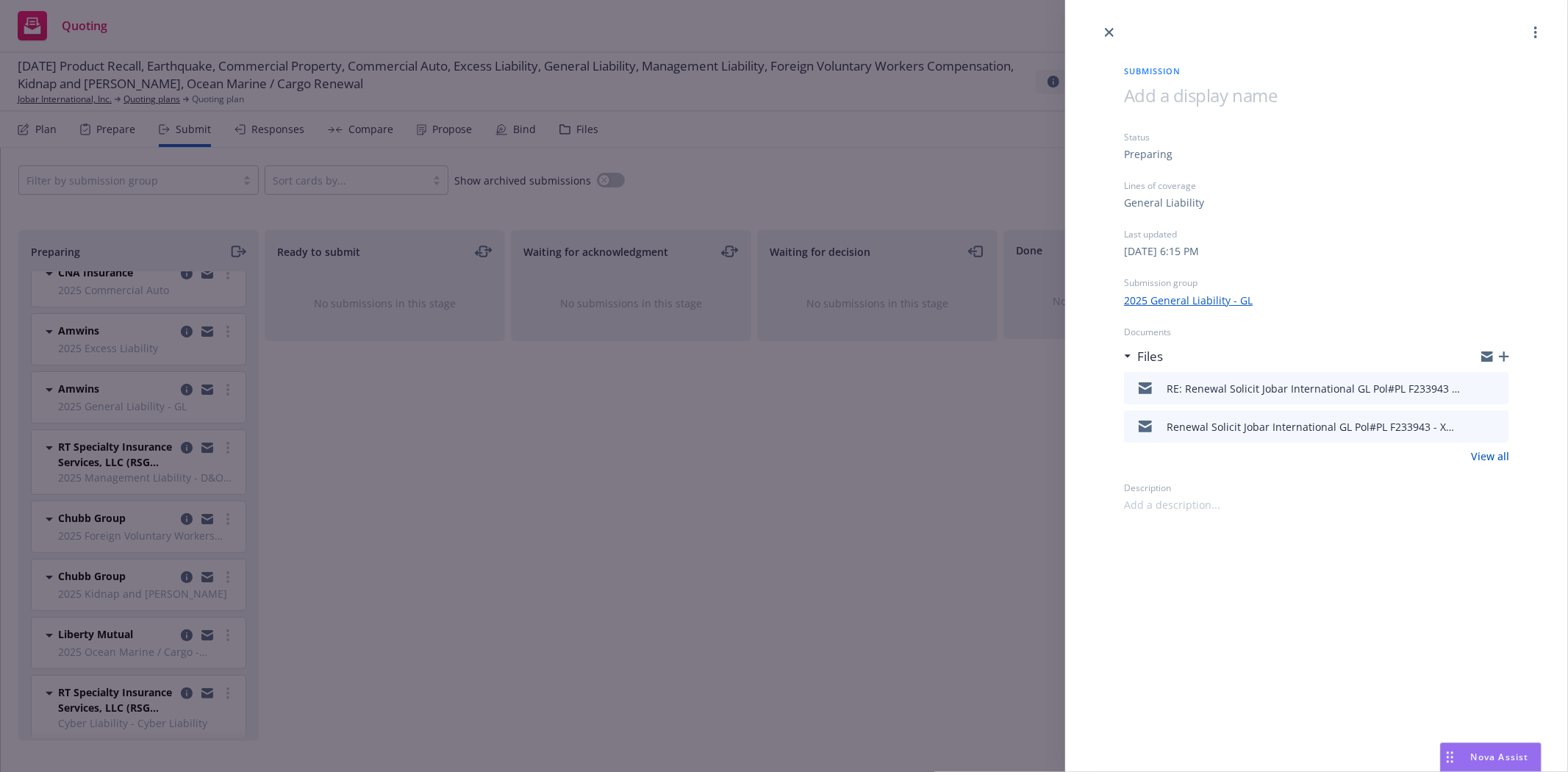
click at [1491, 422] on icon "preview file" at bounding box center [1495, 426] width 13 height 10
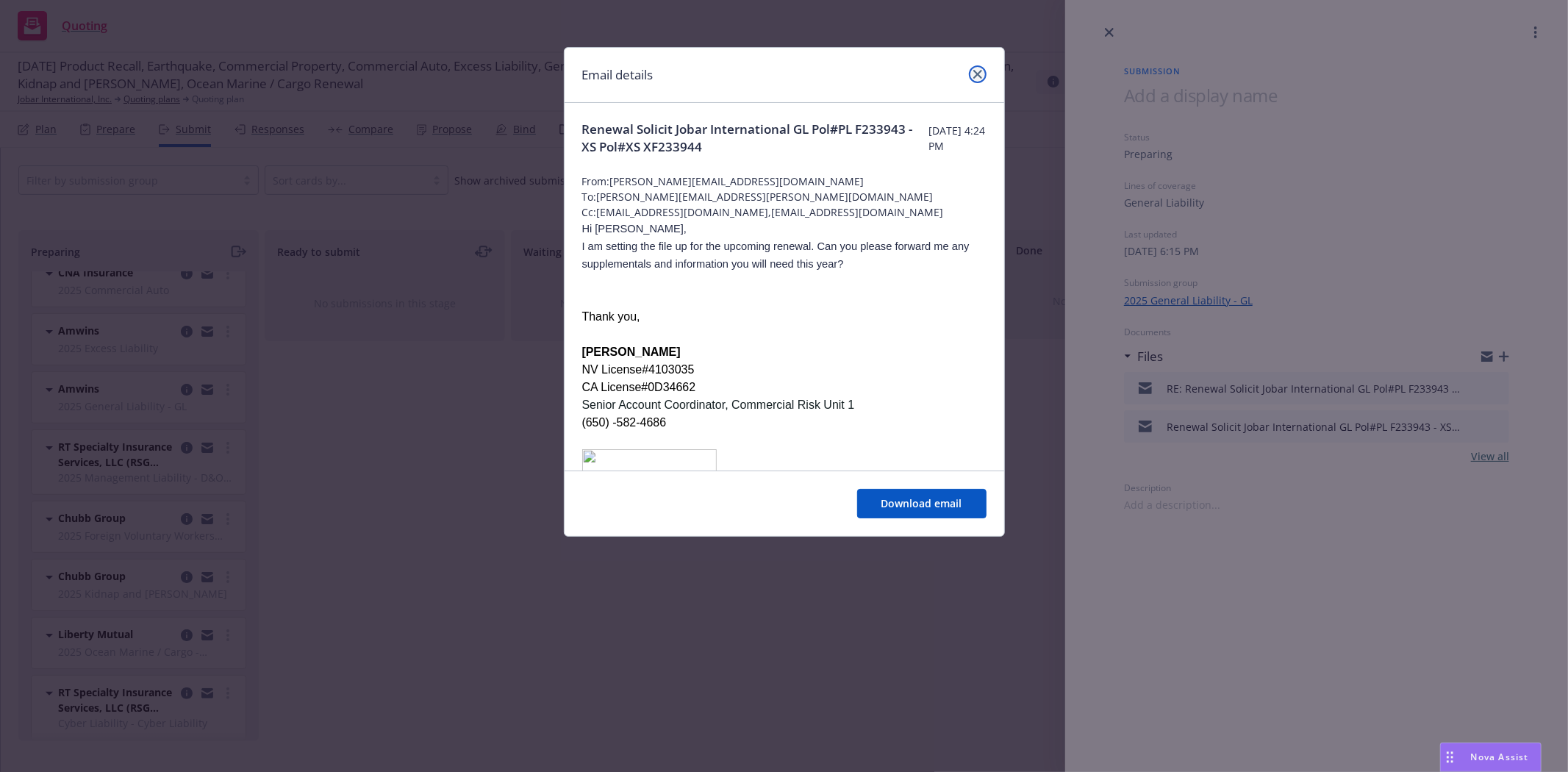
click at [982, 77] on link "close" at bounding box center [977, 74] width 18 height 18
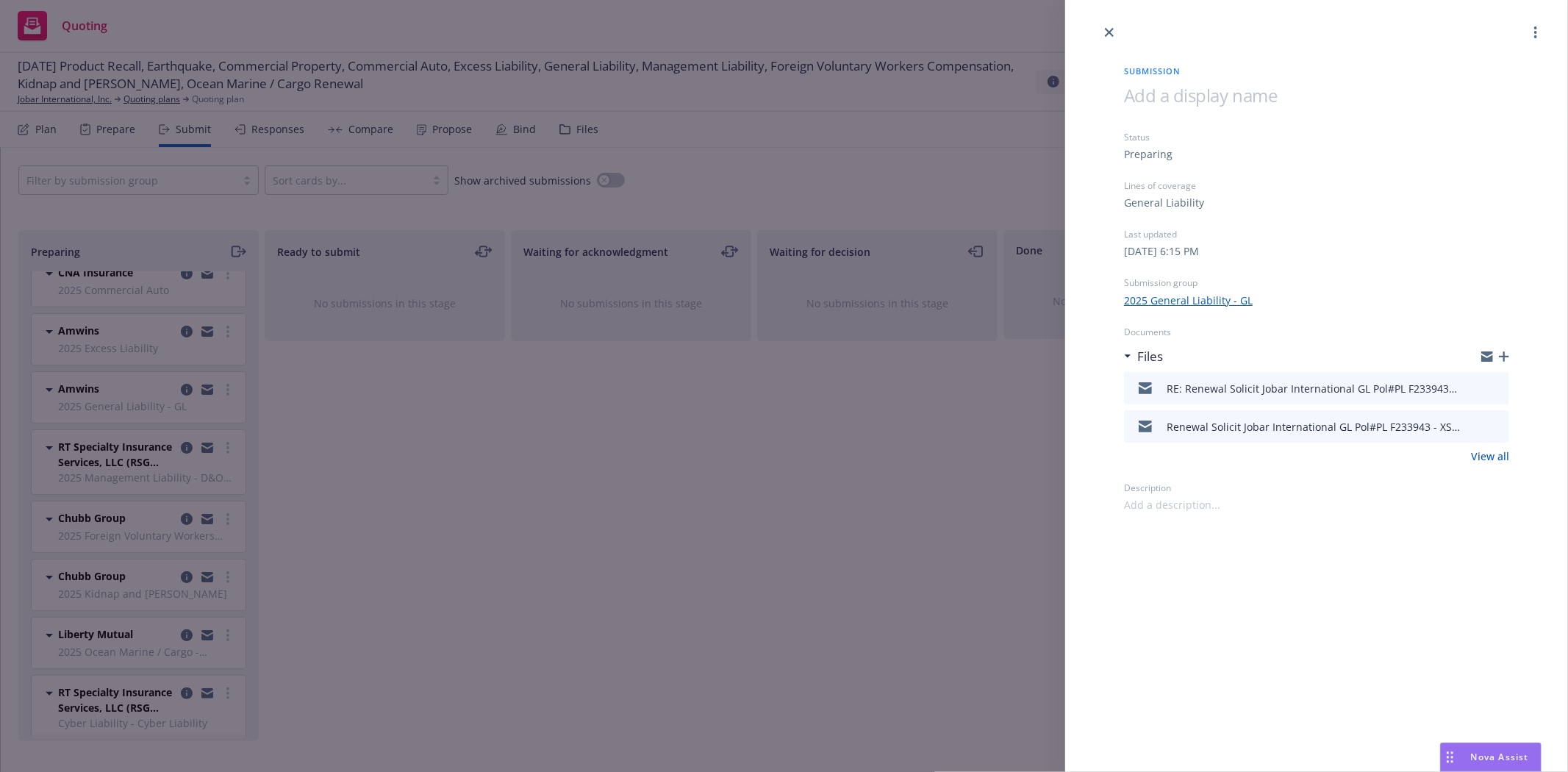
click at [1497, 388] on icon "preview file" at bounding box center [1495, 387] width 13 height 10
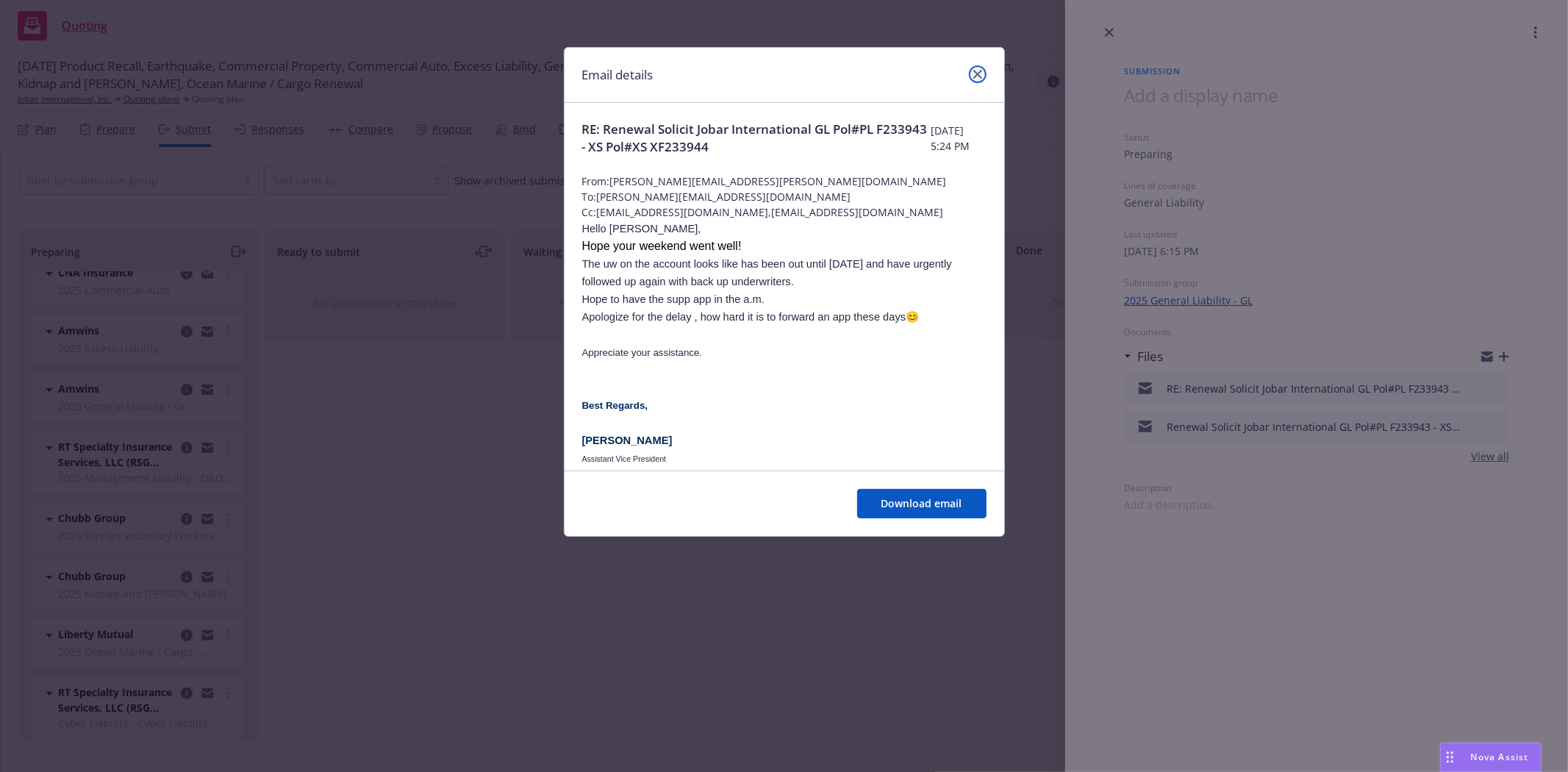
click at [978, 77] on icon "close" at bounding box center [977, 74] width 8 height 8
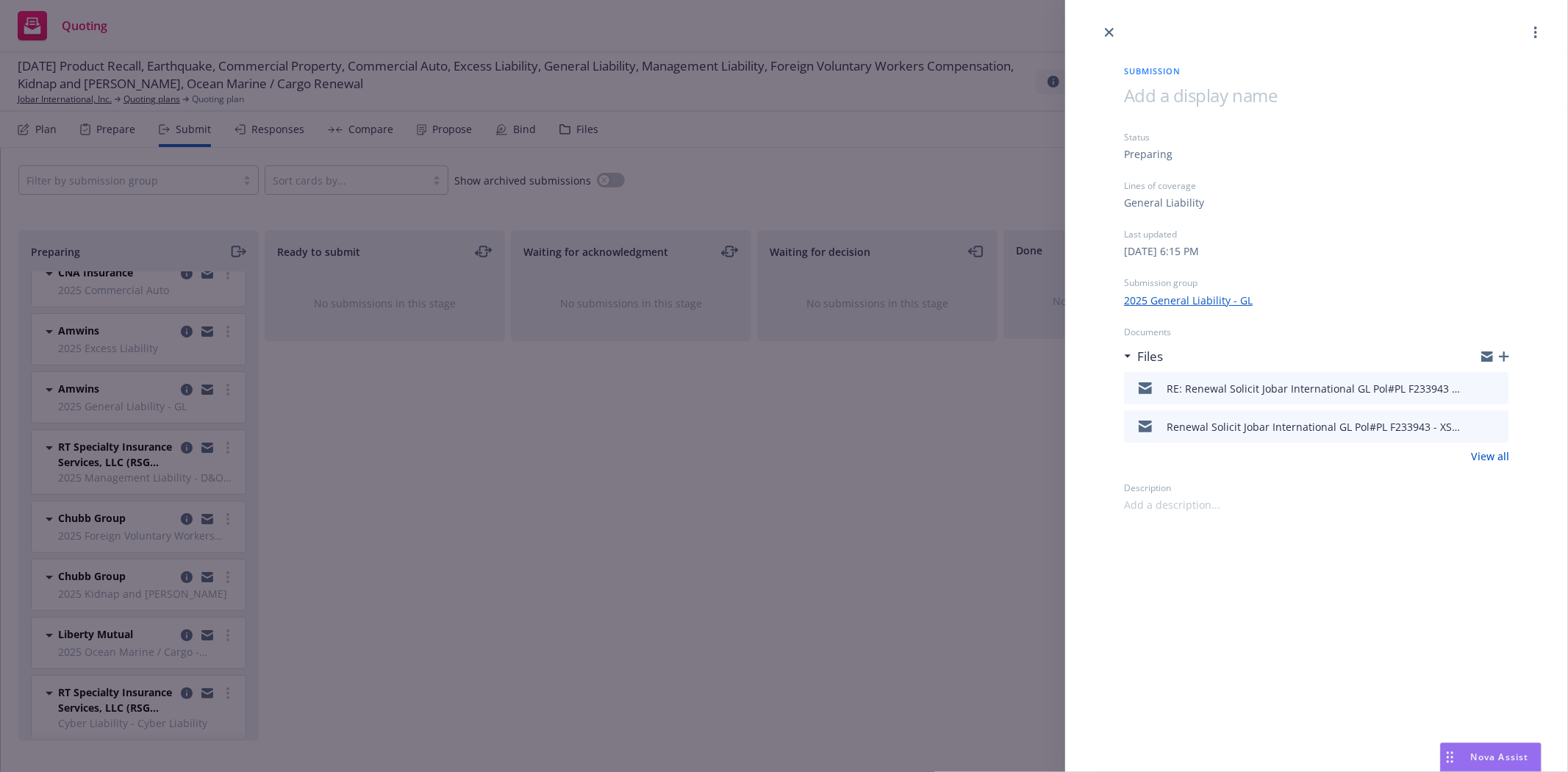
click at [1505, 352] on icon "button" at bounding box center [1504, 357] width 10 height 10
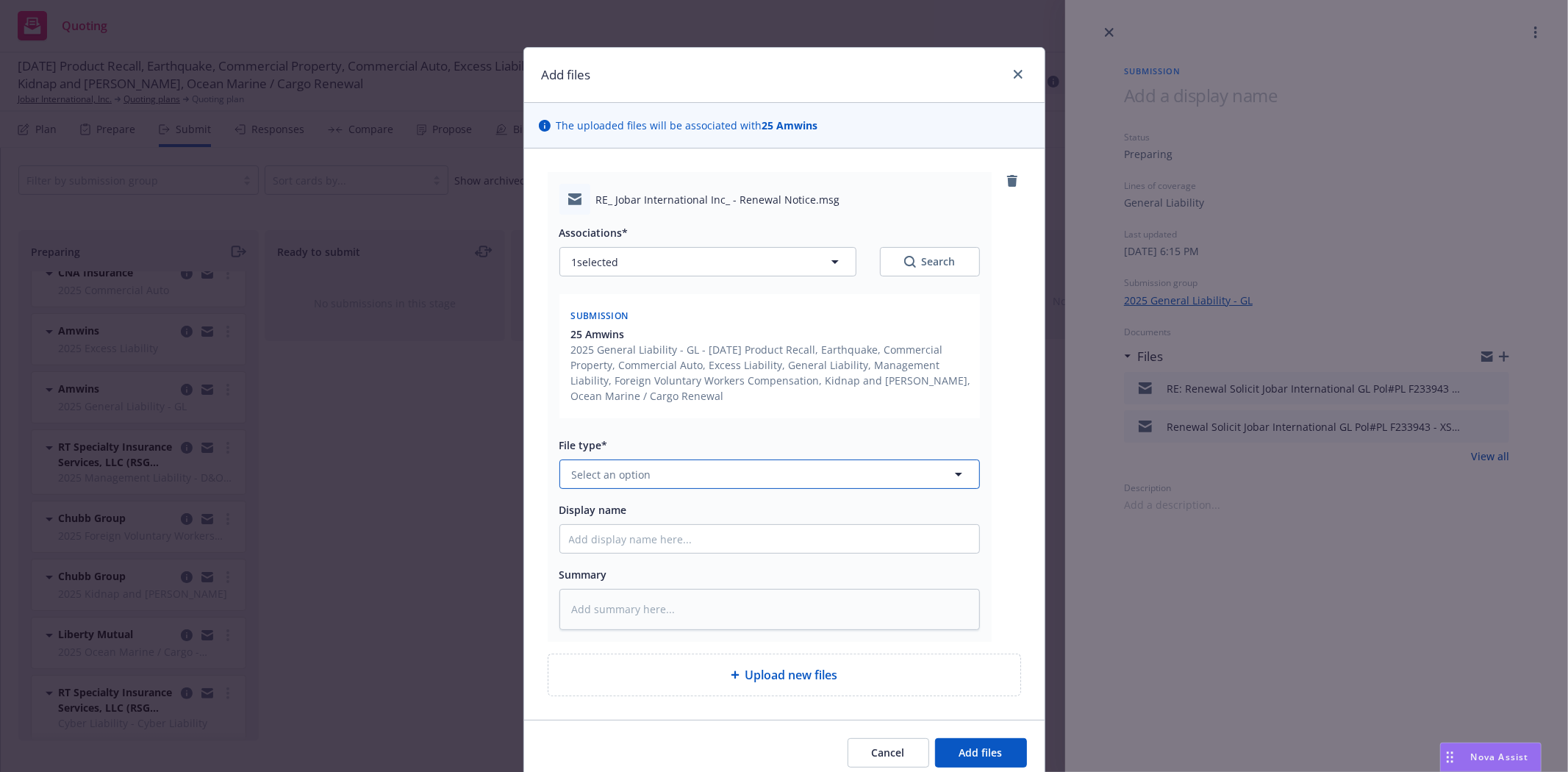
click at [826, 474] on button "Select an option" at bounding box center [769, 474] width 421 height 30
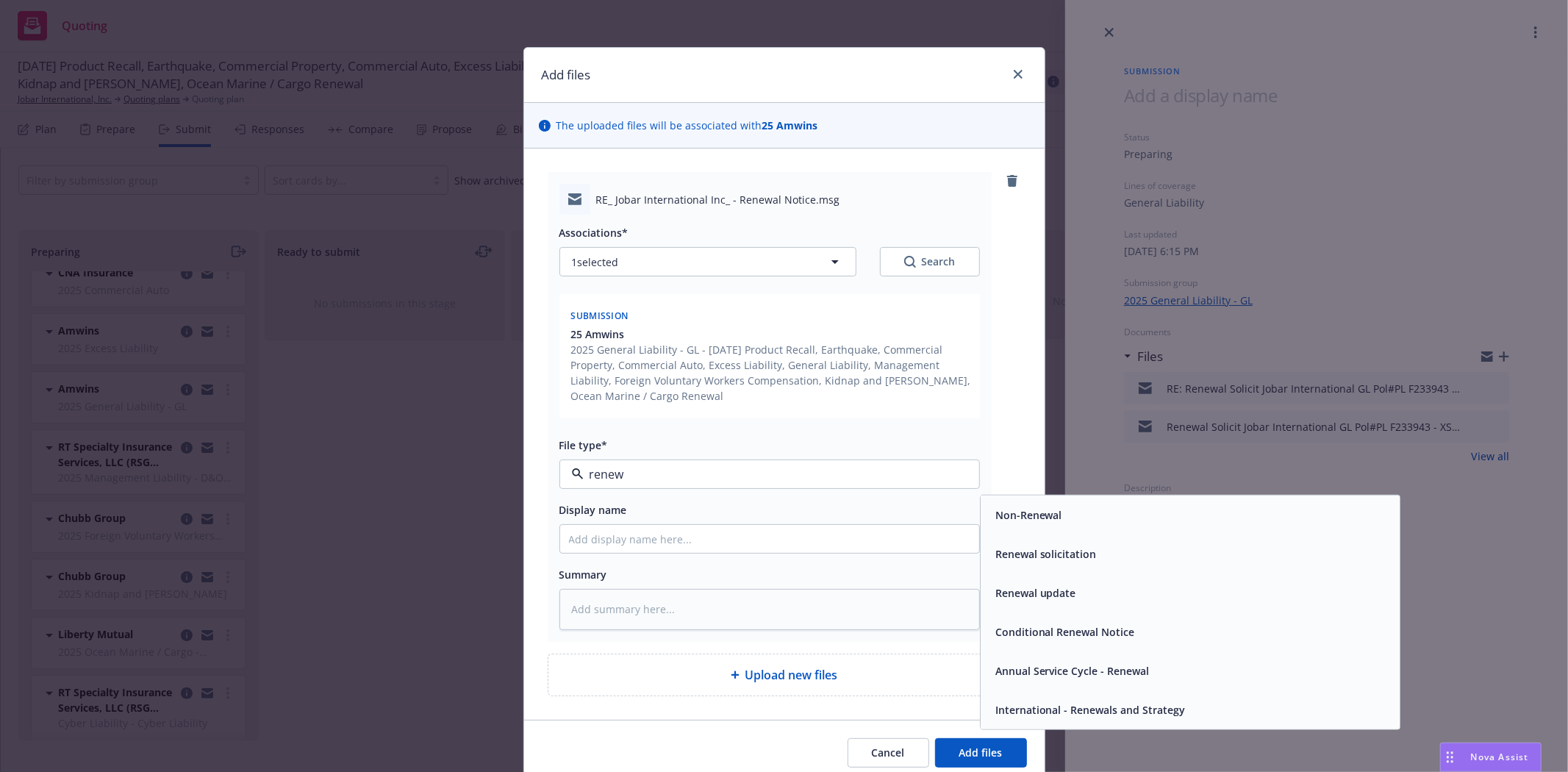
type input "renewa"
click at [1172, 547] on div "Renewal solicitation" at bounding box center [1190, 554] width 401 height 21
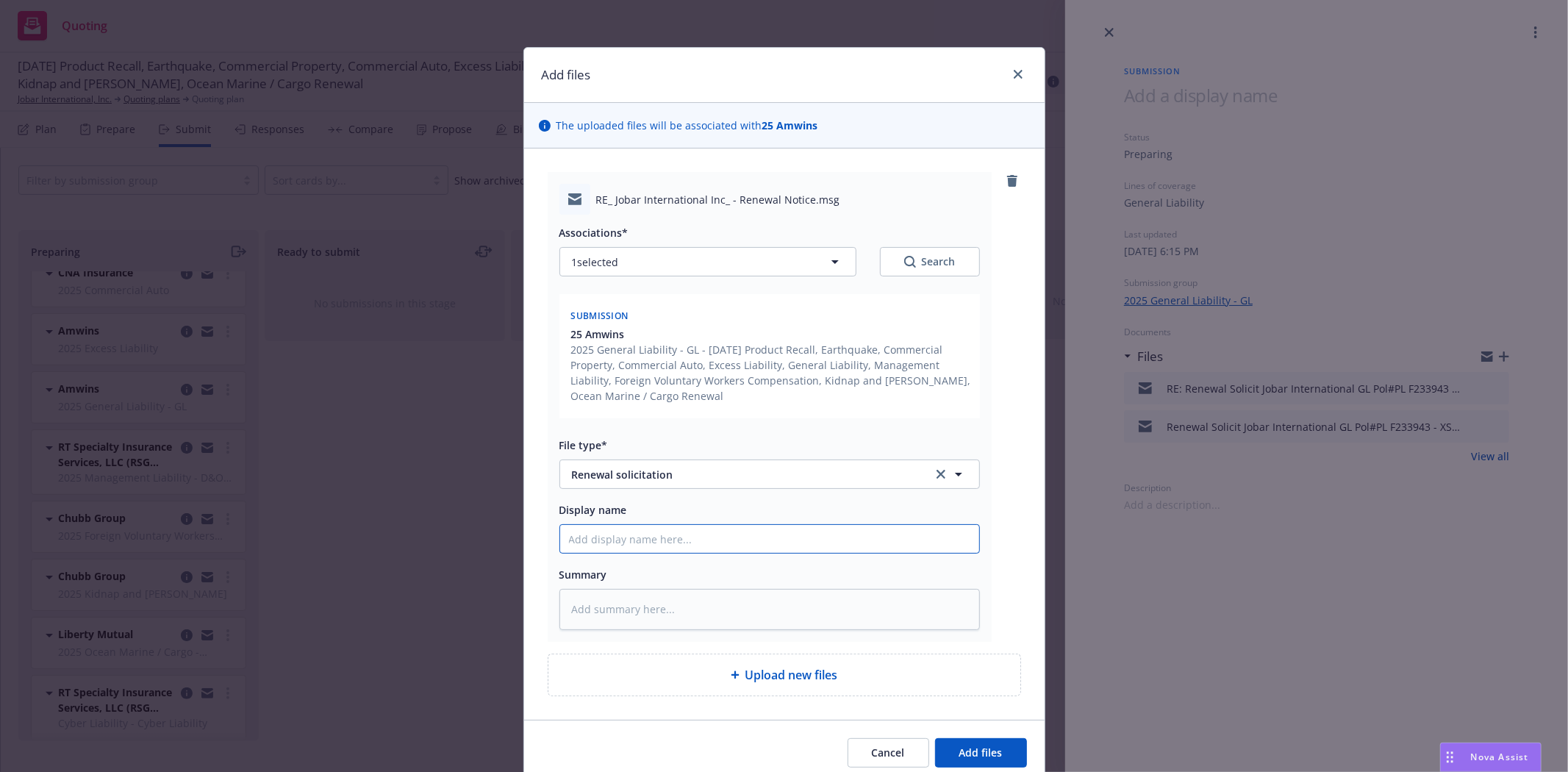
click at [876, 539] on input "Display name" at bounding box center [769, 539] width 419 height 28
type textarea "x"
type input "r"
type textarea "x"
type input "re"
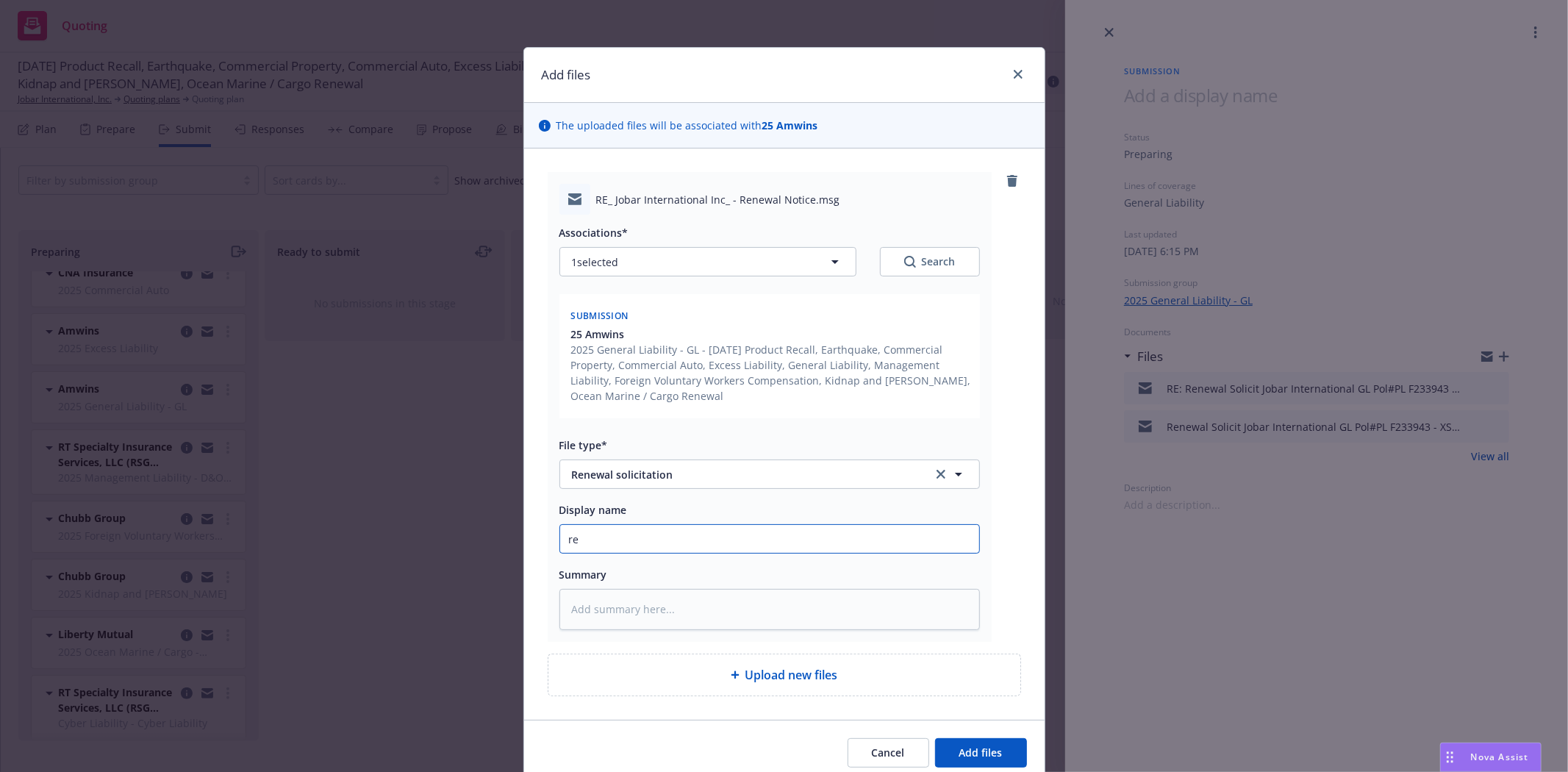
type textarea "x"
type input "rec"
type textarea "x"
type input "recei"
type textarea "x"
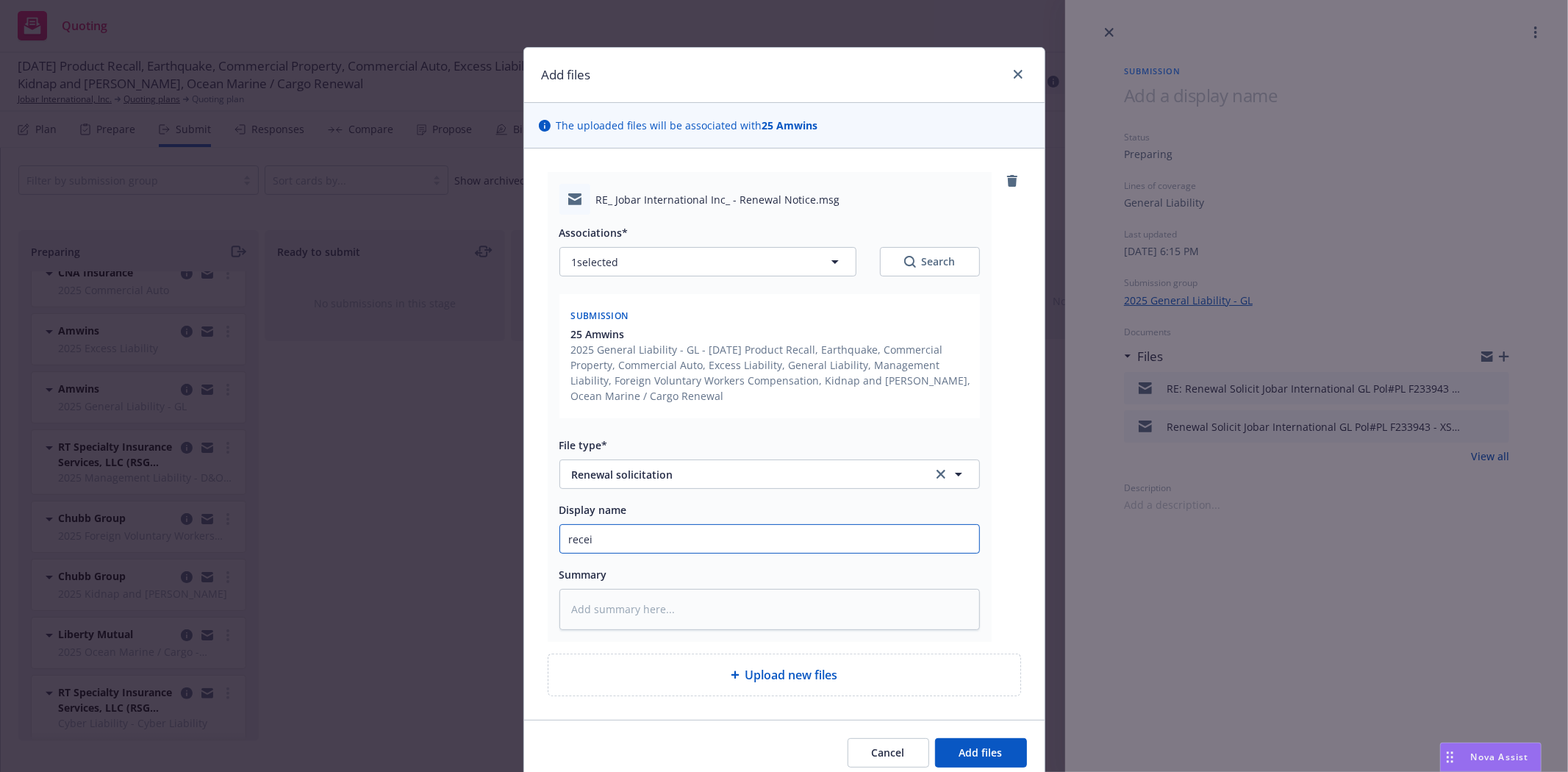
type input "receiv"
type textarea "x"
type input "receive"
type textarea "x"
type input "received"
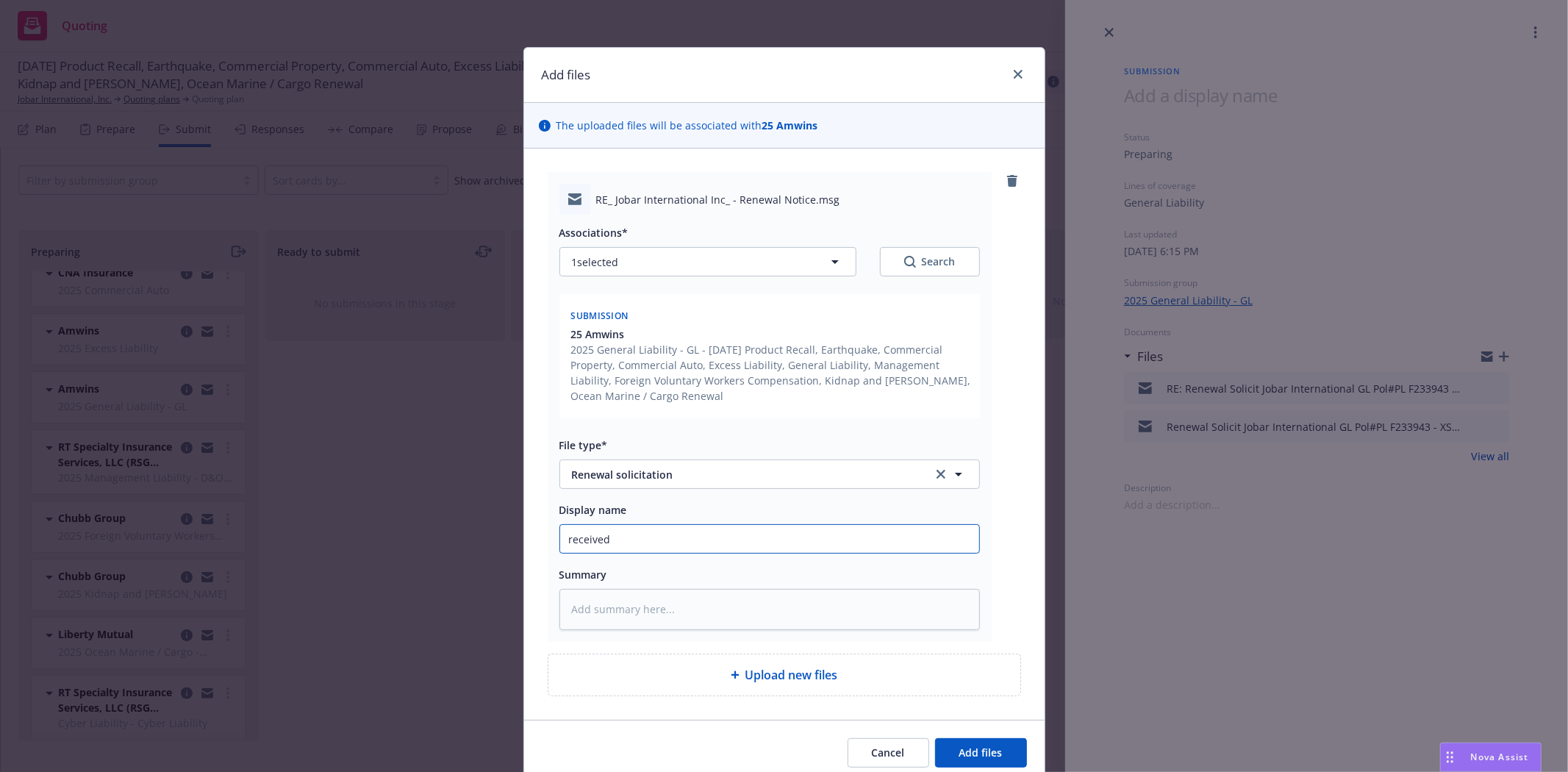
type textarea "x"
type input "received f"
type textarea "x"
type input "received fr"
type textarea "x"
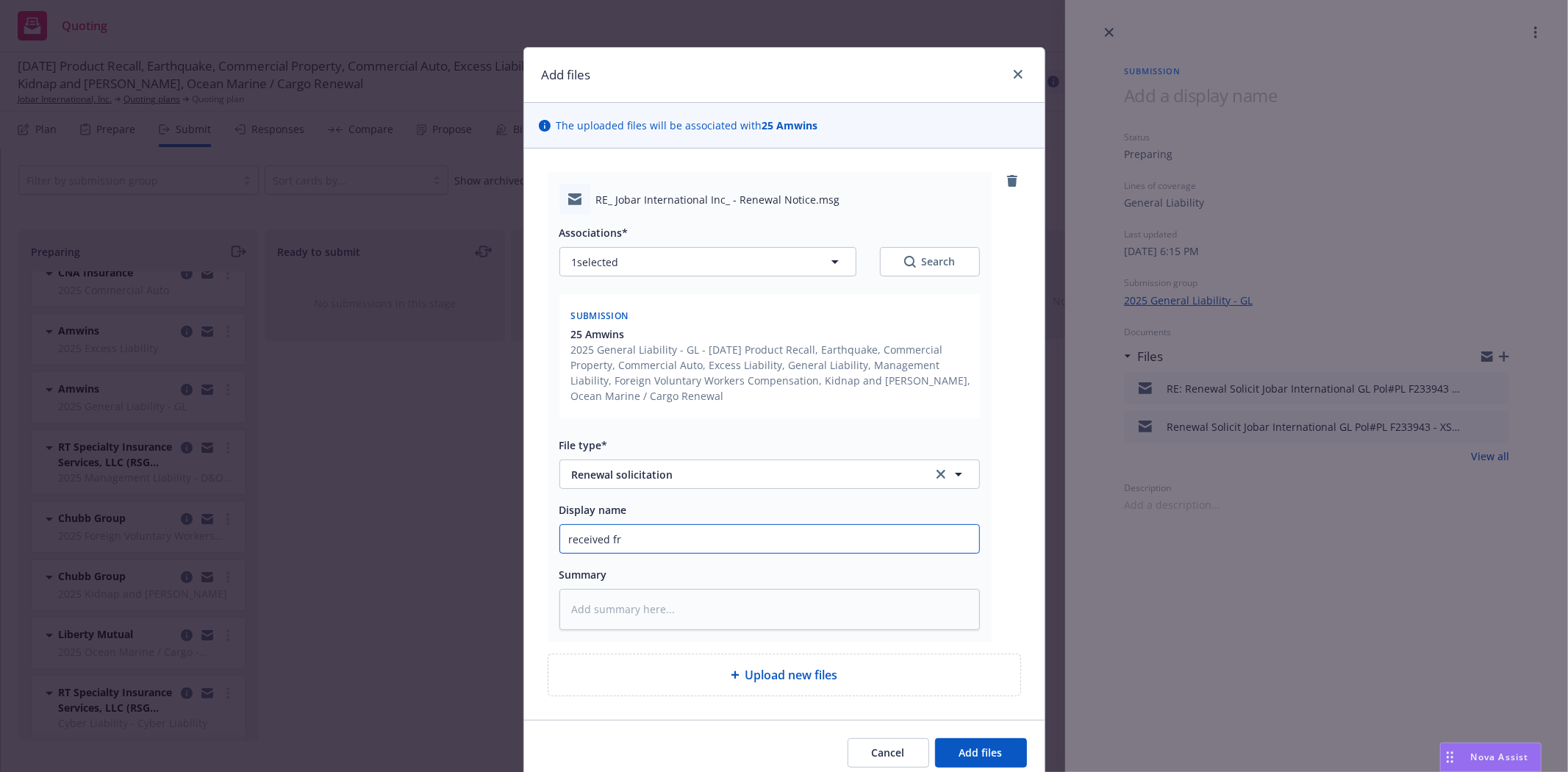
type input "received fro"
type textarea "x"
type input "received from"
type textarea "x"
type input "received from"
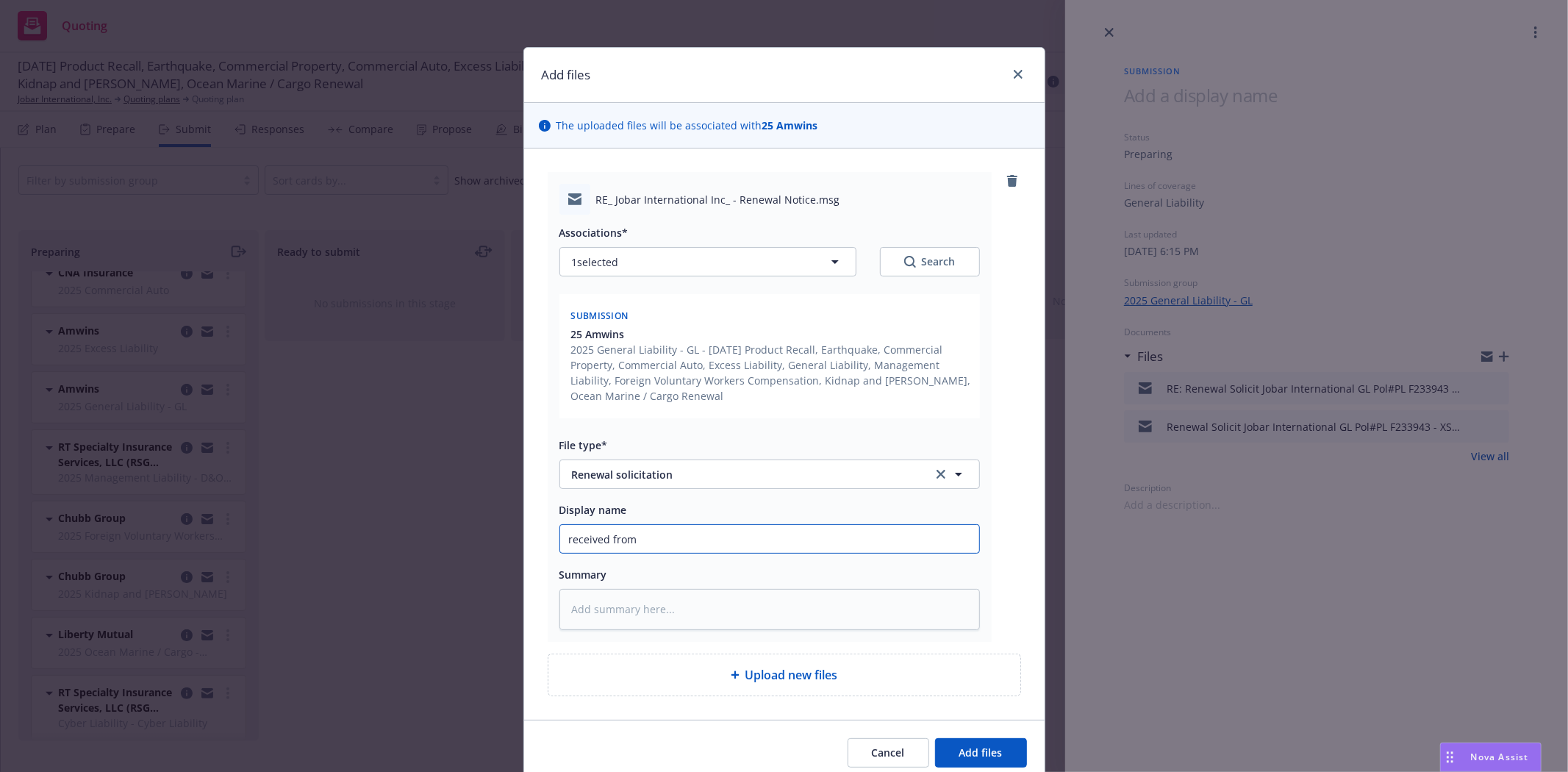
type textarea "x"
type input "received from c"
type textarea "x"
type input "received from ca"
type textarea "x"
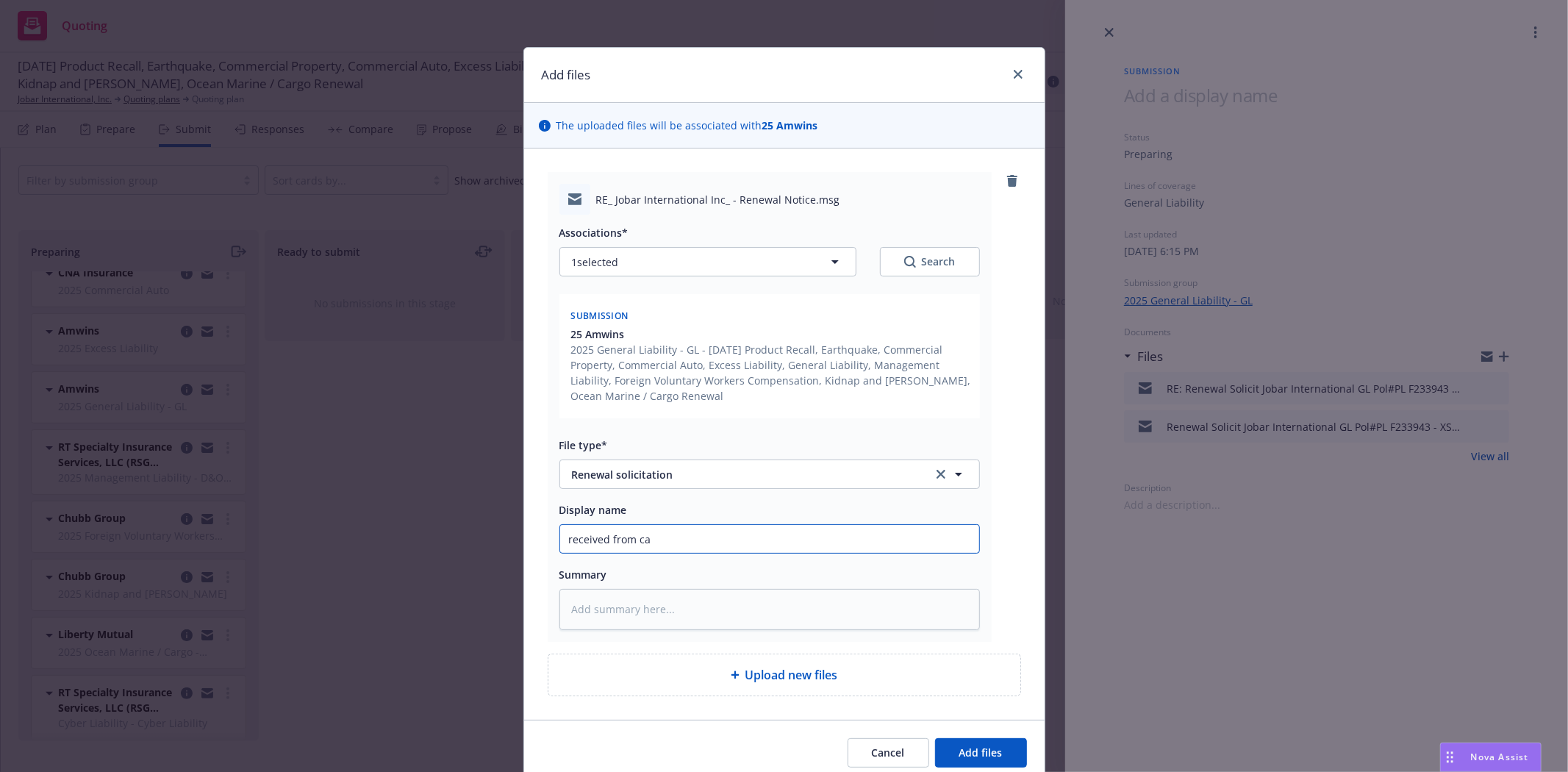
type input "received from car"
type textarea "x"
type input "received from [PERSON_NAME]"
type textarea "x"
type input "received from [PERSON_NAME]"
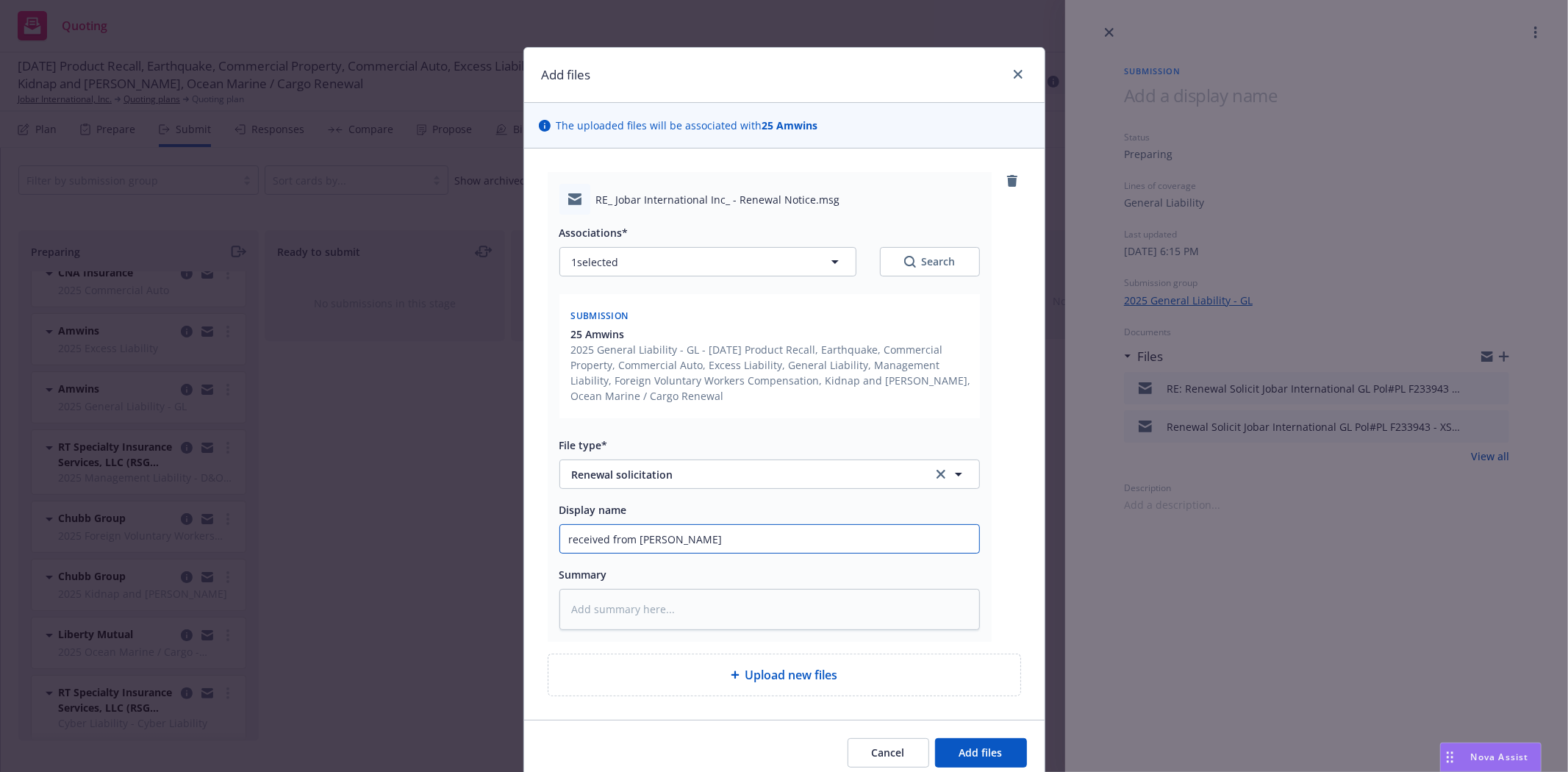
type textarea "x"
type input "received from [PERSON_NAME]"
type textarea "x"
type input "received from carrier"
type textarea "x"
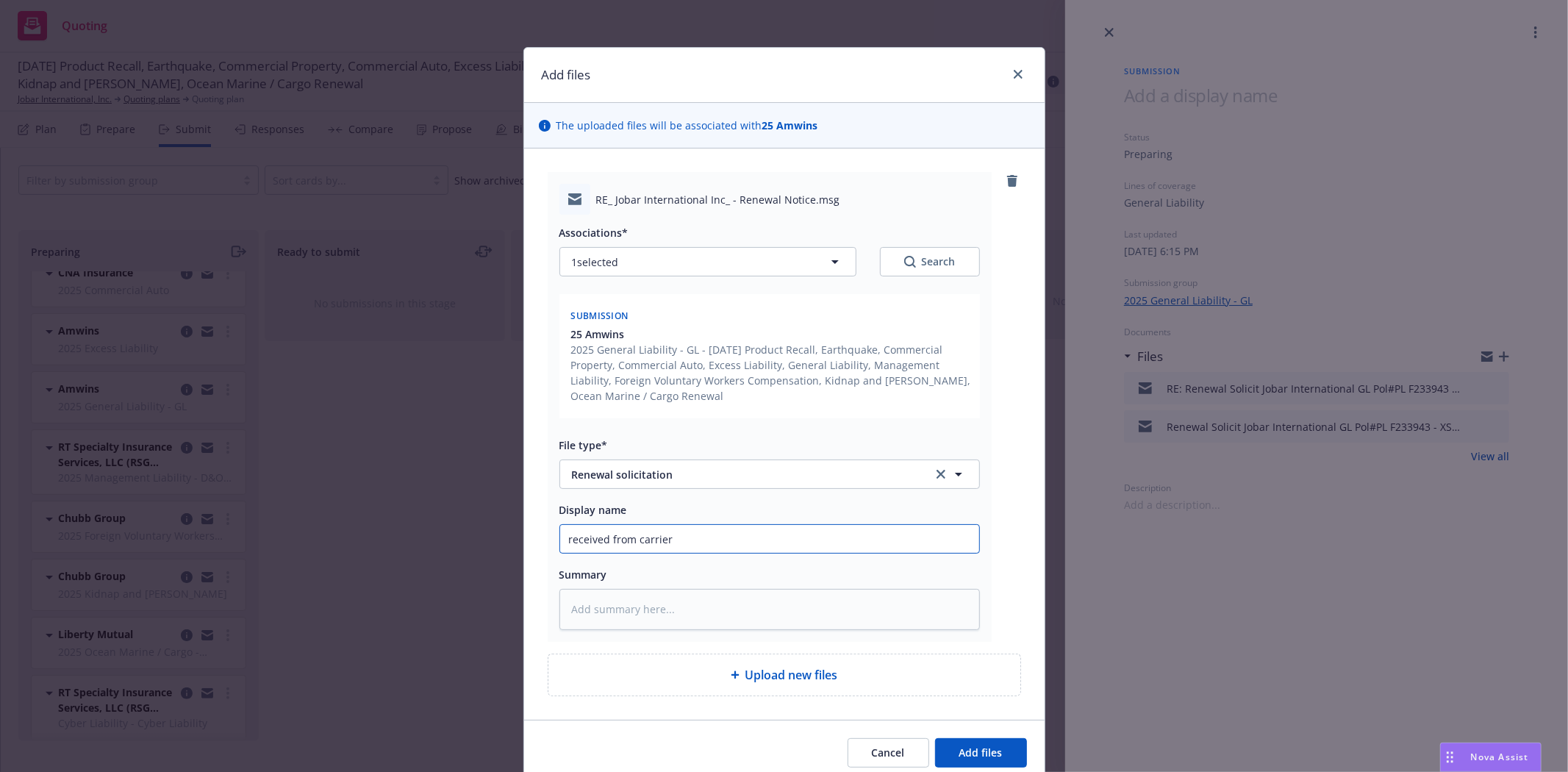
type input "received from carrier"
type textarea "x"
type input "received from carrier 6"
type textarea "x"
type input "received from carrier 6/"
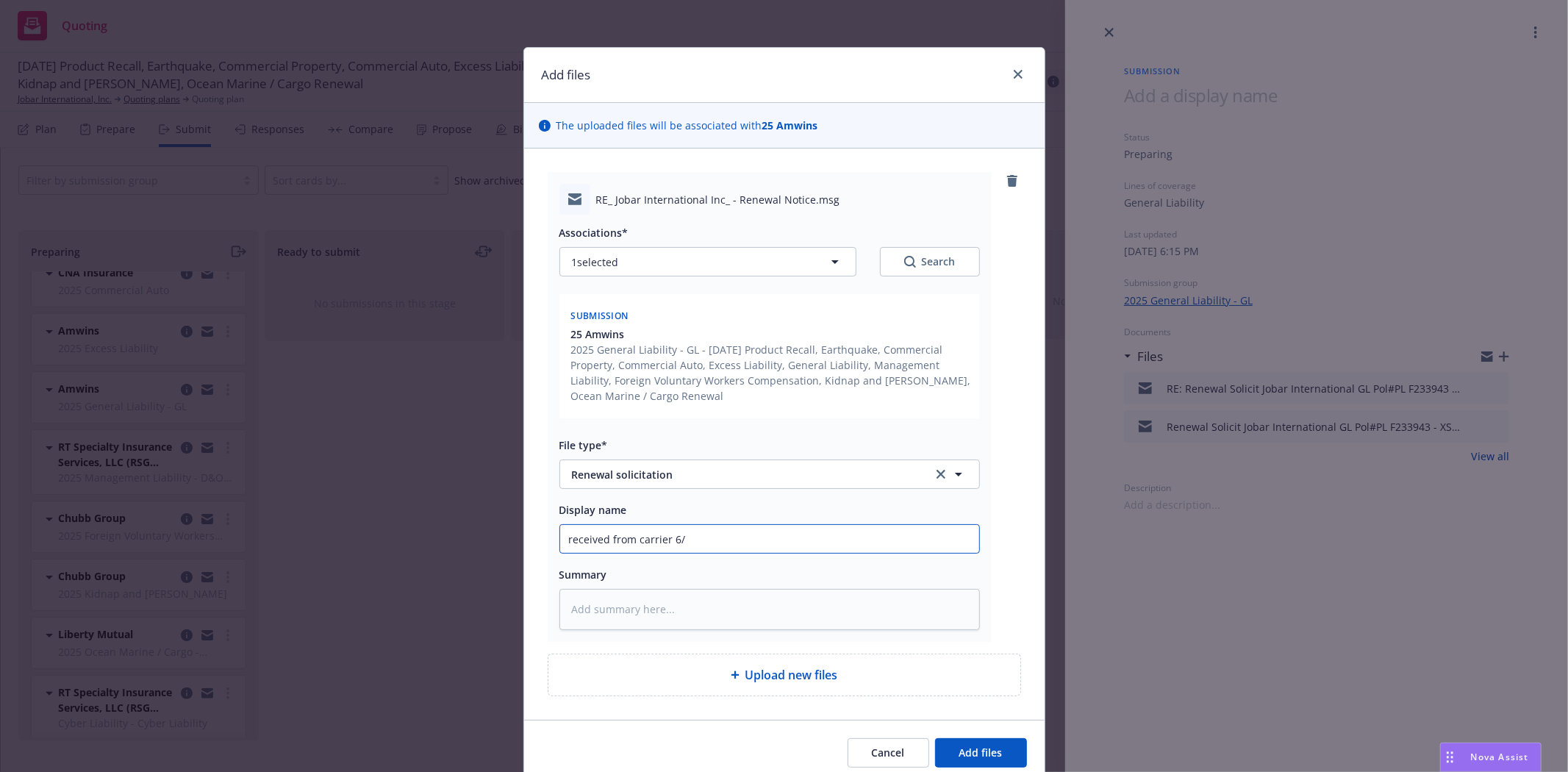
type textarea "x"
type input "received from carrier 6/2"
type textarea "x"
type input "received from carrier 6/20"
type textarea "x"
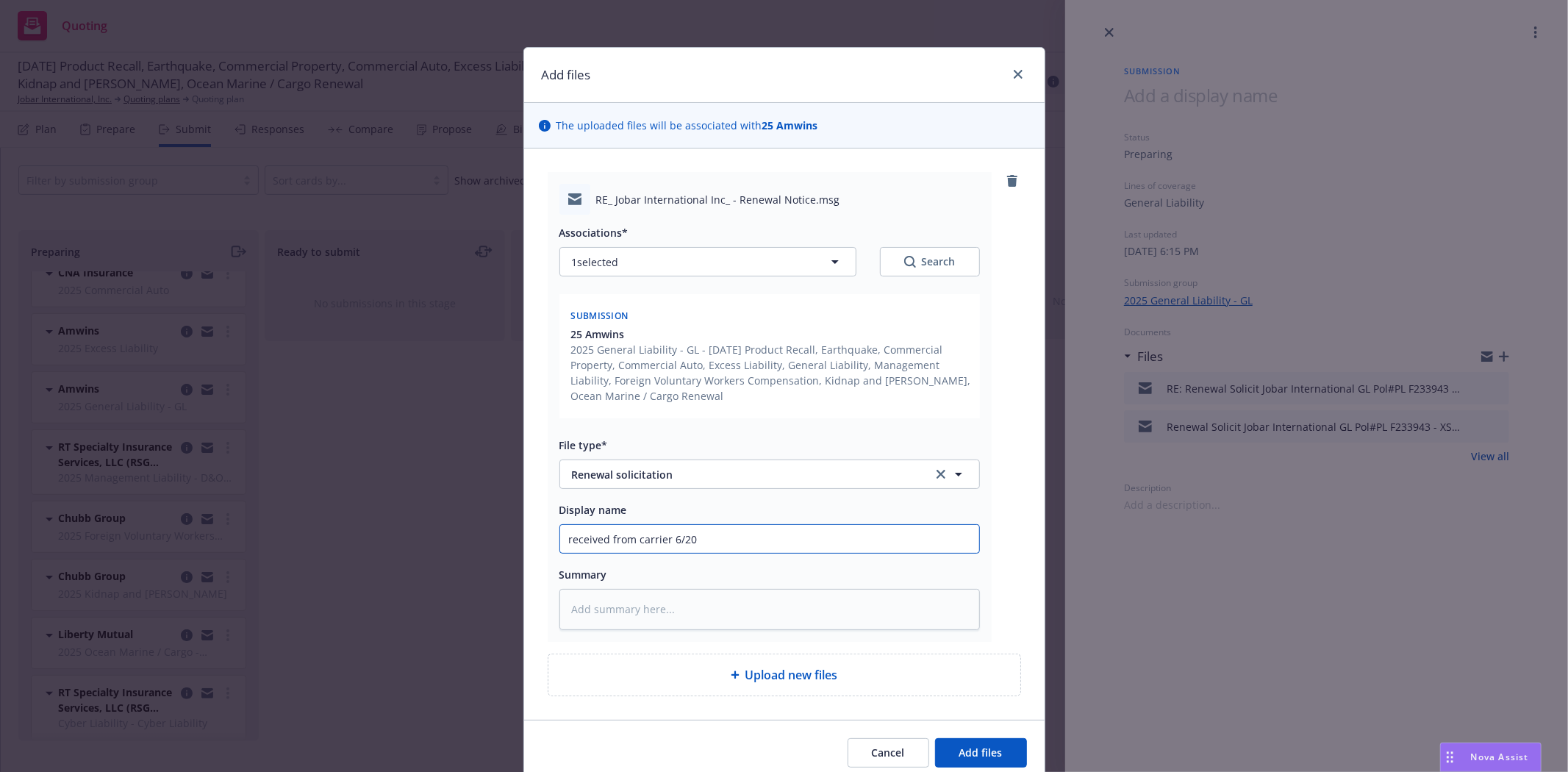
type input "received from carrier 6/20/"
type textarea "x"
type input "received from carrier 6/20/2"
type textarea "x"
type input "received from carrier [DATE]"
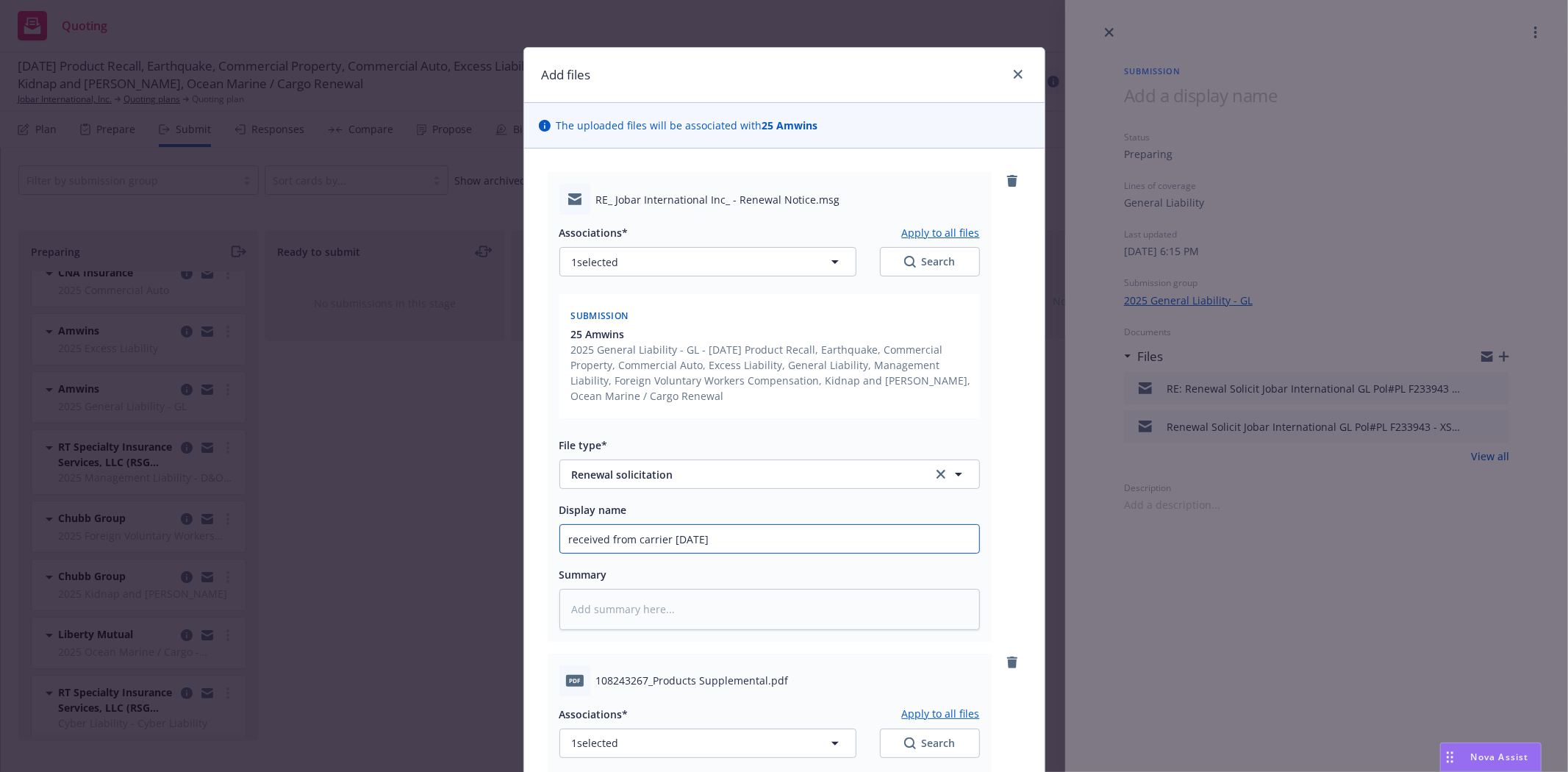
type textarea "x"
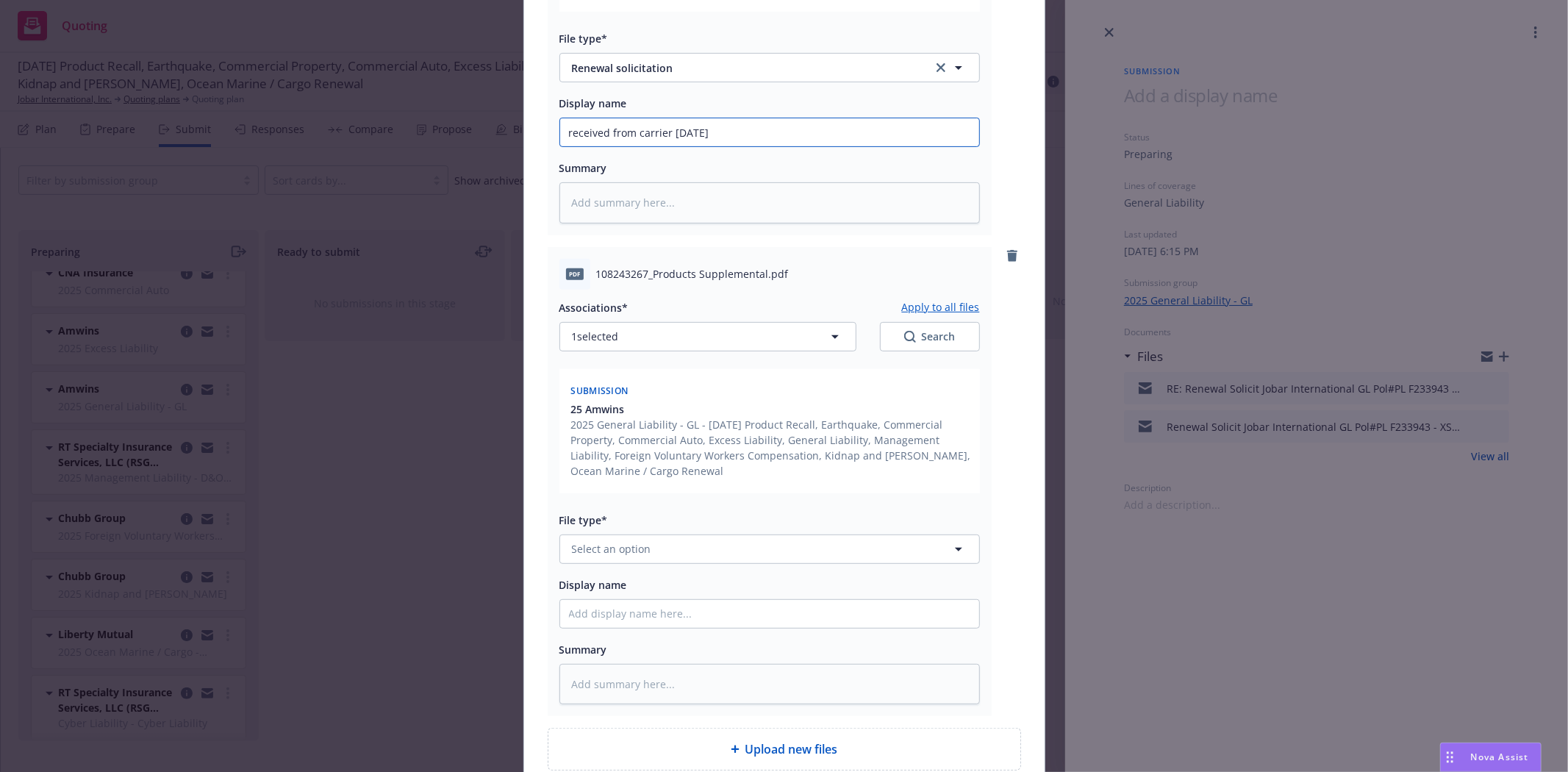
scroll to position [408, 0]
click at [696, 540] on button "Select an option" at bounding box center [769, 548] width 421 height 30
click at [748, 546] on button "Select an option" at bounding box center [769, 548] width 421 height 30
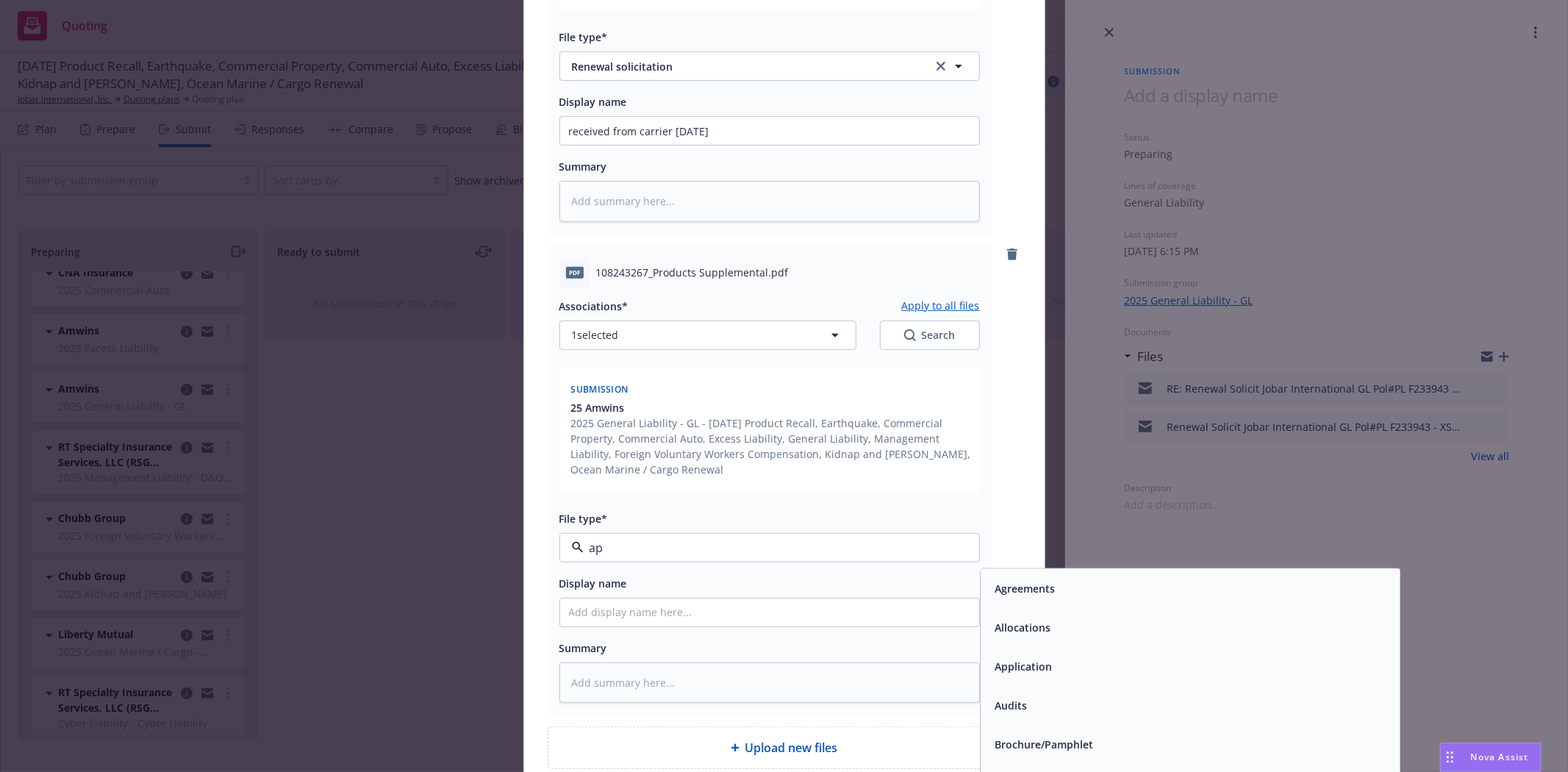
type input "app"
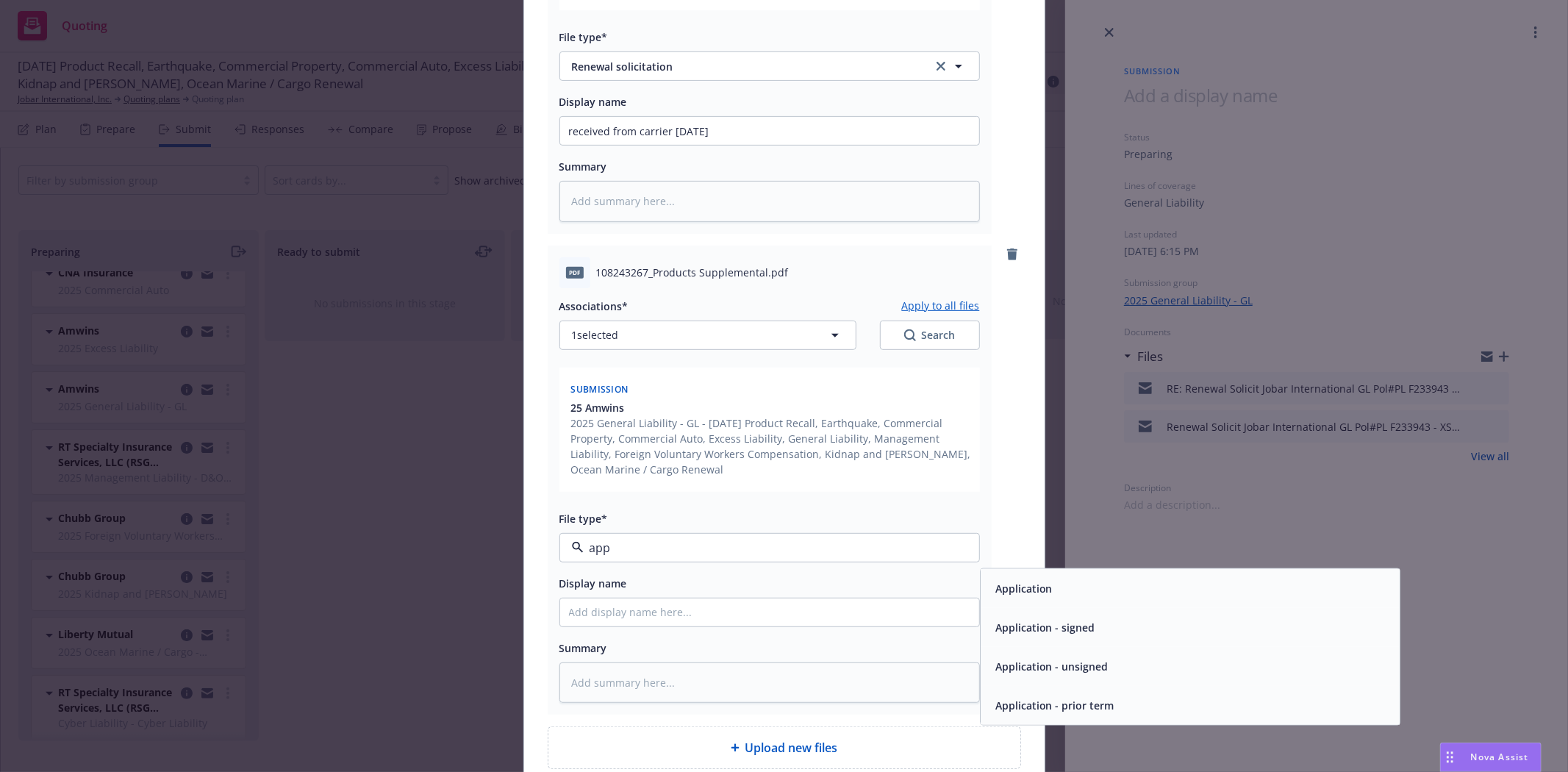
click at [1038, 653] on div "Application - unsigned" at bounding box center [1190, 666] width 419 height 39
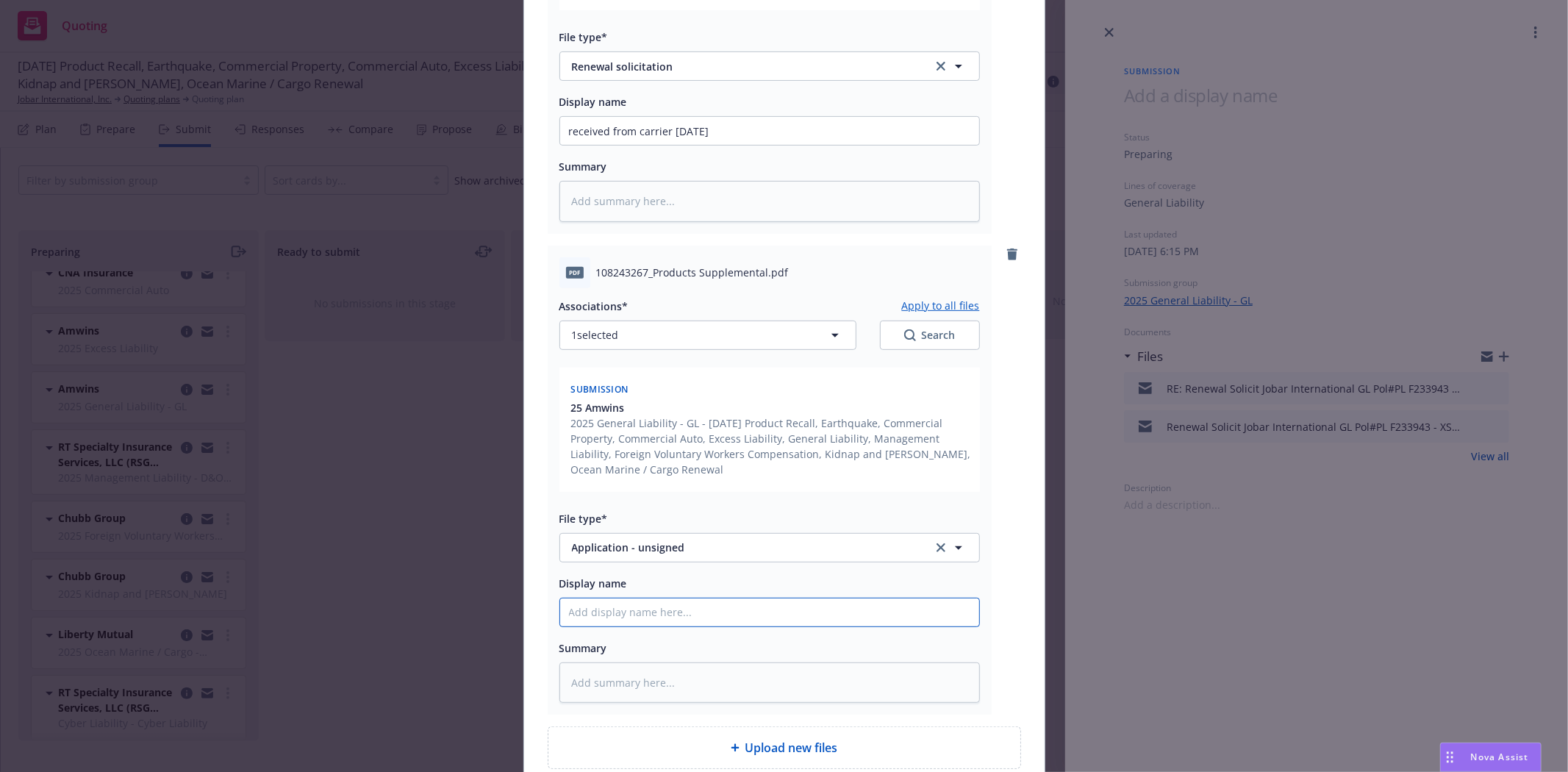
click at [636, 145] on input "Display name" at bounding box center [769, 131] width 419 height 28
type textarea "x"
type input "G"
type textarea "x"
type input "Gr"
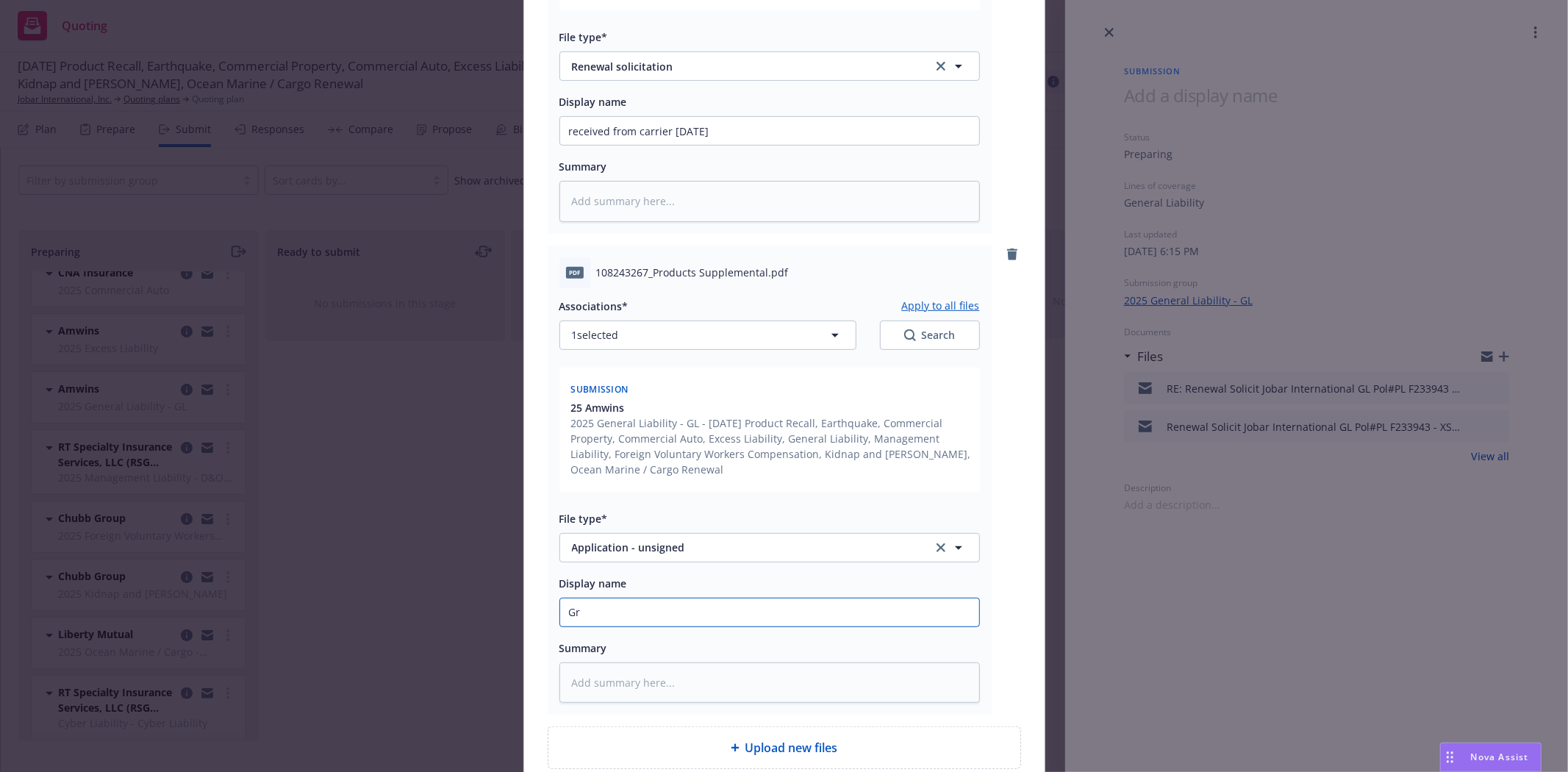
type textarea "x"
type input "Gre"
type textarea "x"
type input "Great"
type textarea "x"
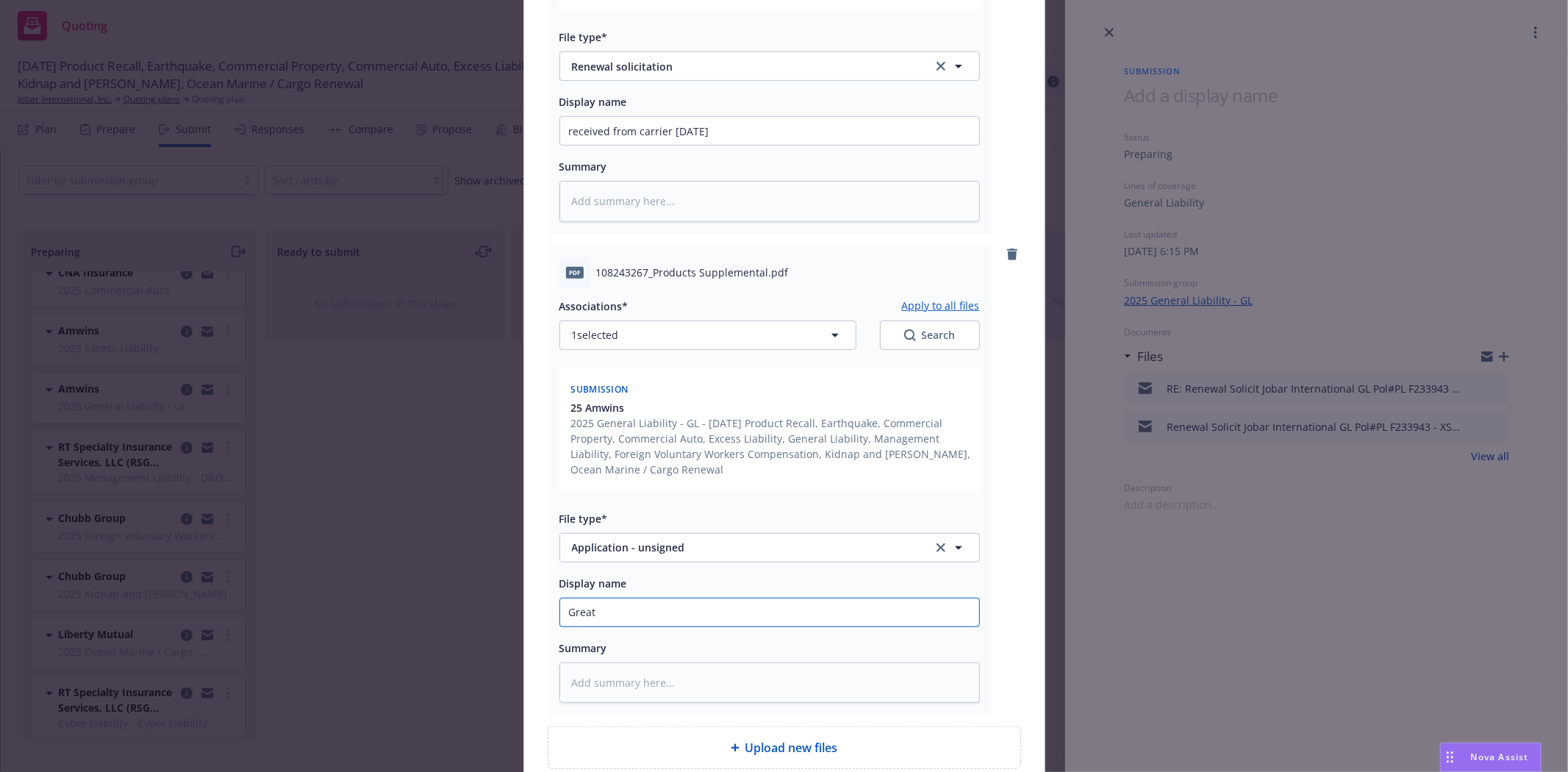
type input "Great"
type textarea "x"
type input "Great A"
type textarea "x"
type input "Great Ame"
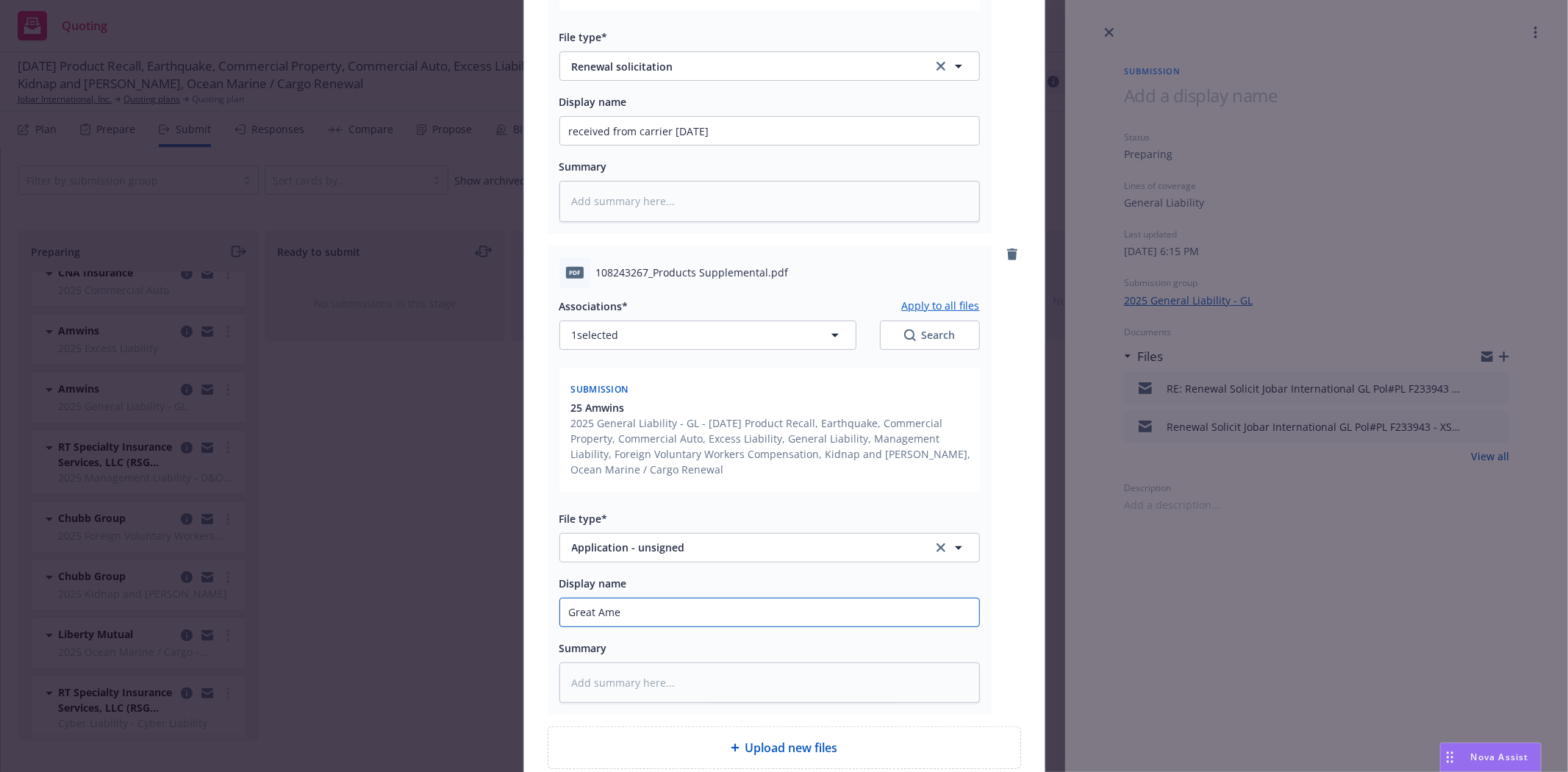
type textarea "x"
type input "Great Amer"
type textarea "x"
type input "Great Ameri"
type textarea "x"
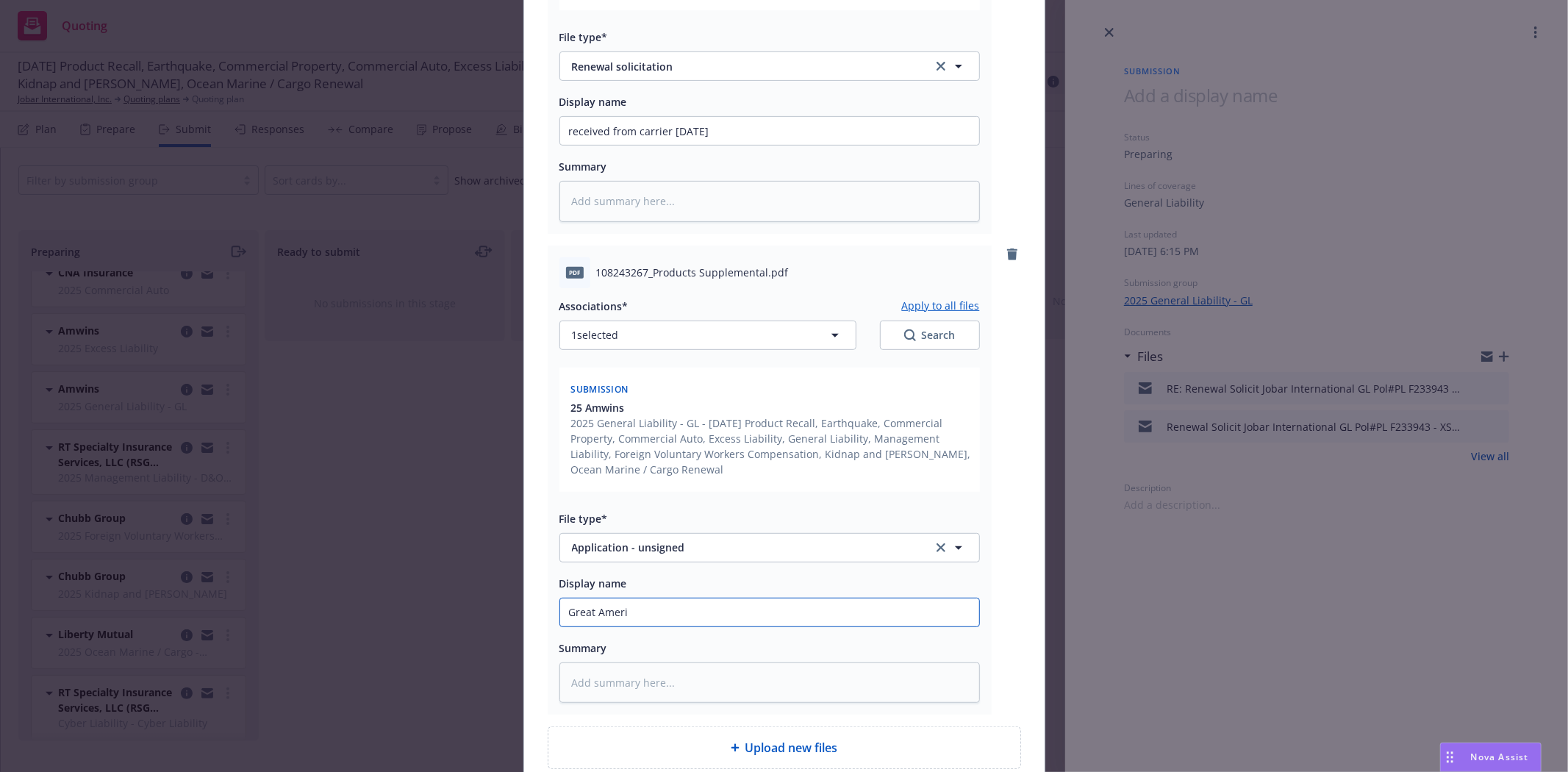
type input "Great Americ"
type textarea "x"
type input "[GEOGRAPHIC_DATA]"
type textarea "x"
type input "Great American"
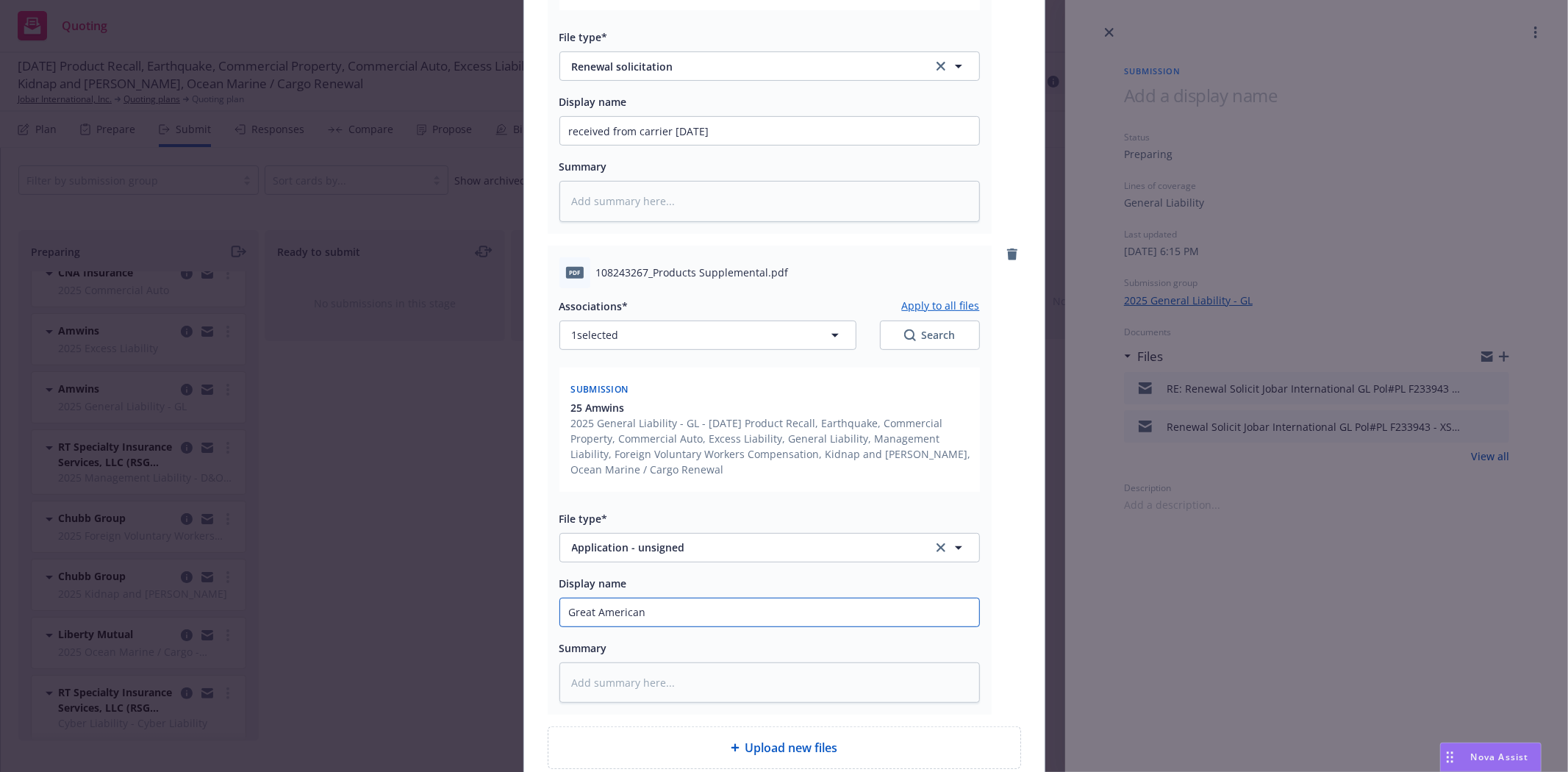
type textarea "x"
type input "Great American P"
type textarea "x"
type input "Great American Pro"
type textarea "x"
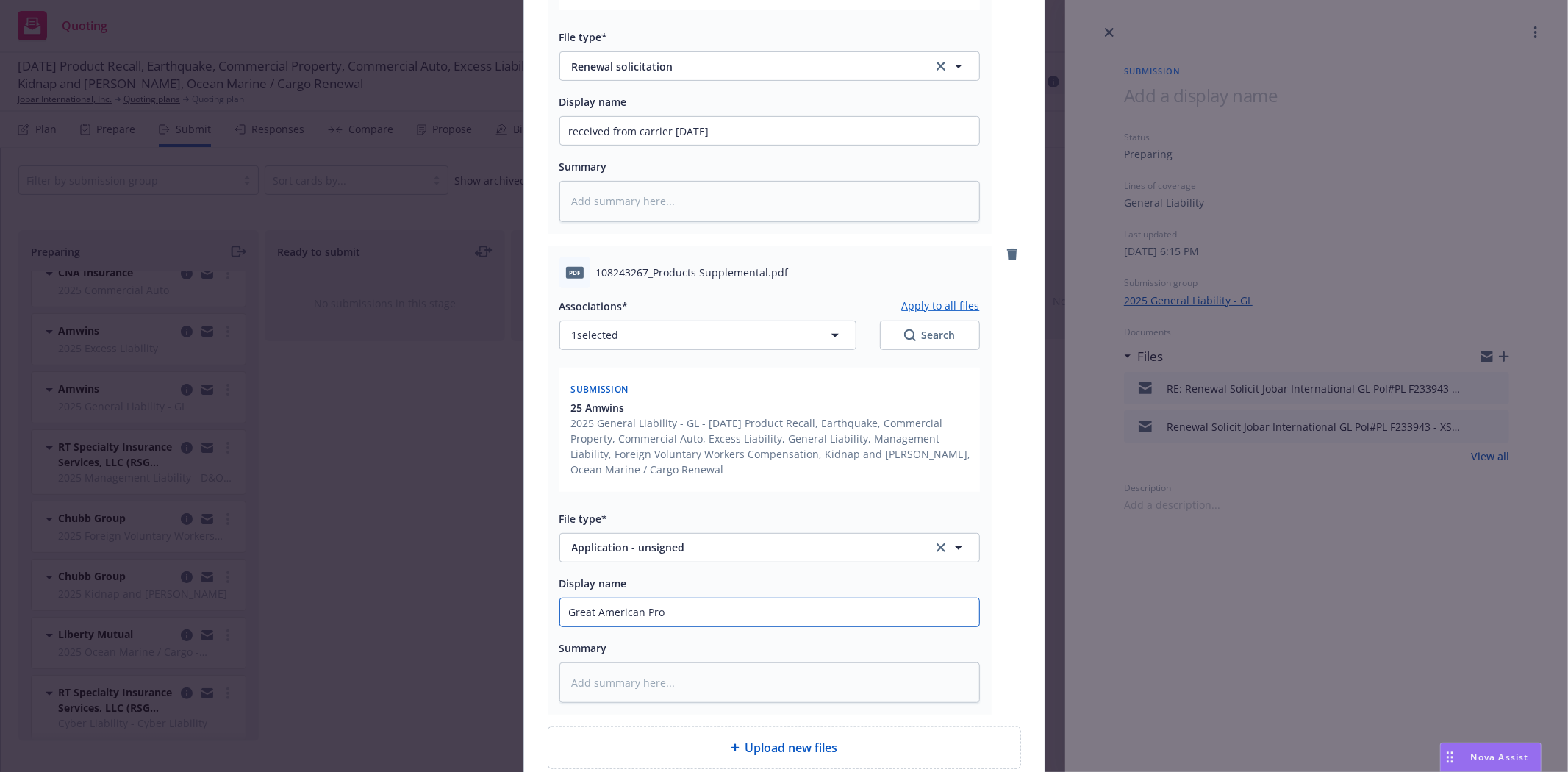
type input "Great American Prod"
type textarea "x"
type input "Great American Produ"
type textarea "x"
type input "Great American Produc"
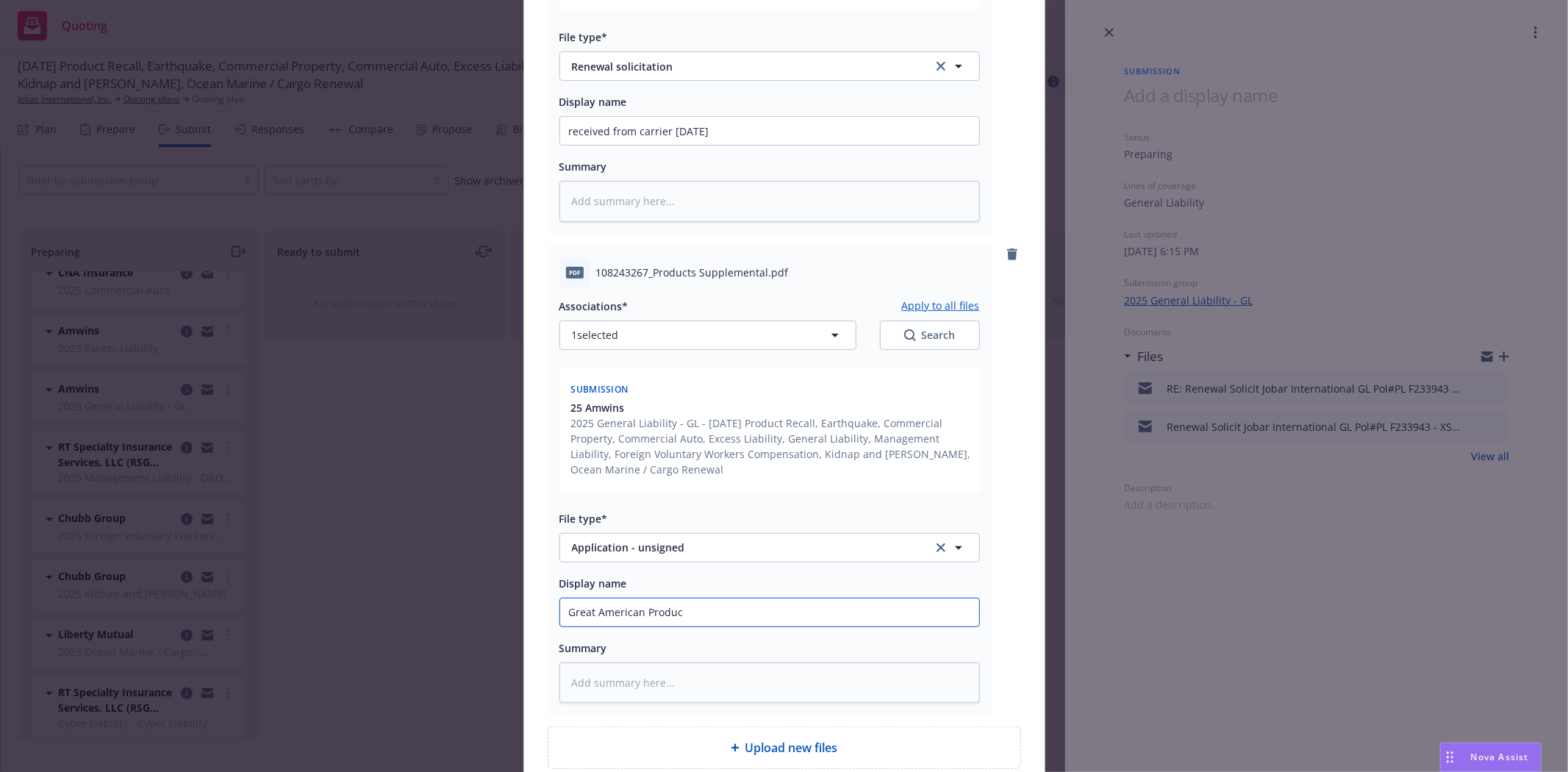
type textarea "x"
type input "Great American Product"
type textarea "x"
type input "Great American Product"
type textarea "x"
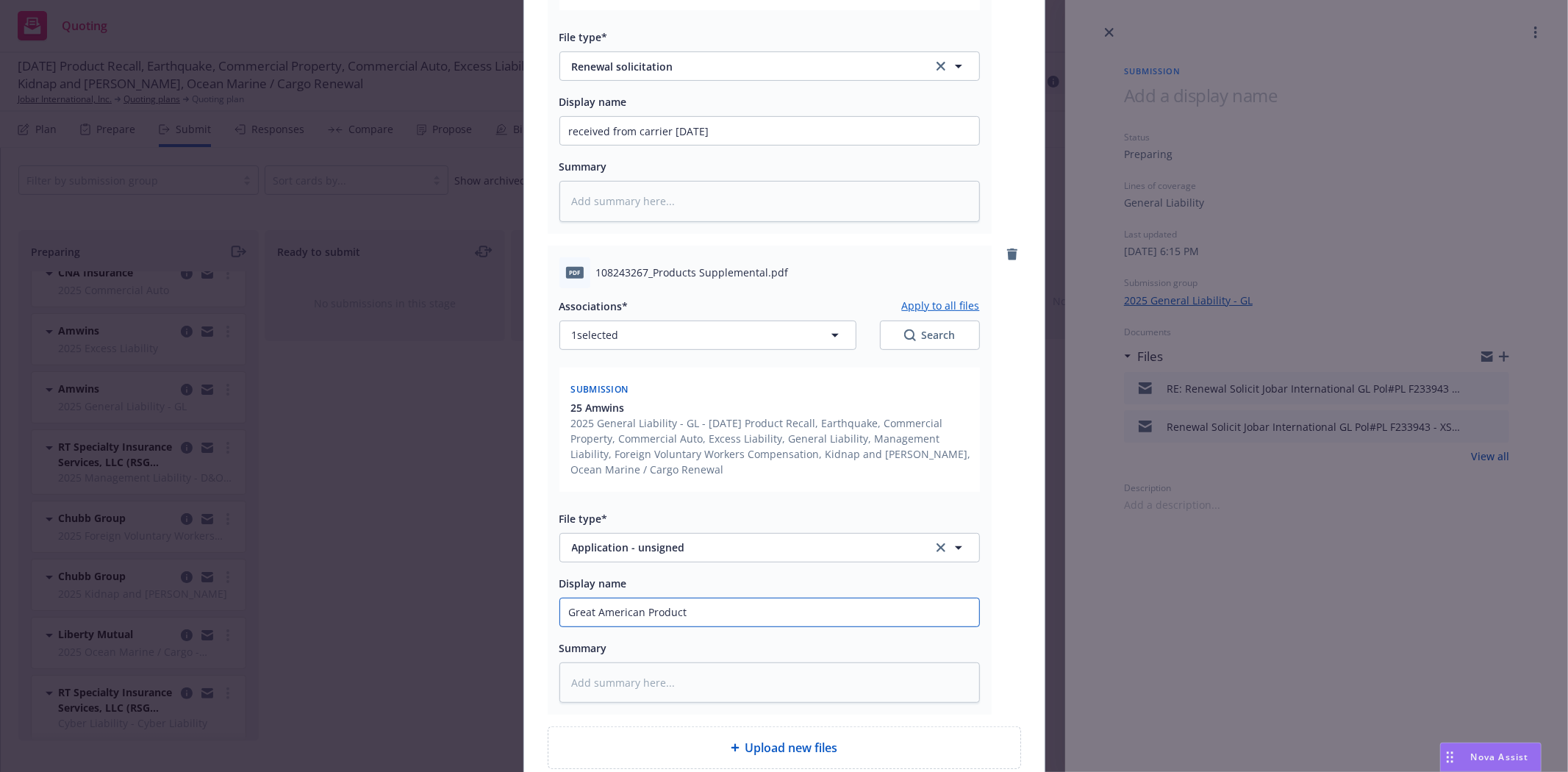
type input "Great American Product A"
type textarea "x"
type input "Great American Product Ap"
type textarea "x"
type input "Great American Product App"
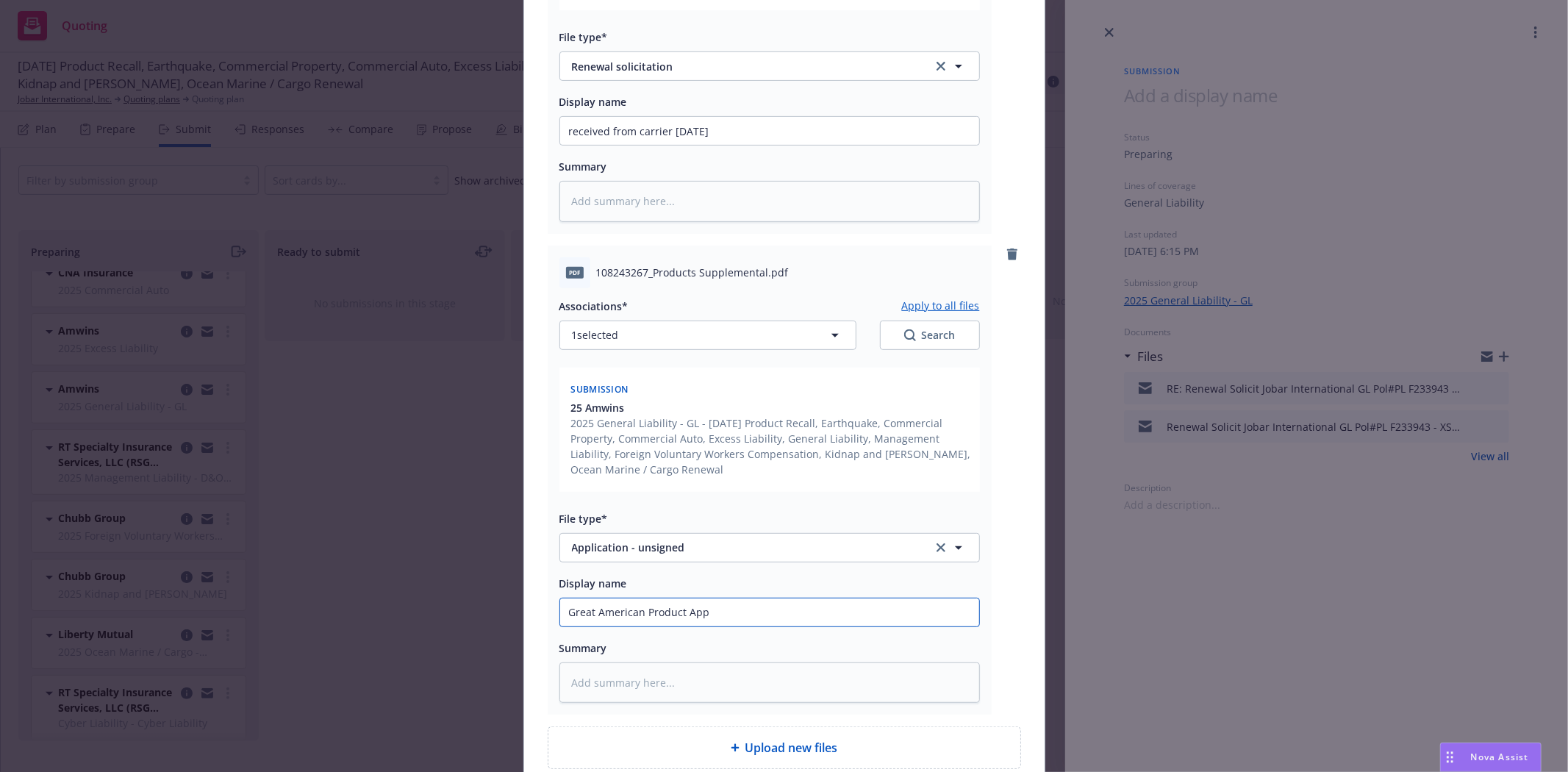
type textarea "x"
type input "Great American Product Appl"
type textarea "x"
type input "Great American Product App"
type textarea "x"
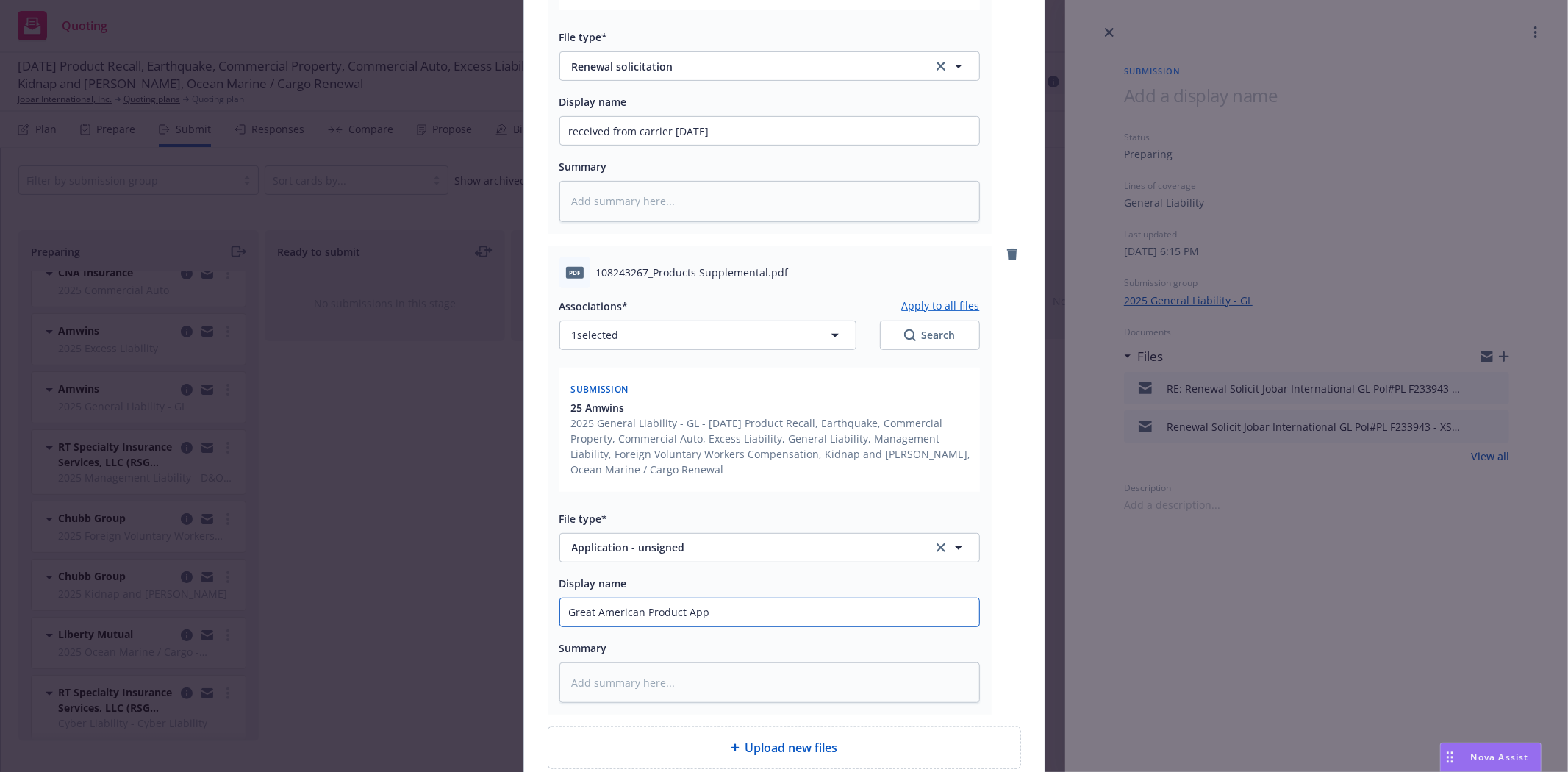
type input "Great American Product Ap"
type textarea "x"
type input "Great American Product A"
type textarea "x"
type input "Great American Product"
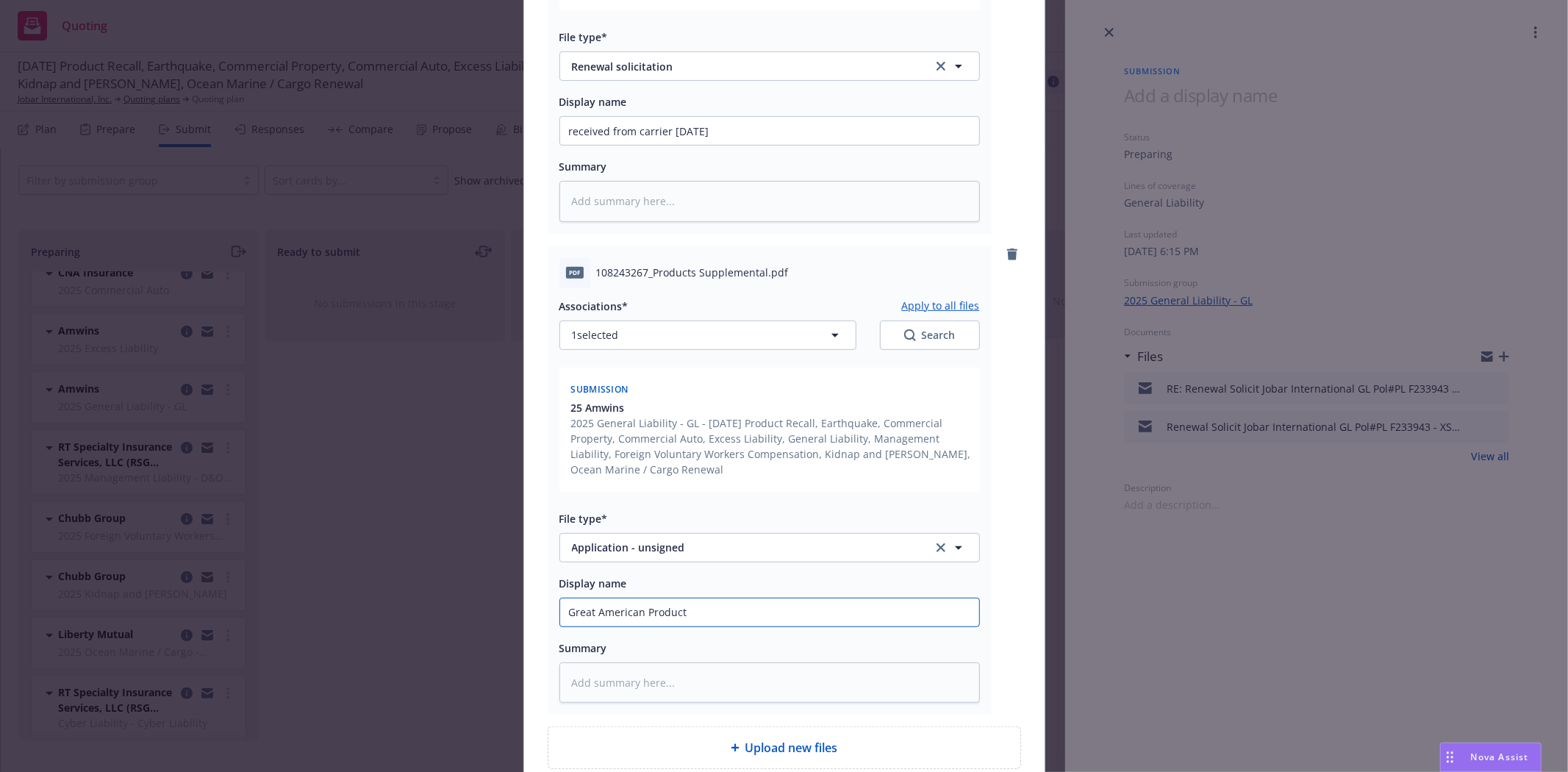
type textarea "x"
type input "Great American Product"
type textarea "x"
type input "Great American Products"
type textarea "x"
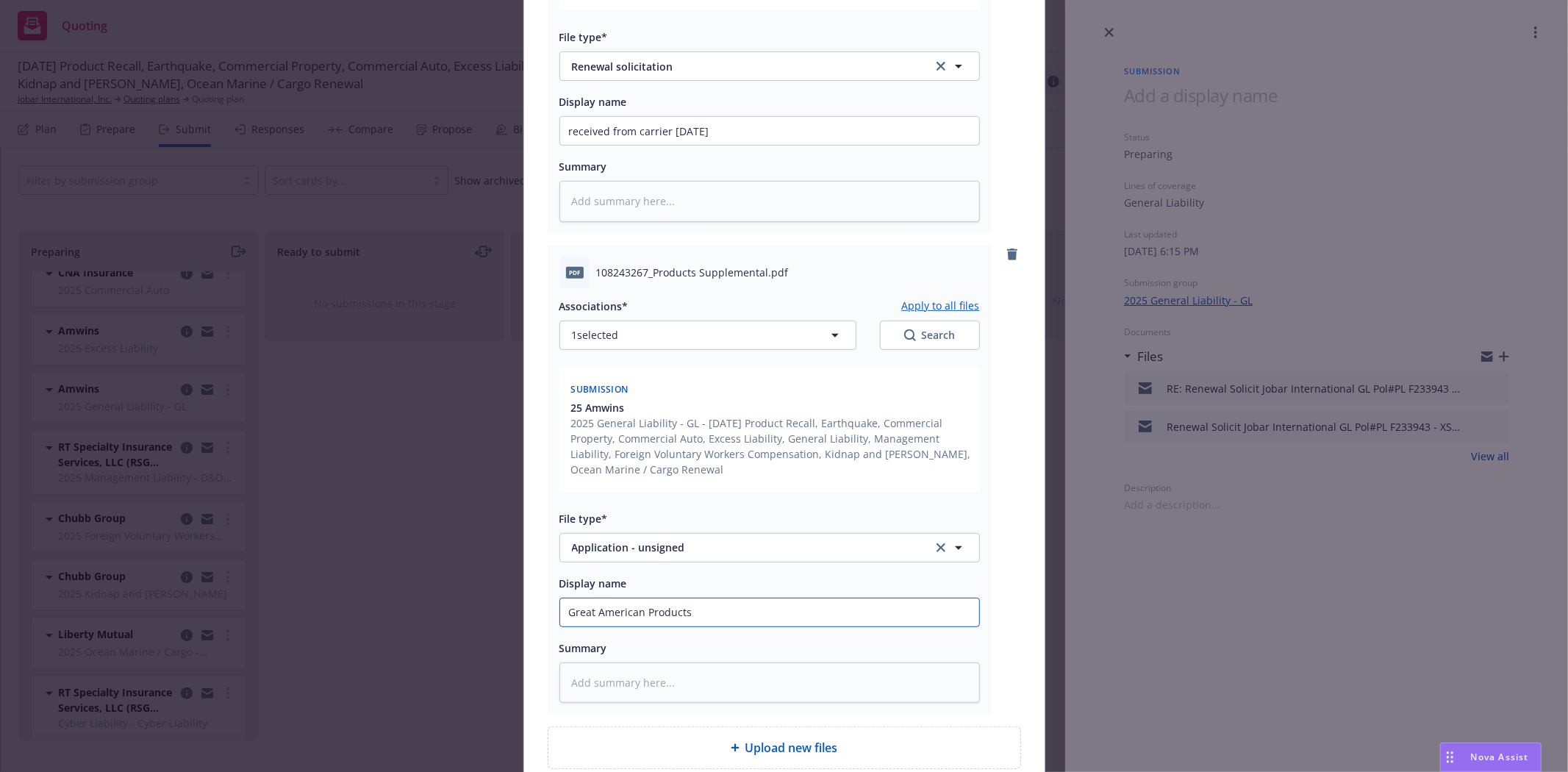
type input "Great American Products"
type textarea "x"
type input "Great American Products A"
type textarea "x"
type input "Great American Products Ap"
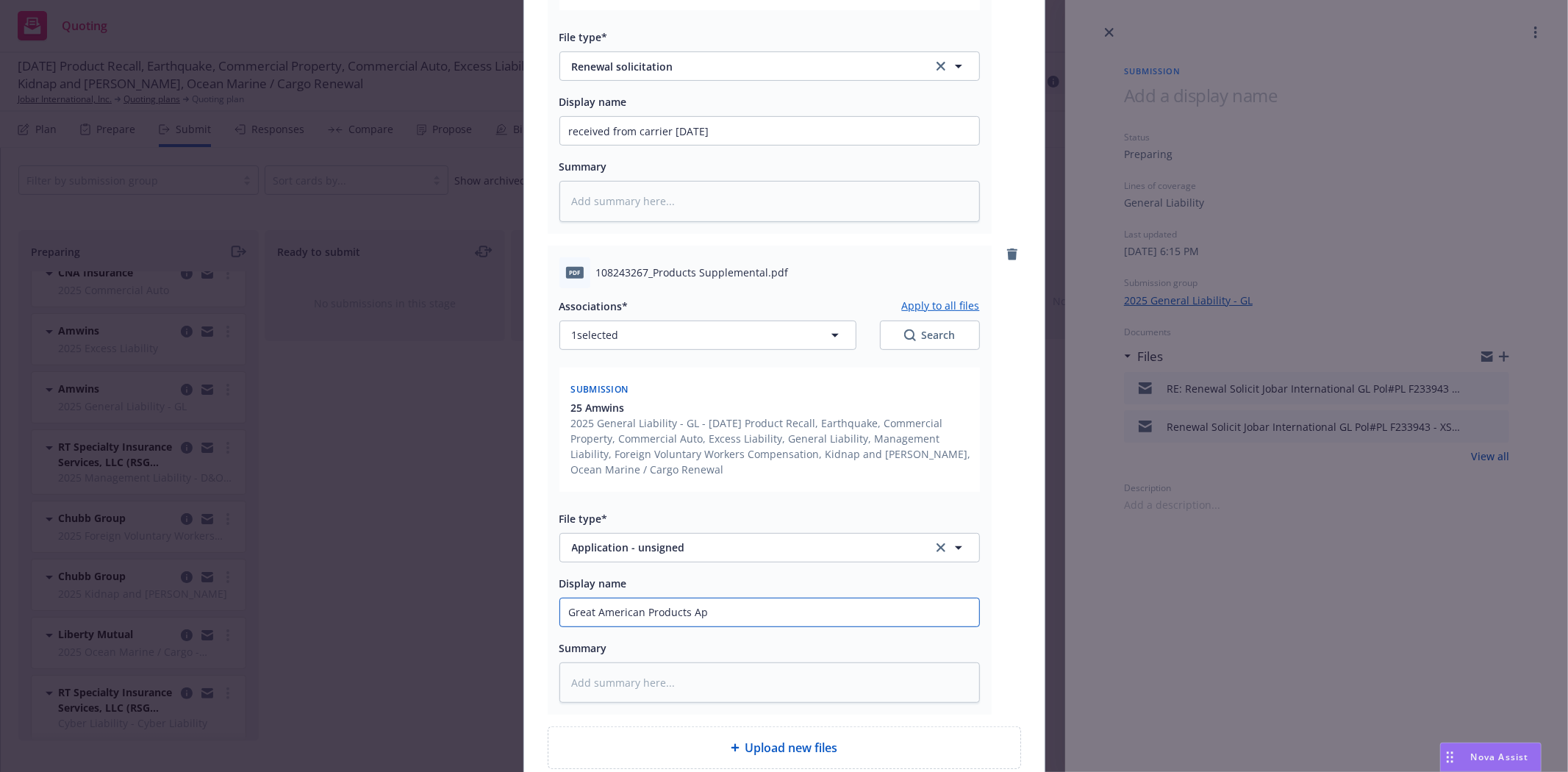
type textarea "x"
type input "Great American Products App"
type textarea "x"
type input "Great American Products Appl"
type textarea "x"
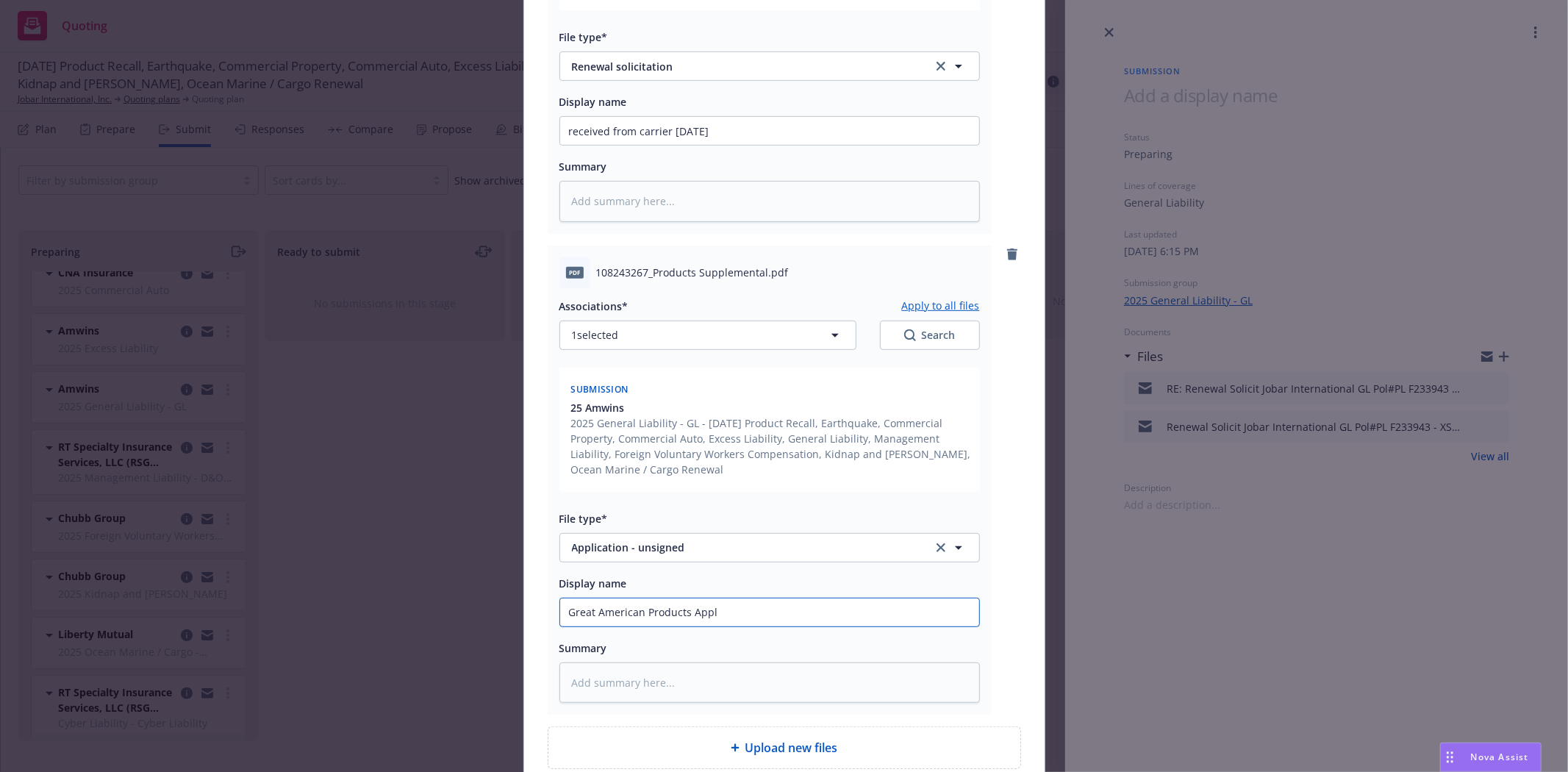
type input "Great American Products Appli"
type textarea "x"
type input "Great American Products Applic"
type textarea "x"
type input "Great American Products Applica"
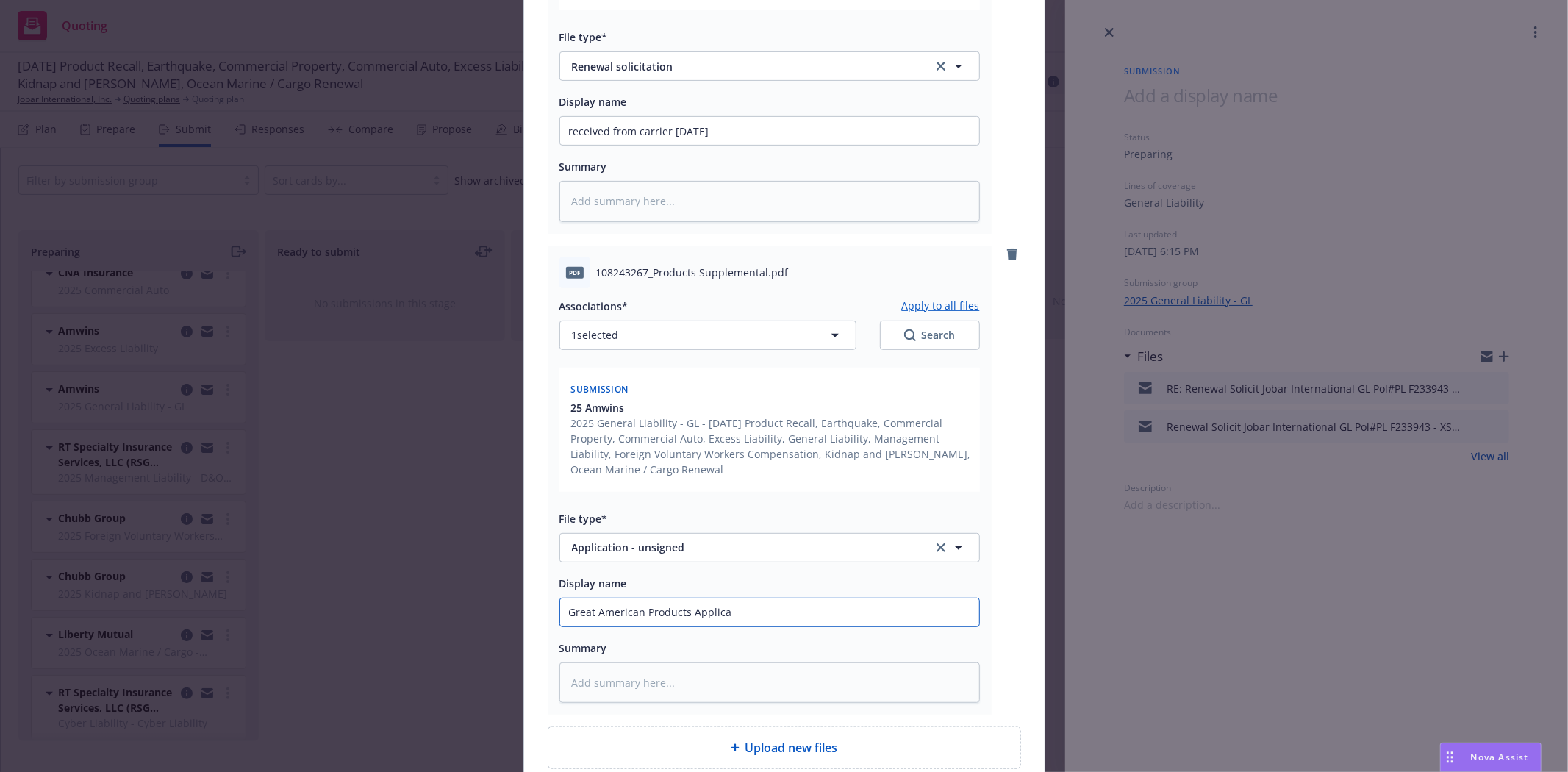
type textarea "x"
type input "Great American Products Applicat"
type textarea "x"
type input "Great American Products Applicati"
type textarea "x"
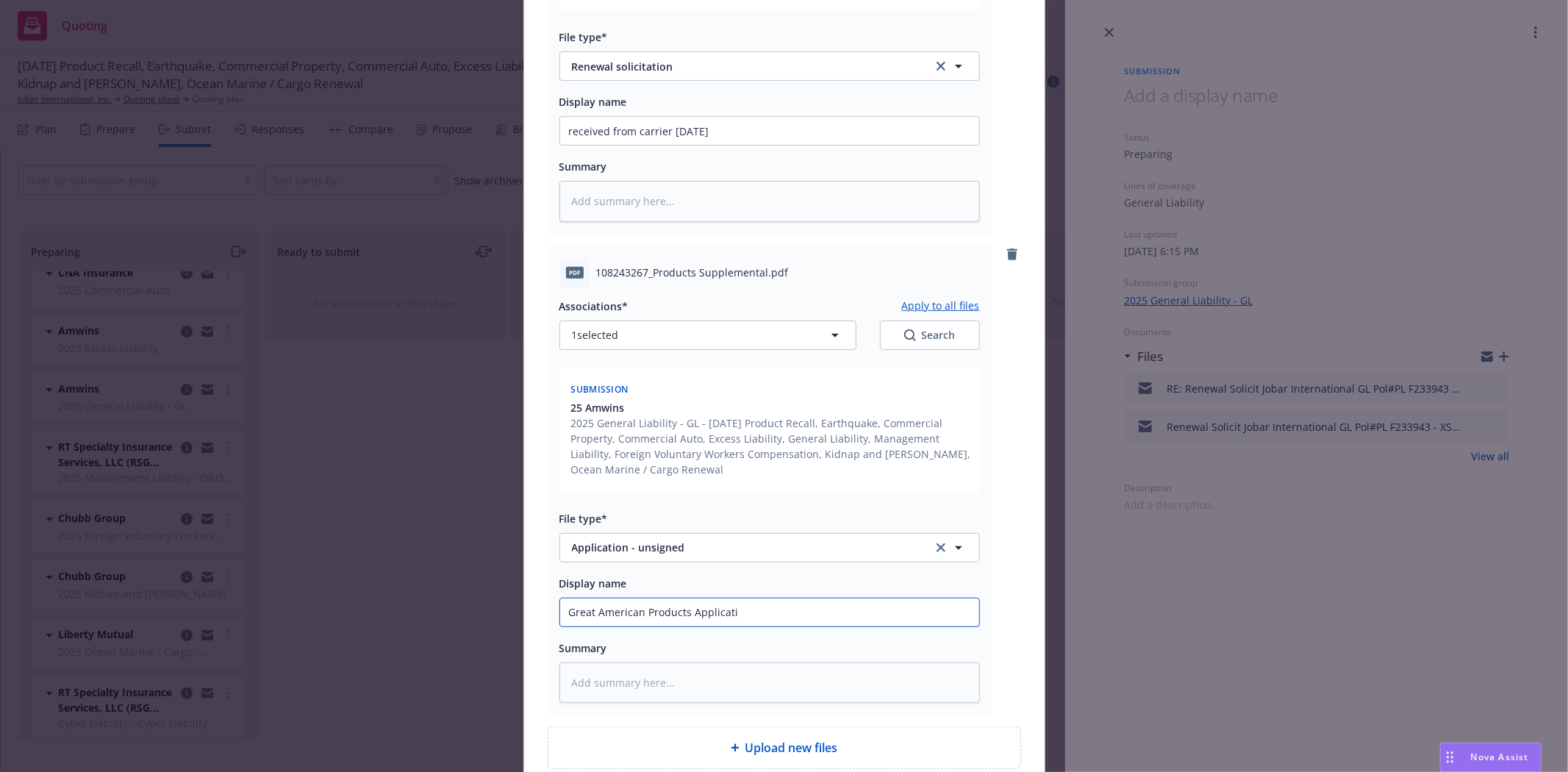
type input "Great American Products Applicatio"
type textarea "x"
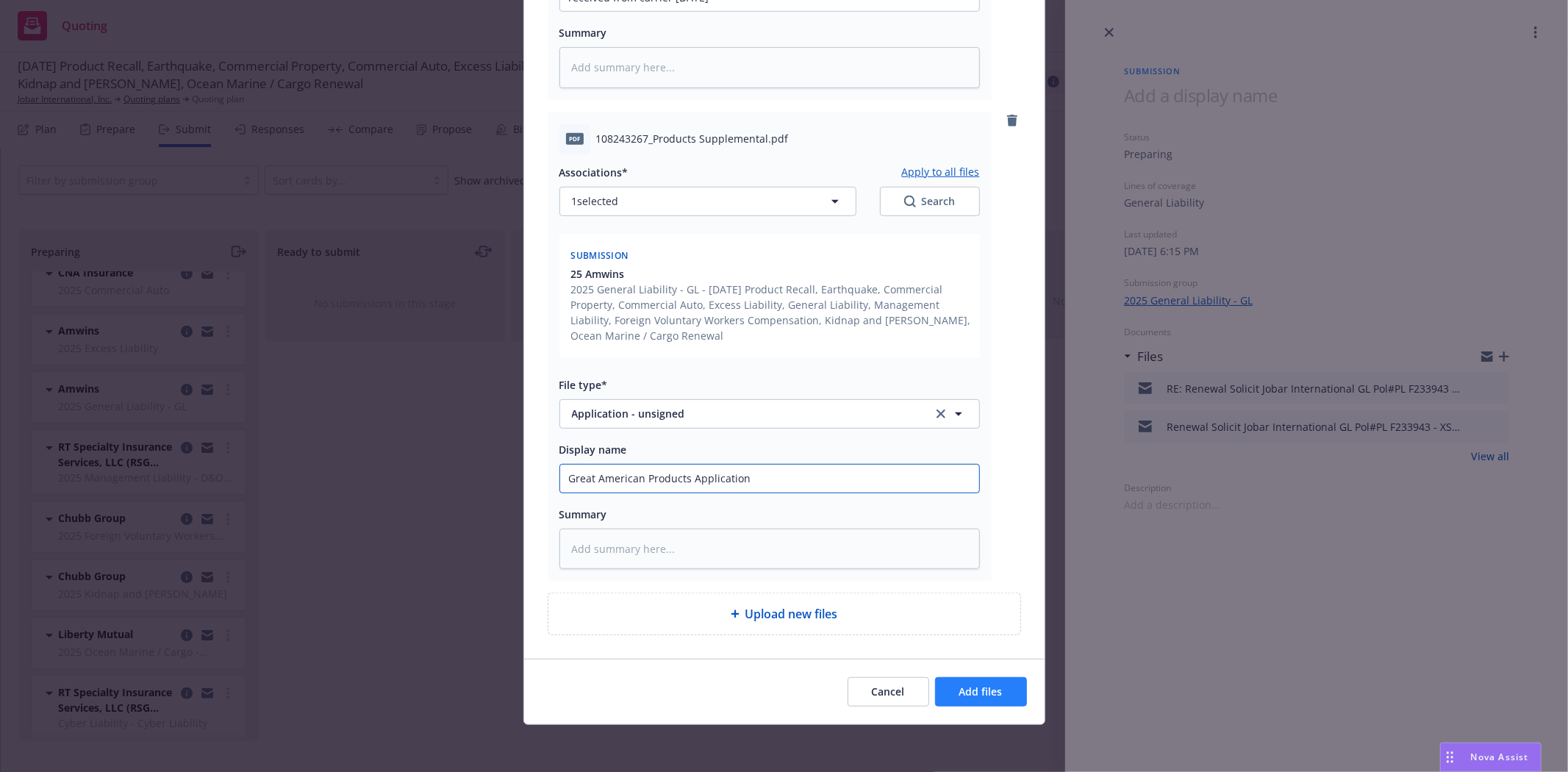
type input "Great American Products Application"
click at [960, 690] on span "Add files" at bounding box center [981, 691] width 43 height 14
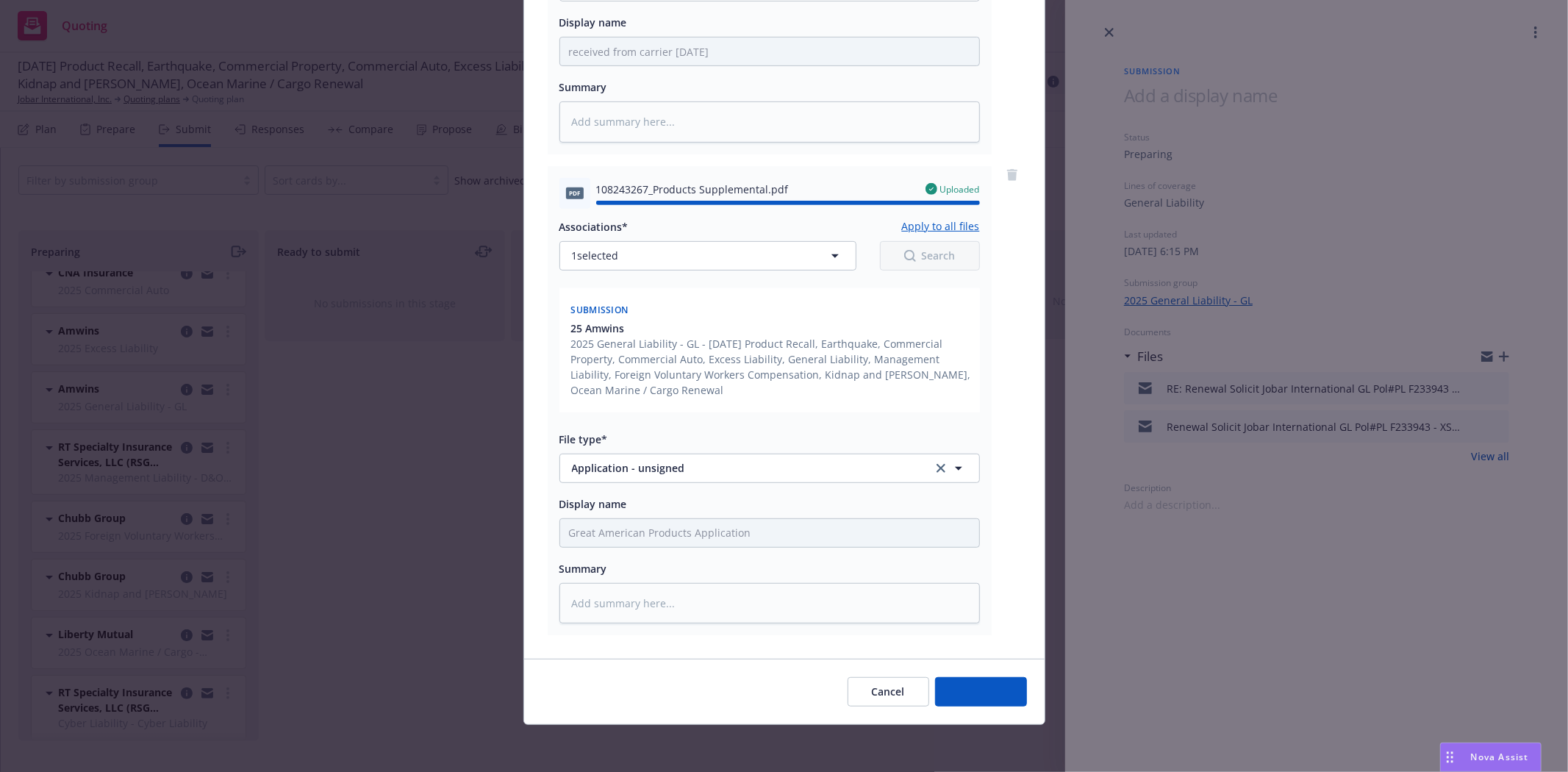
type textarea "x"
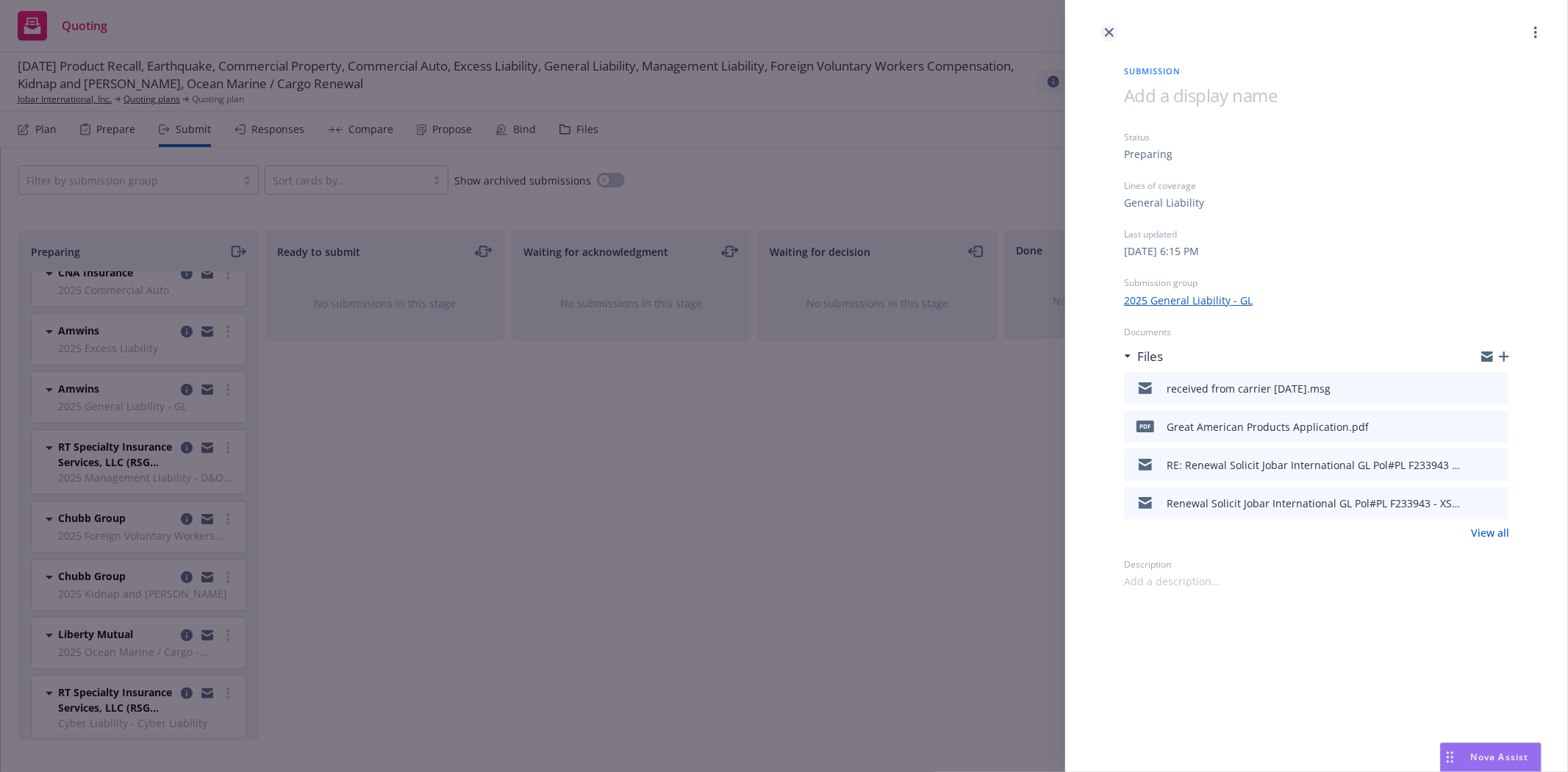
click at [1109, 36] on link "close" at bounding box center [1109, 32] width 18 height 18
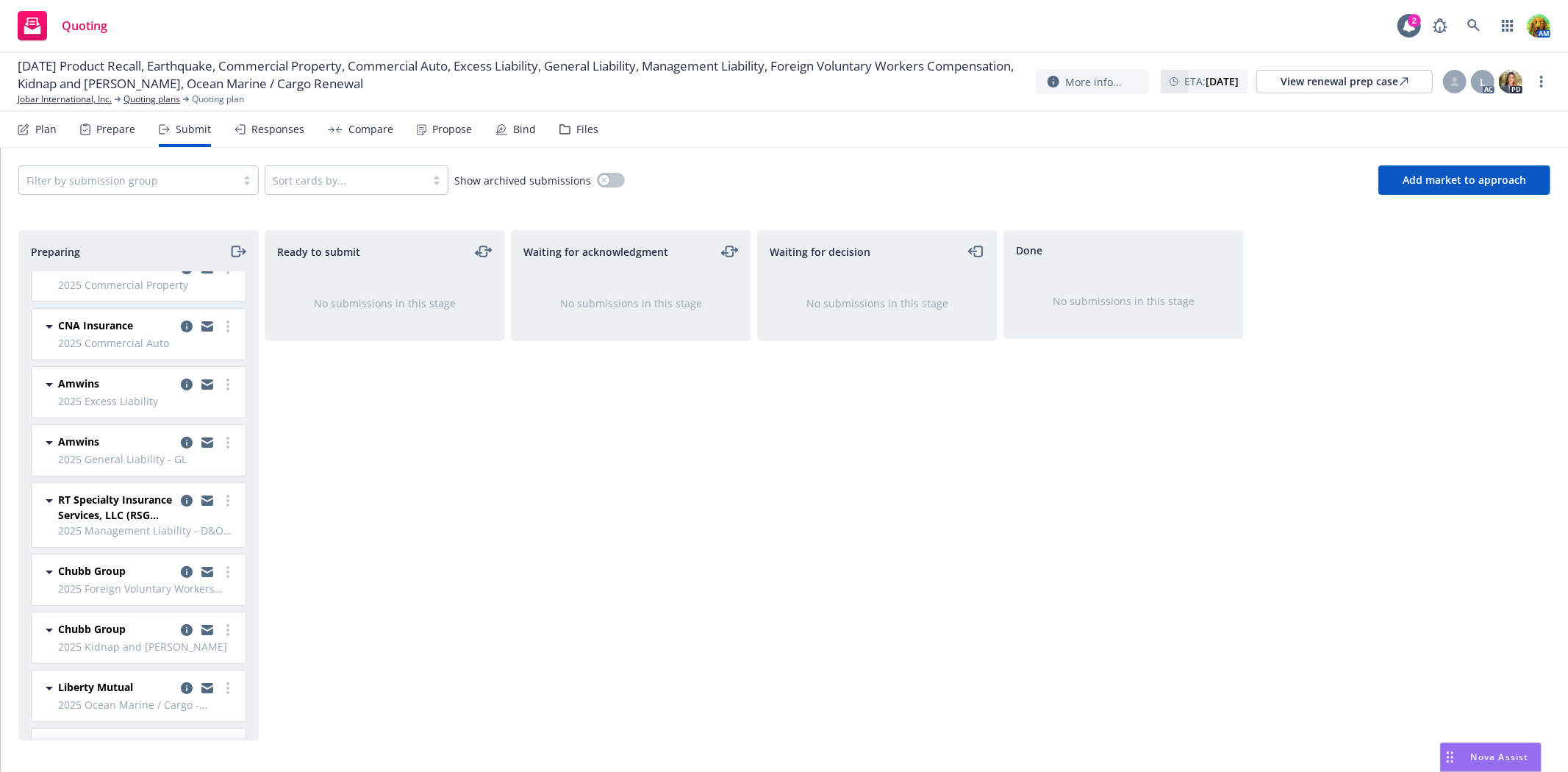
scroll to position [123, 0]
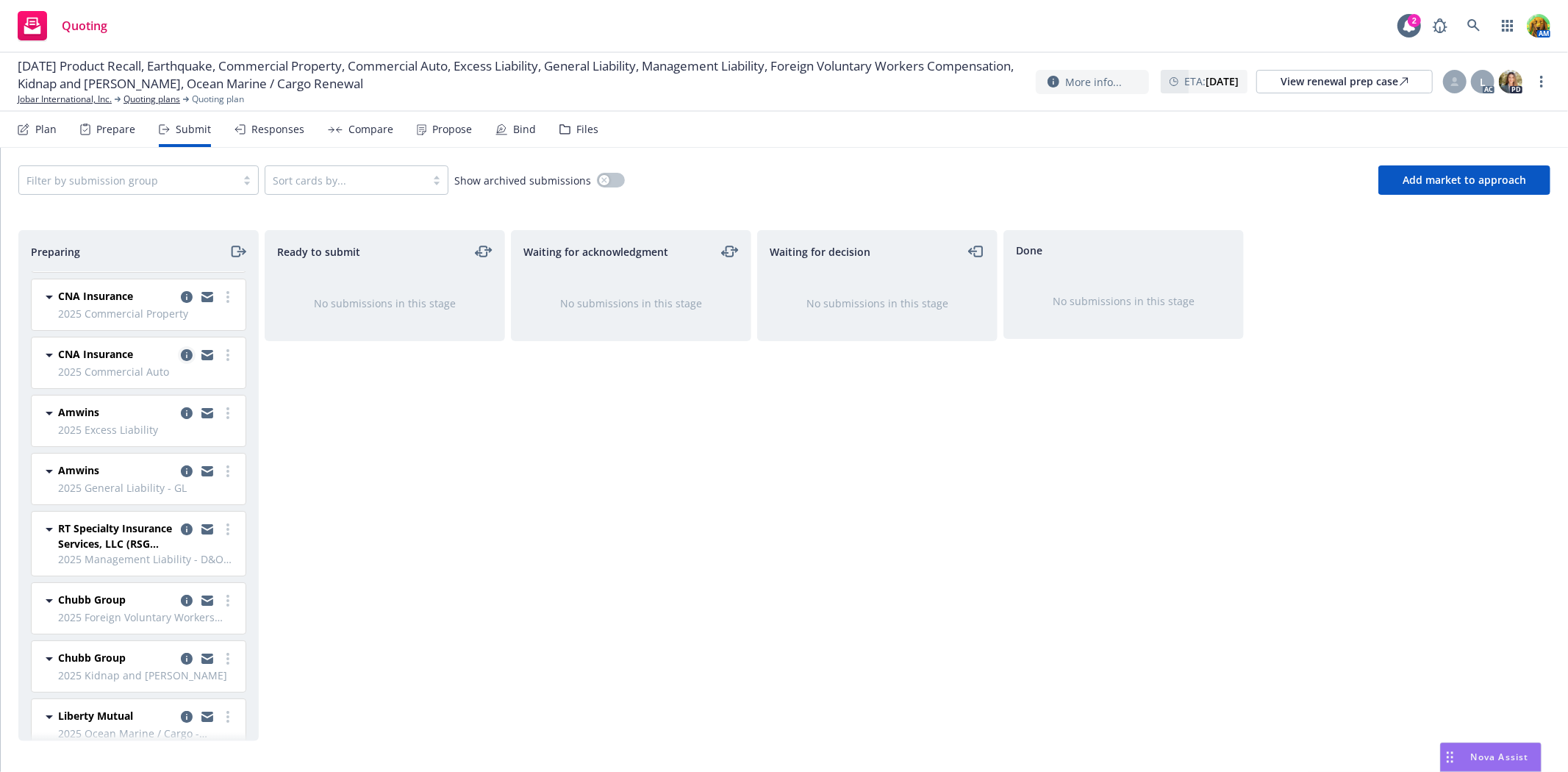
click at [181, 349] on icon "copy logging email" at bounding box center [187, 355] width 12 height 12
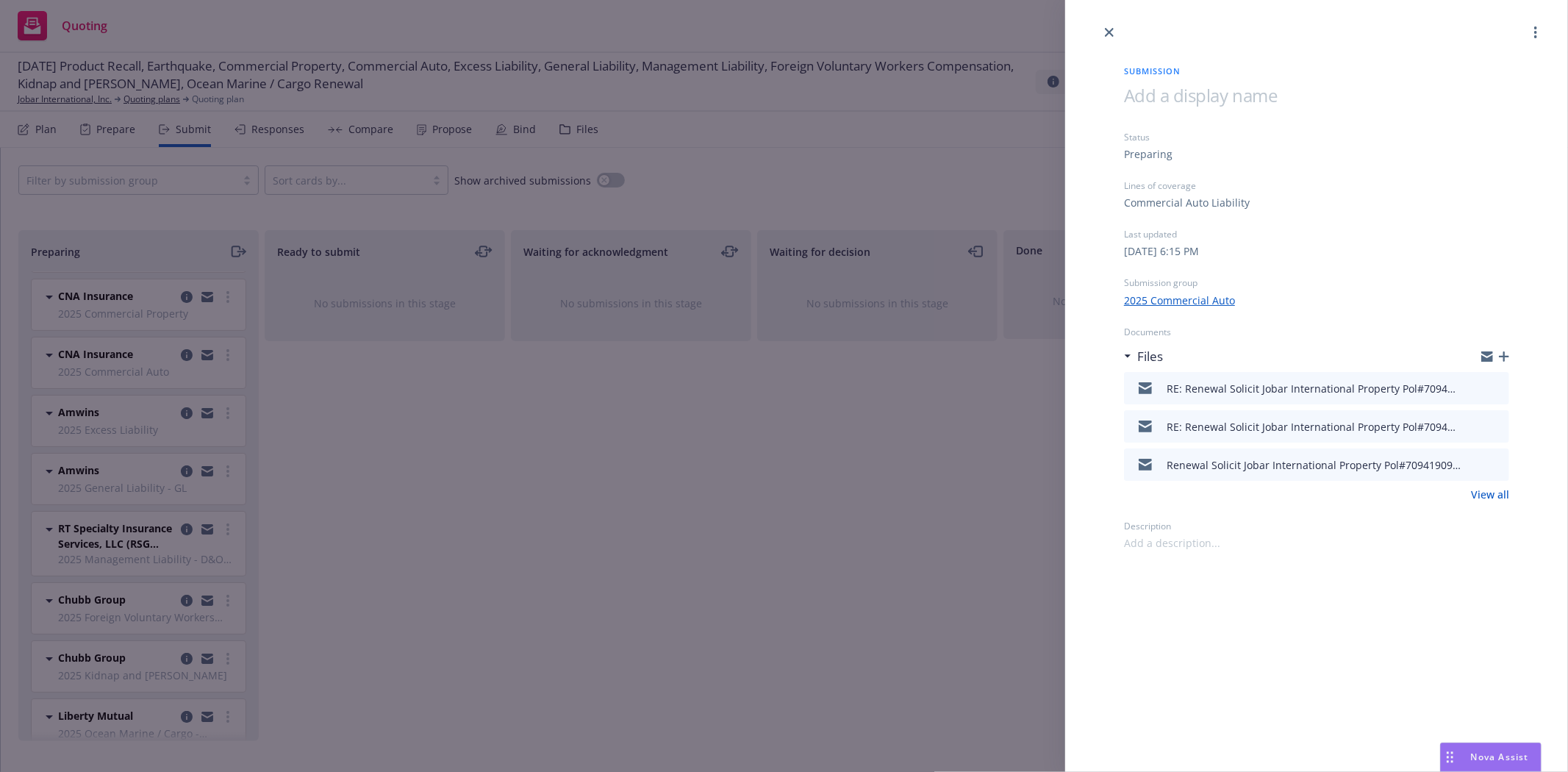
click at [1495, 391] on icon "preview file" at bounding box center [1495, 387] width 13 height 10
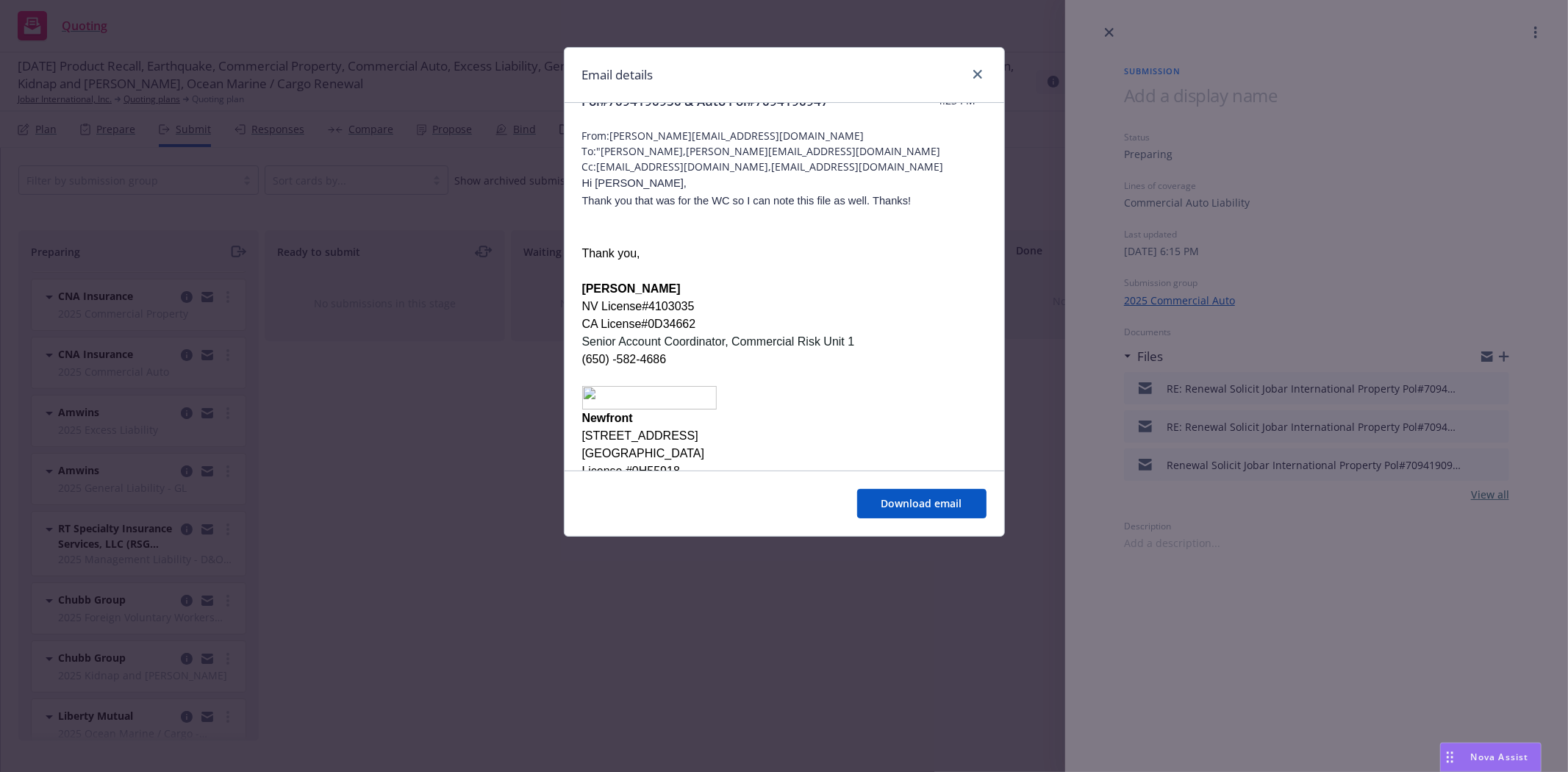
scroll to position [81, 0]
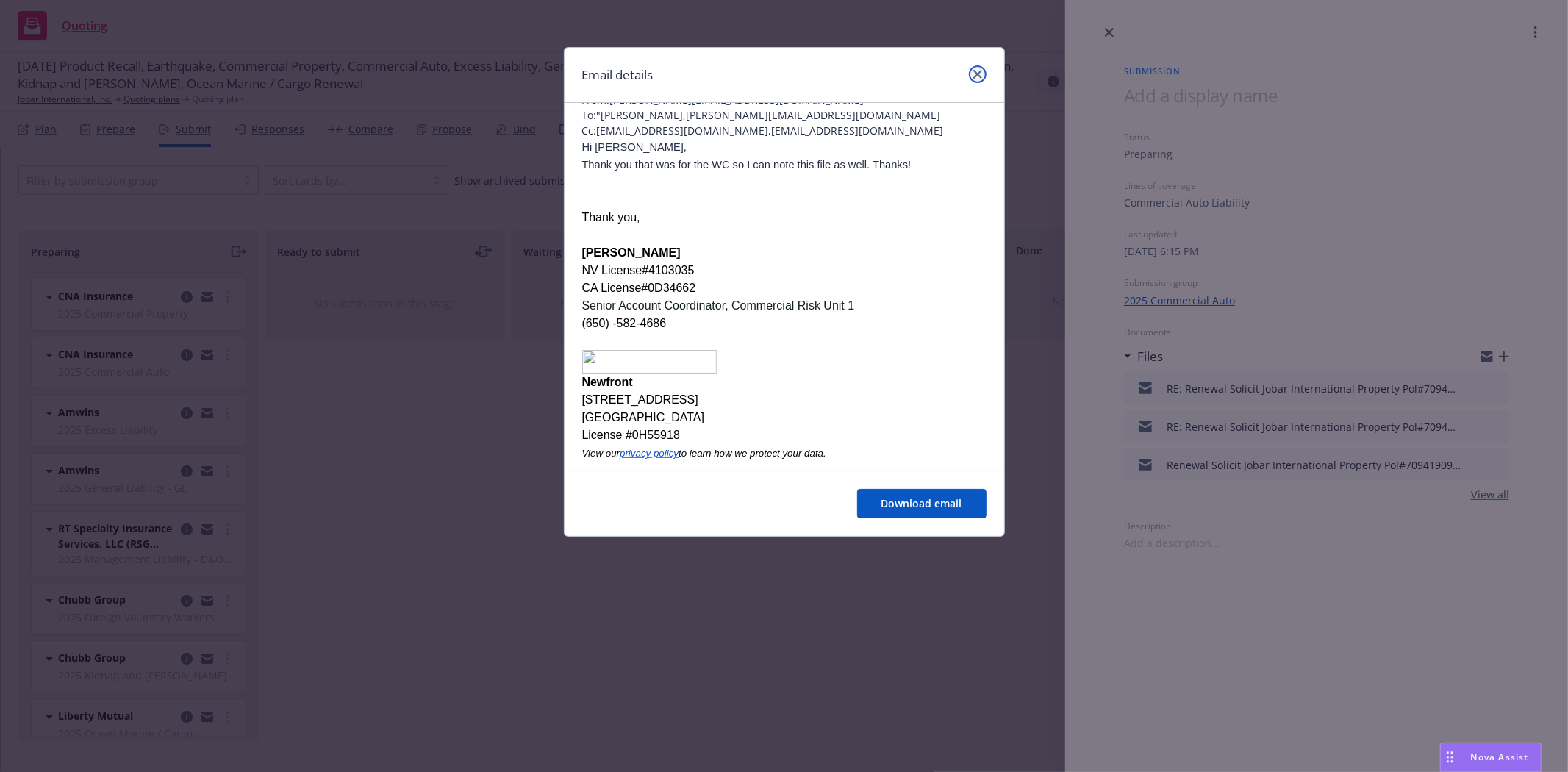
click at [971, 75] on link "close" at bounding box center [977, 74] width 18 height 18
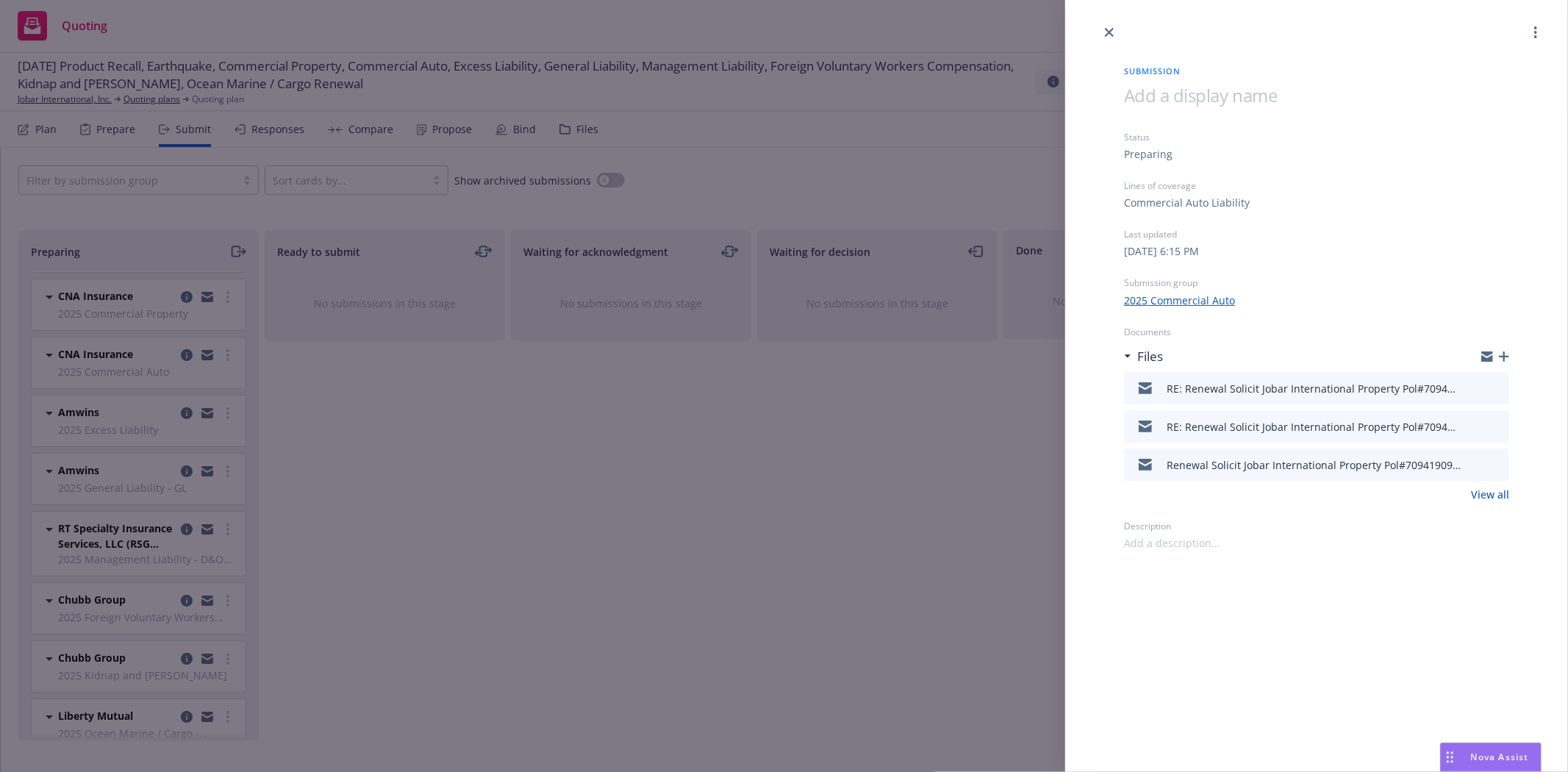
click at [1498, 425] on icon "preview file" at bounding box center [1495, 426] width 13 height 10
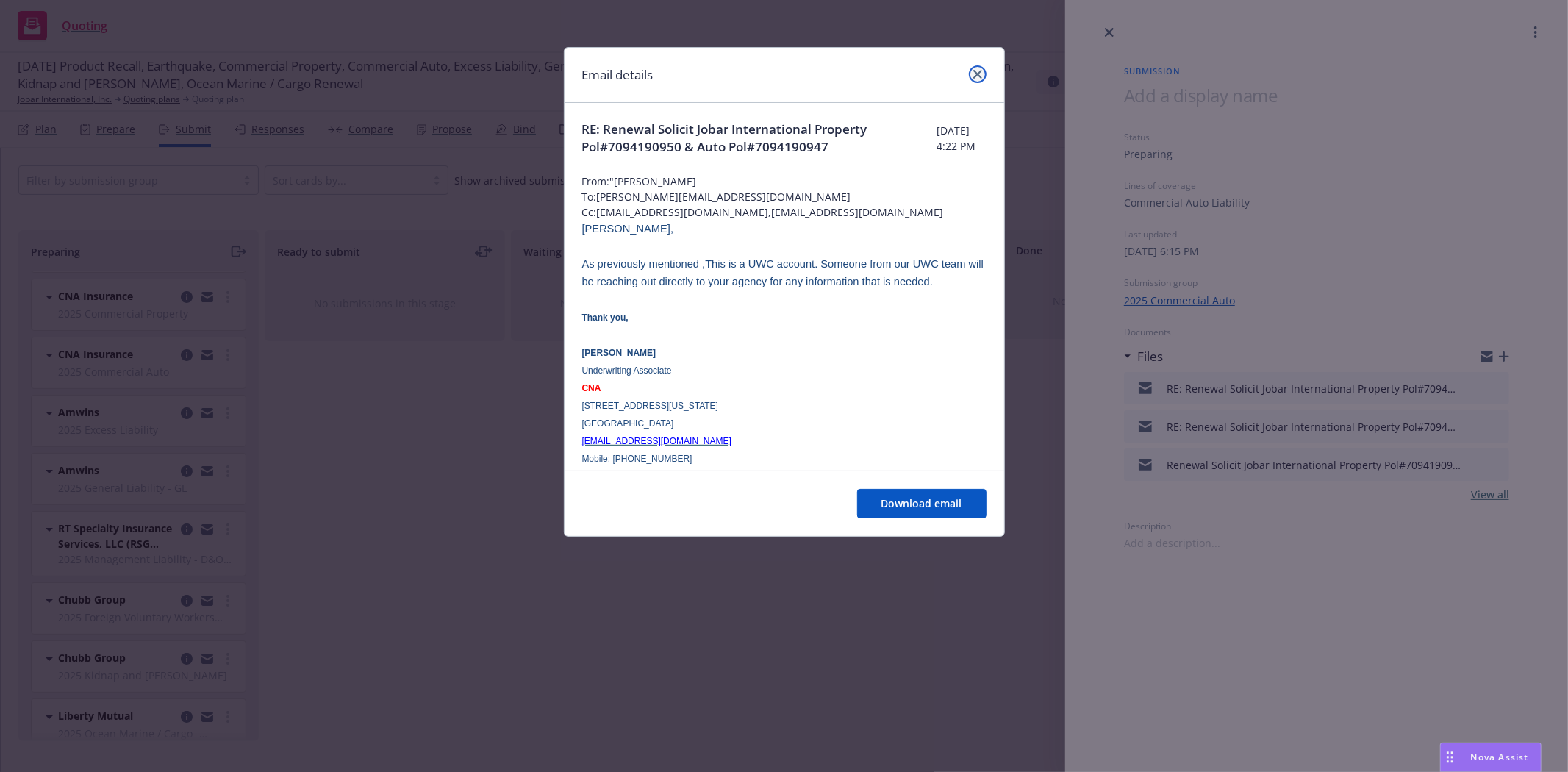
click at [978, 77] on icon "close" at bounding box center [977, 74] width 8 height 8
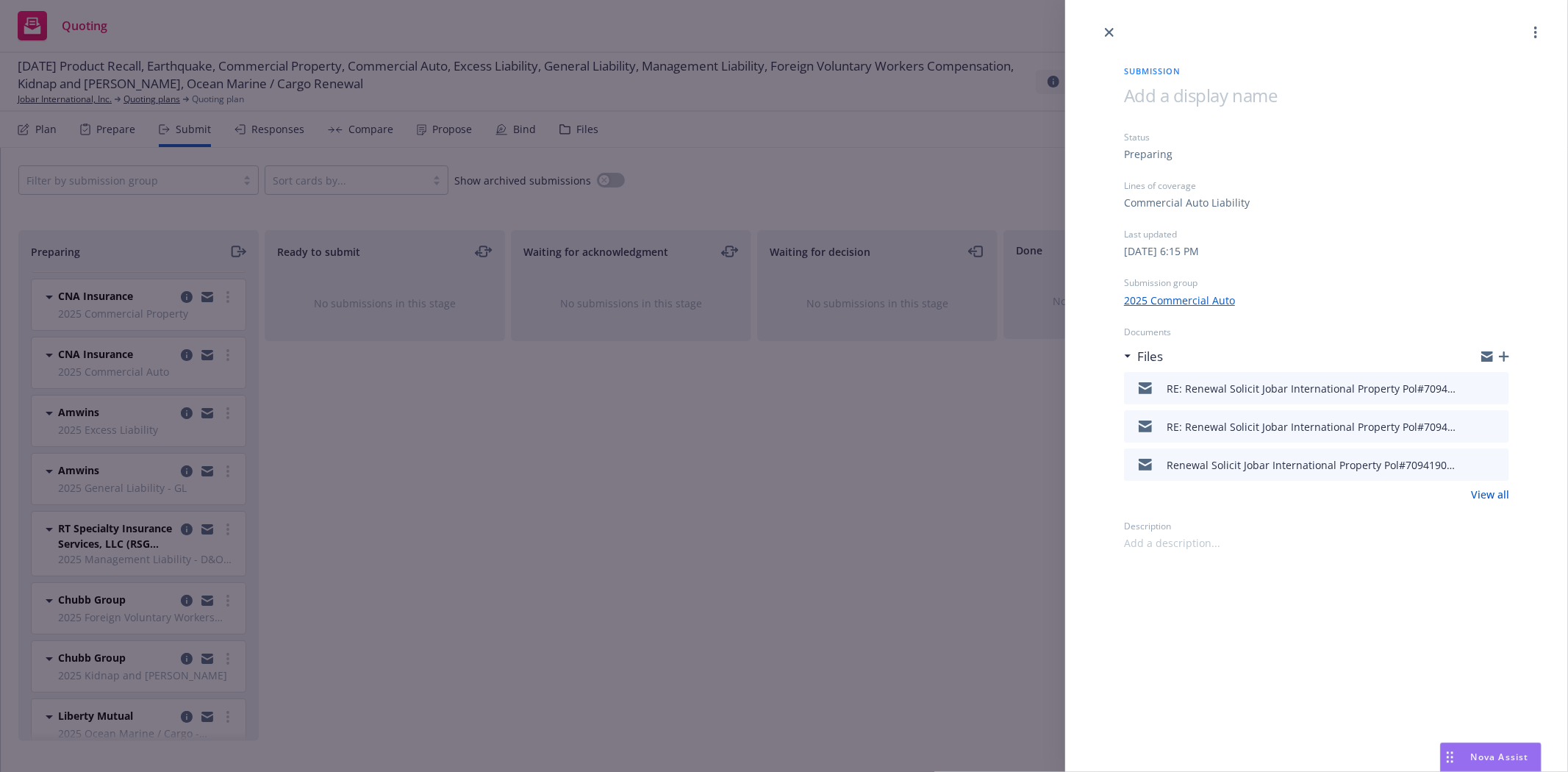
click at [1497, 459] on icon "preview file" at bounding box center [1495, 464] width 13 height 10
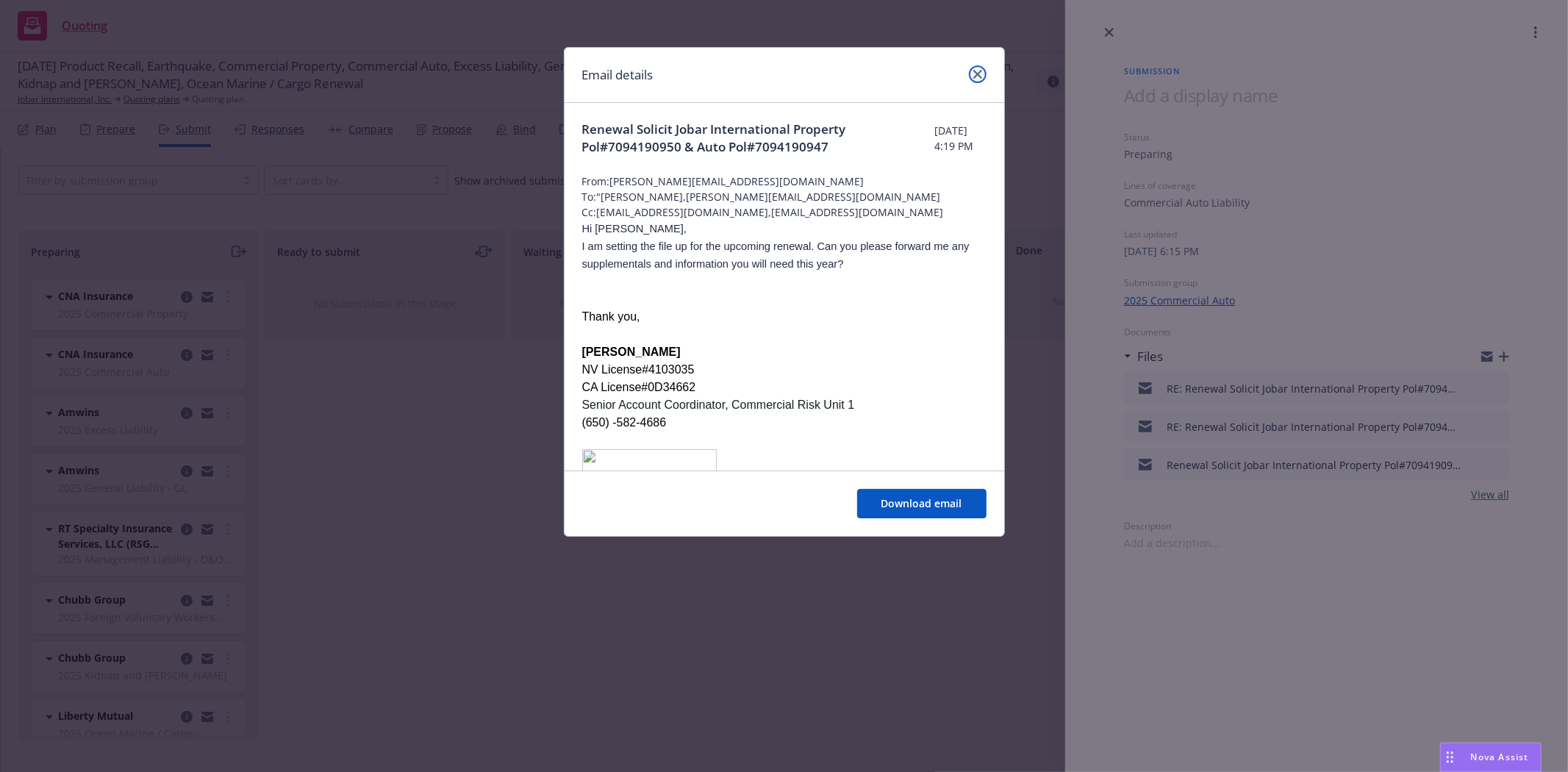
click at [975, 72] on icon "close" at bounding box center [977, 74] width 8 height 8
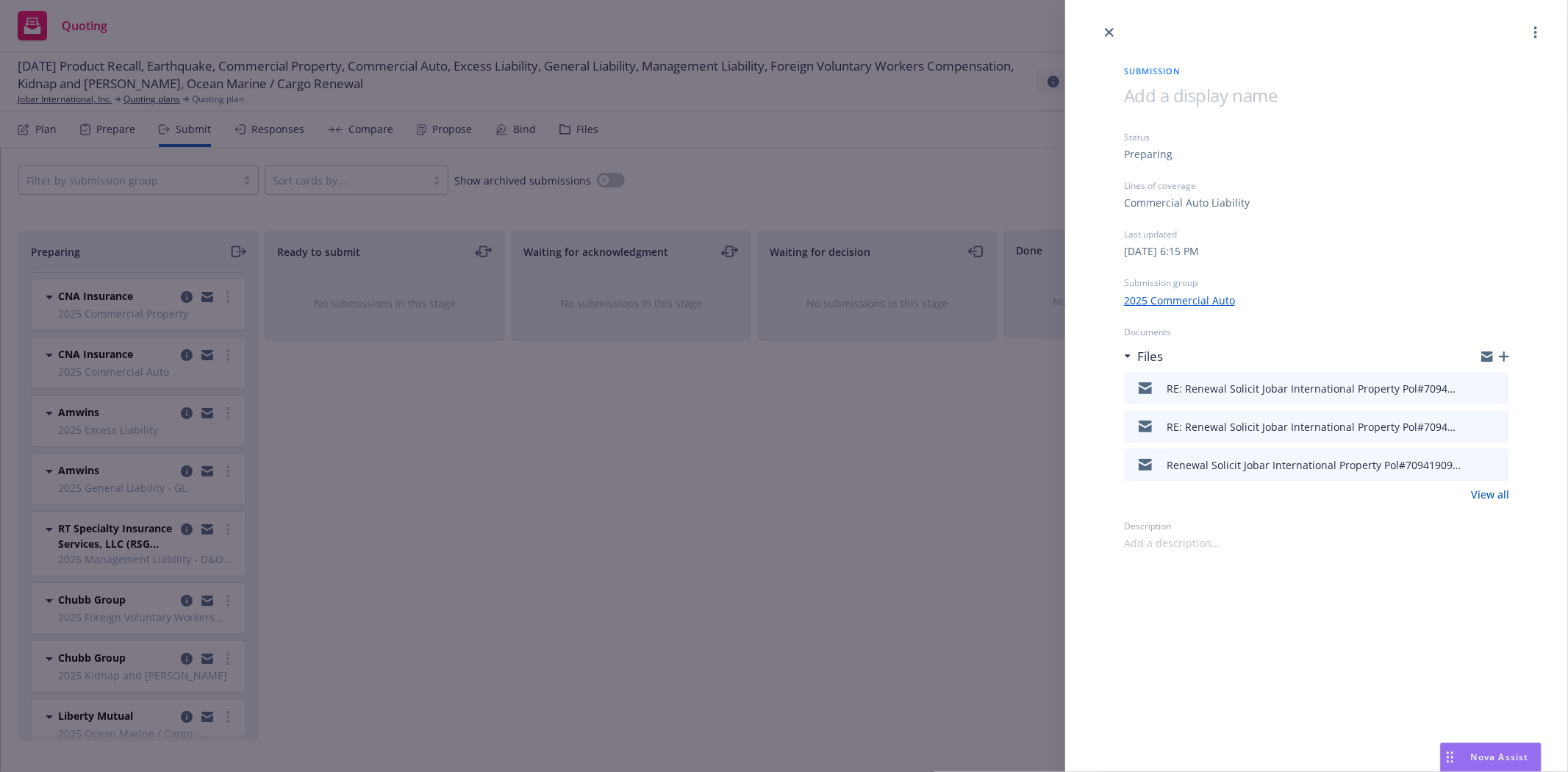
click at [154, 303] on div "Submission Status Preparing Lines of coverage Commercial Auto Liability Last up…" at bounding box center [784, 386] width 1568 height 772
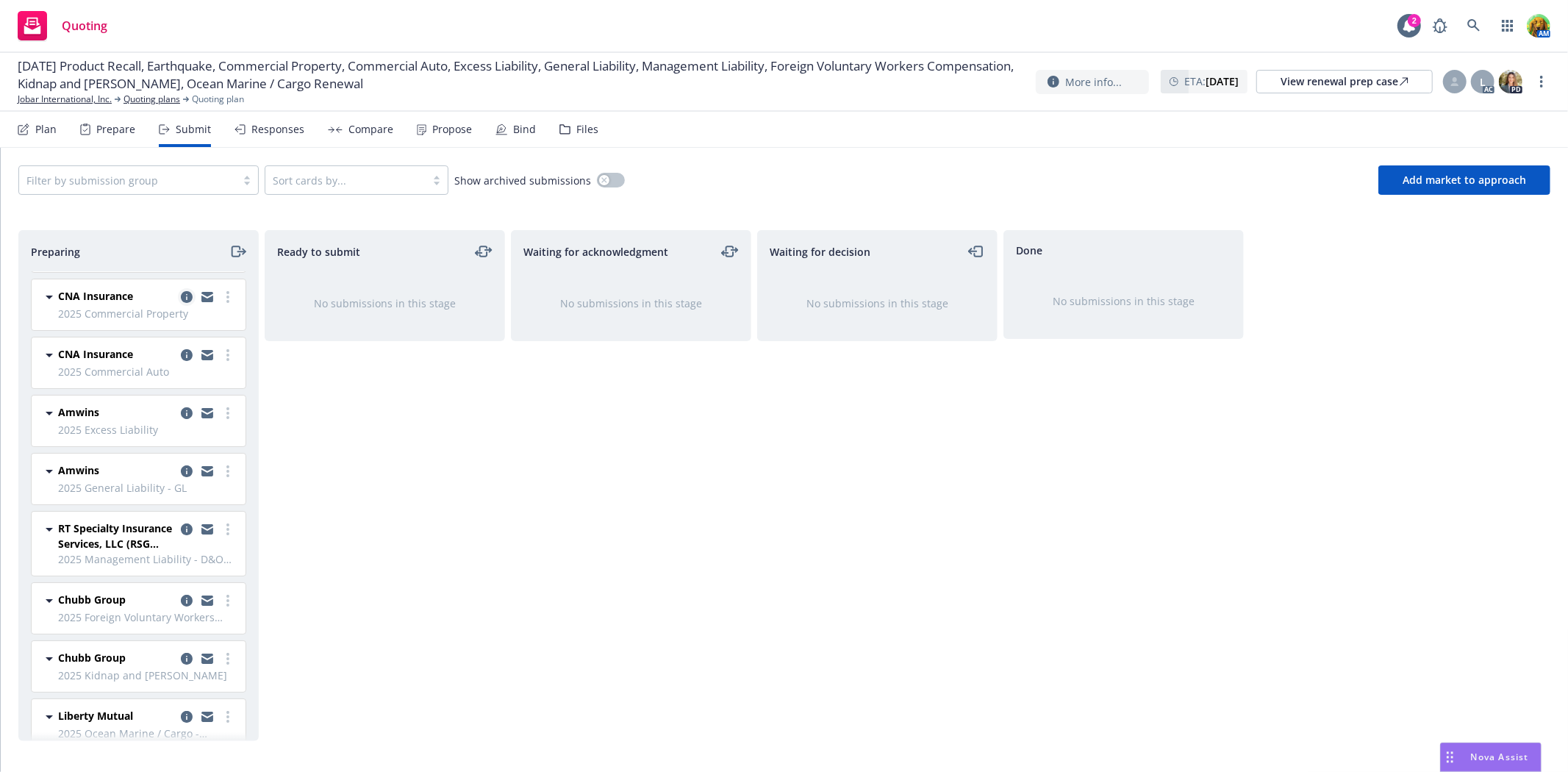
click at [181, 291] on icon "copy logging email" at bounding box center [187, 297] width 12 height 12
